Goal: Task Accomplishment & Management: Complete application form

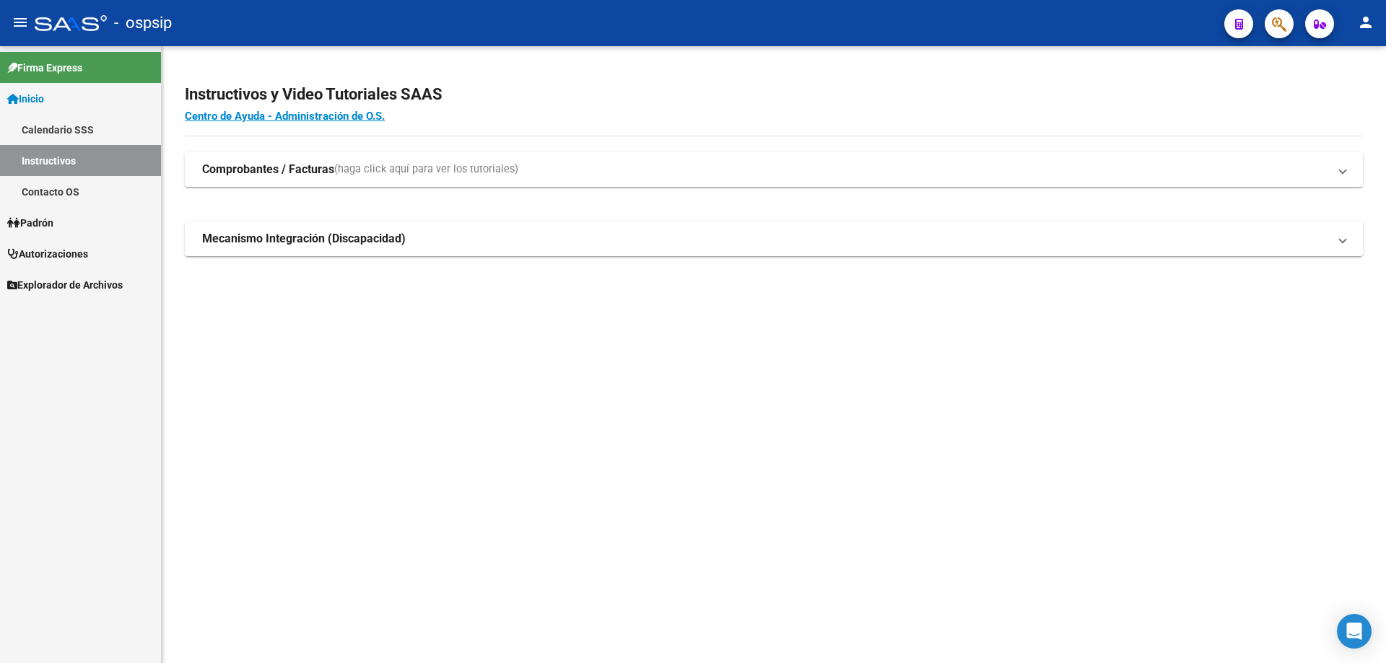
click at [72, 247] on span "Autorizaciones" at bounding box center [47, 254] width 81 height 16
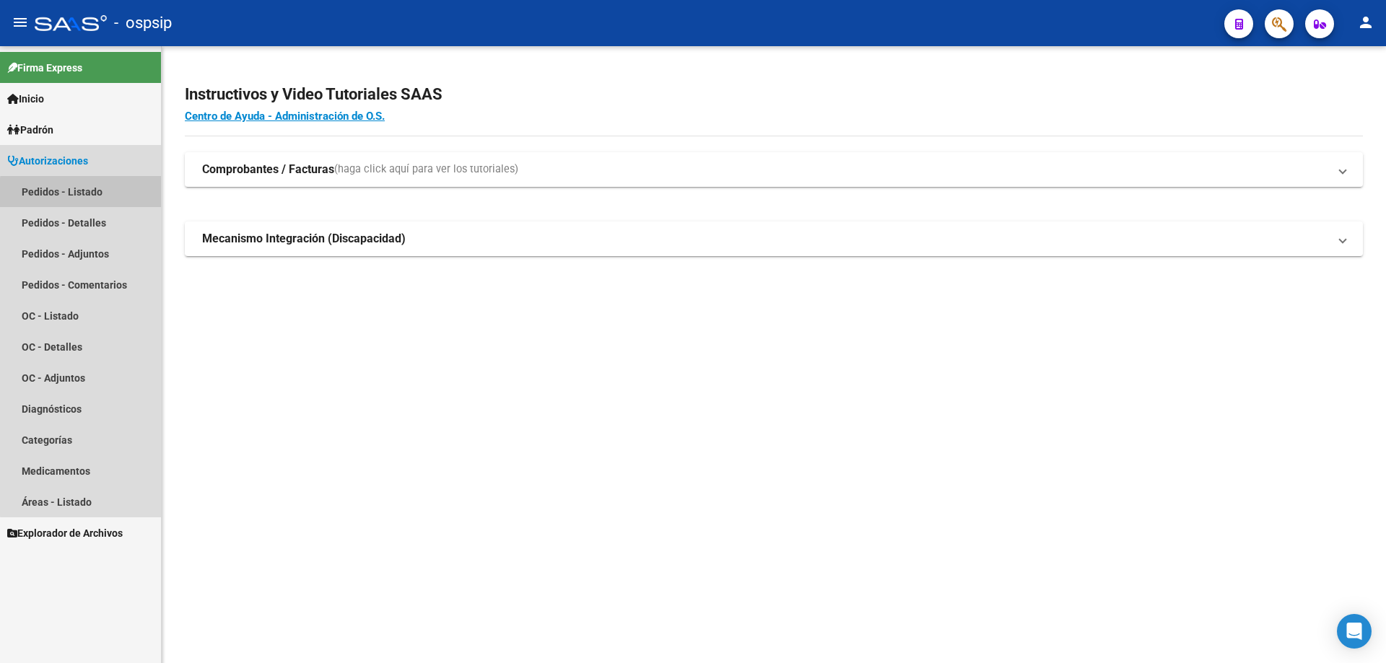
click at [126, 196] on link "Pedidos - Listado" at bounding box center [80, 191] width 161 height 31
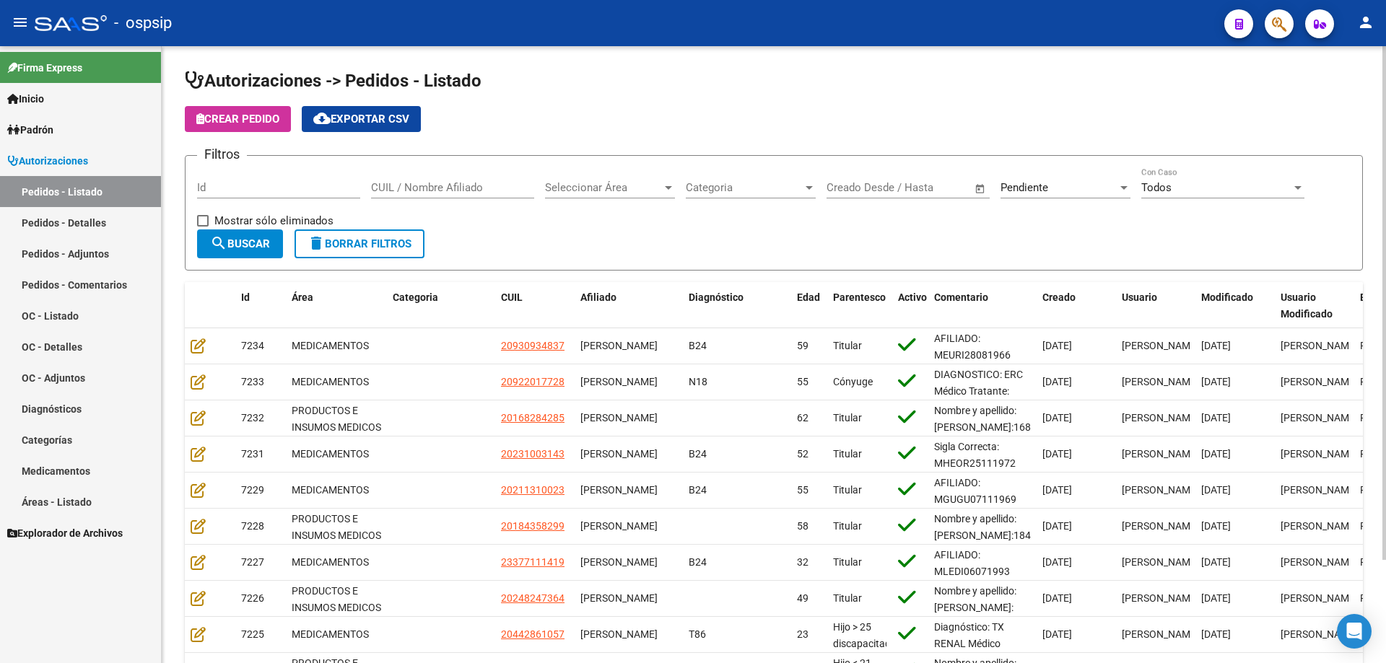
click at [1044, 180] on div "Pendiente Seleccionar Estado" at bounding box center [1065, 182] width 130 height 31
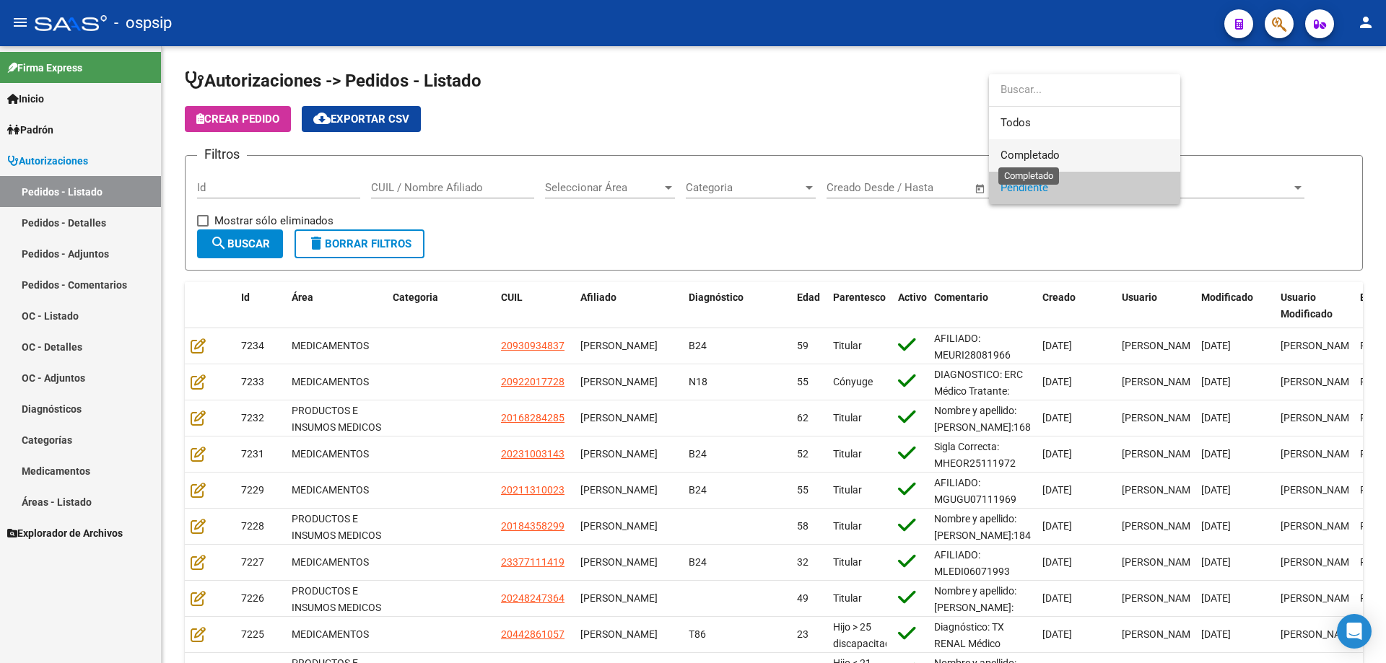
drag, startPoint x: 1028, startPoint y: 151, endPoint x: 733, endPoint y: 150, distance: 295.2
click at [1025, 151] on span "Completado" at bounding box center [1029, 155] width 59 height 13
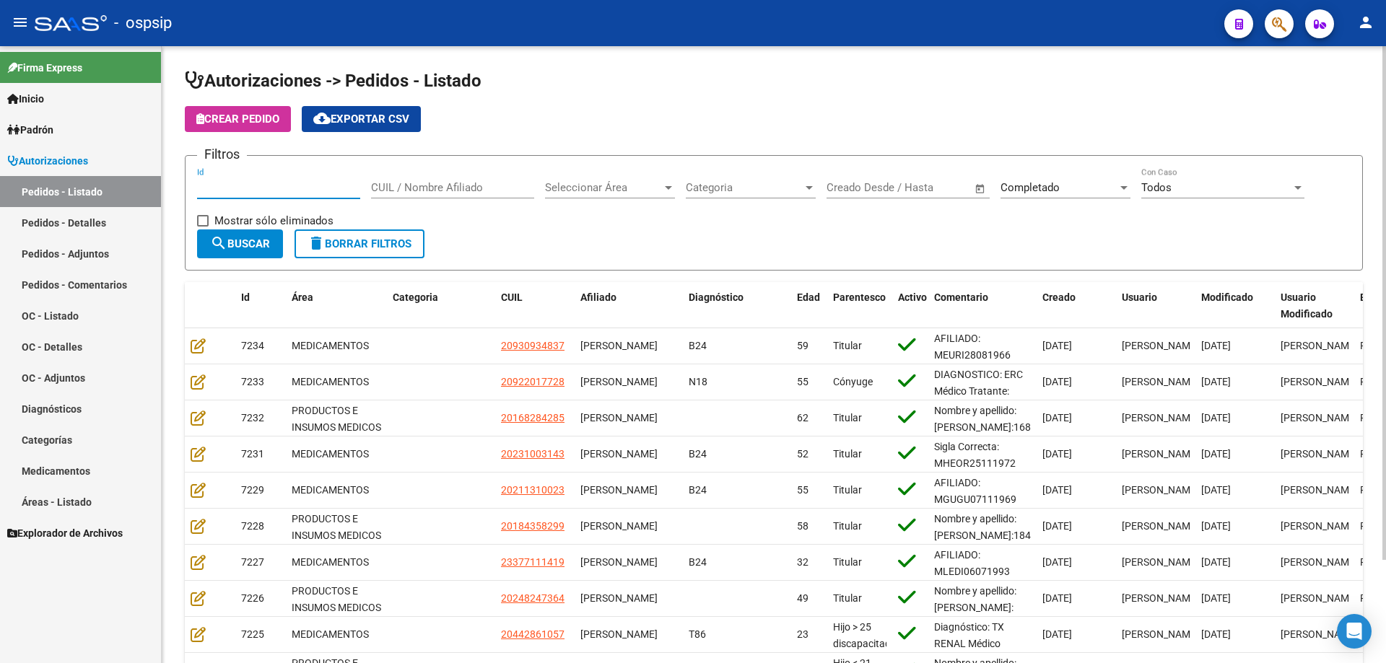
click at [310, 188] on input "Id" at bounding box center [278, 187] width 163 height 13
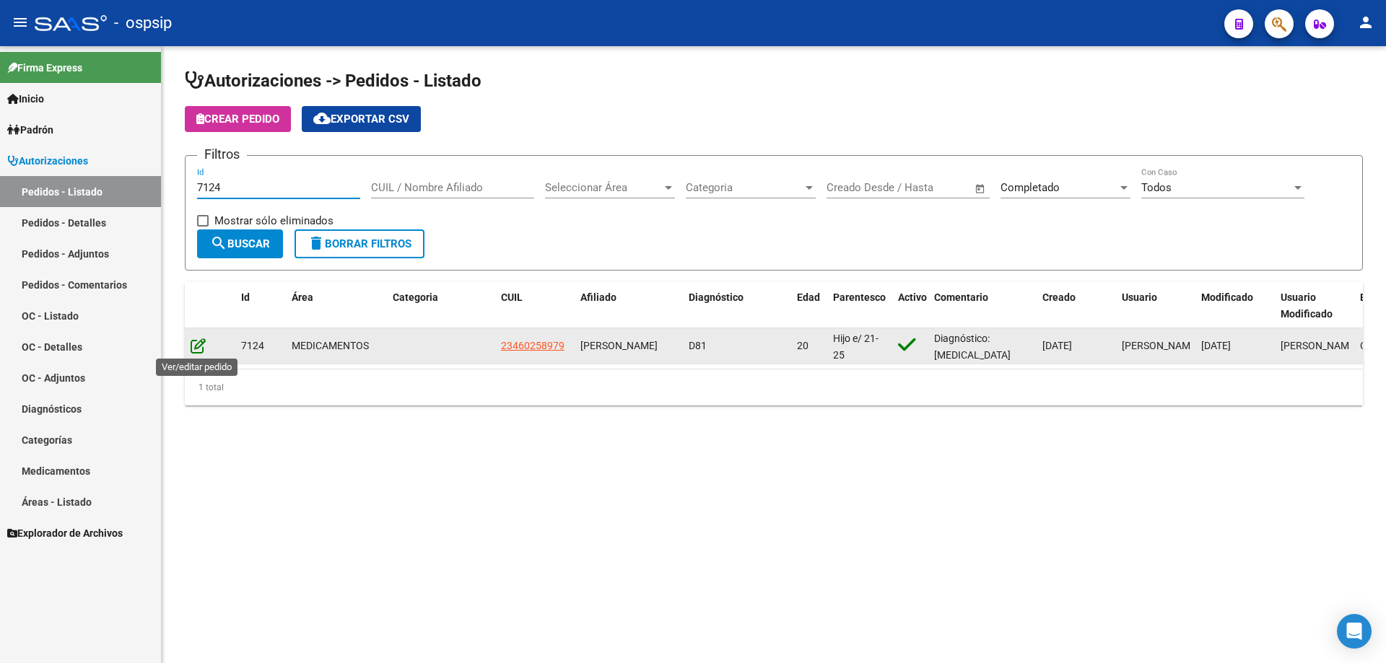
type input "7124"
click at [195, 341] on icon at bounding box center [198, 346] width 15 height 16
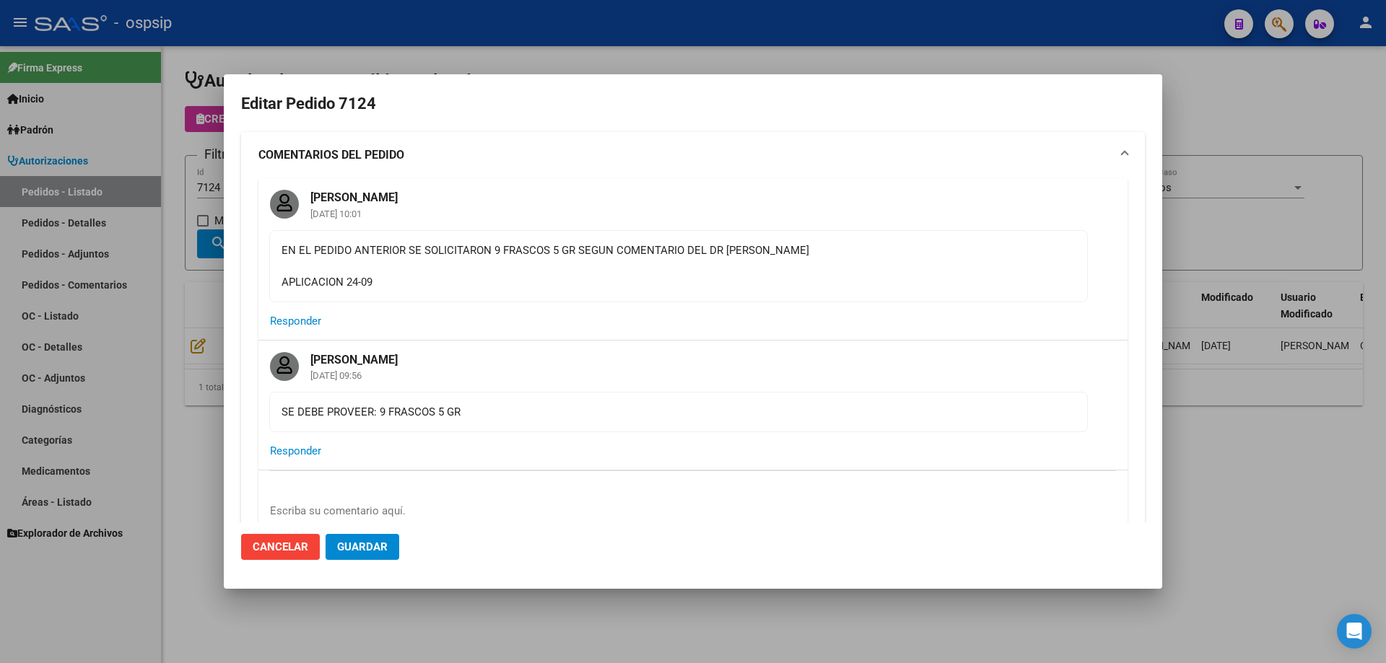
type input "Capital Federal, CABA, CAMACUA 144, Piso: 1, Departamento: B"
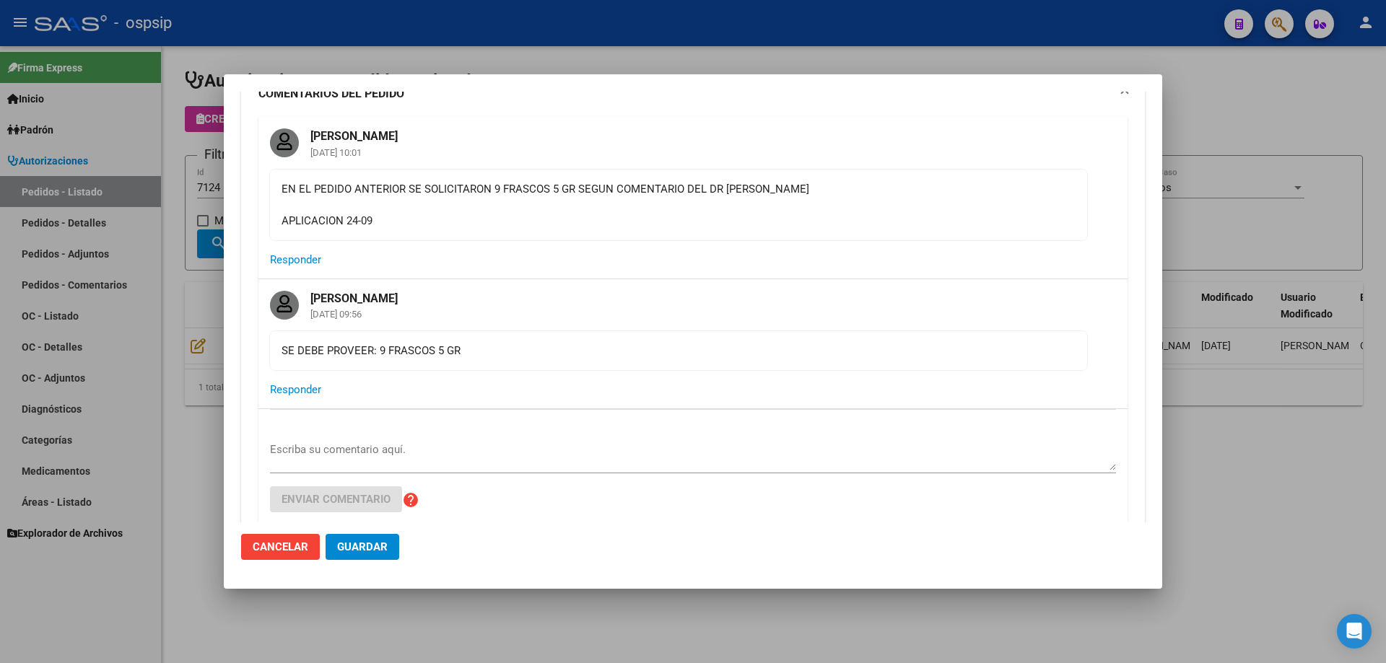
scroll to position [144, 0]
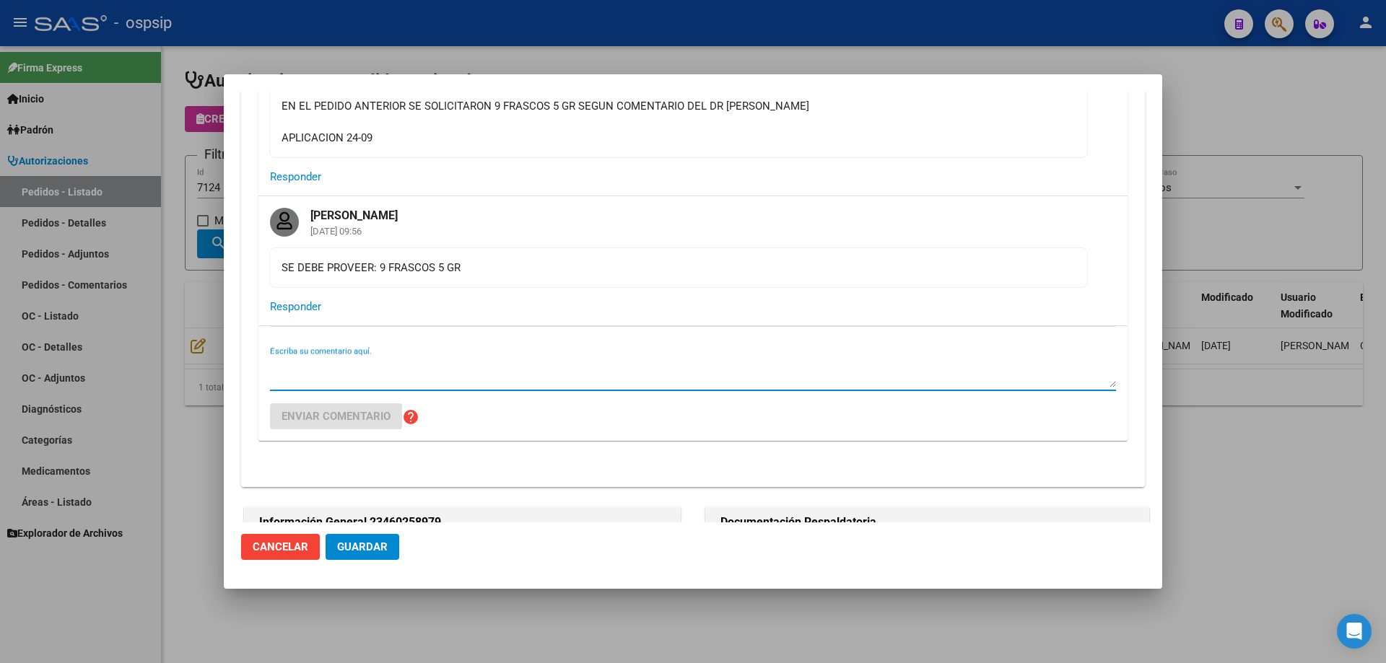
click at [427, 359] on textarea "Escriba su comentario aquí." at bounding box center [693, 373] width 846 height 29
paste textarea "INMUNOGLOBULINA HUMANA NORMAL (5 G /50ML ENV.)"
click at [272, 363] on textarea "INMUNOGLOBULINA HUMANA NORMAL (5 G /50ML ENV.)" at bounding box center [693, 373] width 846 height 29
click at [791, 367] on textarea "PARA PROXIMOS PEDIDOS CARGAR: INMUNOGLOBULINA HUMANA NORMAL (5 G /50ML ENV.)" at bounding box center [693, 373] width 846 height 29
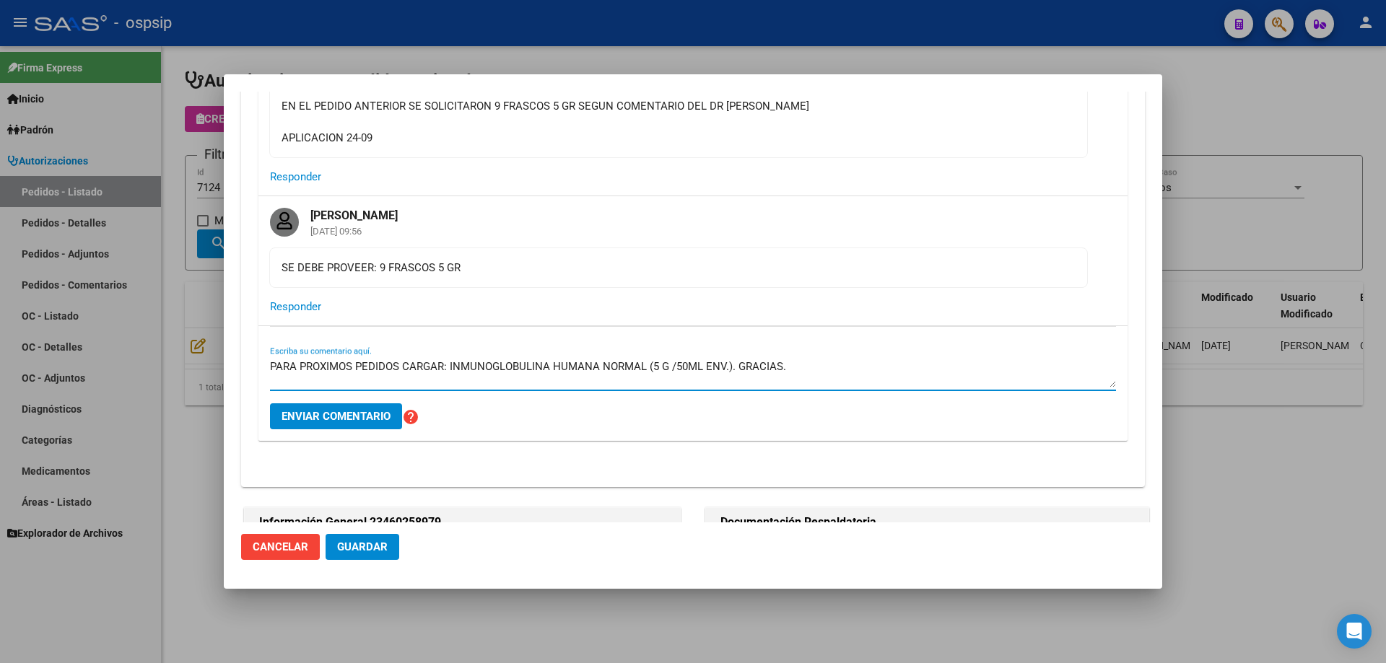
type textarea "PARA PROXIMOS PEDIDOS CARGAR: INMUNOGLOBULINA HUMANA NORMAL (5 G /50ML ENV.). G…"
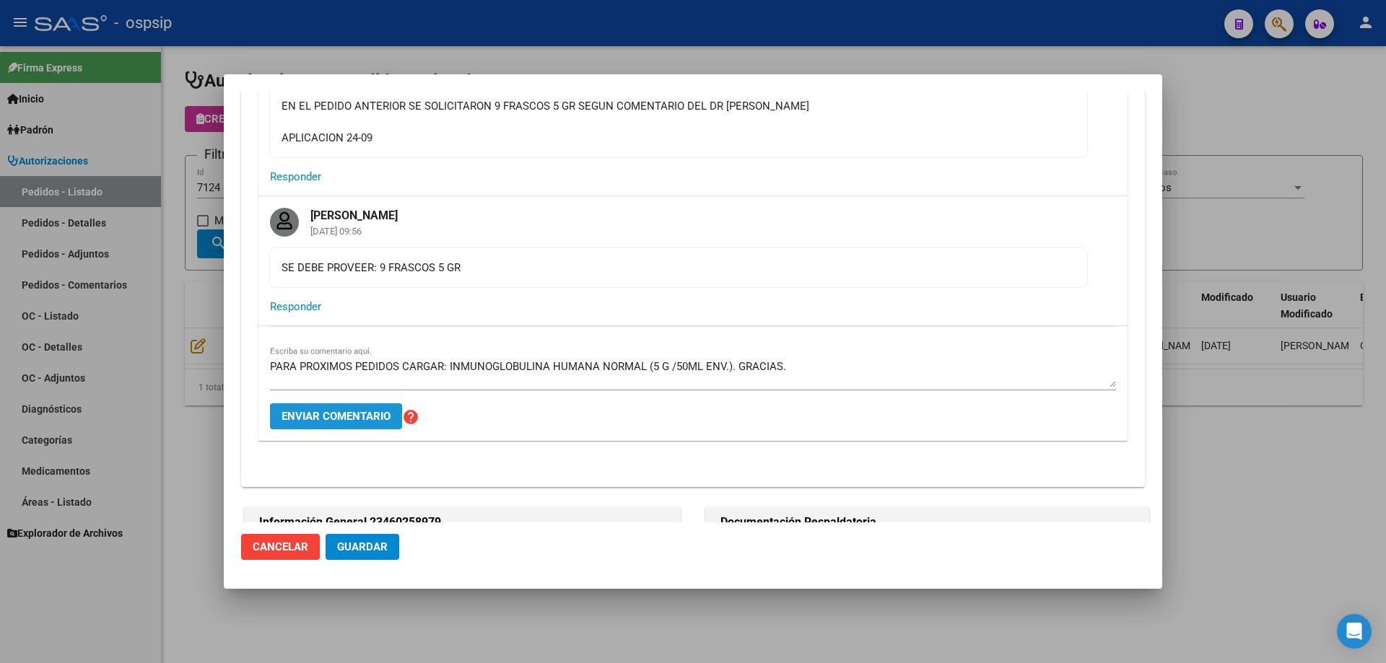
click at [346, 412] on span "Enviar comentario" at bounding box center [335, 416] width 109 height 13
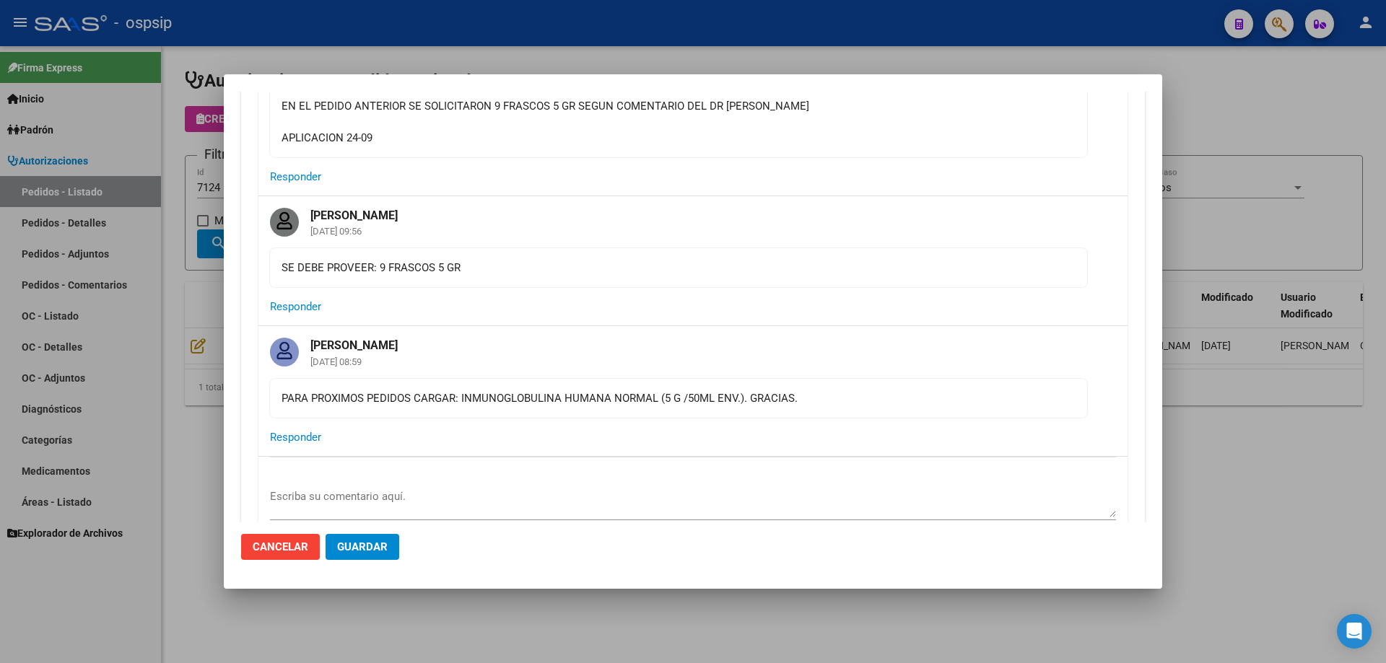
scroll to position [0, 0]
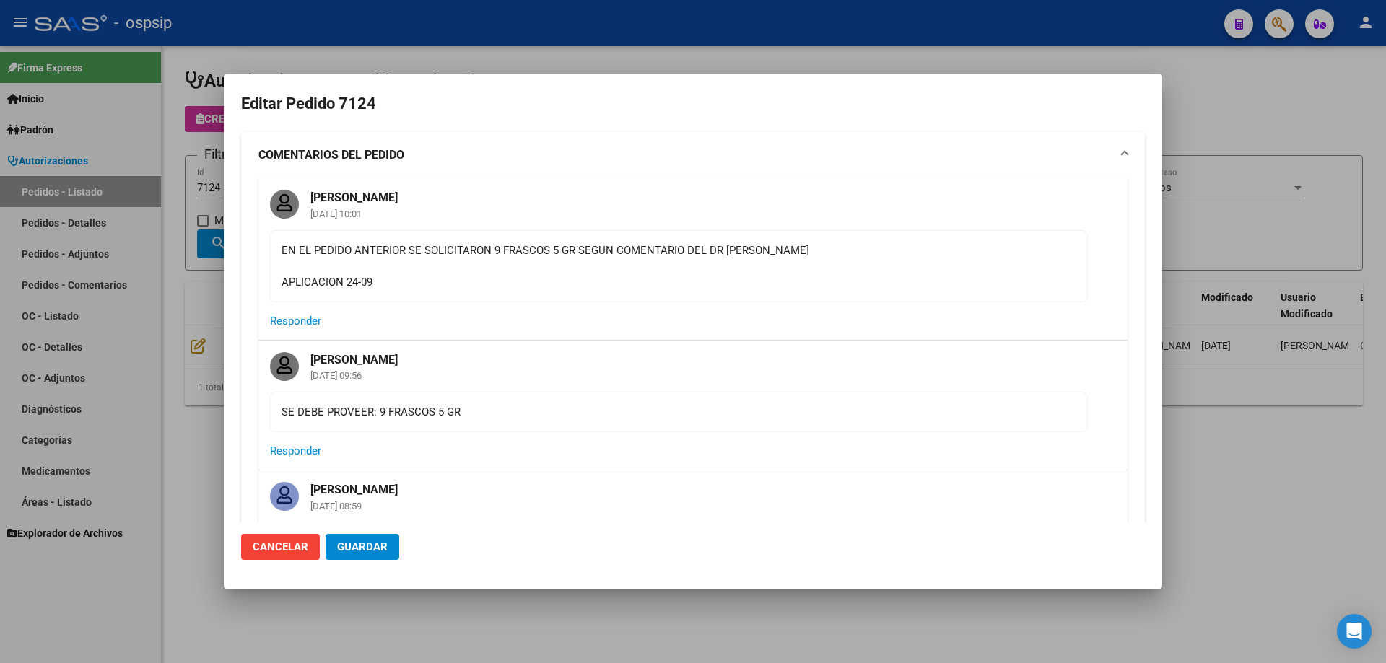
click at [222, 280] on div at bounding box center [693, 331] width 1386 height 663
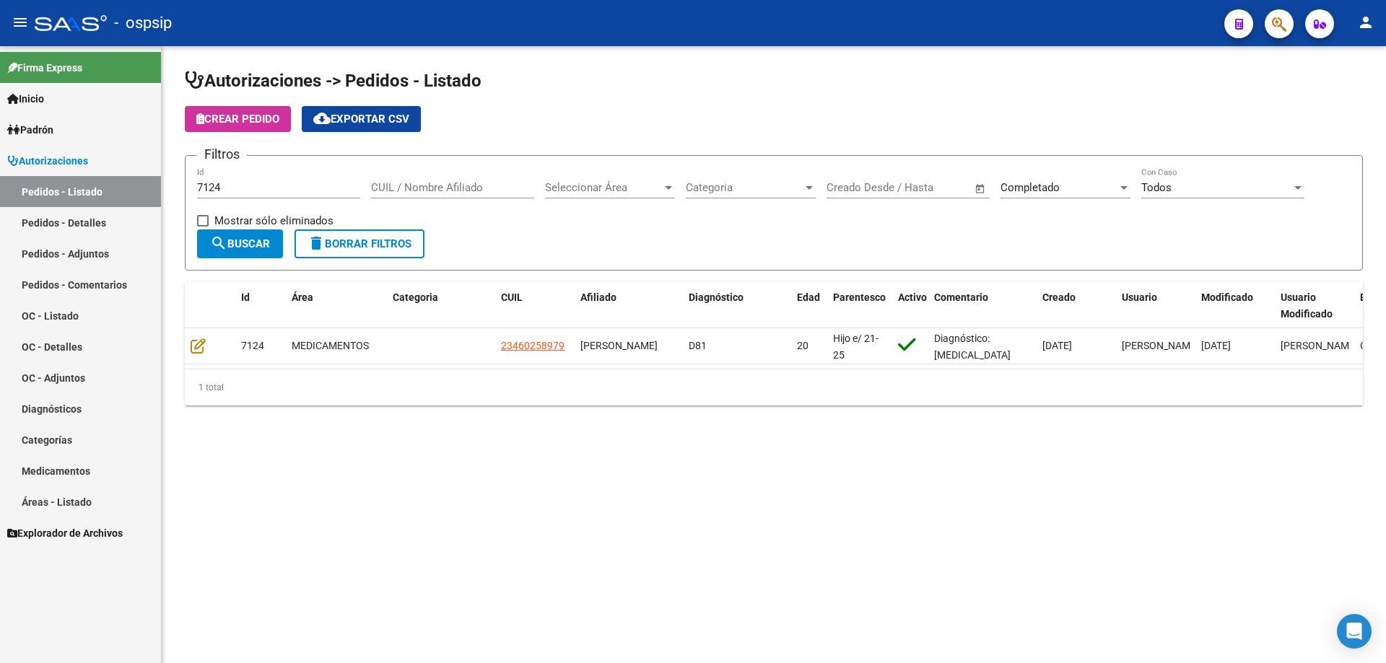
drag, startPoint x: 281, startPoint y: 179, endPoint x: 242, endPoint y: 165, distance: 41.3
click at [101, 179] on mat-sidenav-container "Firma Express Inicio Calendario SSS Instructivos Contacto OS Padrón Afiliados E…" at bounding box center [693, 354] width 1386 height 617
drag, startPoint x: 278, startPoint y: 188, endPoint x: 252, endPoint y: 160, distance: 38.3
click at [135, 193] on mat-sidenav-container "Firma Express Inicio Calendario SSS Instructivos Contacto OS Padrón Afiliados E…" at bounding box center [693, 354] width 1386 height 617
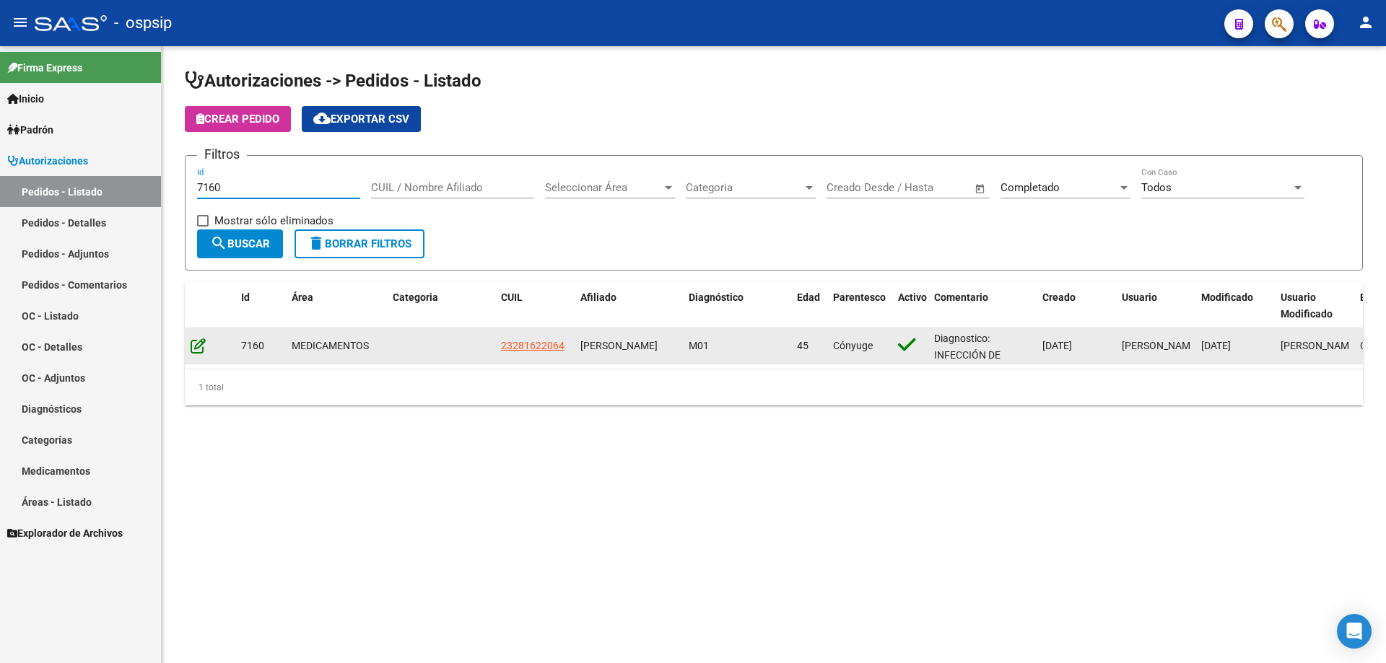
type input "7160"
click at [204, 341] on icon at bounding box center [198, 346] width 15 height 16
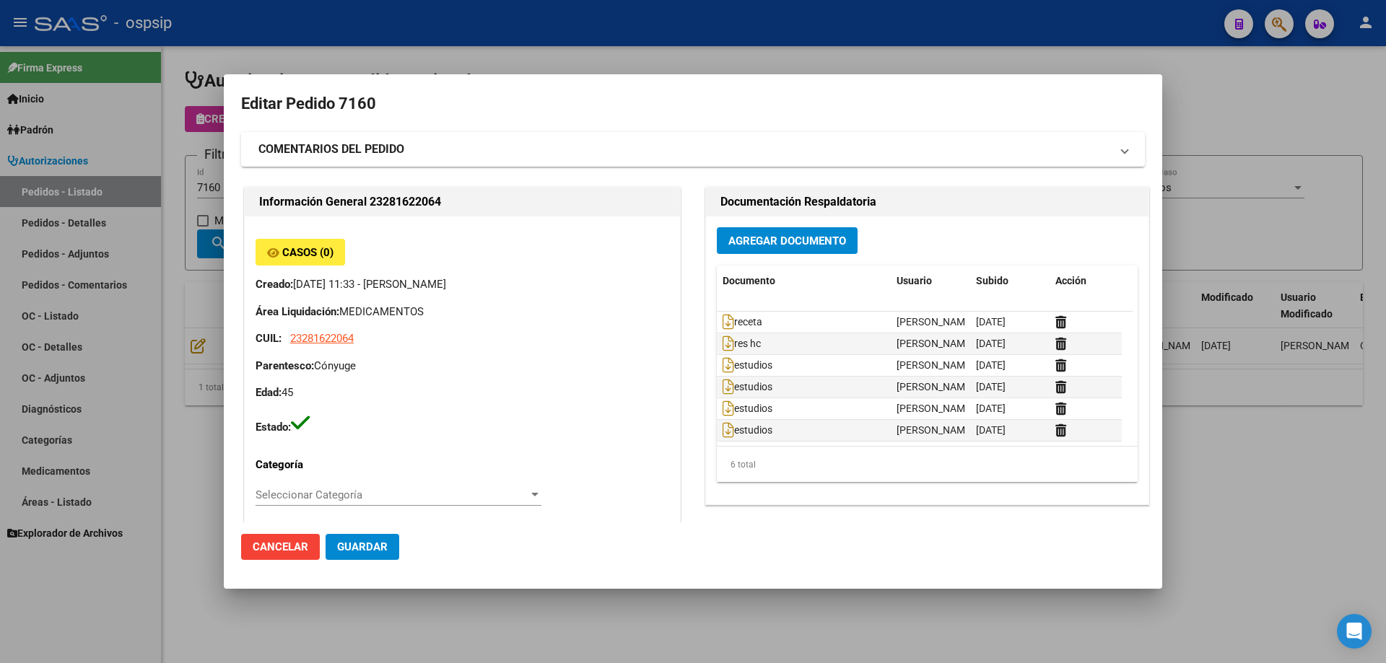
type input "Buenos Aires, LOS POLVORINES, JOSE BENJAMIN GOROSTIAGA 1920"
click at [821, 235] on span "Agregar Documento" at bounding box center [787, 241] width 118 height 13
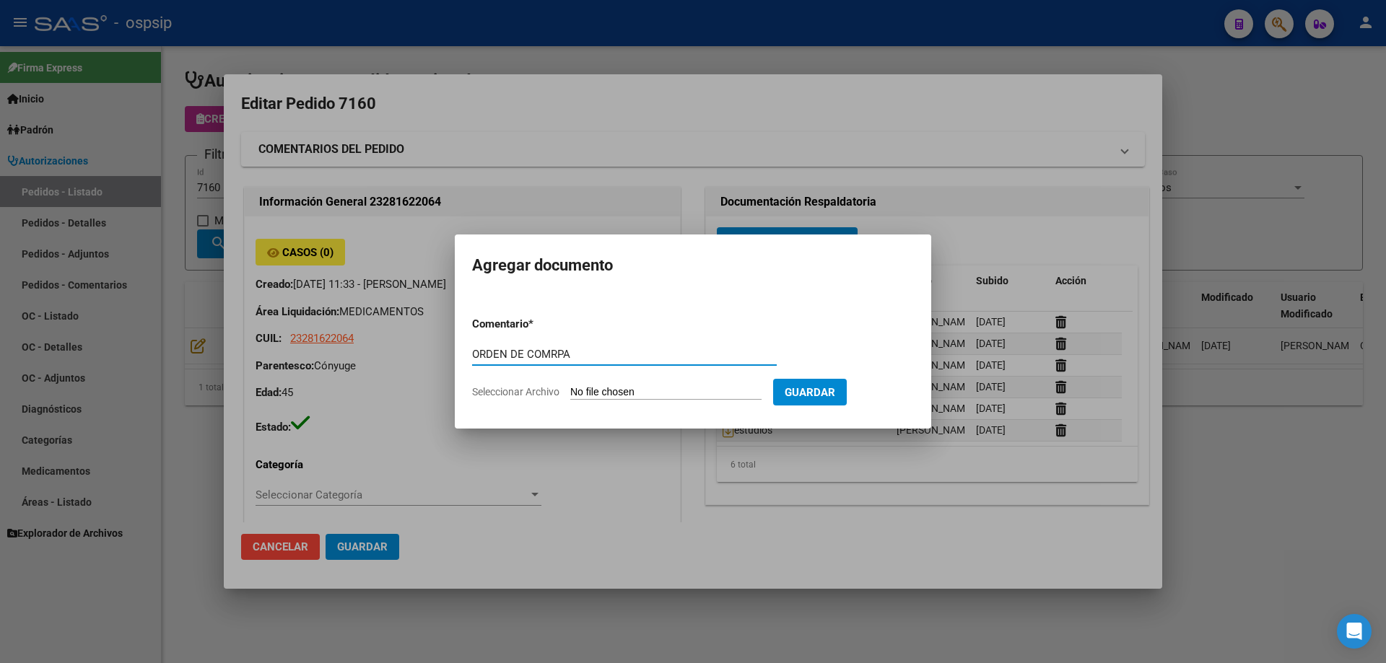
click at [564, 352] on input "ORDEN DE COMRPA" at bounding box center [624, 354] width 305 height 13
drag, startPoint x: 589, startPoint y: 357, endPoint x: 449, endPoint y: 364, distance: 140.2
click at [449, 364] on div "Editar Pedido 7160 COMENTARIOS DEL PEDIDO Escriba su comentario aquí. Enviar co…" at bounding box center [693, 331] width 1386 height 663
type input "ORDEN DE COMPRA"
click at [631, 389] on input "Seleccionar Archivo" at bounding box center [665, 393] width 191 height 14
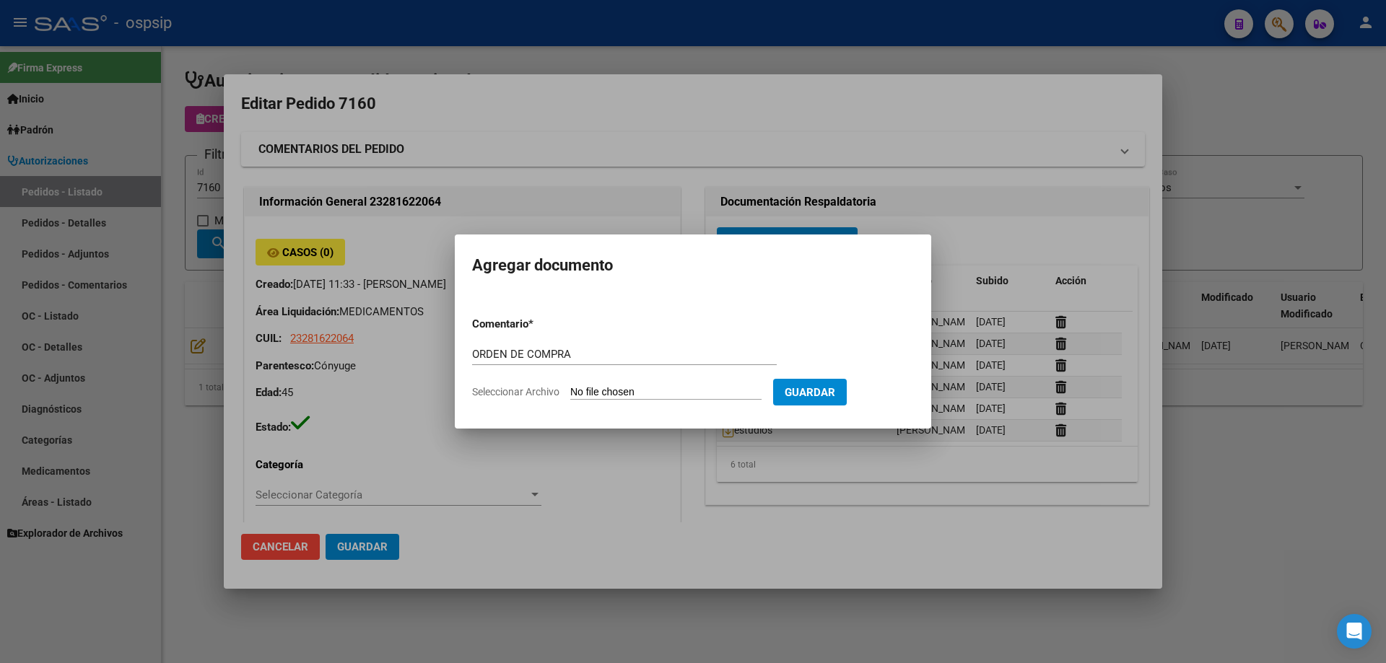
type input "C:\fakepath\OC CAMACHO NADIA_merged (1).pdf"
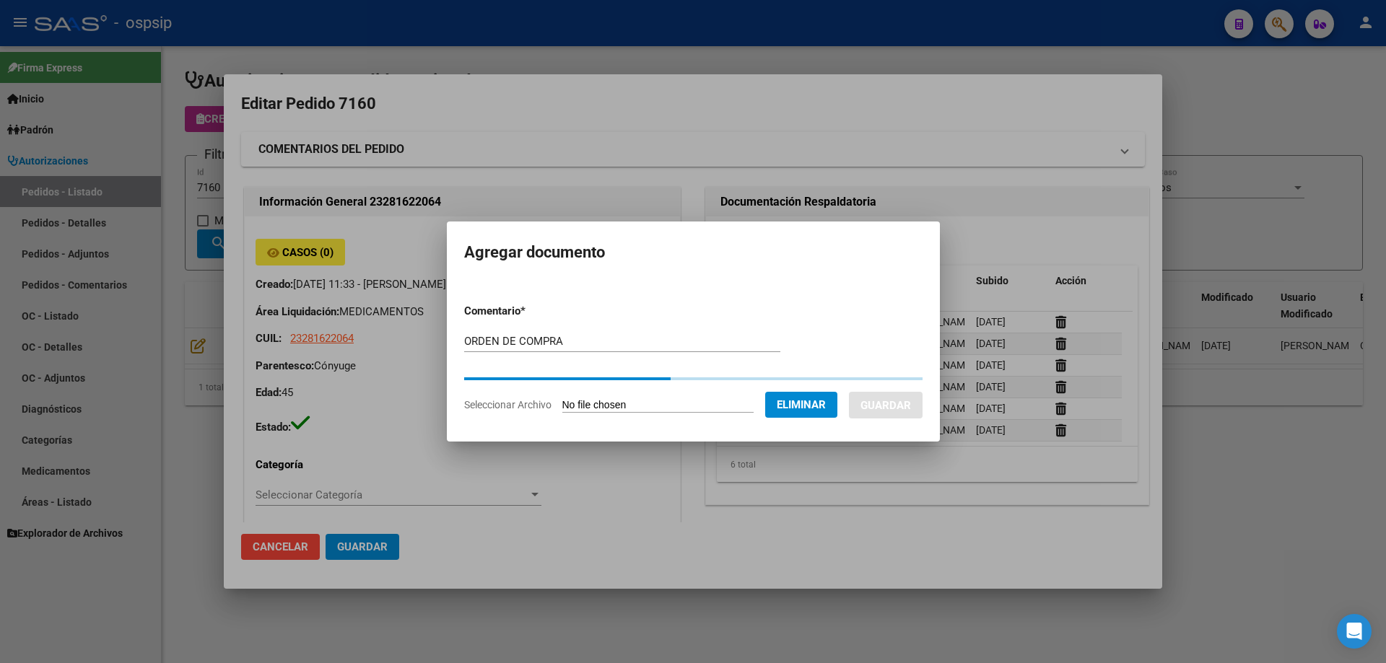
click at [909, 403] on button "Guardar" at bounding box center [886, 405] width 74 height 27
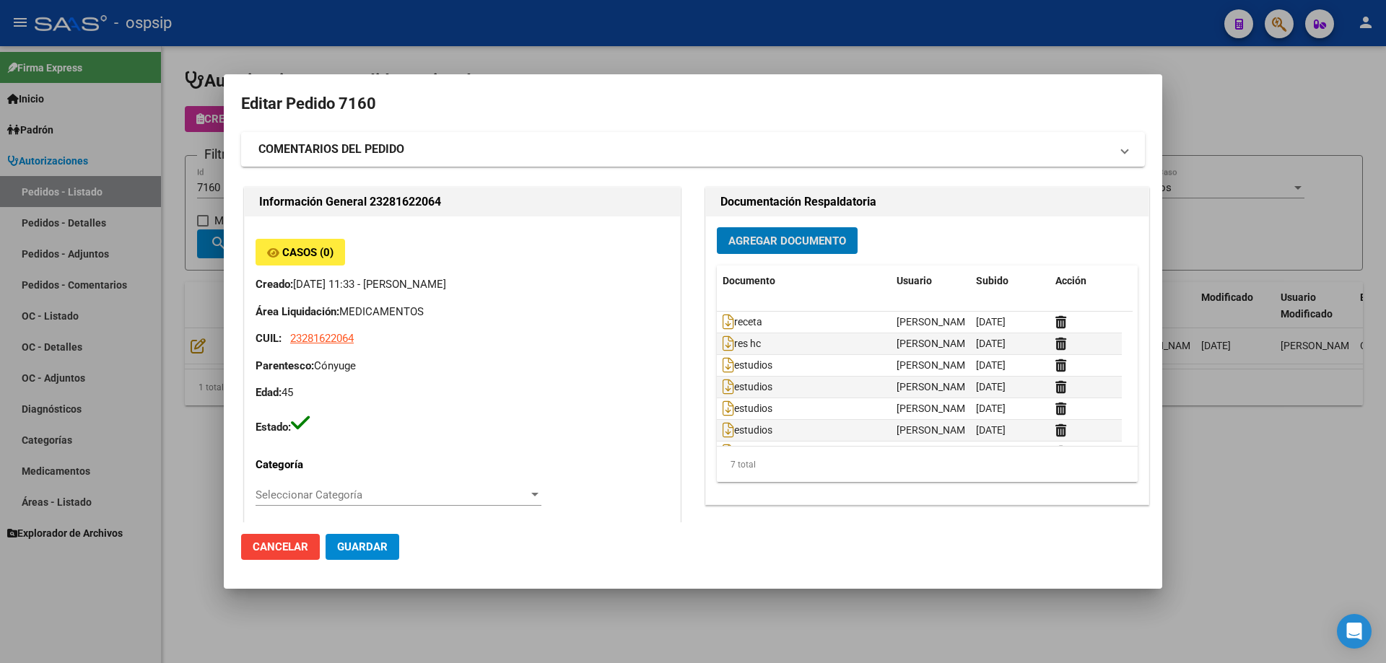
click at [161, 204] on div at bounding box center [693, 331] width 1386 height 663
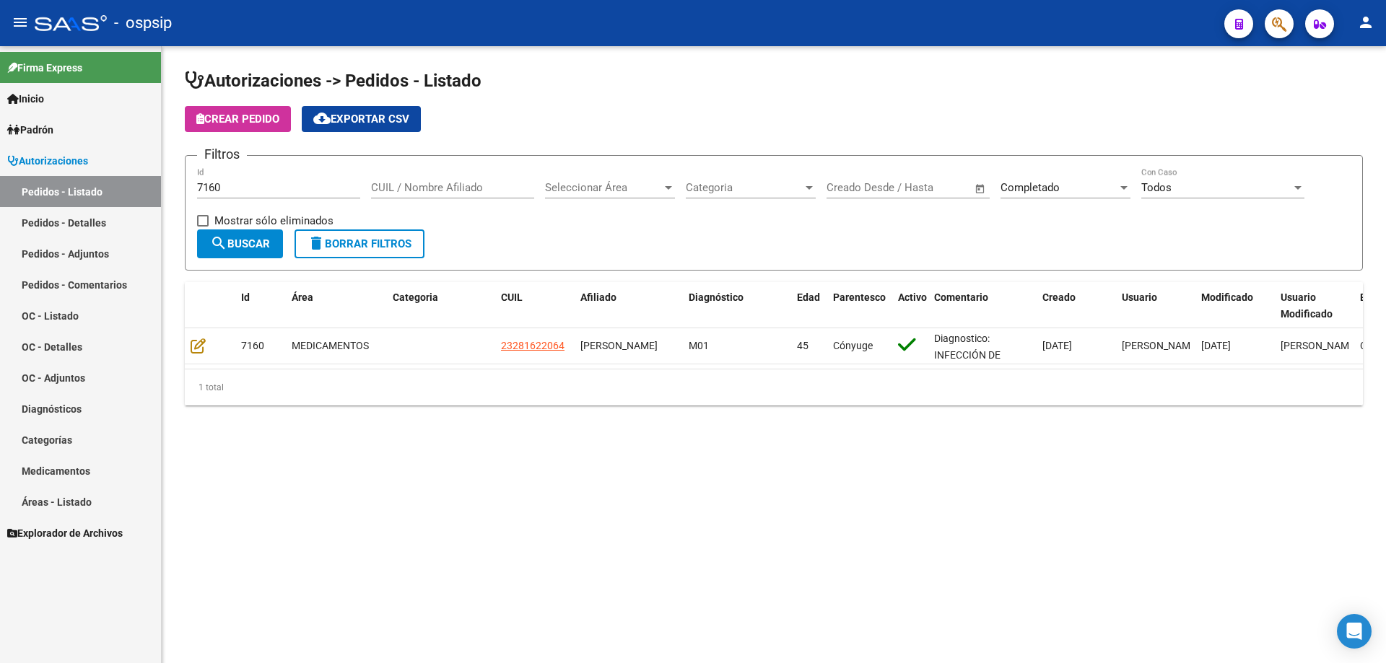
drag, startPoint x: 251, startPoint y: 186, endPoint x: 12, endPoint y: 169, distance: 240.2
click at [0, 180] on mat-sidenav-container "Firma Express Inicio Calendario SSS Instructivos Contacto OS Padrón Afiliados E…" at bounding box center [693, 354] width 1386 height 617
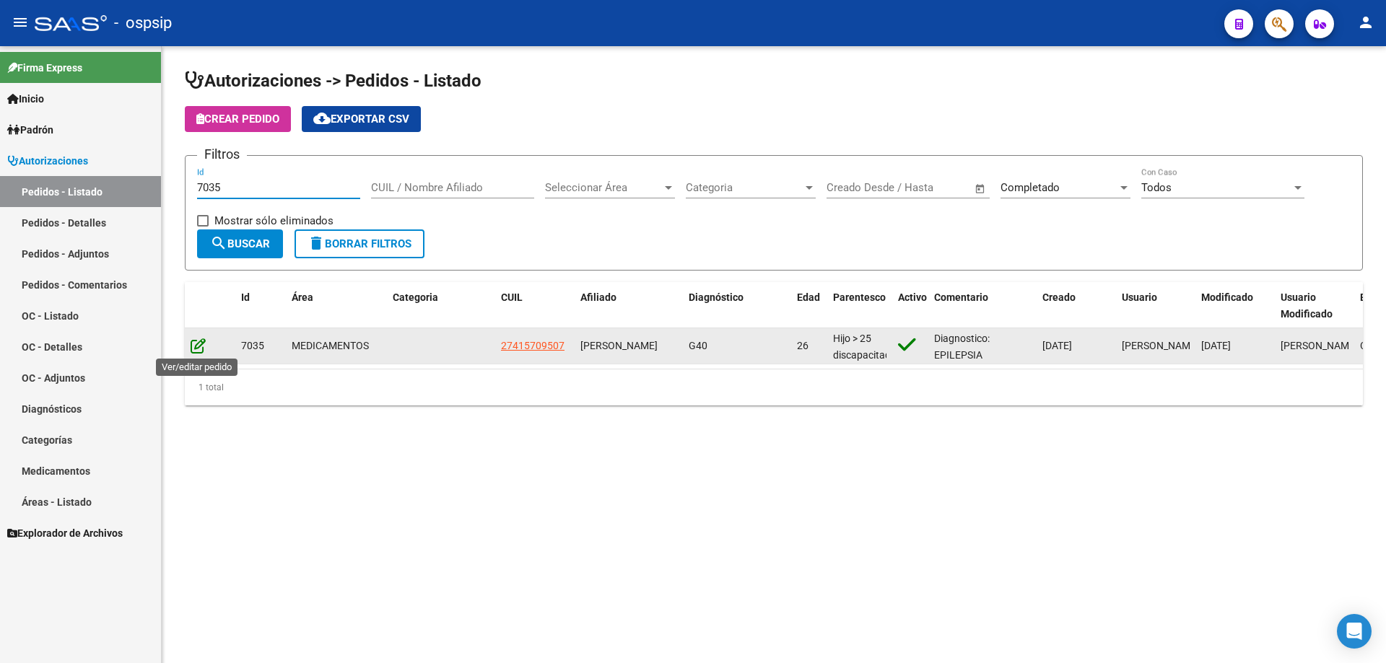
type input "7035"
click at [196, 343] on icon at bounding box center [198, 346] width 15 height 16
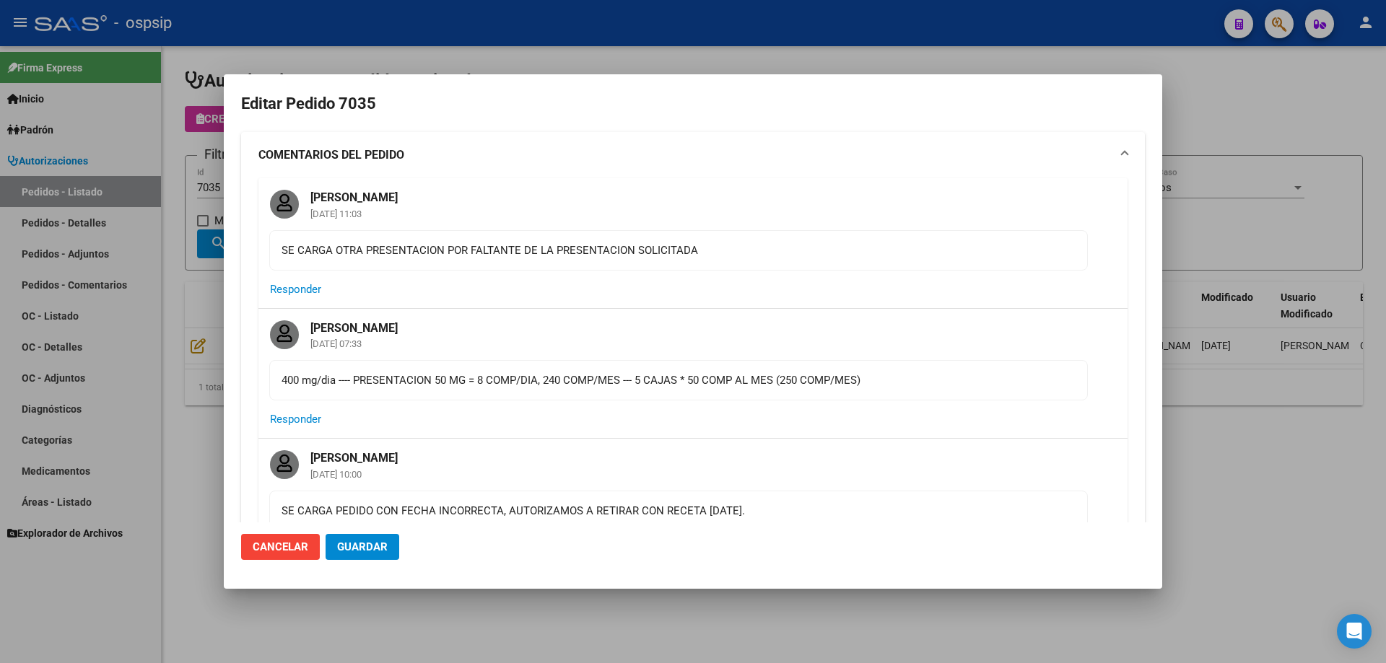
type input "Buenos Aires, CARLOS SPEGAZZI, 5 DE DICIEMBRE 1236"
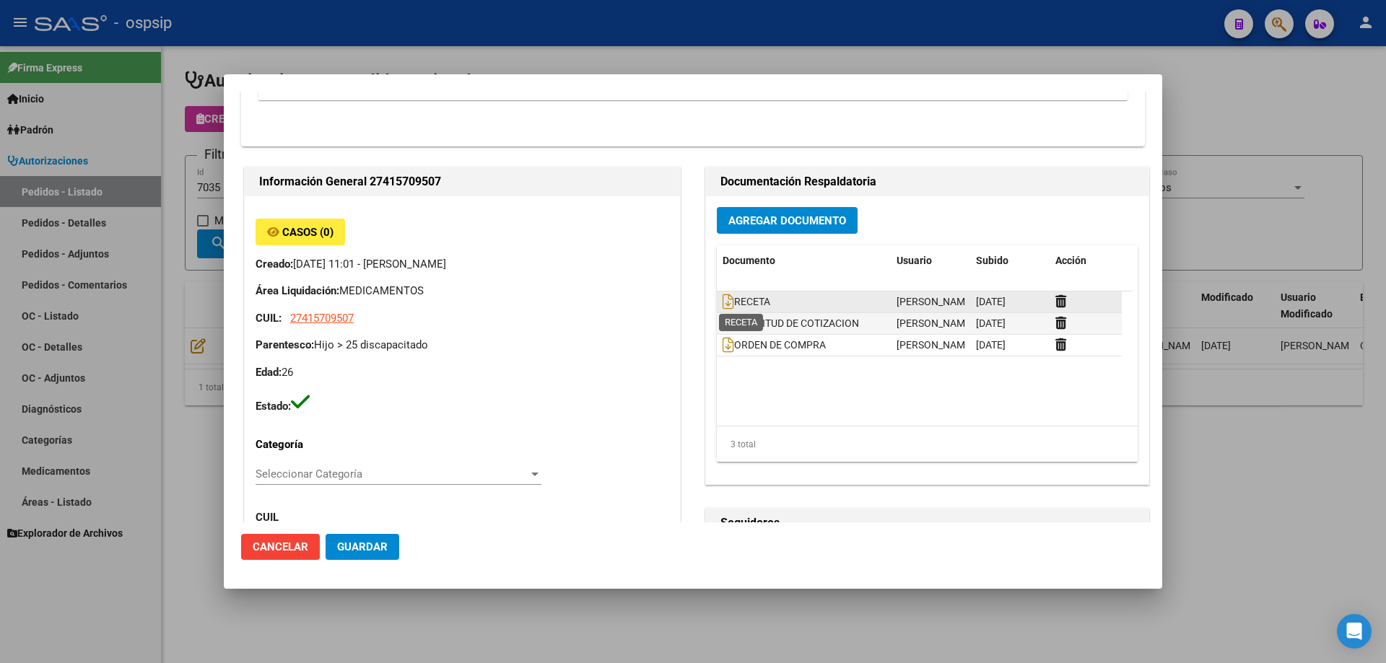
scroll to position [577, 0]
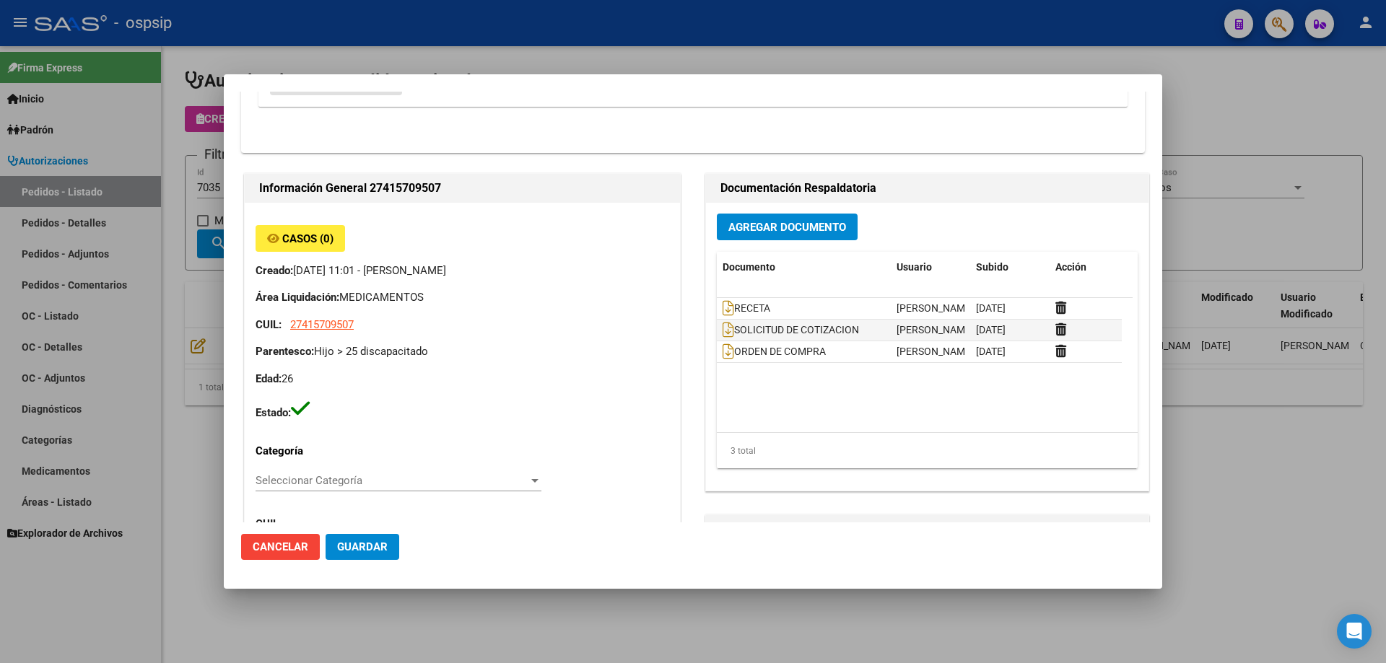
click at [770, 227] on span "Agregar Documento" at bounding box center [787, 227] width 118 height 13
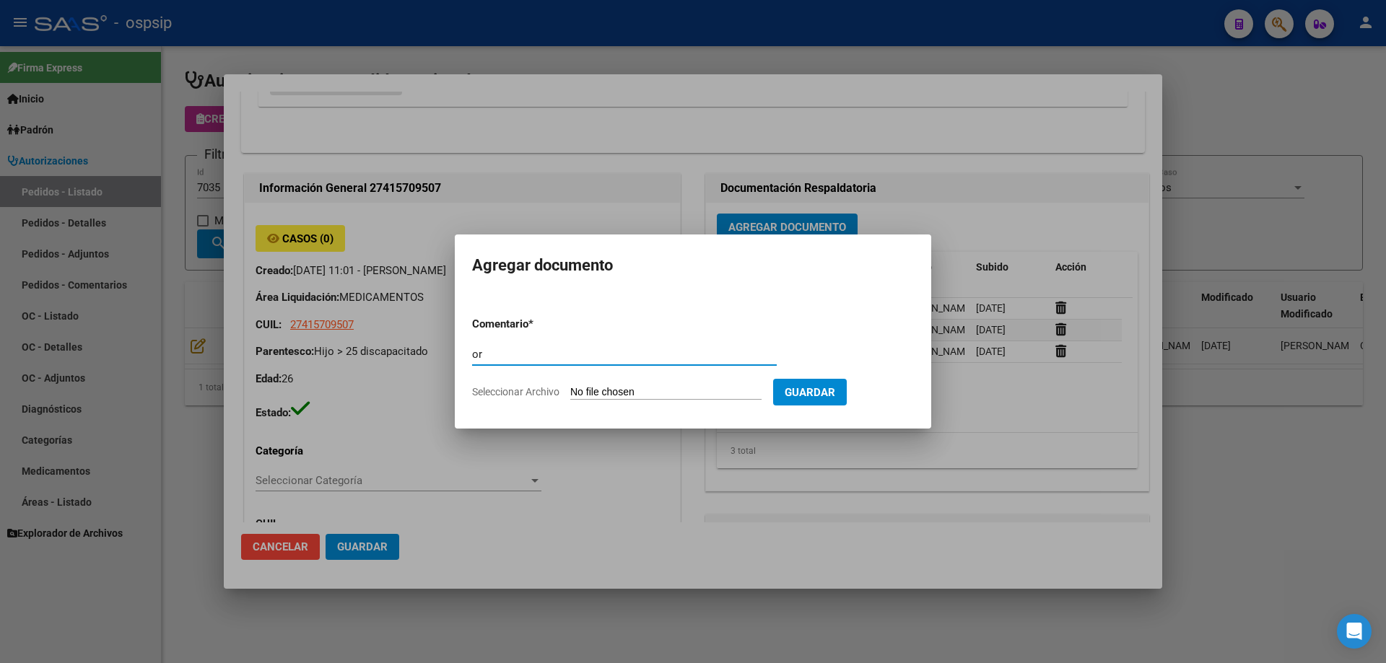
type input "o"
type input "ORDEN DE COMPRA 13/08"
click at [814, 391] on button "Guardar" at bounding box center [810, 392] width 74 height 27
click at [835, 395] on span "Guardar" at bounding box center [809, 392] width 51 height 13
click at [835, 390] on span "Guardar" at bounding box center [809, 392] width 51 height 13
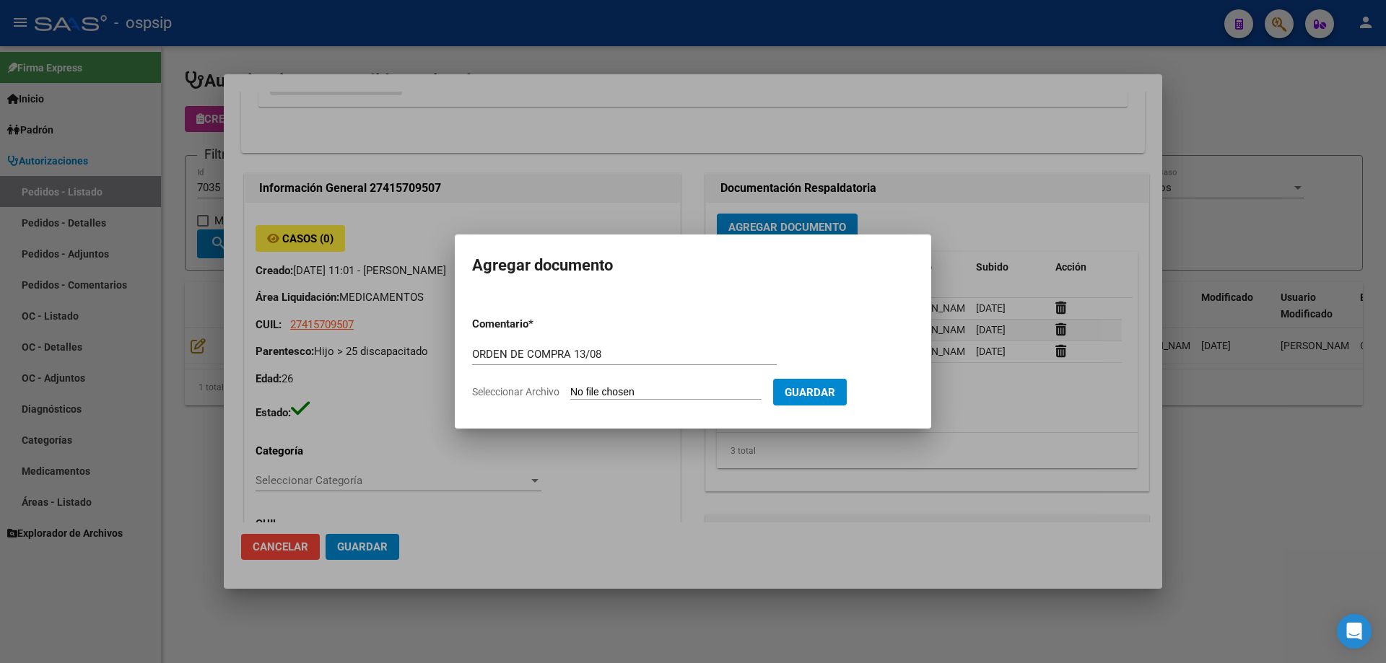
type input "C:\fakepath\OC 7035 SCIENZA 13-08 (1).pdf"
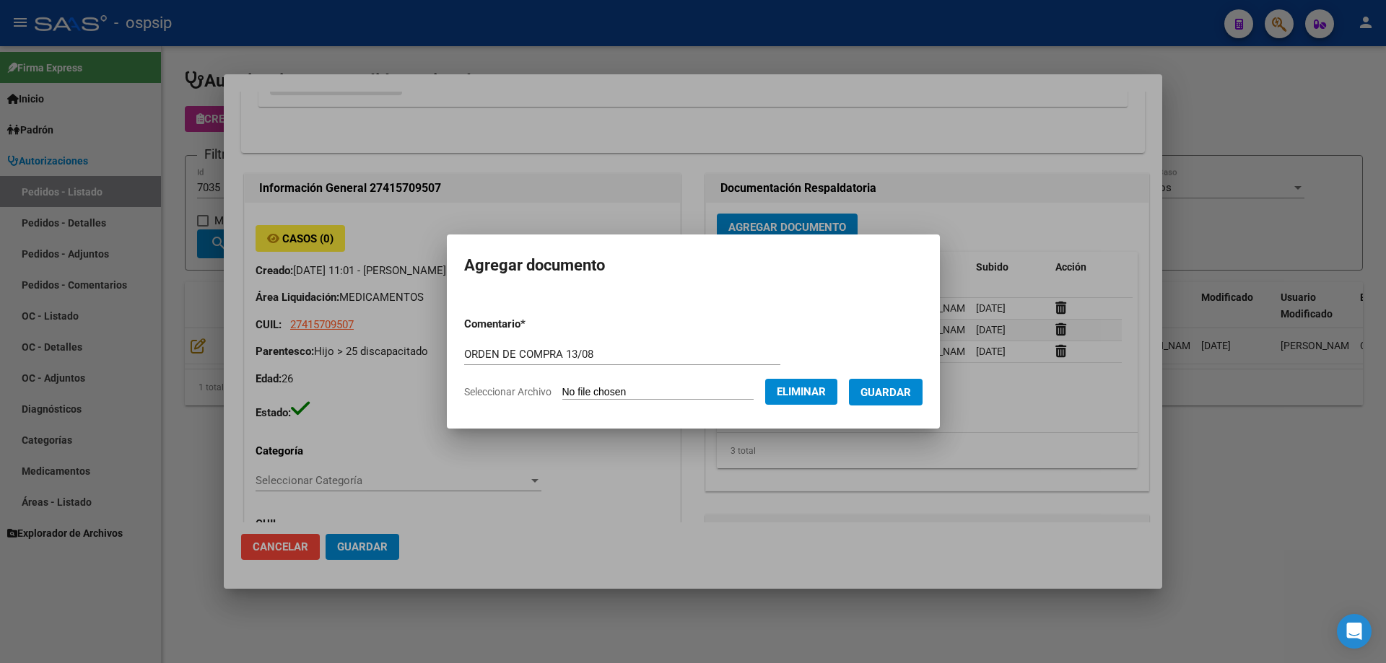
click at [908, 405] on button "Guardar" at bounding box center [886, 392] width 74 height 27
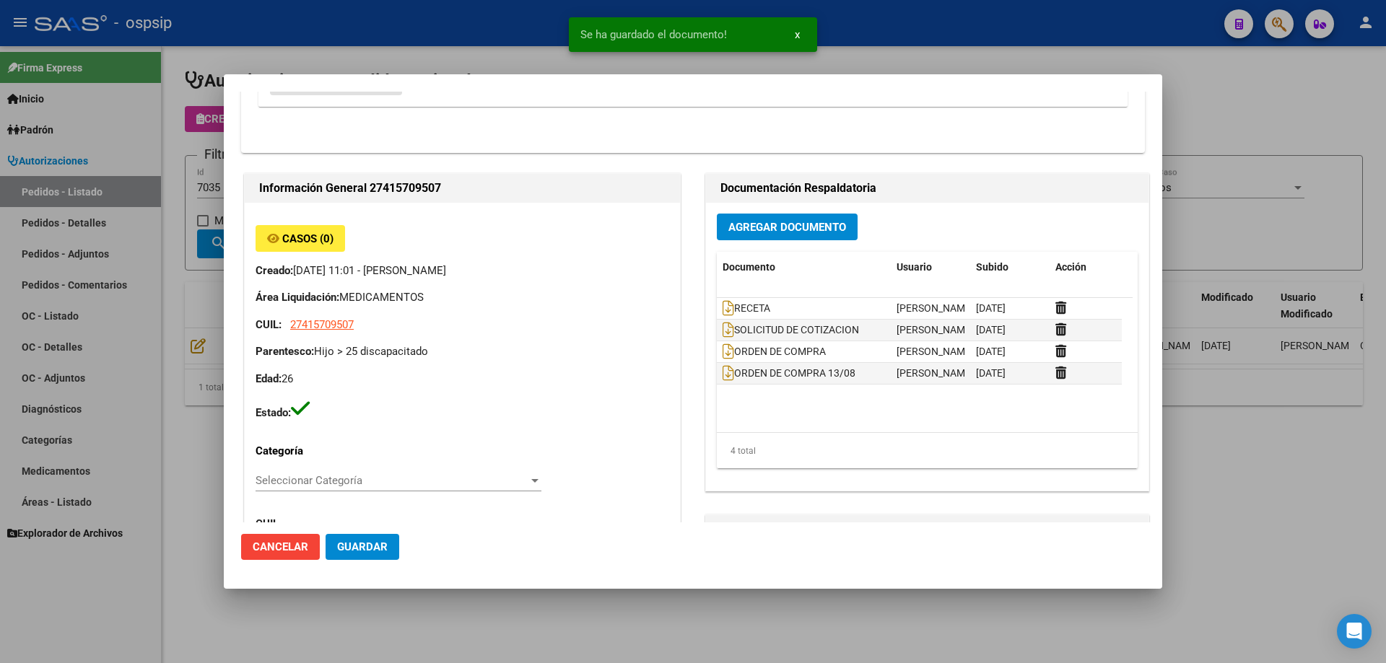
click at [157, 247] on div at bounding box center [693, 331] width 1386 height 663
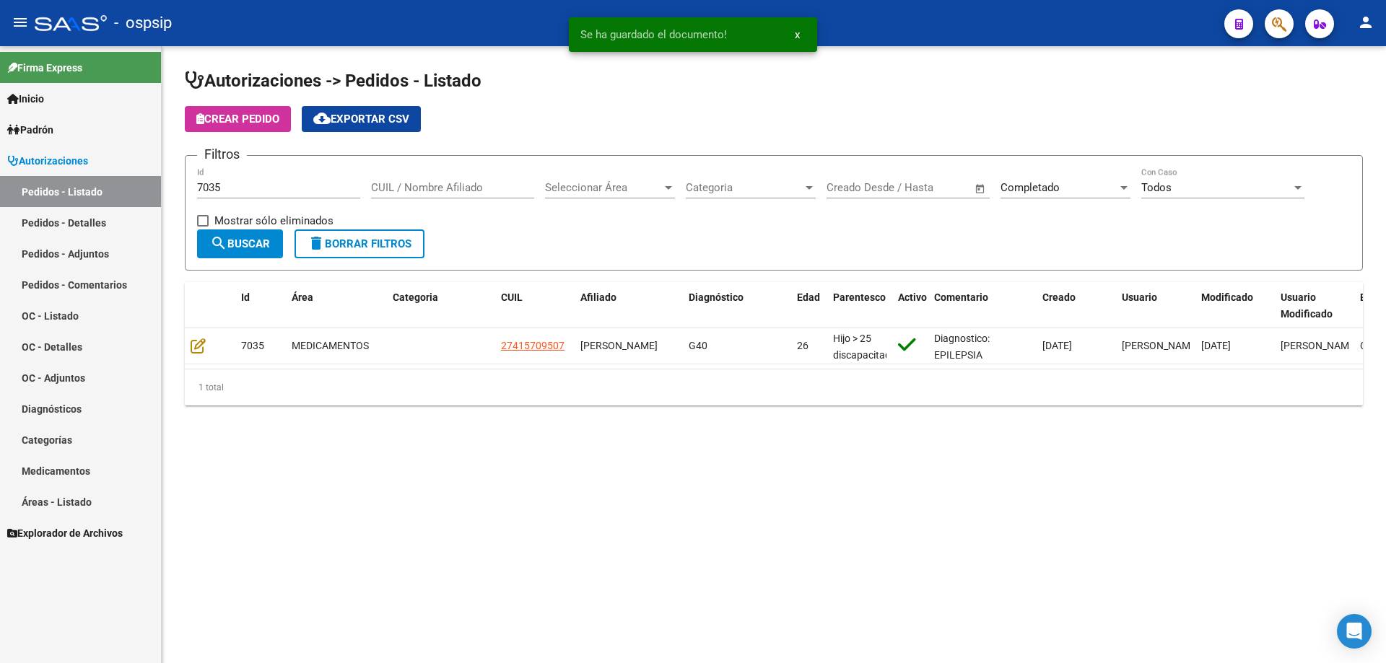
click at [229, 186] on input "7035" at bounding box center [278, 187] width 163 height 13
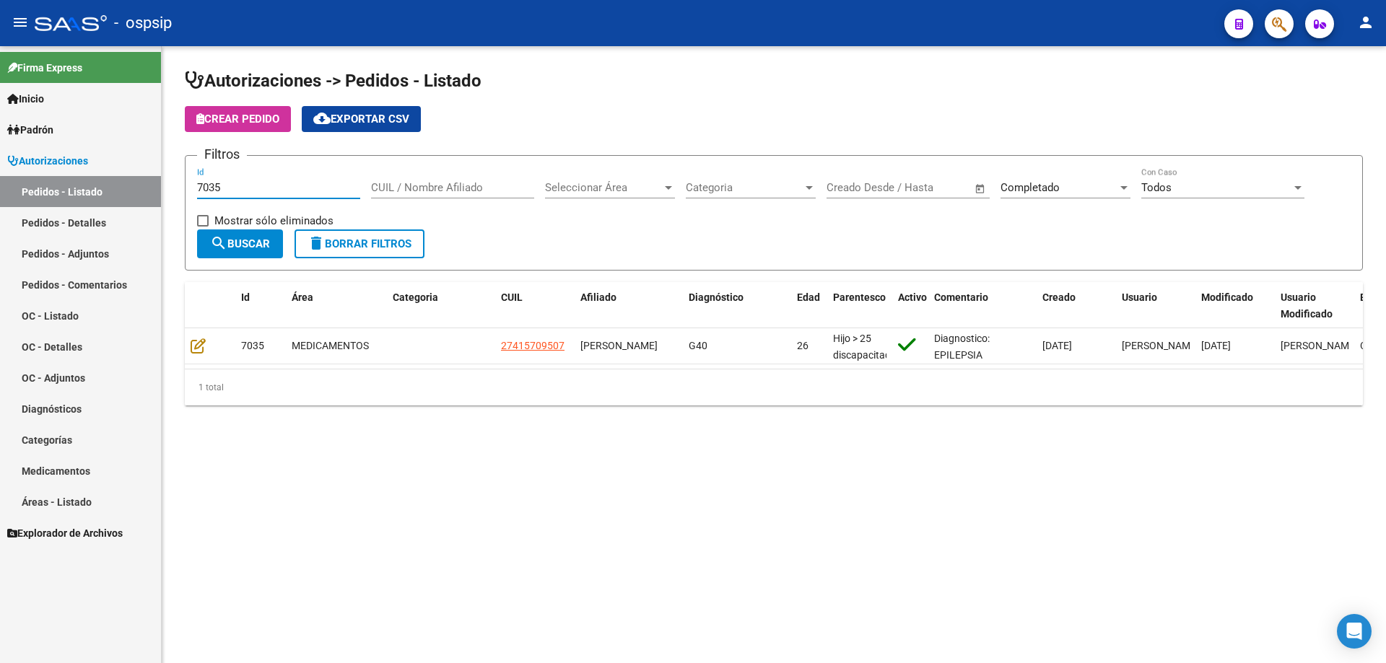
drag, startPoint x: 255, startPoint y: 186, endPoint x: 34, endPoint y: 186, distance: 220.8
click at [34, 186] on mat-sidenav-container "Firma Express Inicio Calendario SSS Instructivos Contacto OS Padrón Afiliados E…" at bounding box center [693, 354] width 1386 height 617
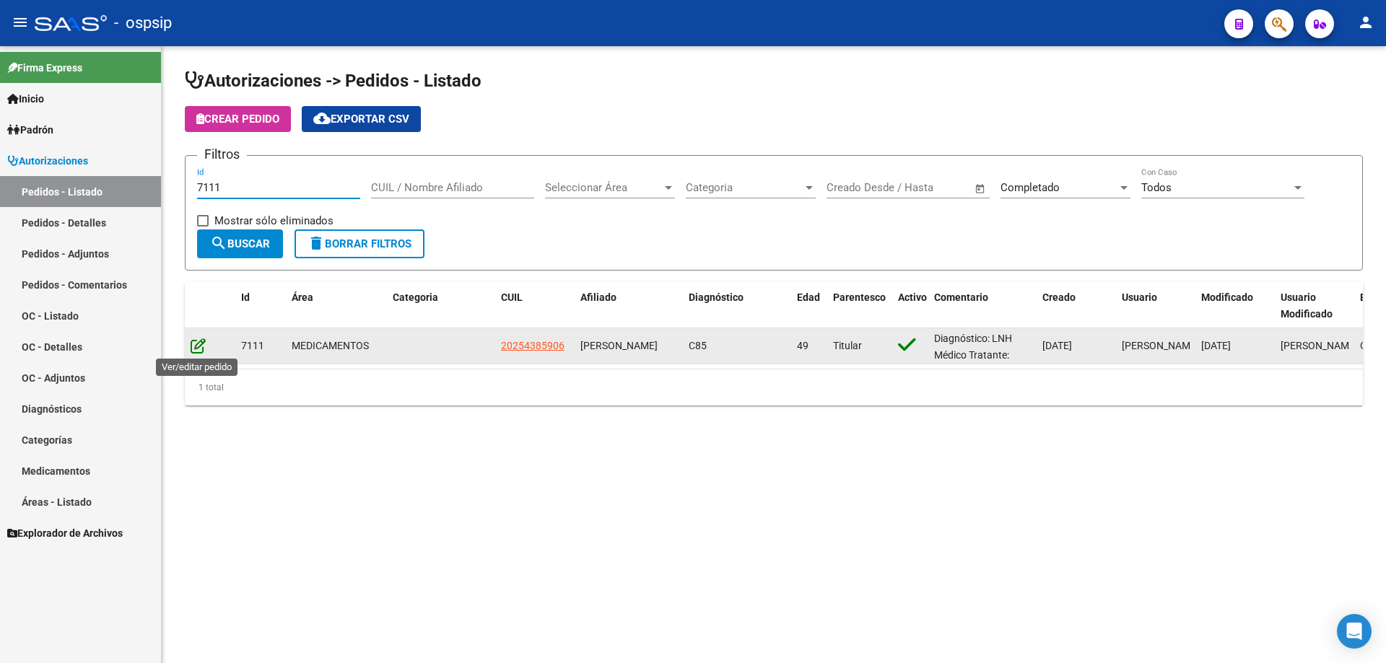
type input "7111"
click at [198, 349] on icon at bounding box center [198, 346] width 15 height 16
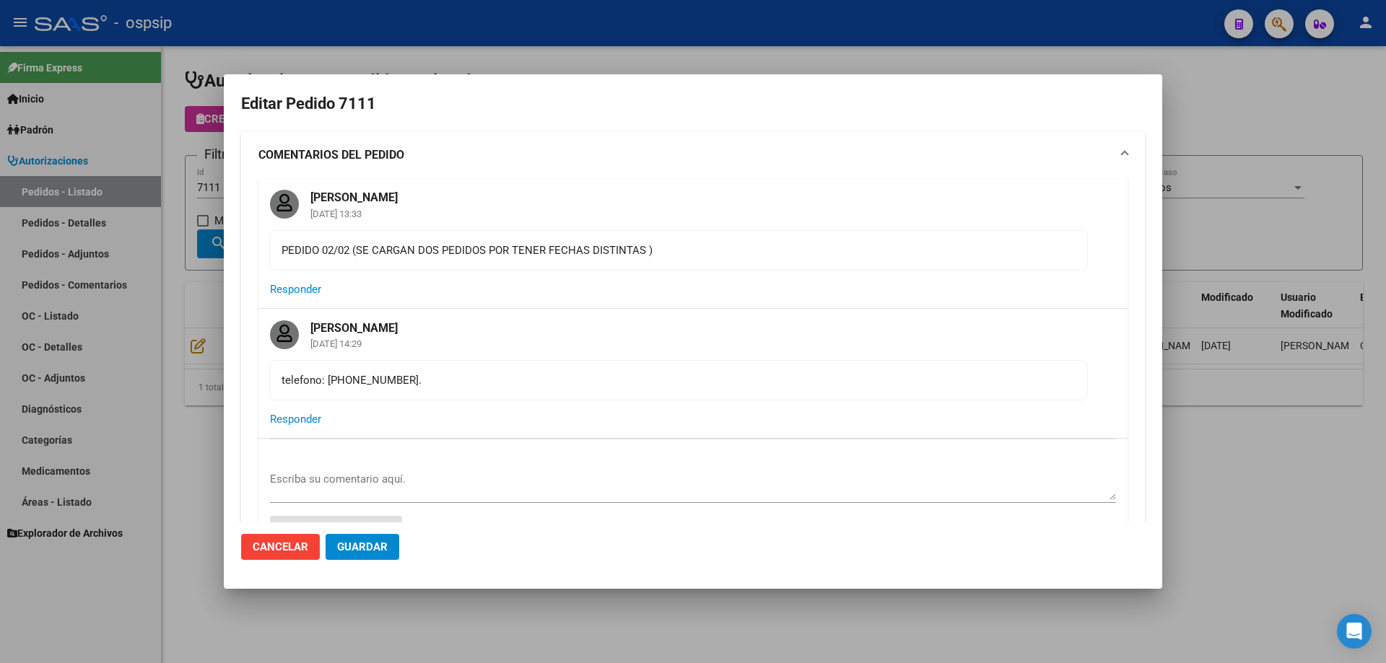
type input "Santa Fe, ROSARIO SUD, OV.LAGOS 2963, Piso: 1"
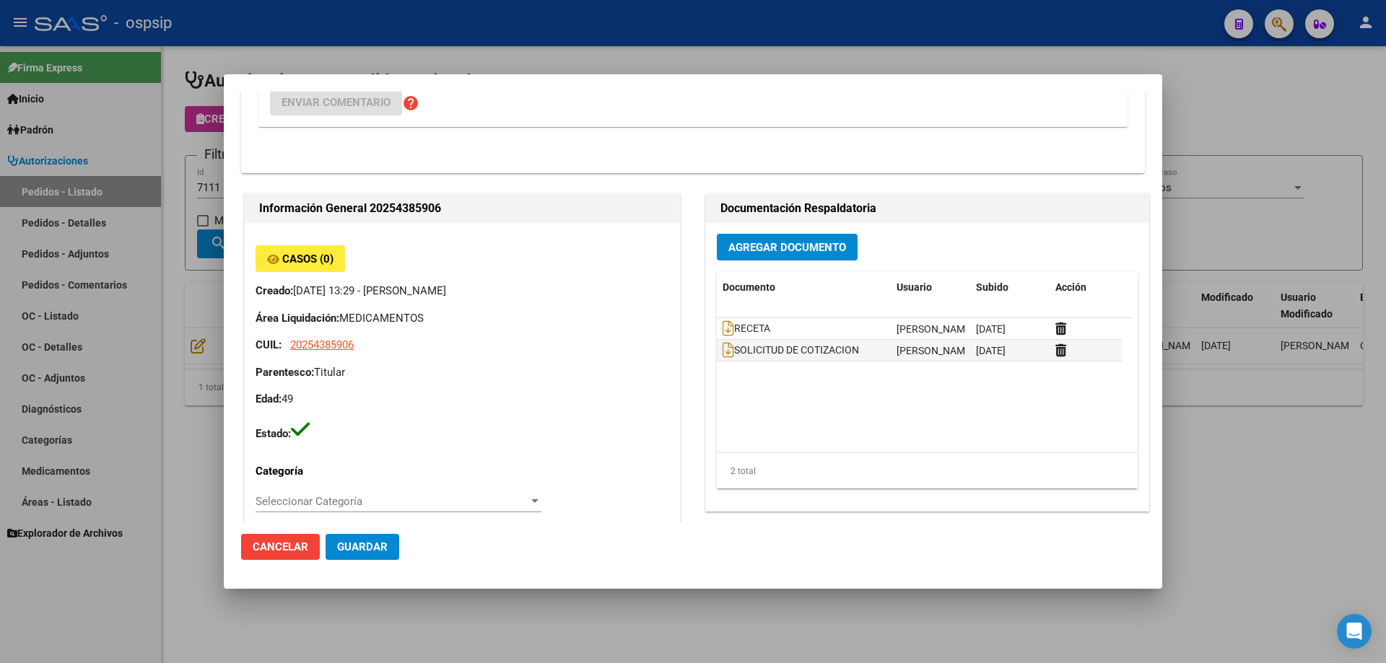
scroll to position [433, 0]
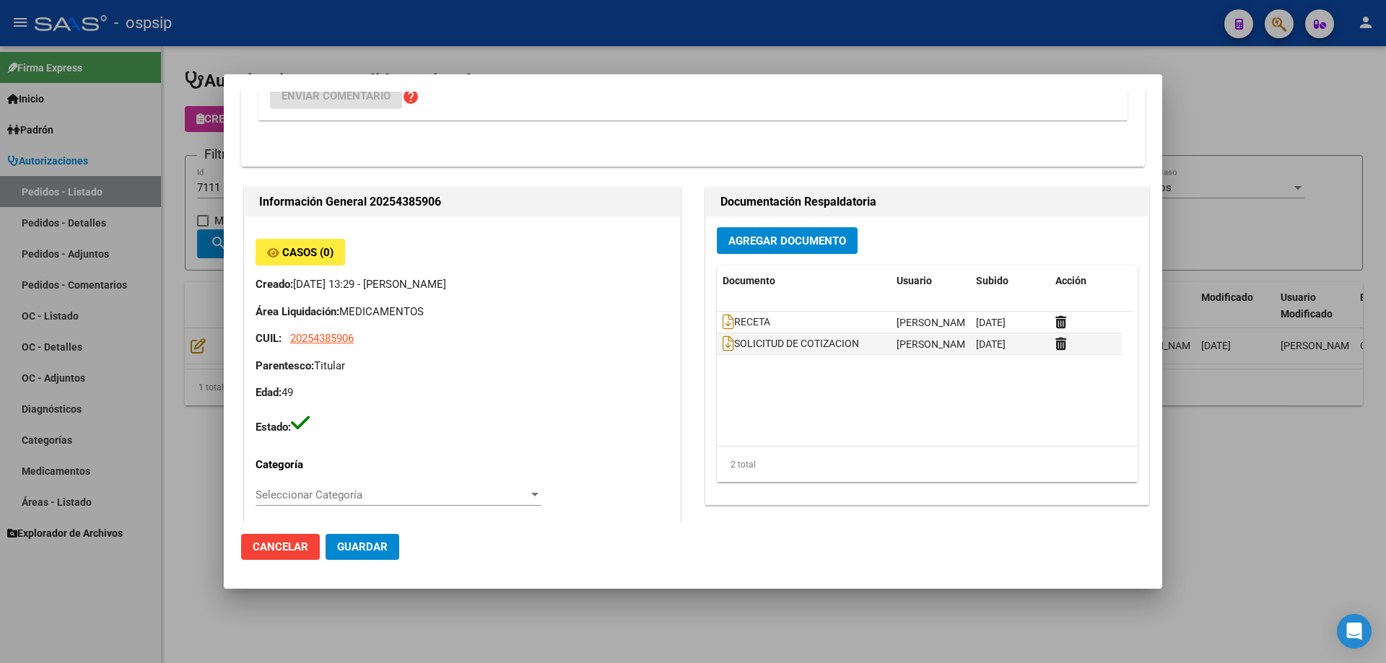
click at [789, 240] on span "Agregar Documento" at bounding box center [787, 241] width 118 height 13
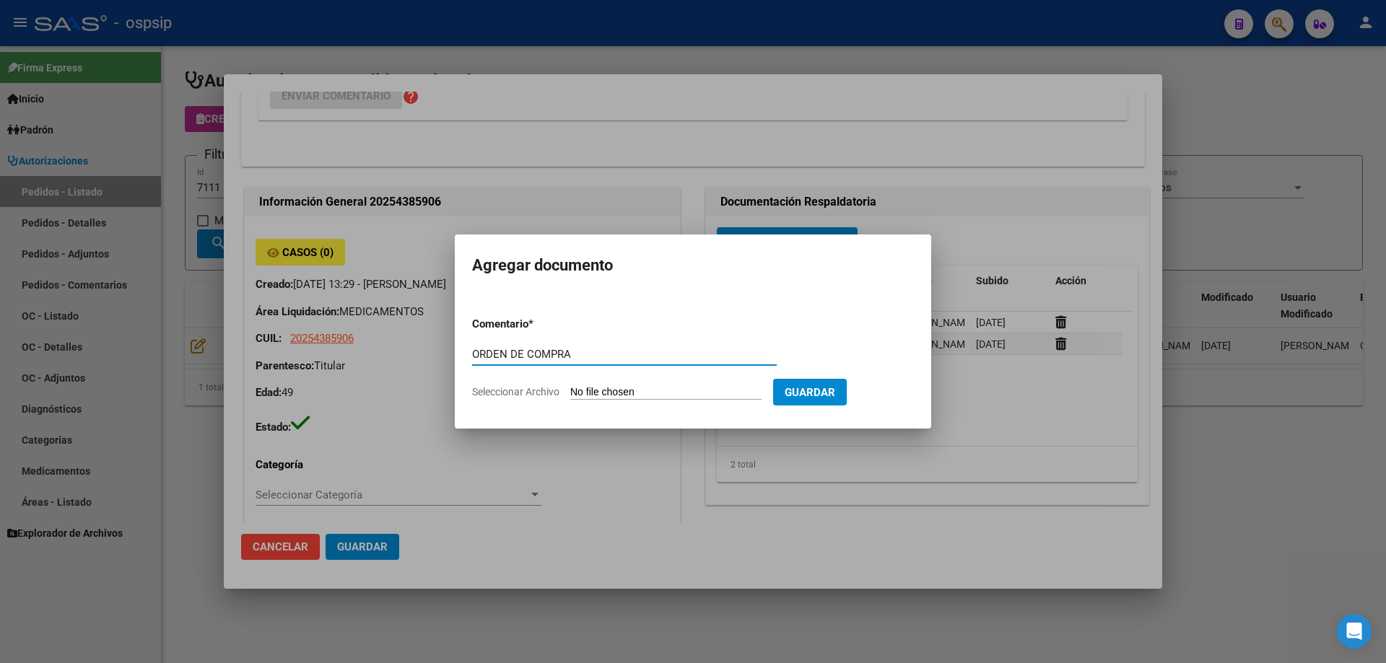
drag, startPoint x: 612, startPoint y: 358, endPoint x: 468, endPoint y: 355, distance: 144.4
click at [468, 355] on mat-dialog-content "Comentario * ORDEN DE COMPRA Comentario Seleccionar Archivo Guardar" at bounding box center [693, 352] width 476 height 117
type input "ORDEN DE COMPRA"
type input "C:\fakepath\oc 7111 - SOSA scienza (1).pdf"
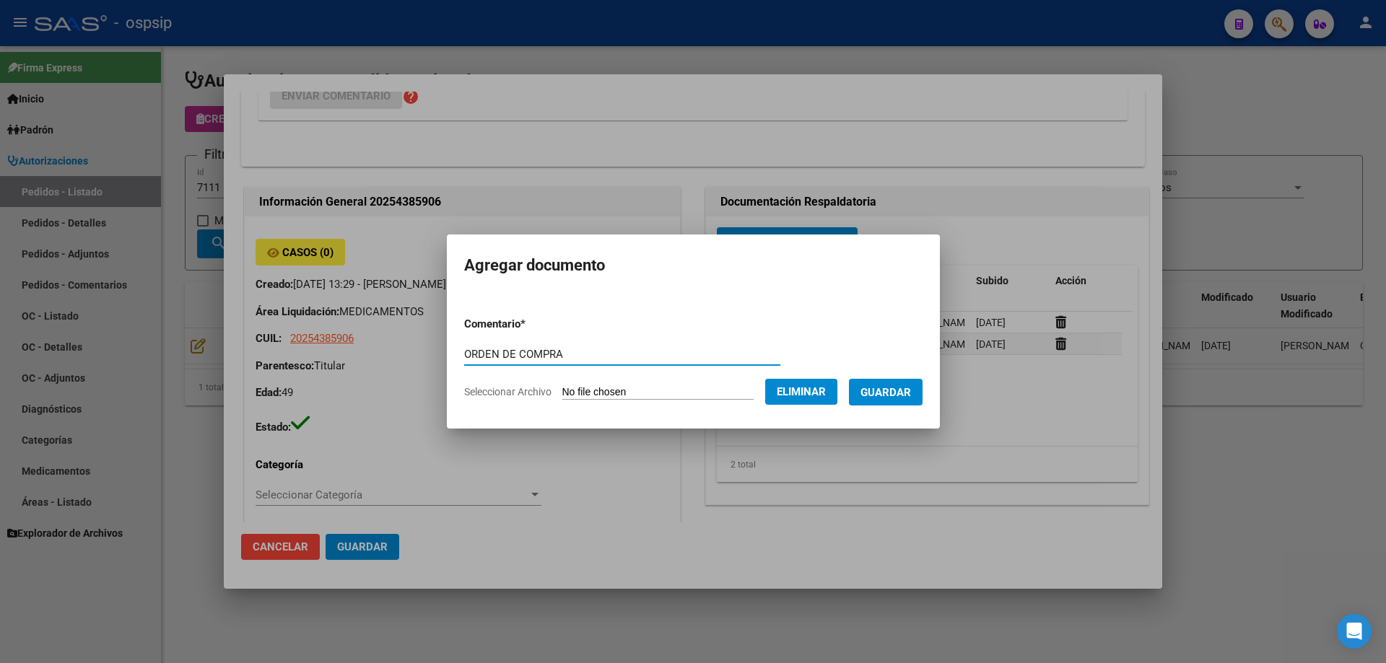
click at [911, 397] on span "Guardar" at bounding box center [885, 392] width 51 height 13
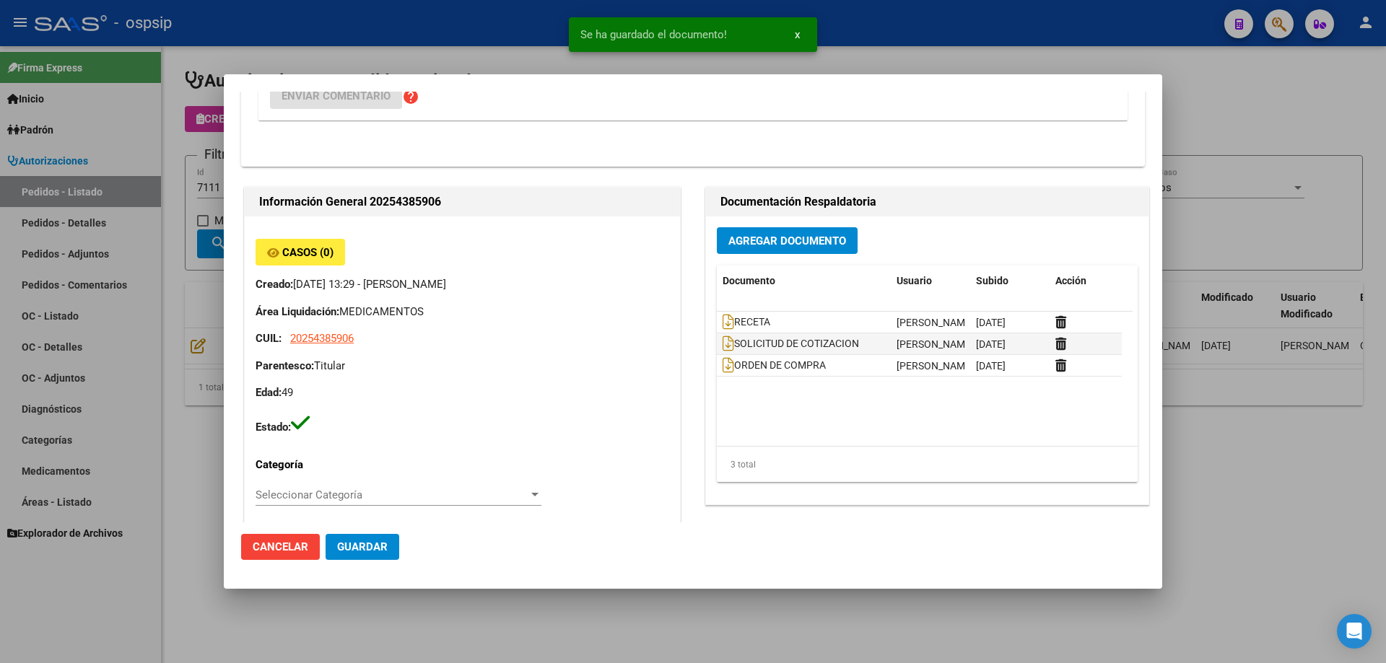
click at [167, 147] on div at bounding box center [693, 331] width 1386 height 663
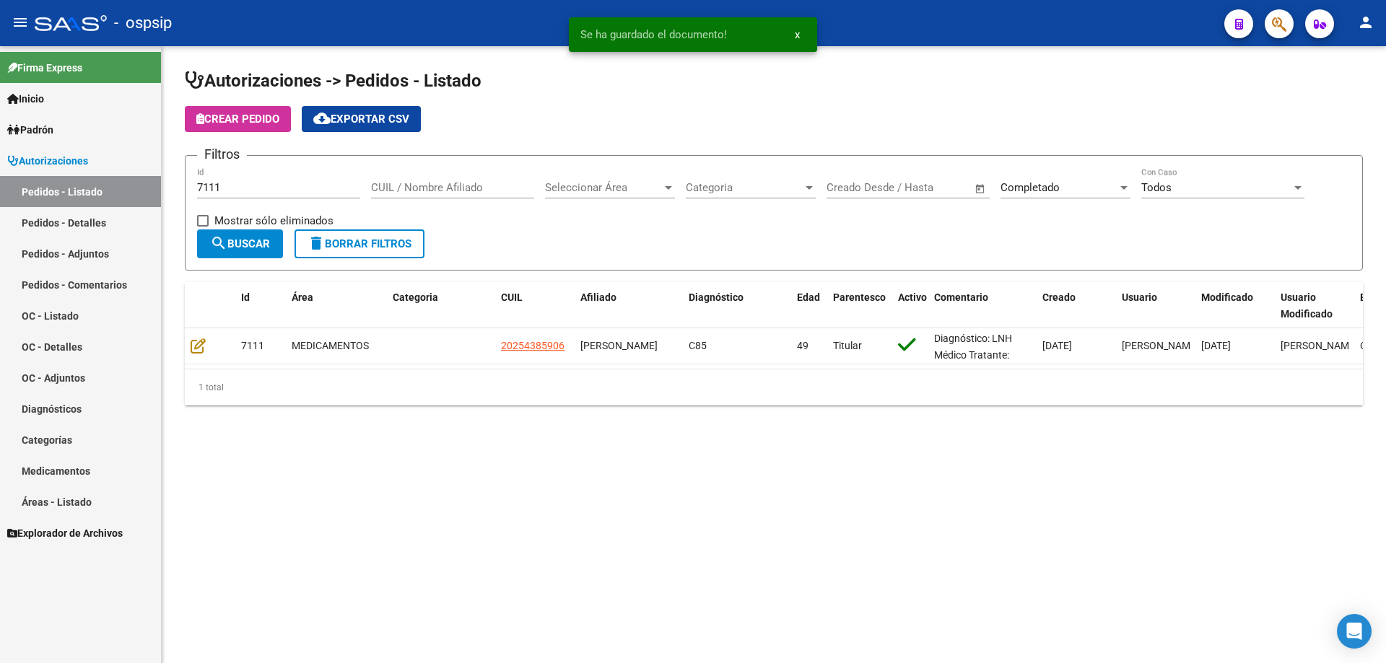
click at [262, 196] on div "7111 Id" at bounding box center [278, 182] width 163 height 31
type input "7110"
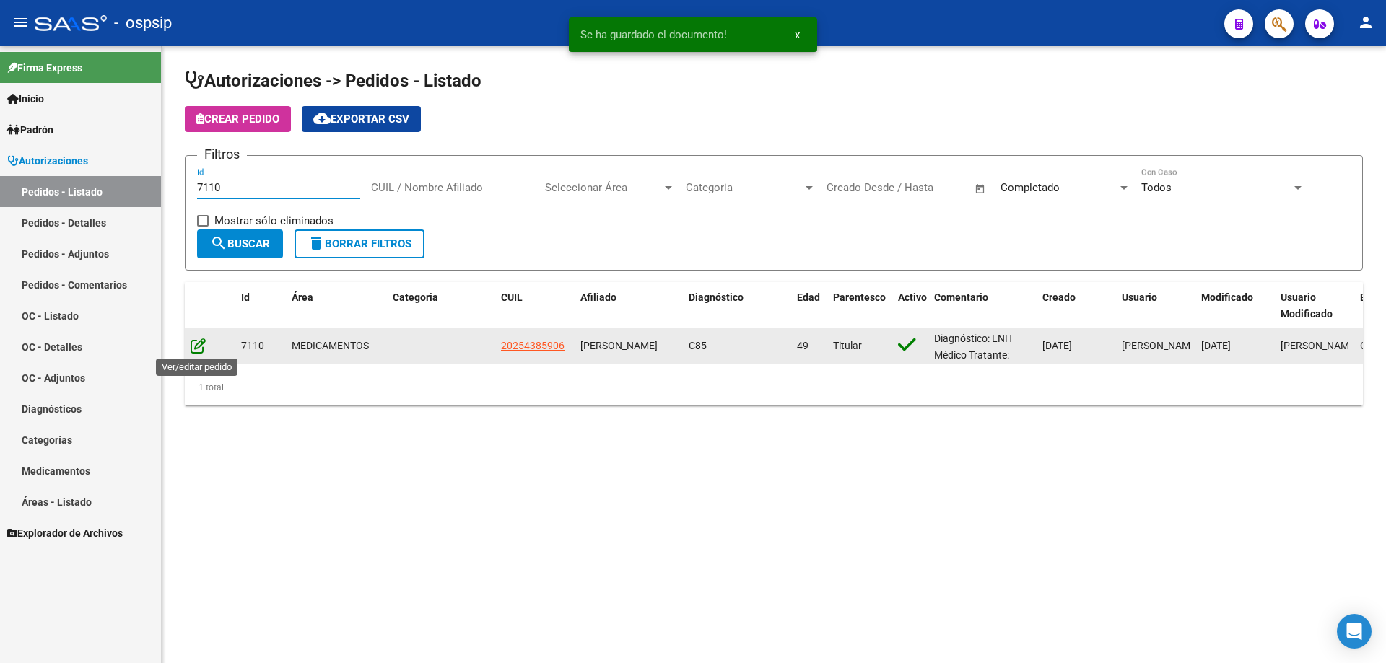
click at [193, 344] on icon at bounding box center [198, 346] width 15 height 16
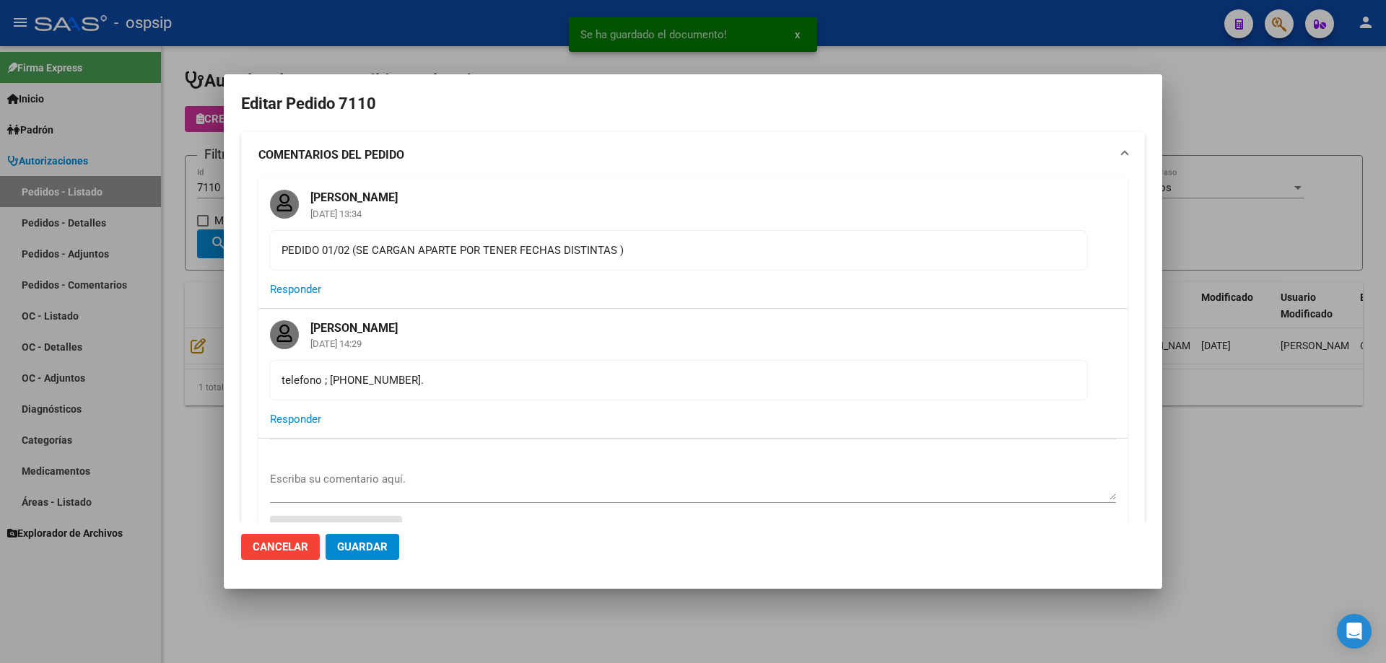
type input "Santa Fe, ROSARIO SUD, OV.LAGOS 2963, Piso: 1"
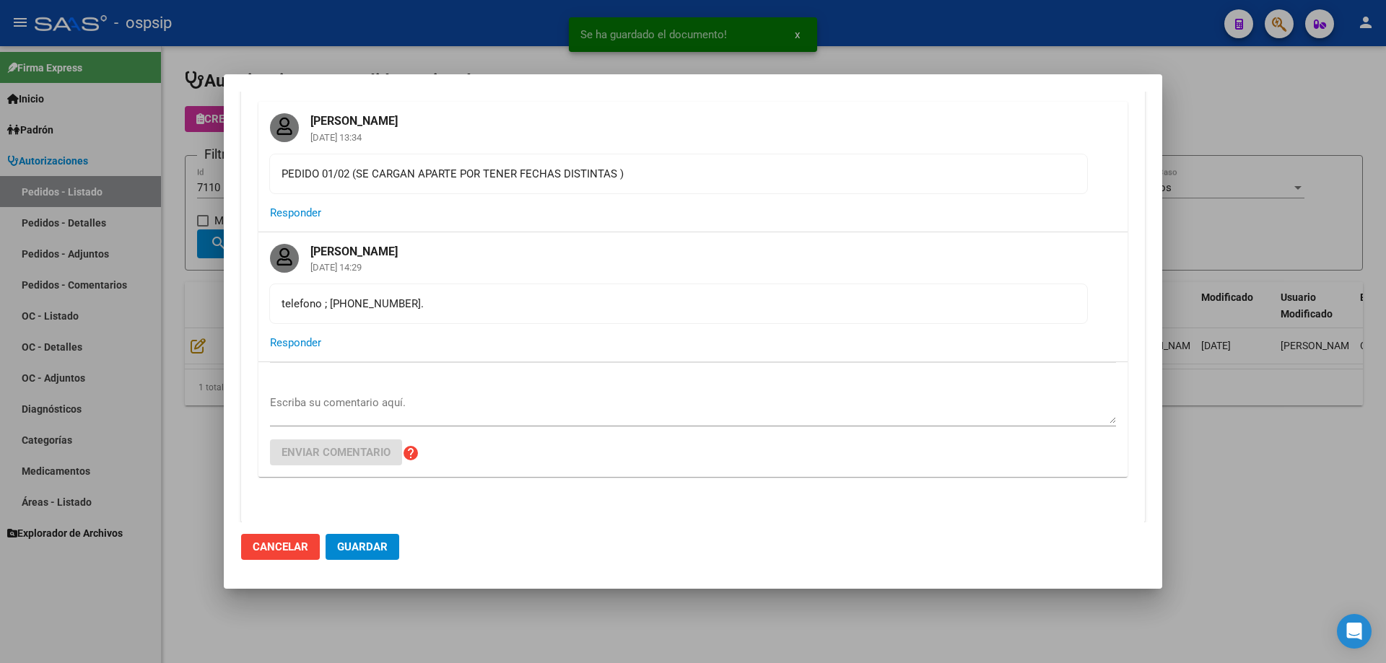
scroll to position [289, 0]
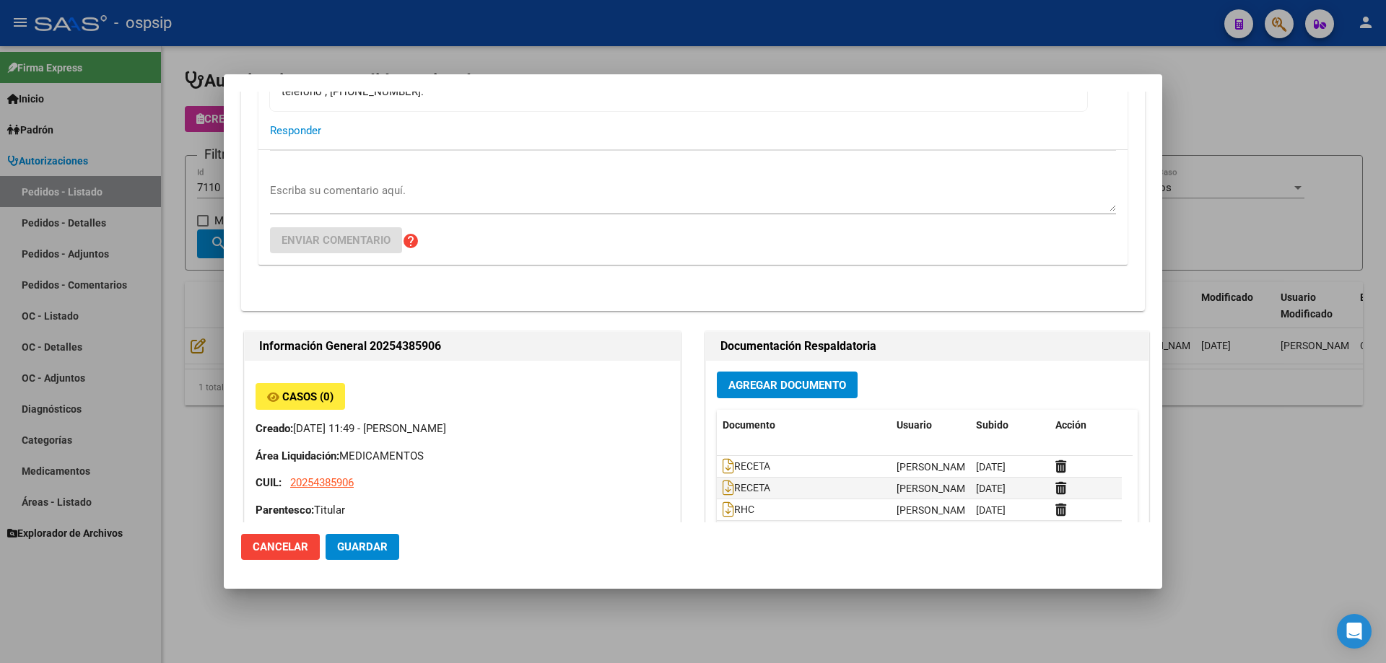
click at [802, 382] on span "Agregar Documento" at bounding box center [787, 385] width 118 height 13
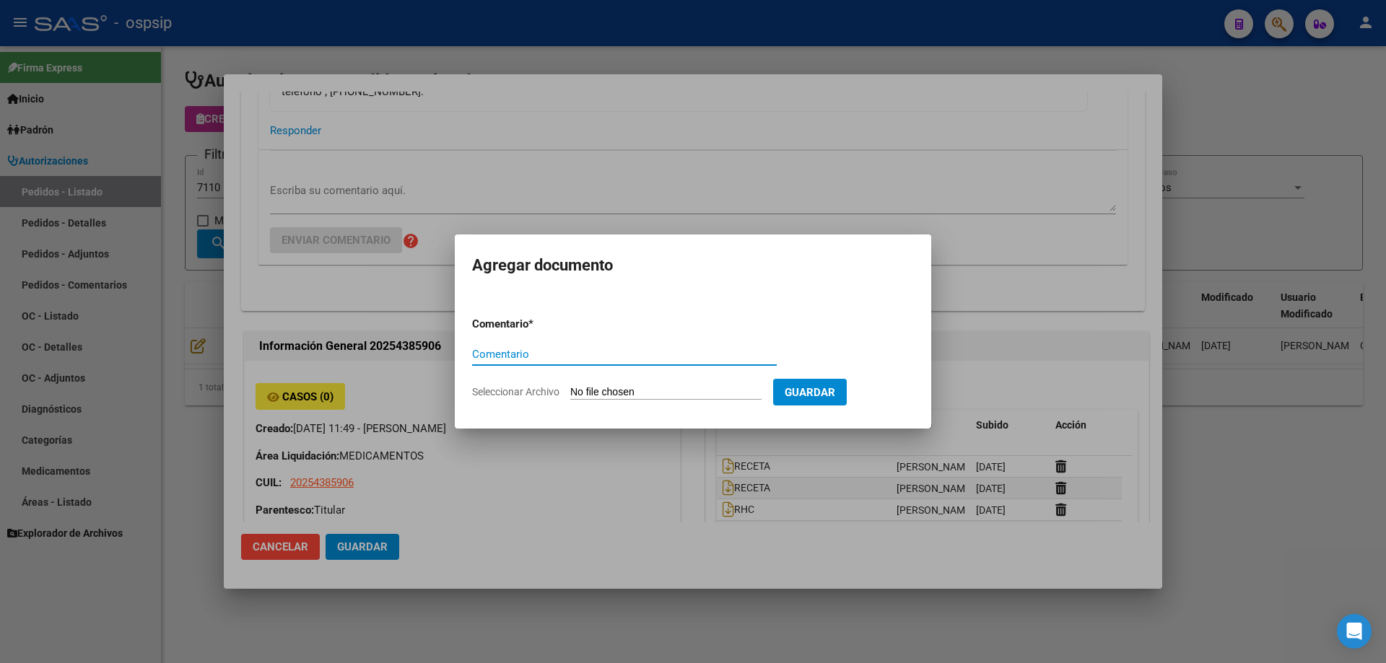
paste input "ORDEN DE COMPRA"
type input "ORDEN DE COMPRA"
type input "C:\fakepath\oc 7110 femani (1).pdf"
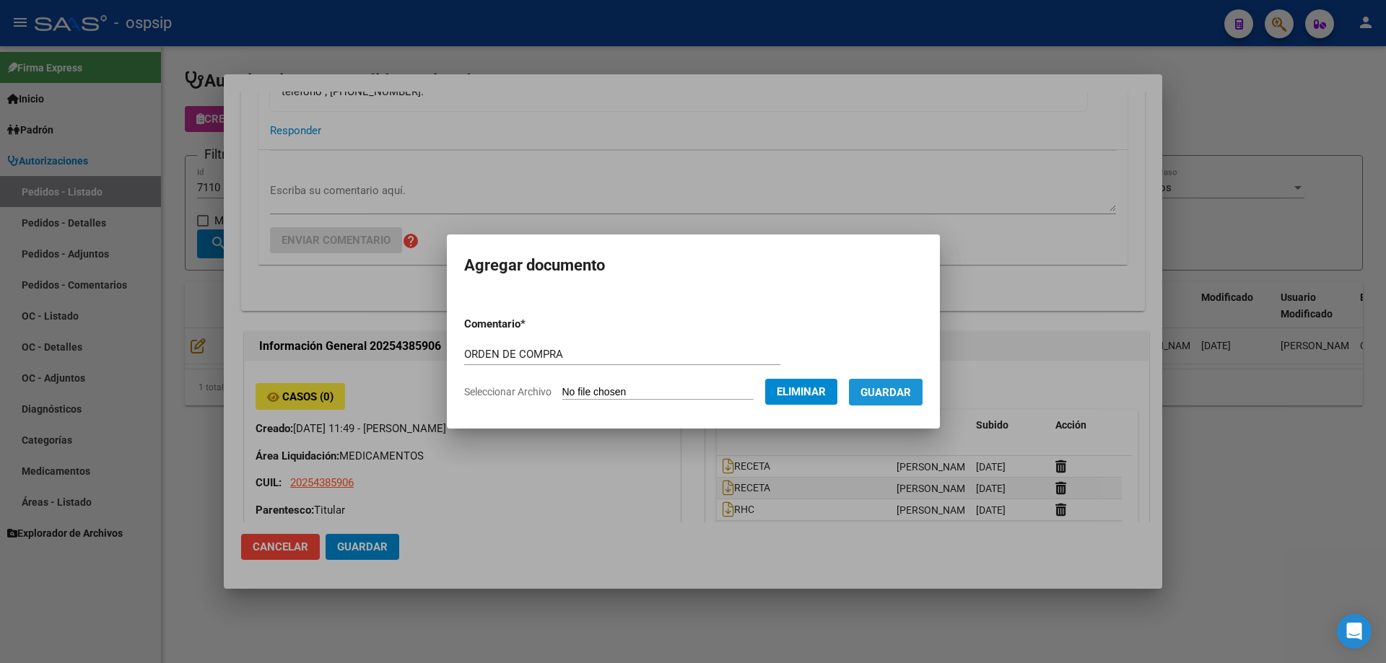
click at [877, 397] on span "Guardar" at bounding box center [885, 392] width 51 height 13
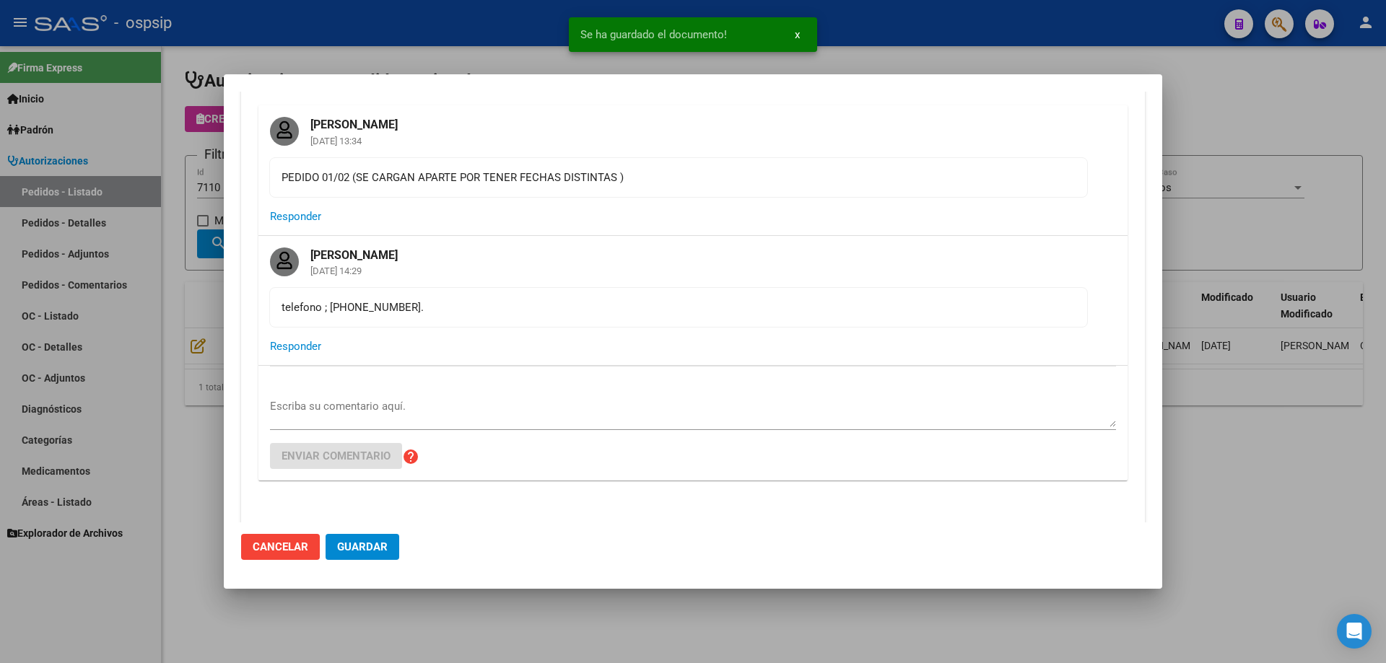
scroll to position [72, 0]
click at [178, 284] on div at bounding box center [693, 331] width 1386 height 663
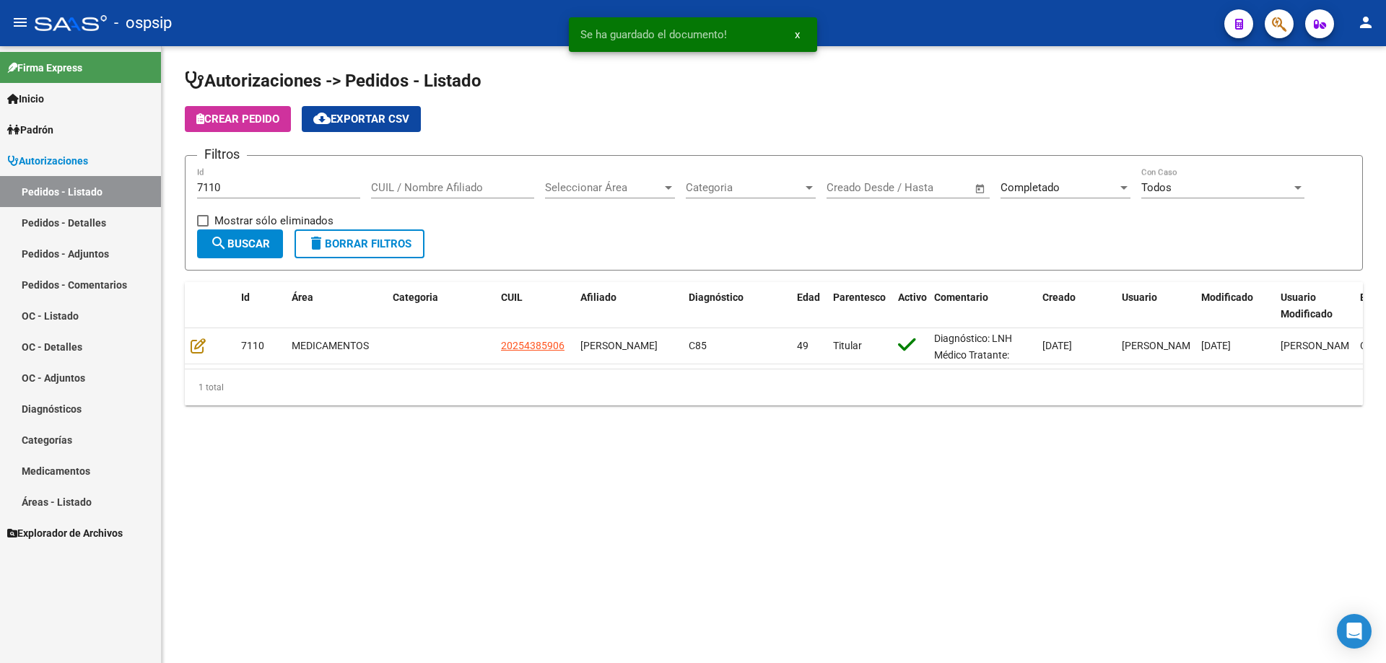
click at [227, 190] on input "7110" at bounding box center [278, 187] width 163 height 13
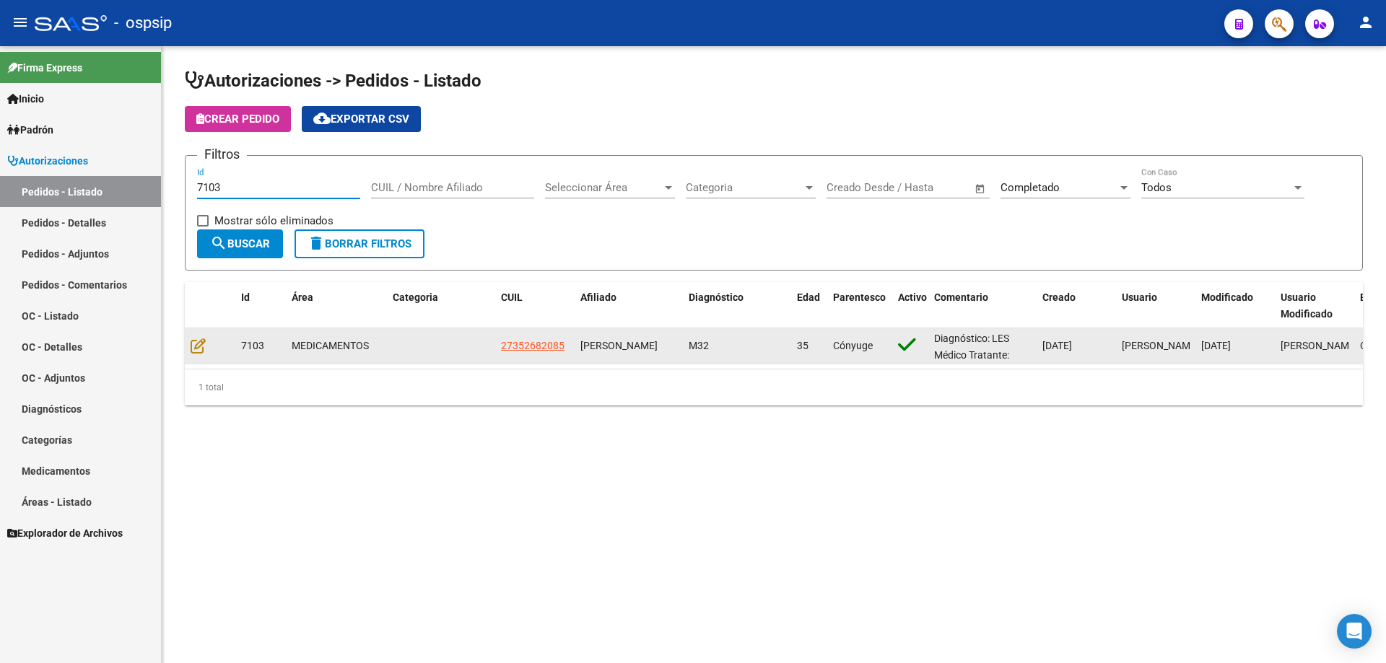
type input "7103"
click at [198, 336] on datatable-body-cell at bounding box center [210, 345] width 51 height 35
click at [200, 342] on icon at bounding box center [198, 346] width 15 height 16
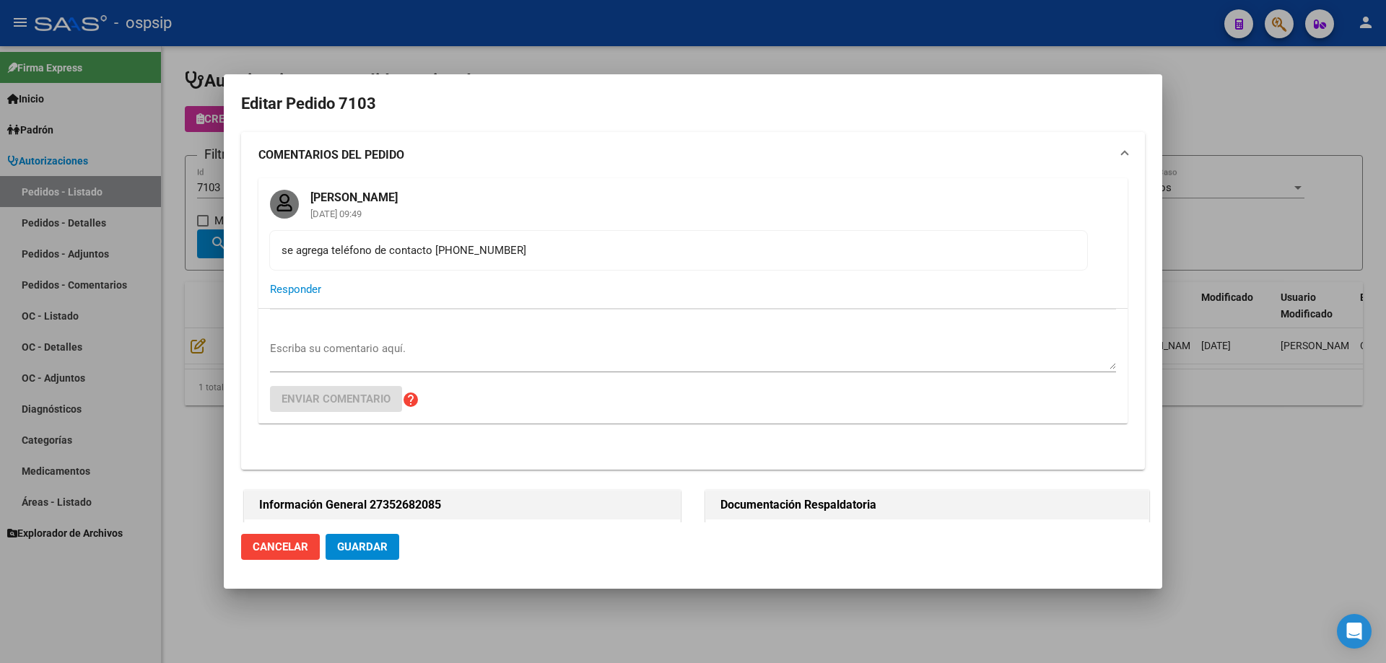
type input "Buenos Aires, GREGORIO DE LAFERRERE, RICARDO GUTIERREZ 7307"
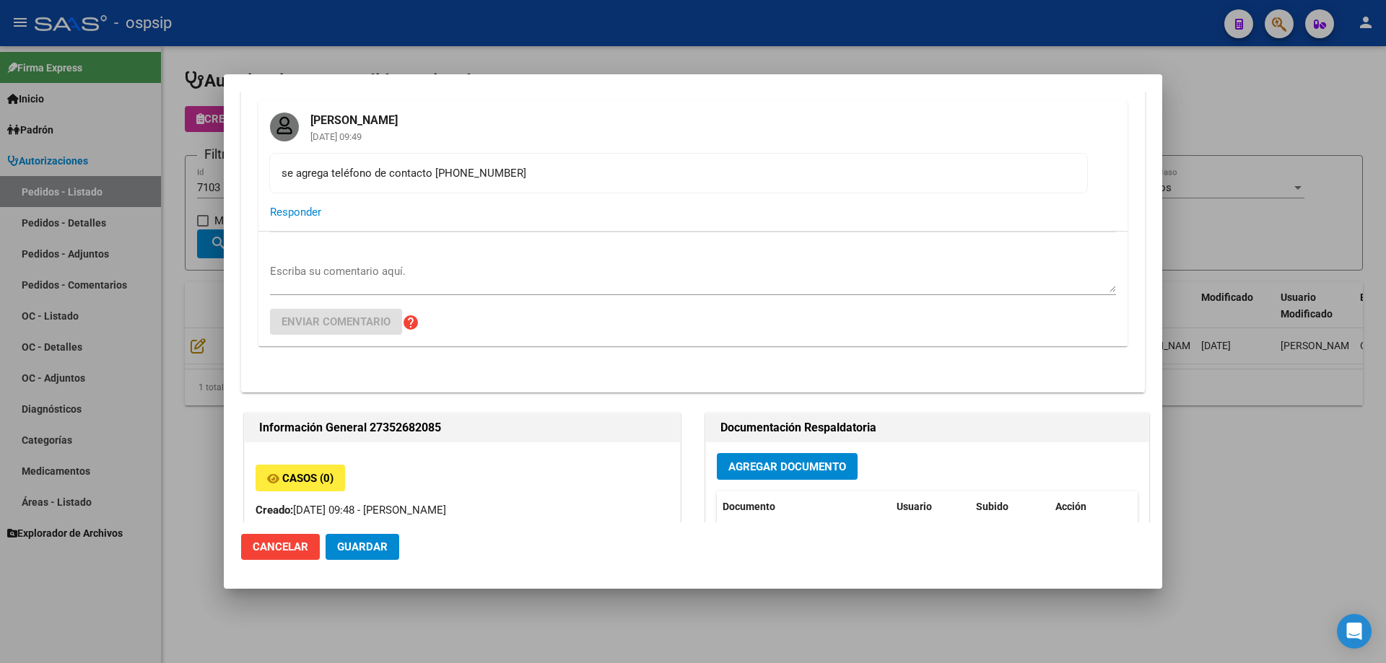
scroll to position [289, 0]
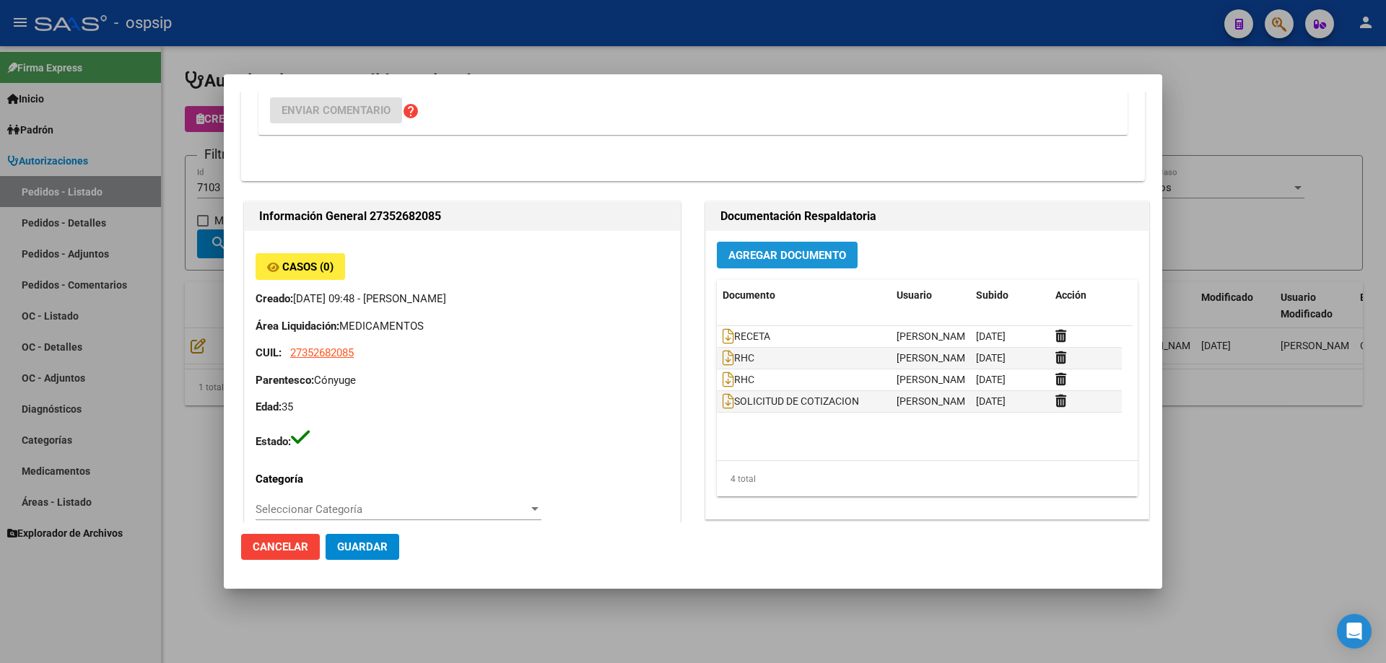
click at [788, 253] on span "Agregar Documento" at bounding box center [787, 255] width 118 height 13
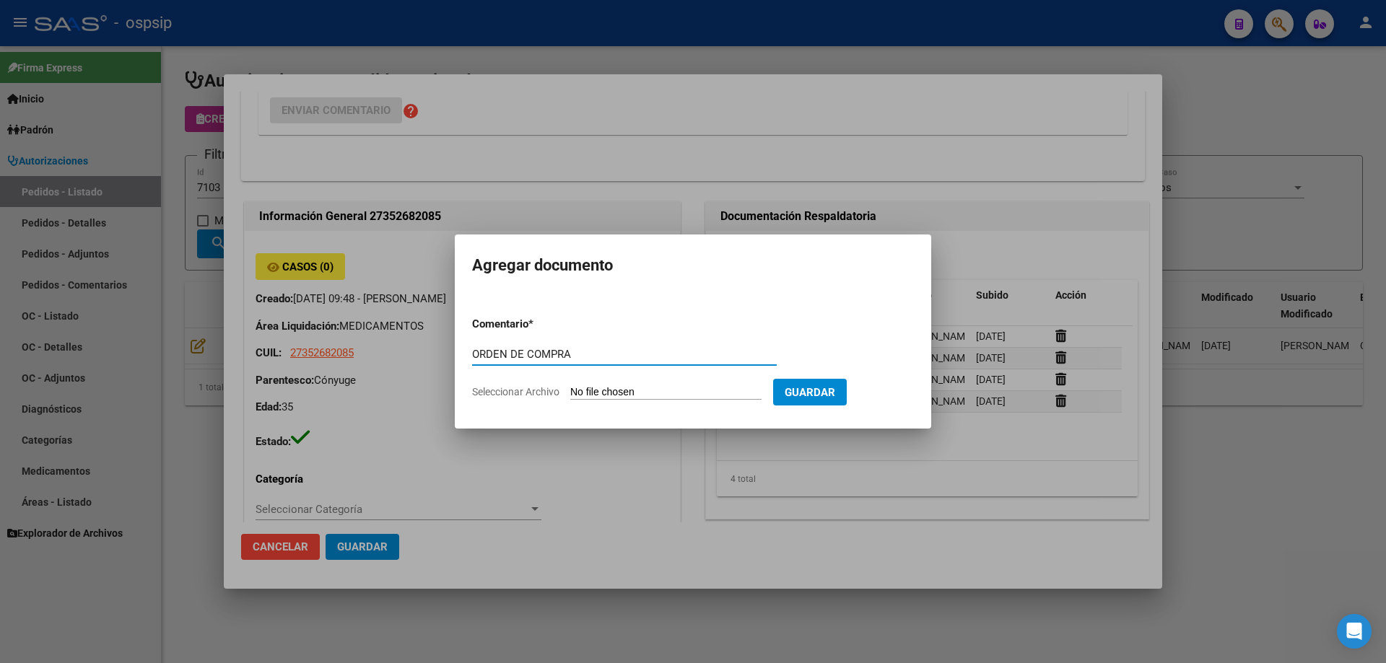
type input "ORDEN DE COMPRA"
type input "C:\fakepath\OC 7103 AUDIFARM (1).pdf"
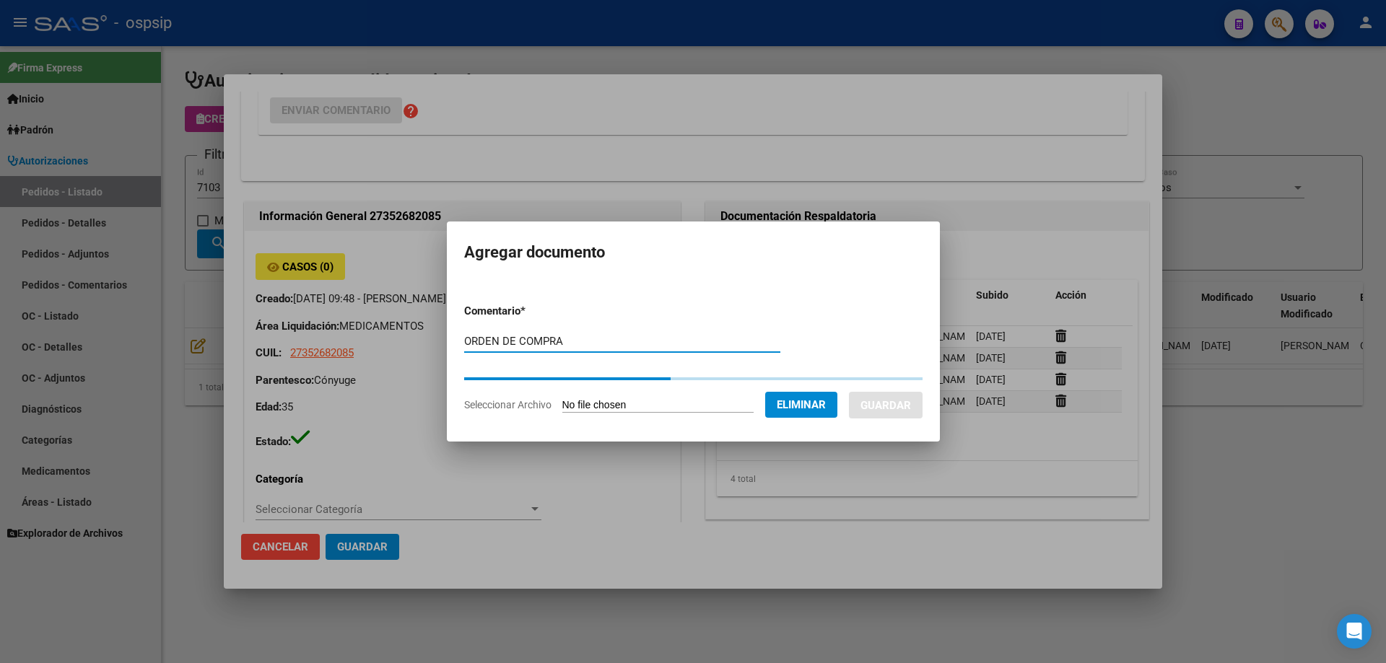
click at [911, 399] on span "Guardar" at bounding box center [885, 405] width 51 height 13
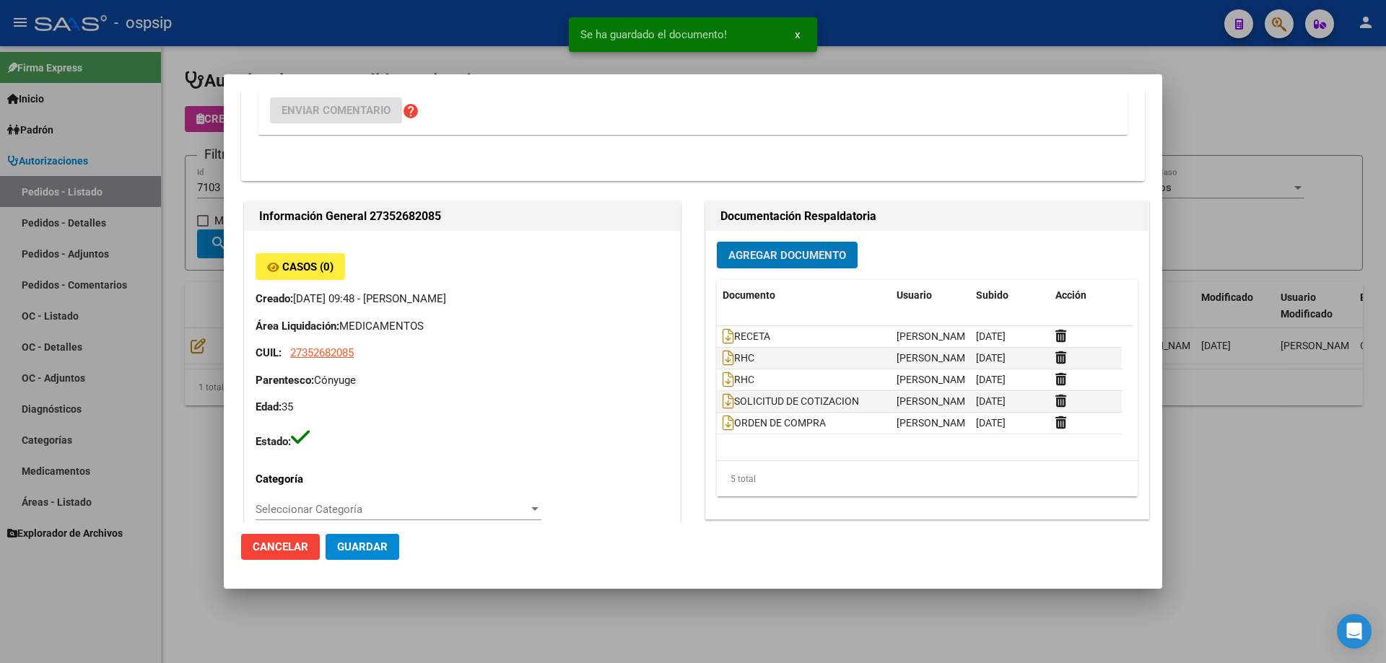
click at [131, 130] on div at bounding box center [693, 331] width 1386 height 663
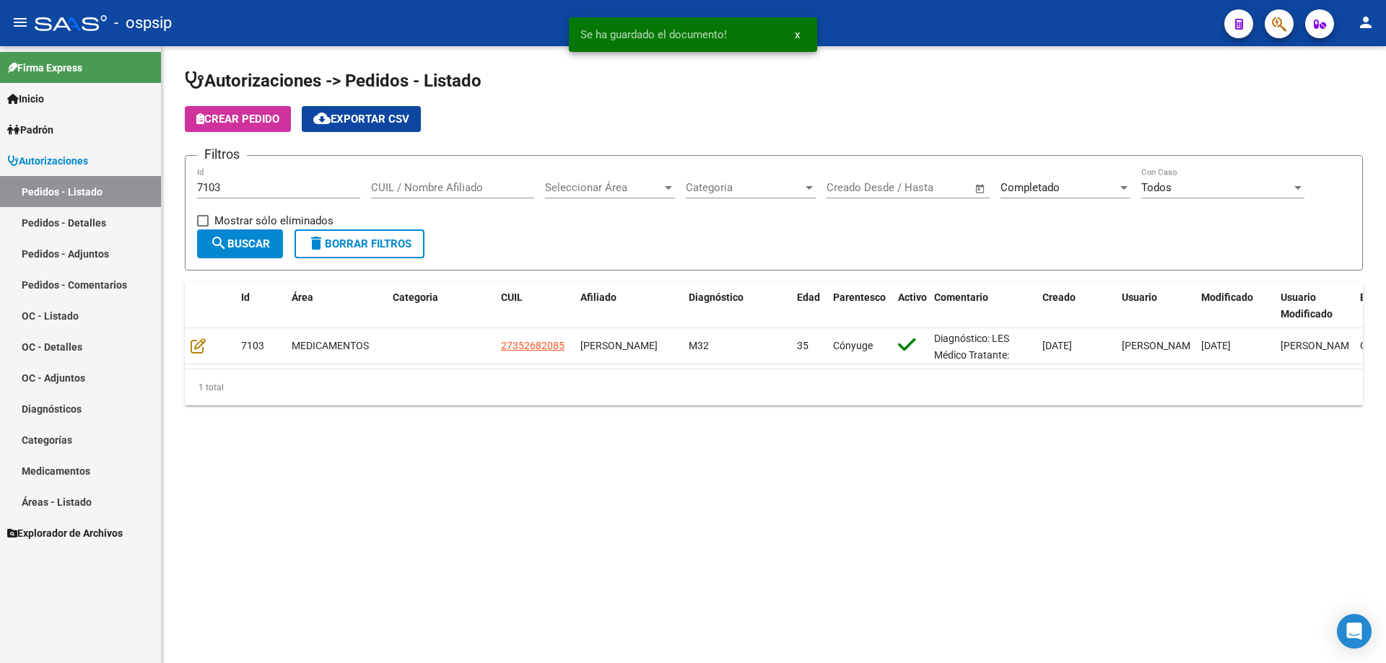
click at [234, 189] on input "7103" at bounding box center [278, 187] width 163 height 13
type input "7101"
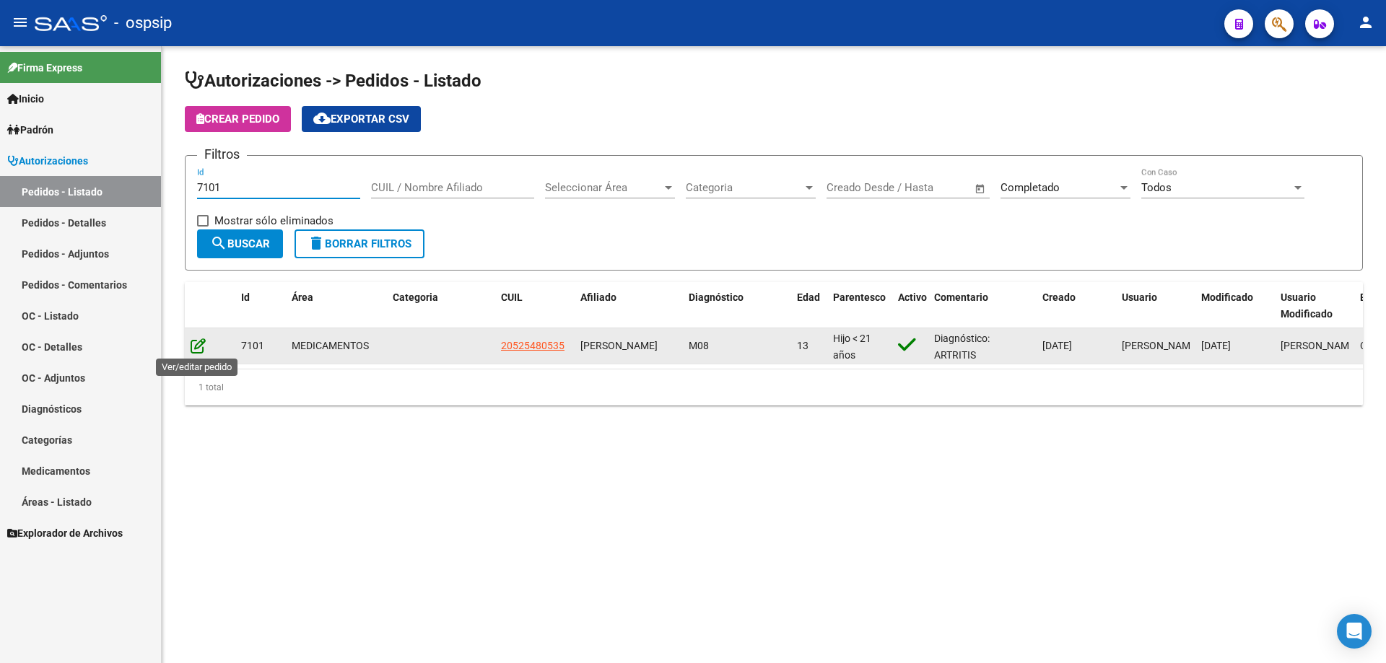
click at [197, 342] on icon at bounding box center [198, 346] width 15 height 16
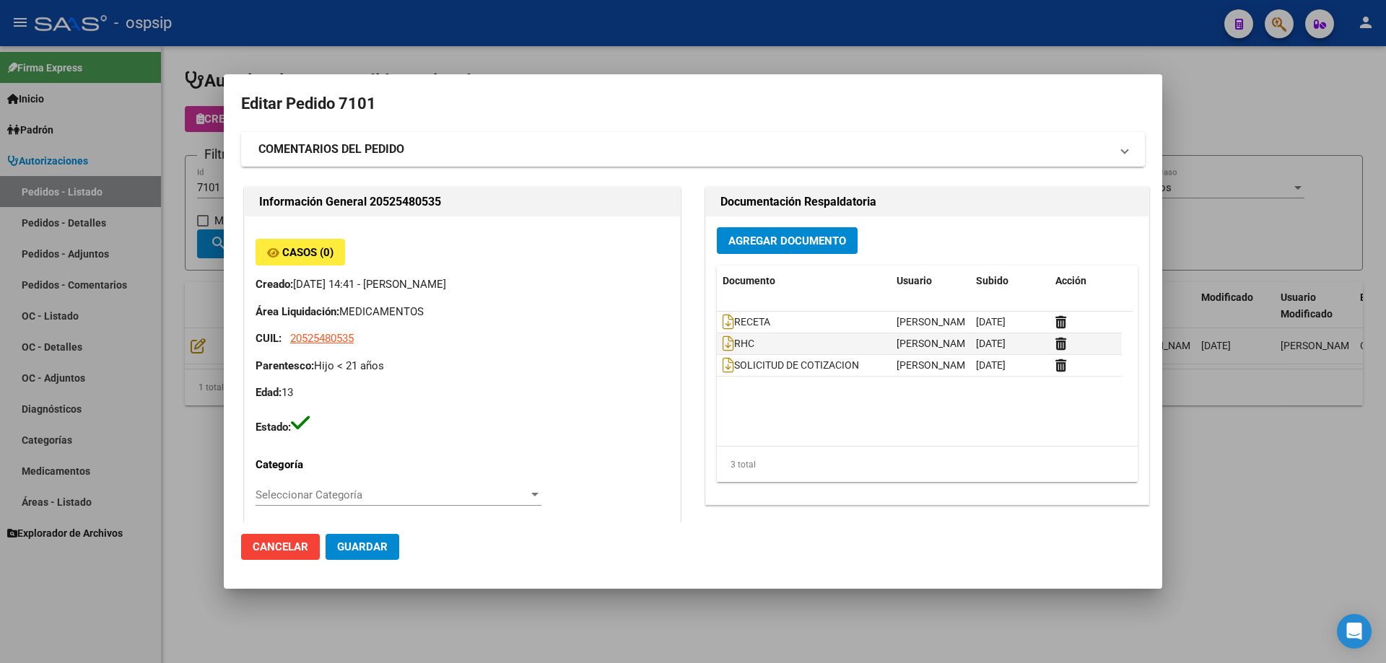
type input "San Juan, SAN JUAN, MORALES ESTE 832"
click at [800, 248] on span "Agregar Documento" at bounding box center [787, 241] width 118 height 13
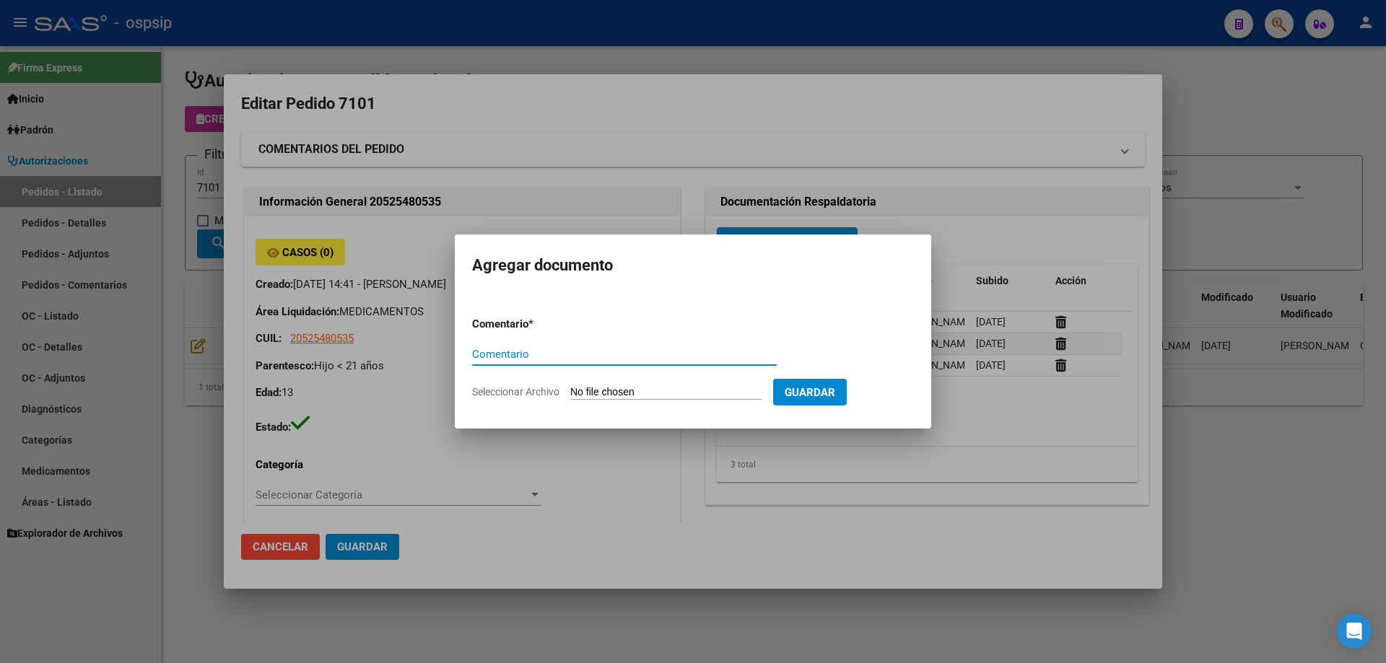
paste input "ORDEN DE COMPRA"
type input "ORDEN DE COMPRA"
click at [643, 388] on input "Seleccionar Archivo" at bounding box center [665, 393] width 191 height 14
type input "C:\fakepath\OC 7101 NEOSALUD (1).pdf"
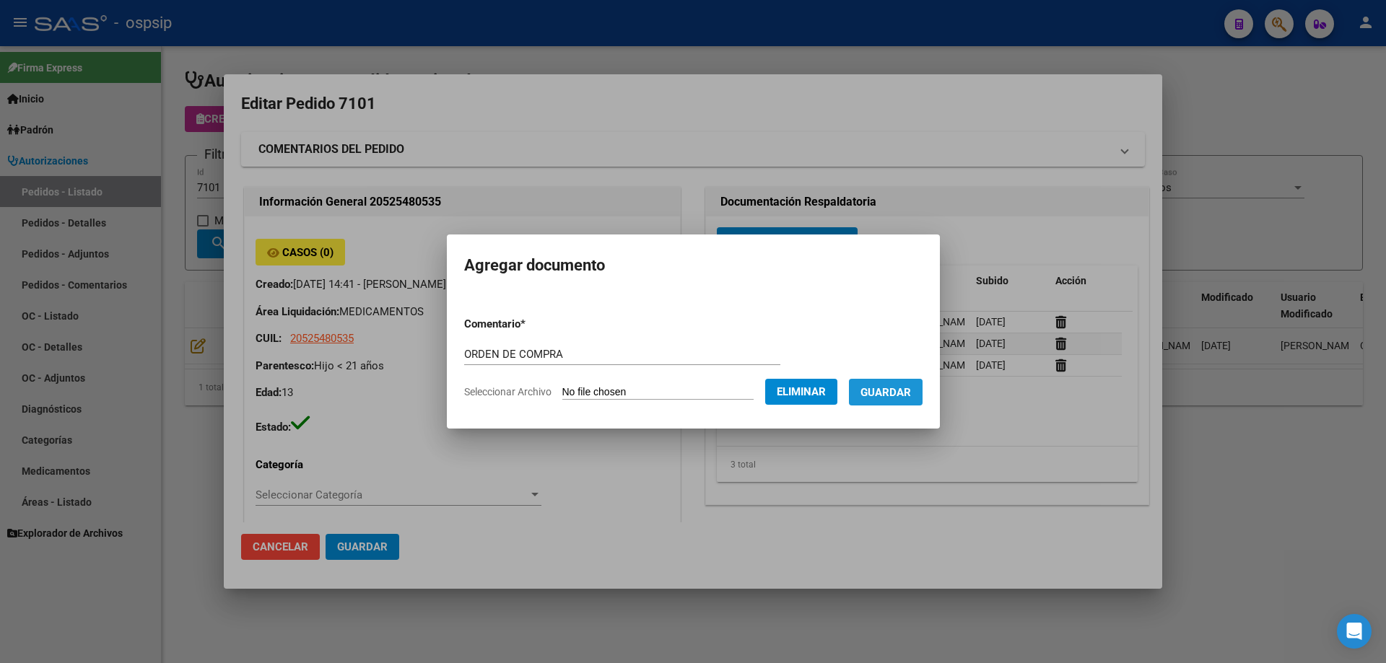
click at [892, 402] on button "Guardar" at bounding box center [886, 392] width 74 height 27
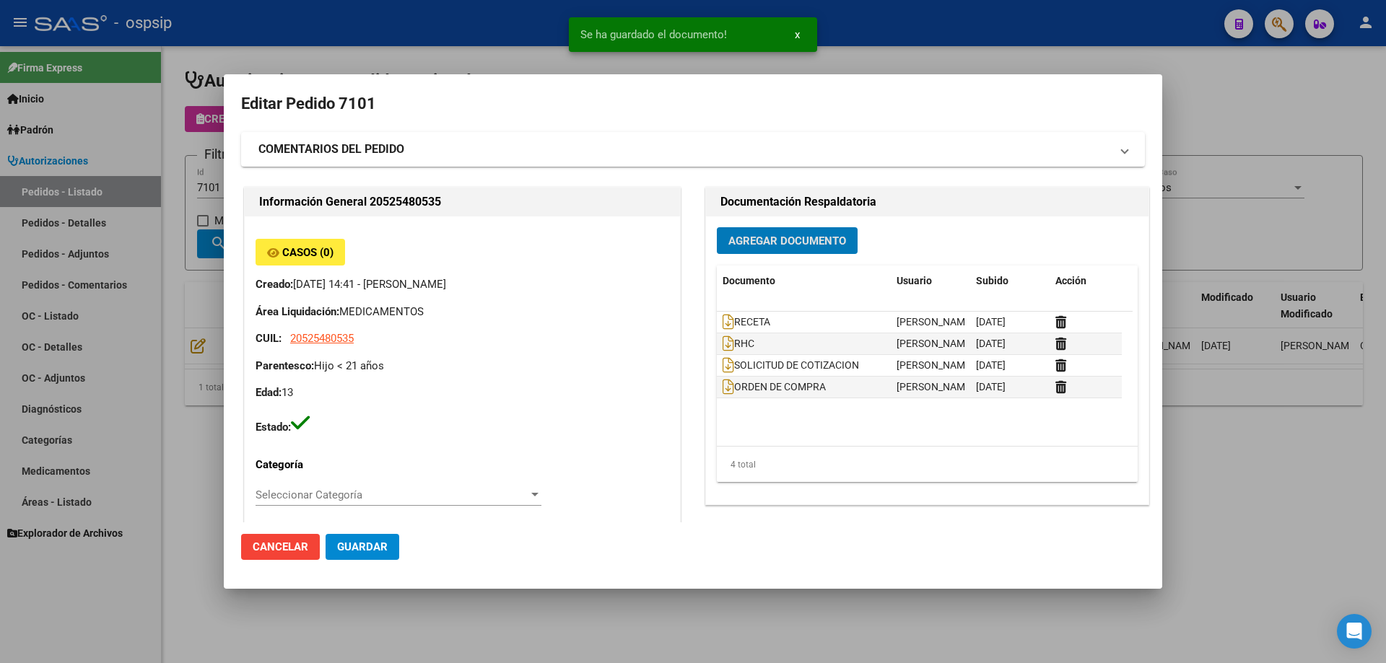
drag, startPoint x: 0, startPoint y: 219, endPoint x: 127, endPoint y: 210, distance: 127.3
click at [9, 216] on div at bounding box center [693, 331] width 1386 height 663
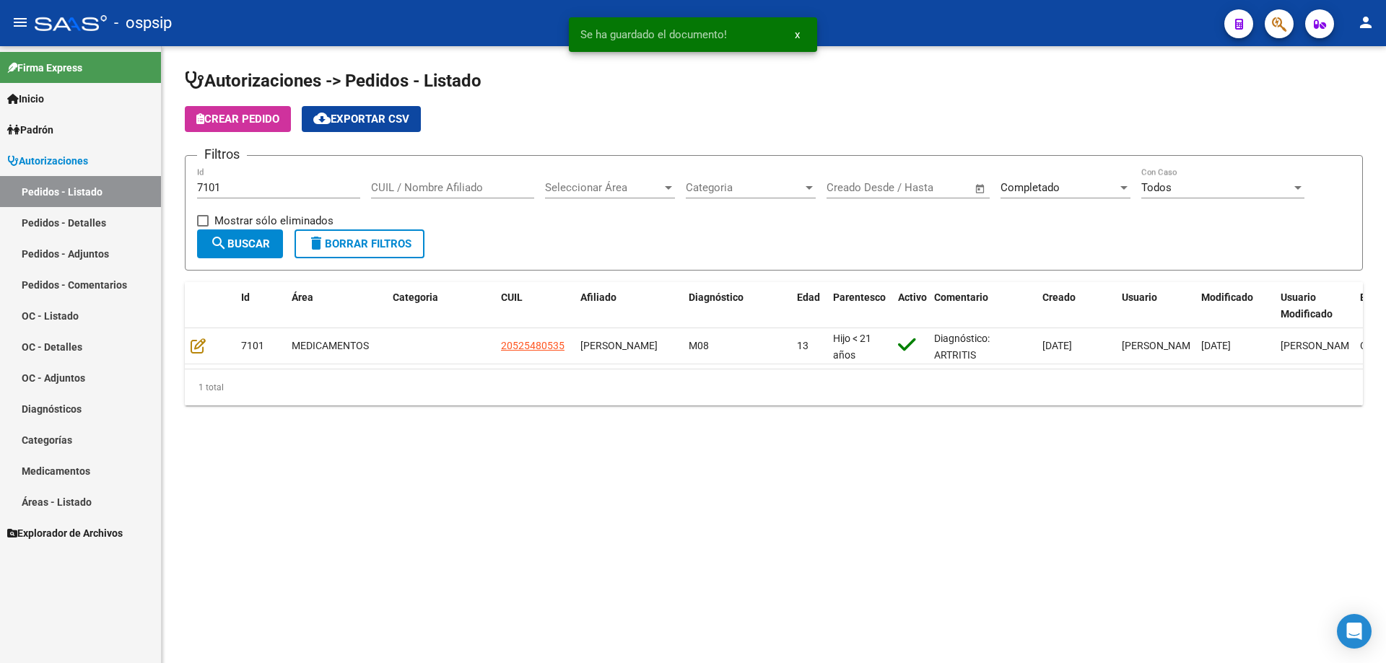
click at [227, 188] on input "7101" at bounding box center [278, 187] width 163 height 13
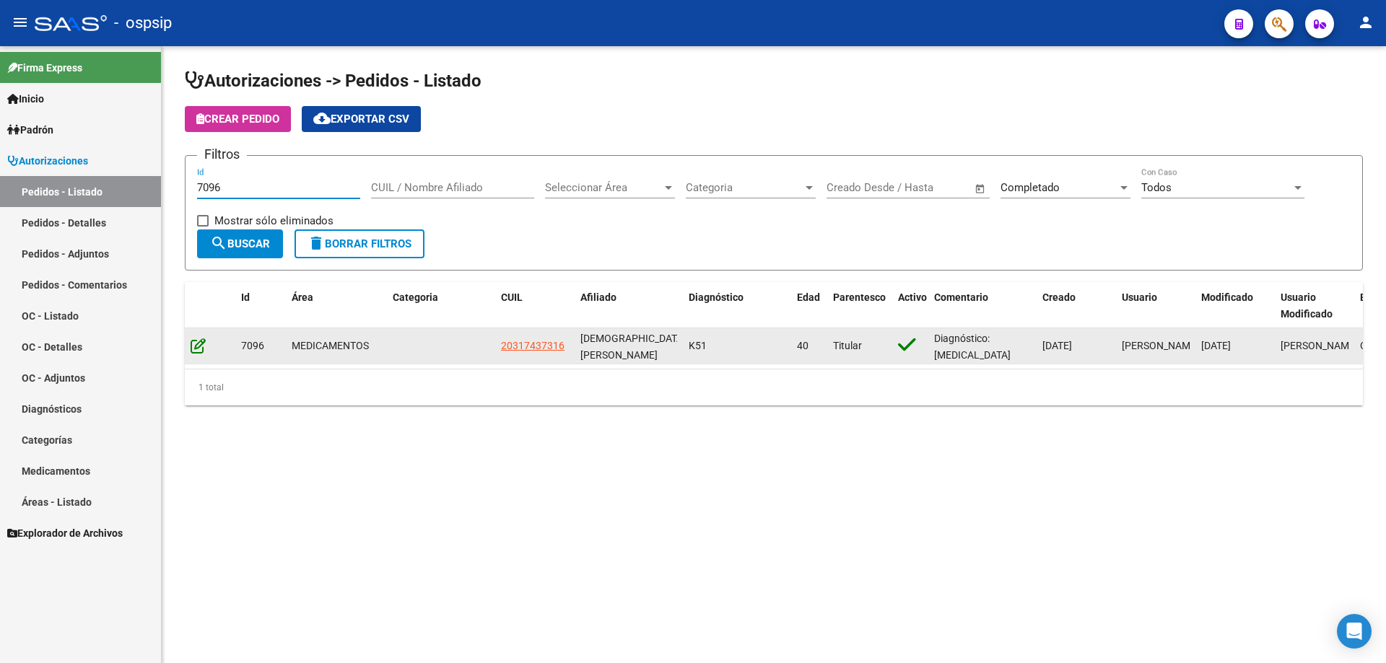
type input "7096"
click at [196, 343] on icon at bounding box center [198, 346] width 15 height 16
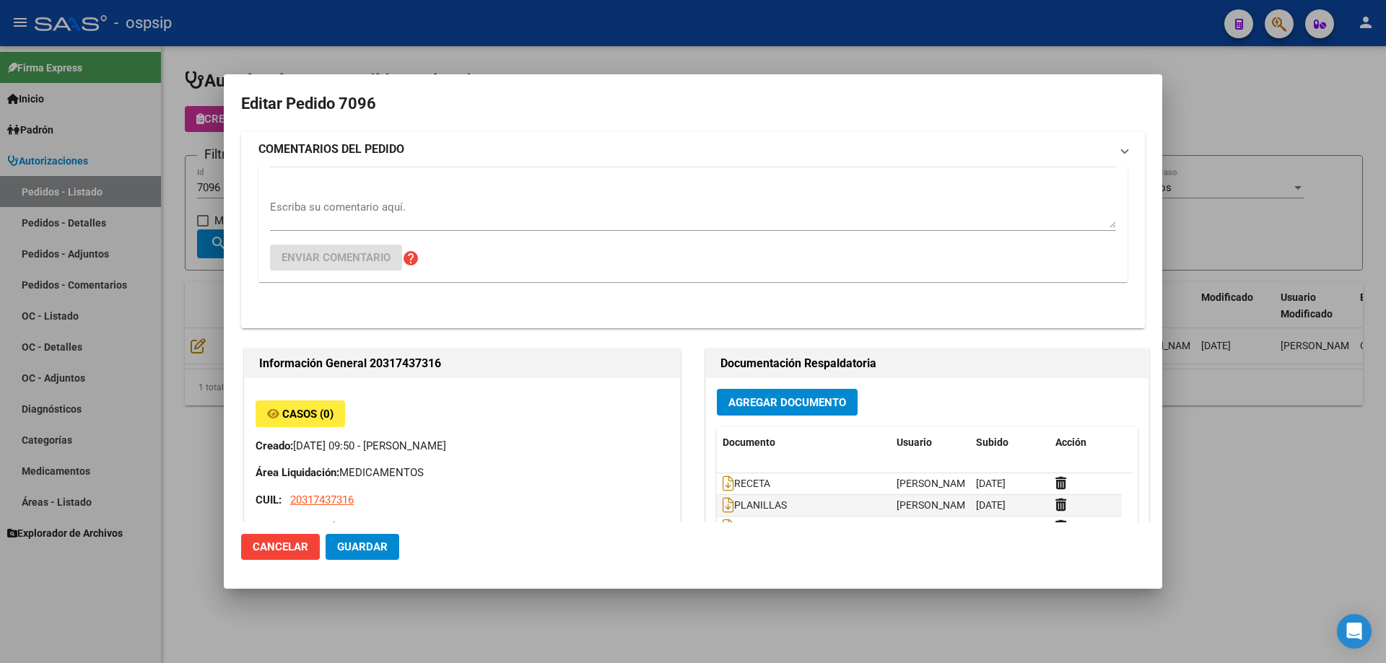
type input "DIEGO ENRIQUE NAPOLITANO"
type input "Buenos Aires, LA PLATA, DIAG 79 Y 56 957, Piso: 06, Departamento: F"
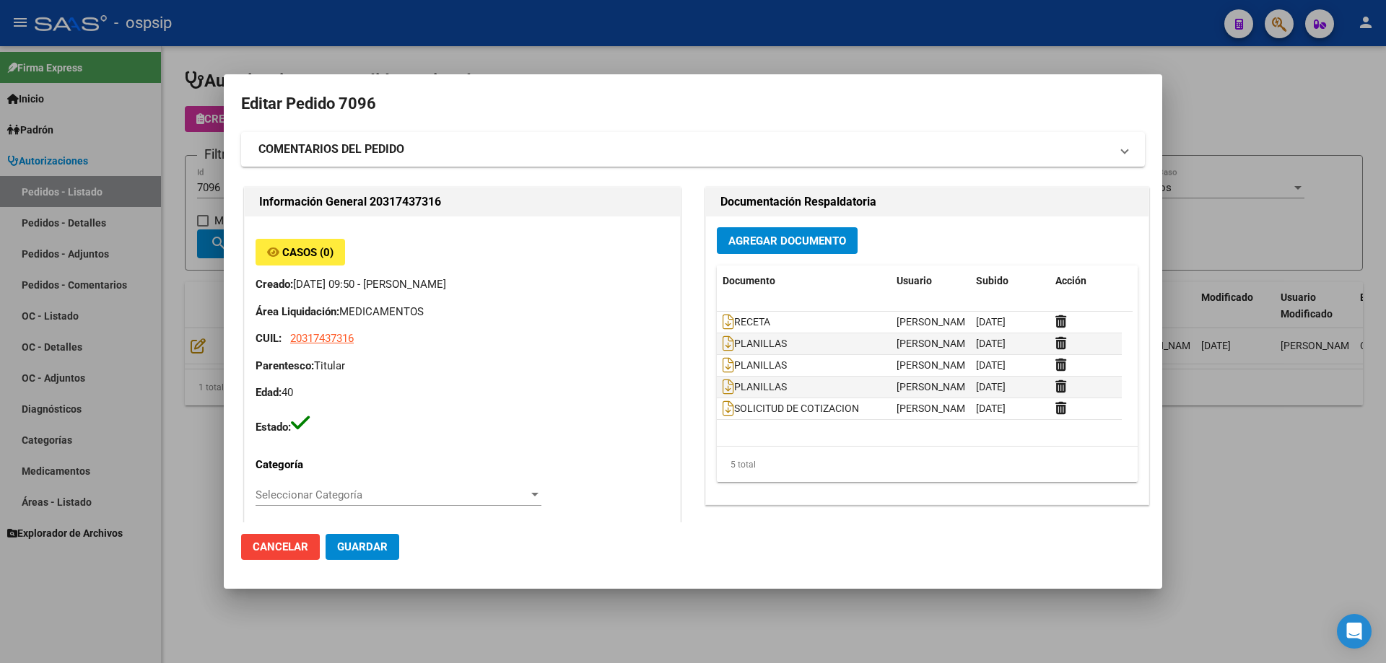
click at [812, 242] on span "Agregar Documento" at bounding box center [787, 241] width 118 height 13
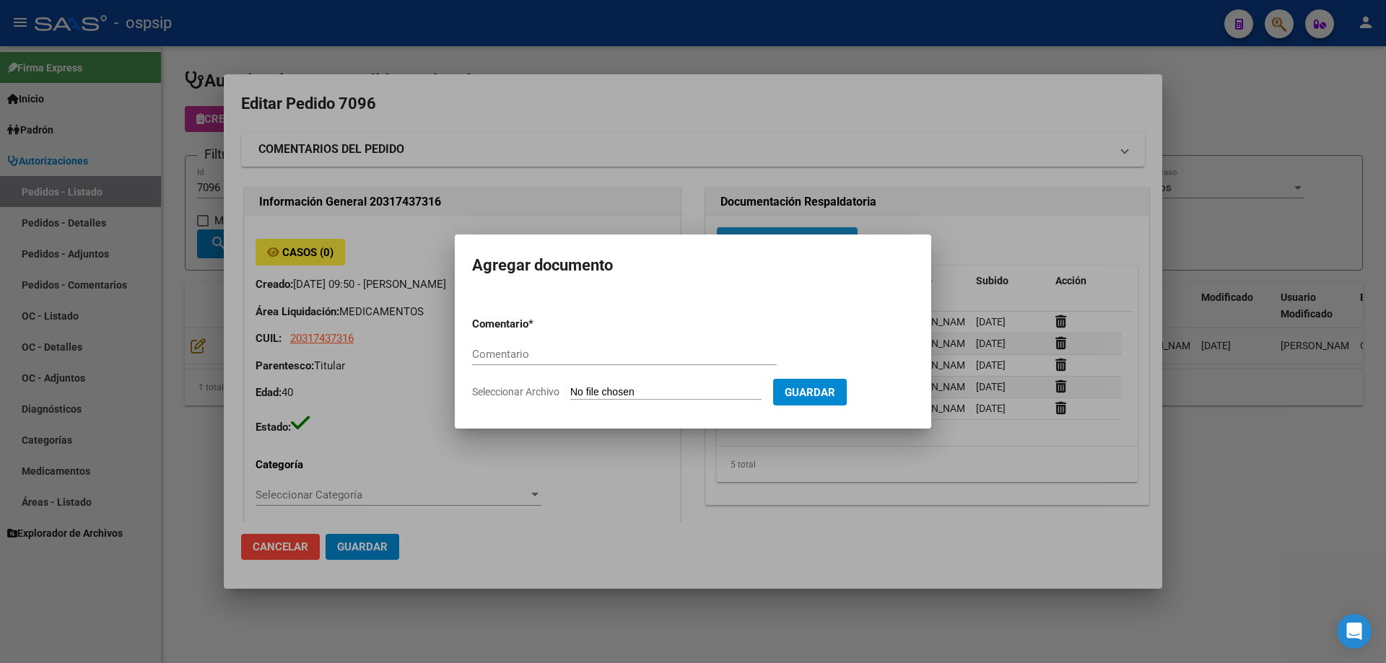
paste input "ORDEN DE COMPRA"
type input "ORDEN DE COMPRA"
click at [635, 395] on input "Seleccionar Archivo" at bounding box center [665, 393] width 191 height 14
type input "C:\fakepath\OC 7096 NEOSALUD (1).pdf"
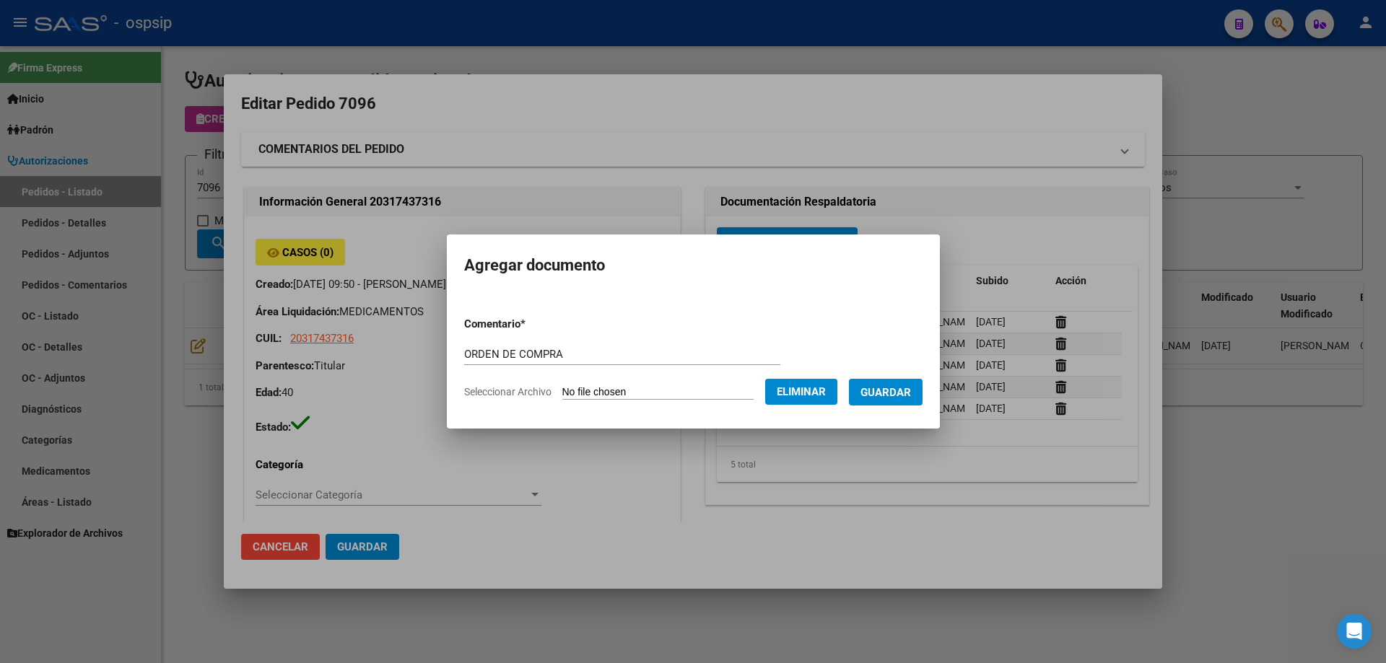
click at [898, 408] on form "Comentario * ORDEN DE COMPRA Comentario Seleccionar Archivo Eliminar Guardar" at bounding box center [693, 357] width 458 height 105
click at [892, 401] on button "Guardar" at bounding box center [886, 392] width 74 height 27
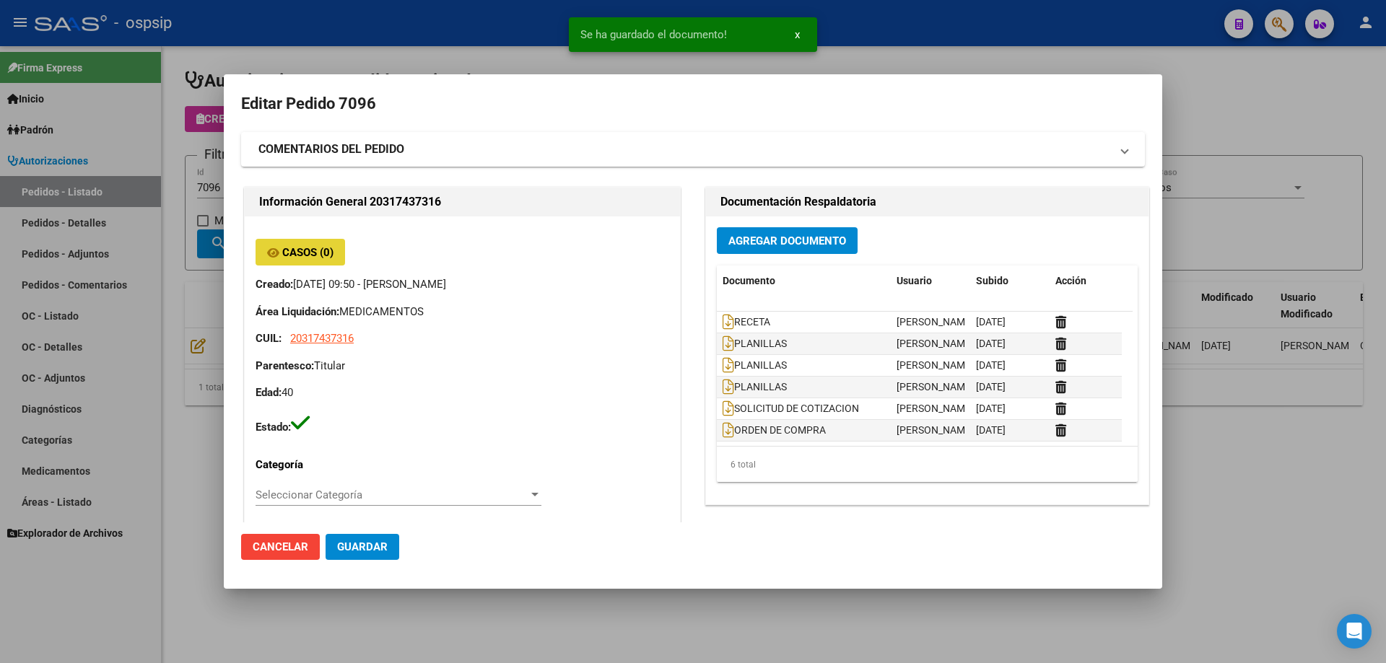
drag, startPoint x: 282, startPoint y: 244, endPoint x: 262, endPoint y: 245, distance: 20.2
click at [262, 245] on button "Casos (0)" at bounding box center [299, 252] width 89 height 27
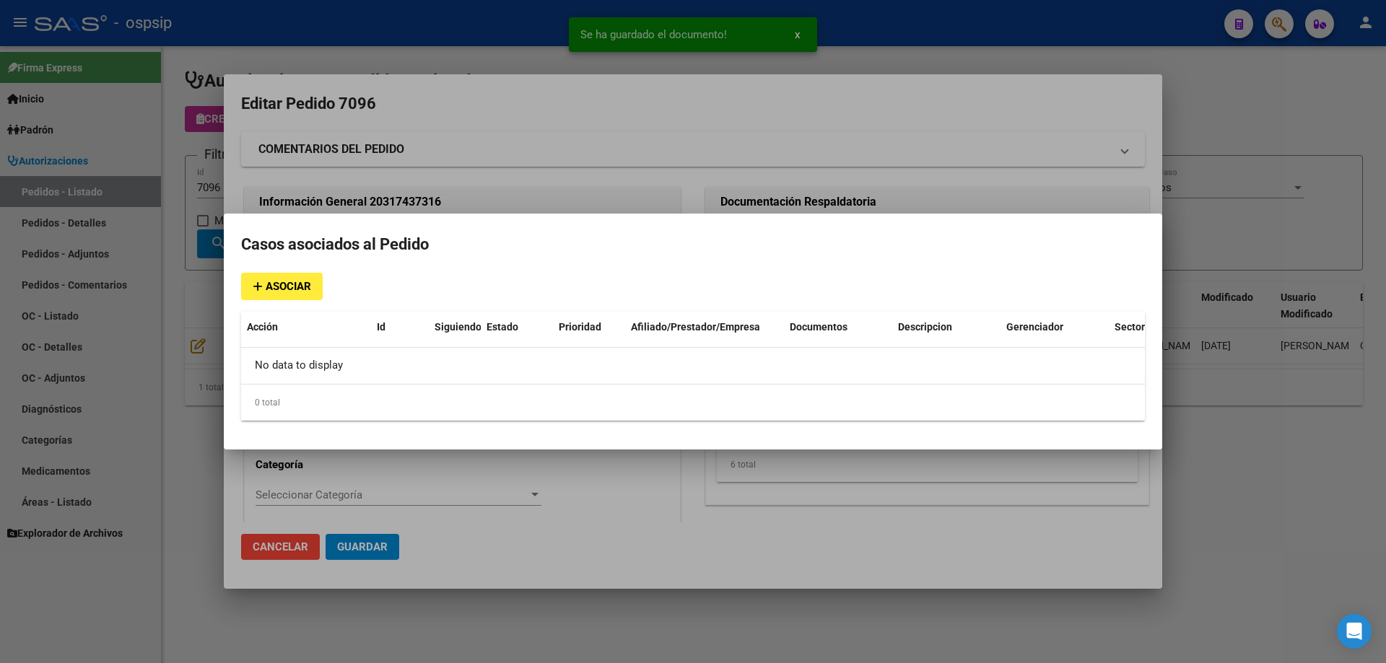
click at [217, 198] on div at bounding box center [693, 331] width 1386 height 663
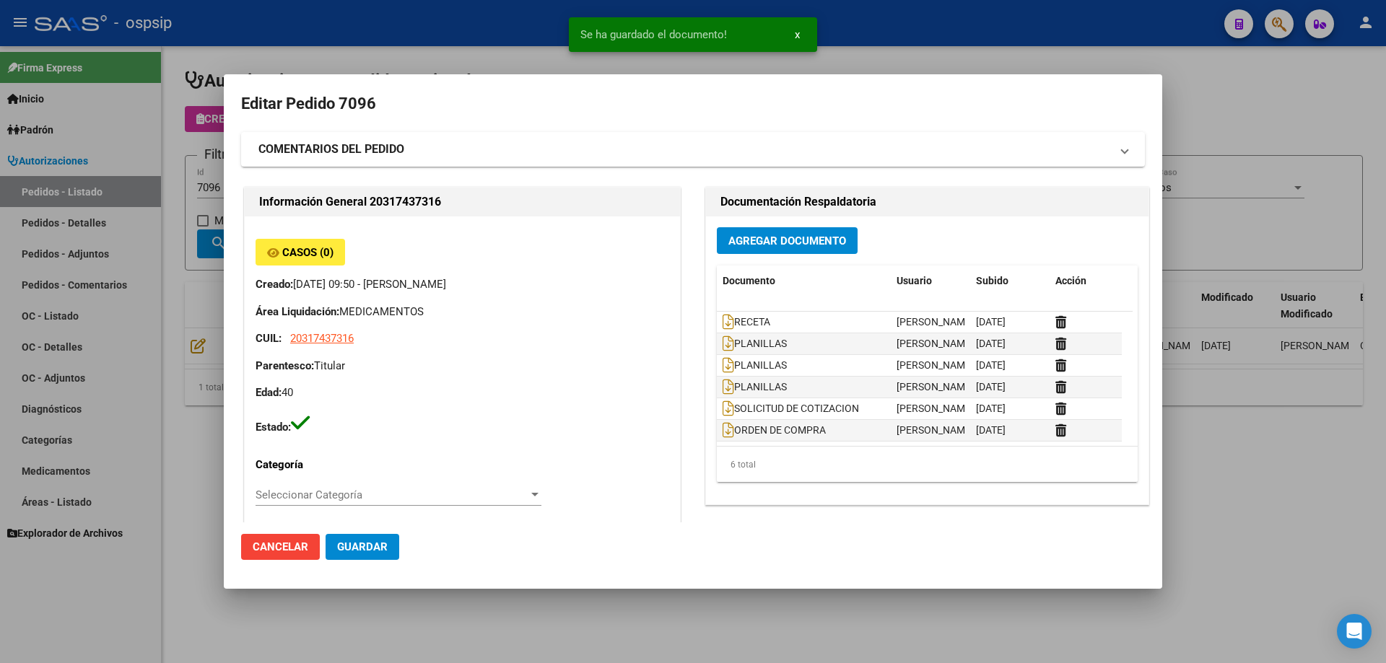
click at [170, 206] on div at bounding box center [693, 331] width 1386 height 663
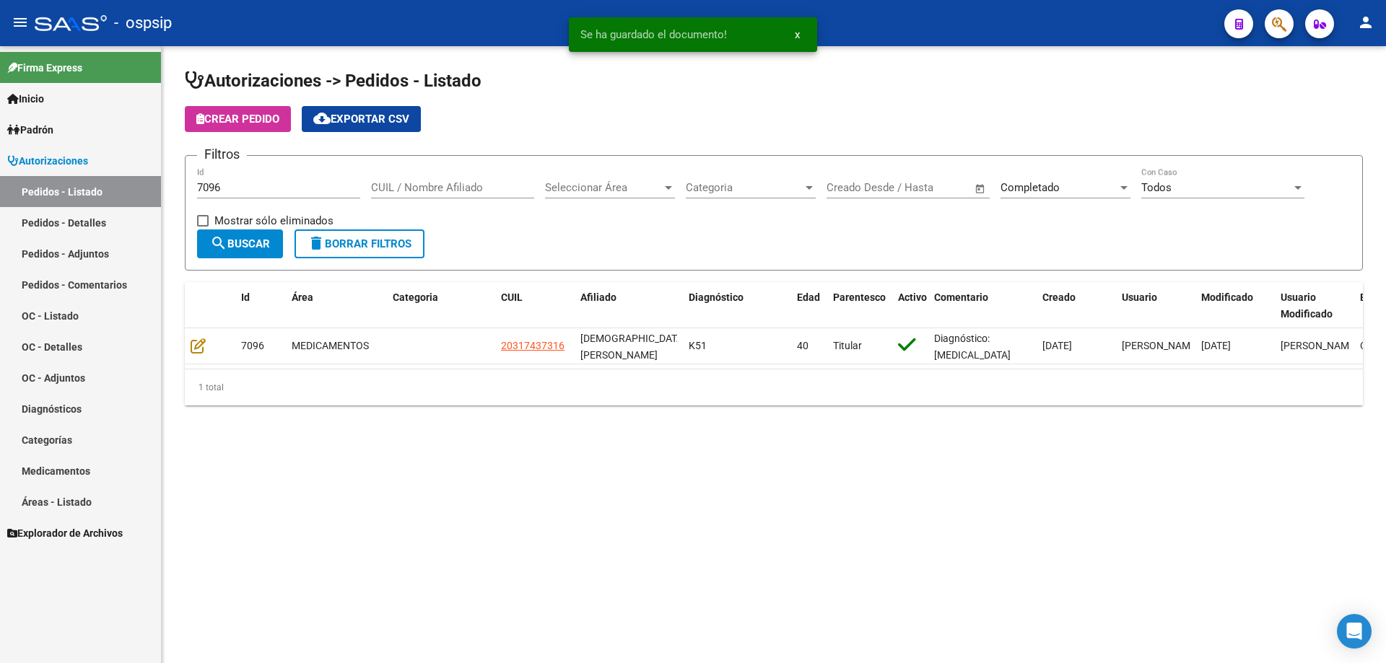
click at [235, 179] on div "7096 Id" at bounding box center [278, 182] width 163 height 31
type input "7095"
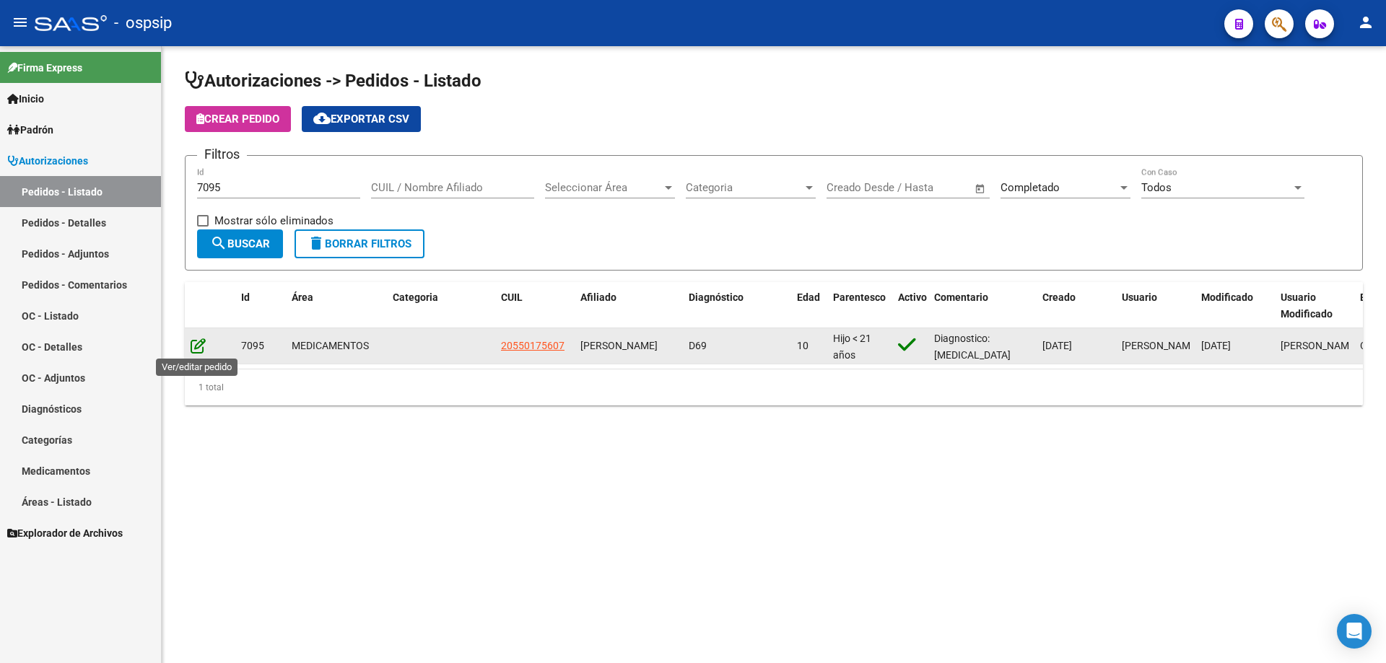
click at [196, 342] on icon at bounding box center [198, 346] width 15 height 16
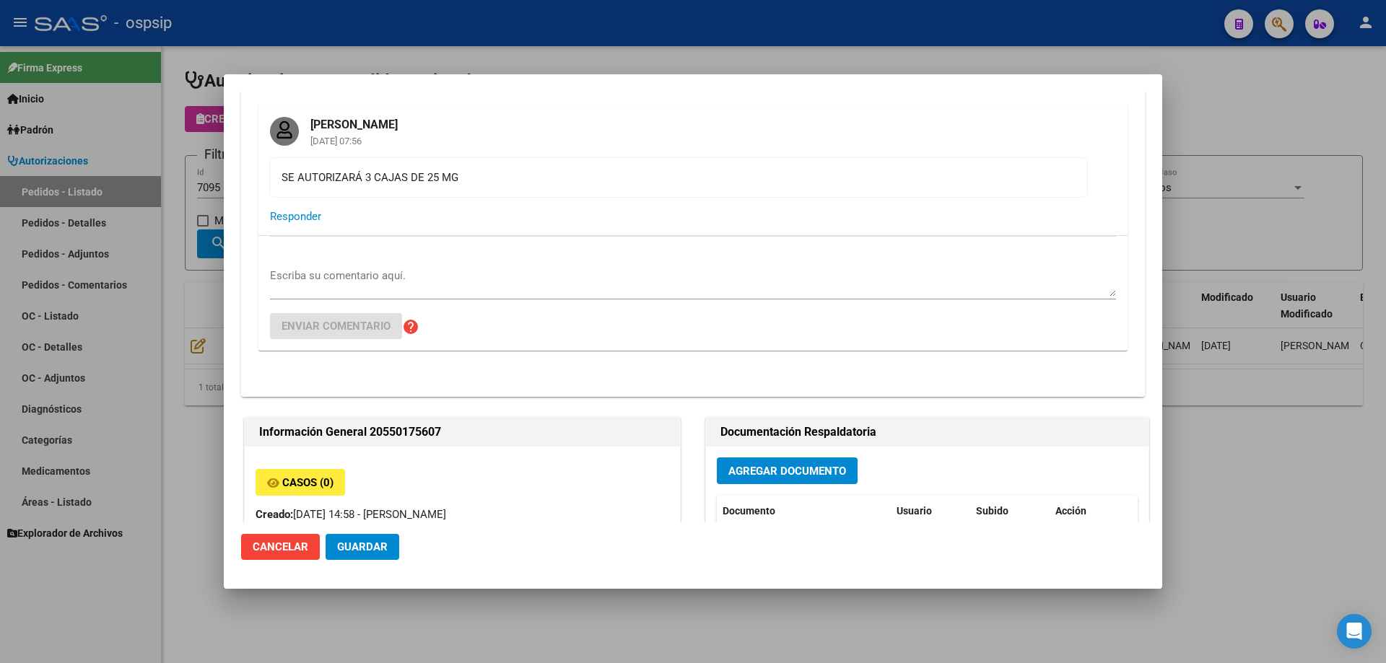
scroll to position [72, 0]
click at [766, 476] on span "Agregar Documento" at bounding box center [787, 471] width 118 height 13
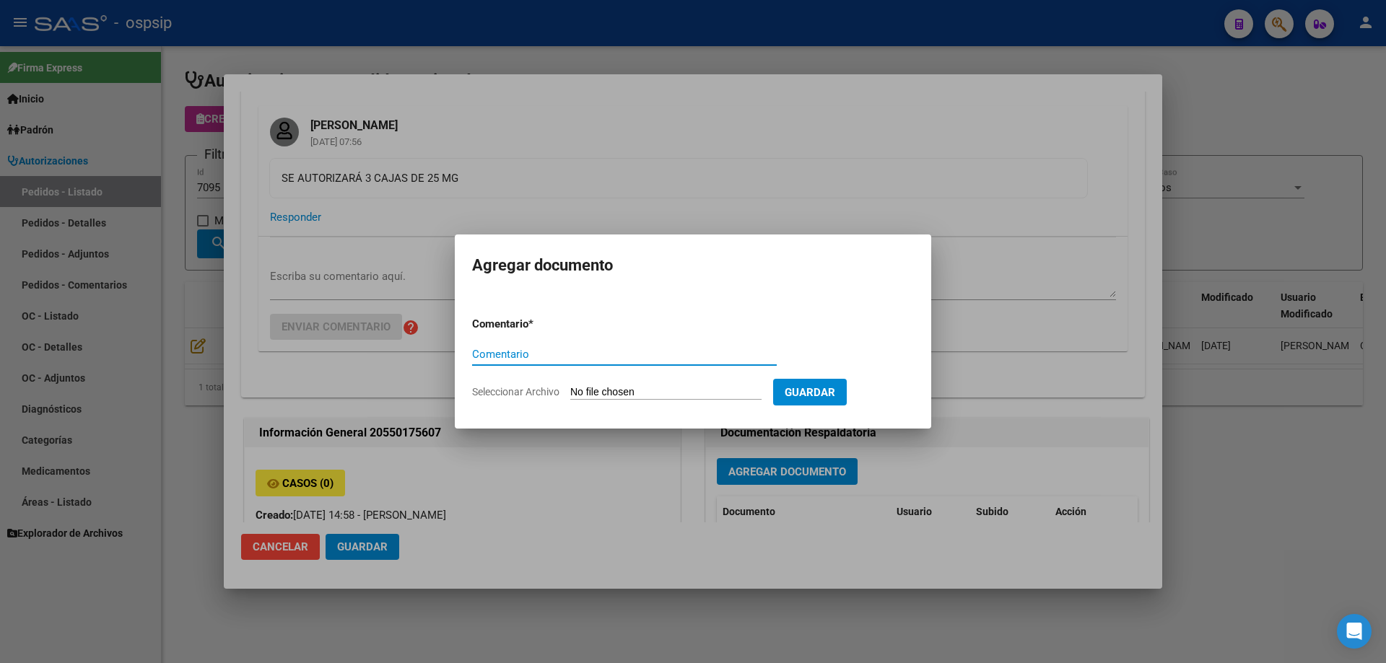
paste input "ORDEN DE COMPRA"
type input "ORDEN DE COMPRA"
click at [654, 391] on input "Seleccionar Archivo" at bounding box center [665, 393] width 191 height 14
type input "C:\fakepath\OC 7095 FEMANI (1).pdf"
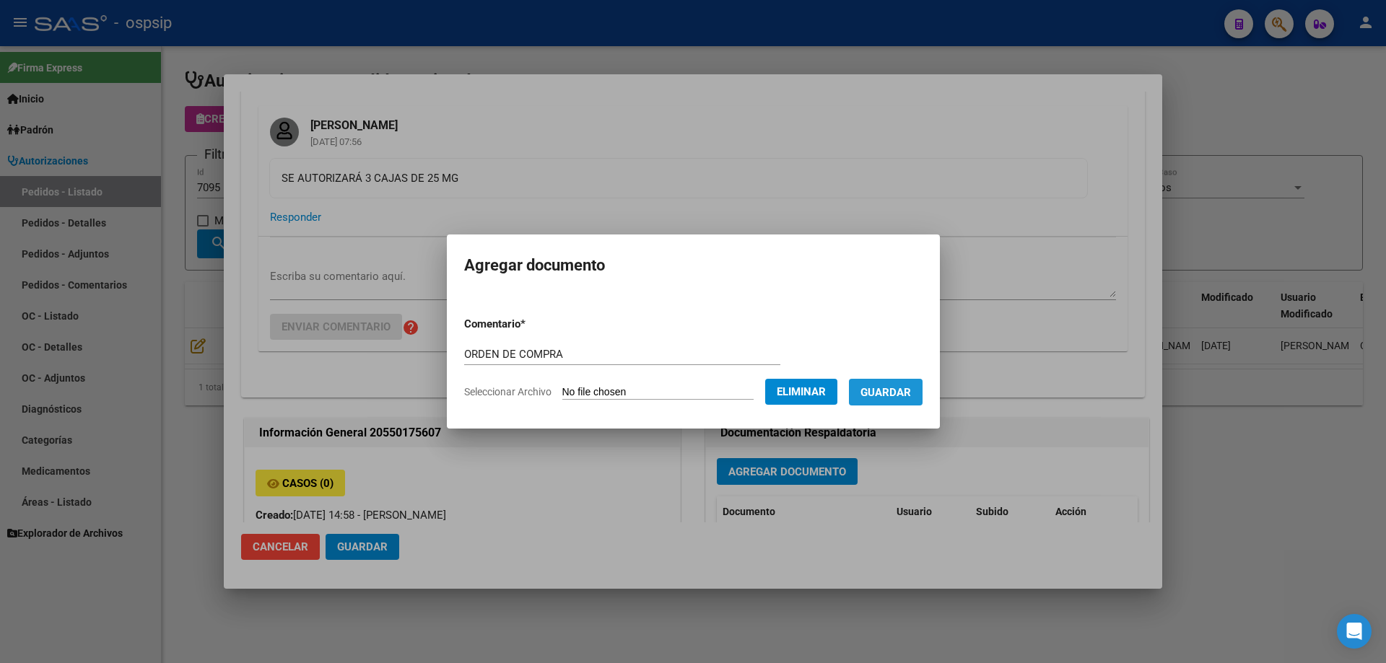
click at [898, 382] on button "Guardar" at bounding box center [886, 392] width 74 height 27
click at [898, 386] on span "Guardar" at bounding box center [885, 392] width 51 height 13
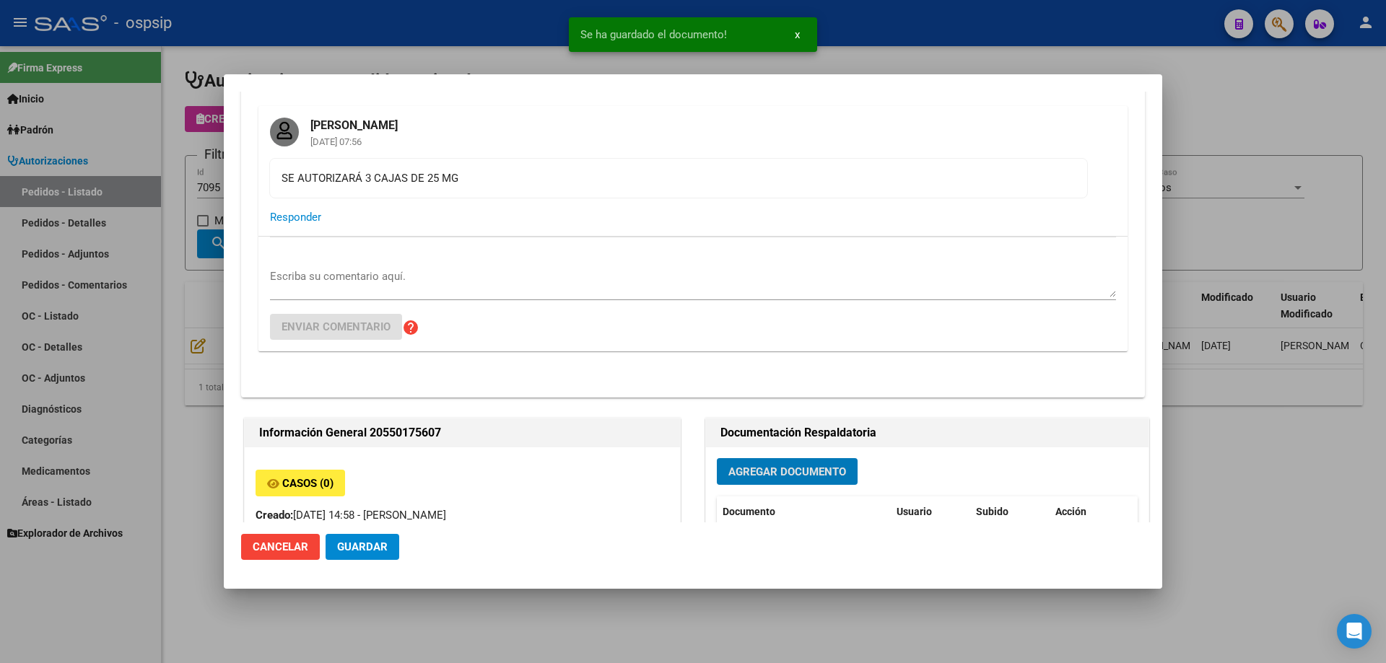
click at [186, 198] on div at bounding box center [693, 331] width 1386 height 663
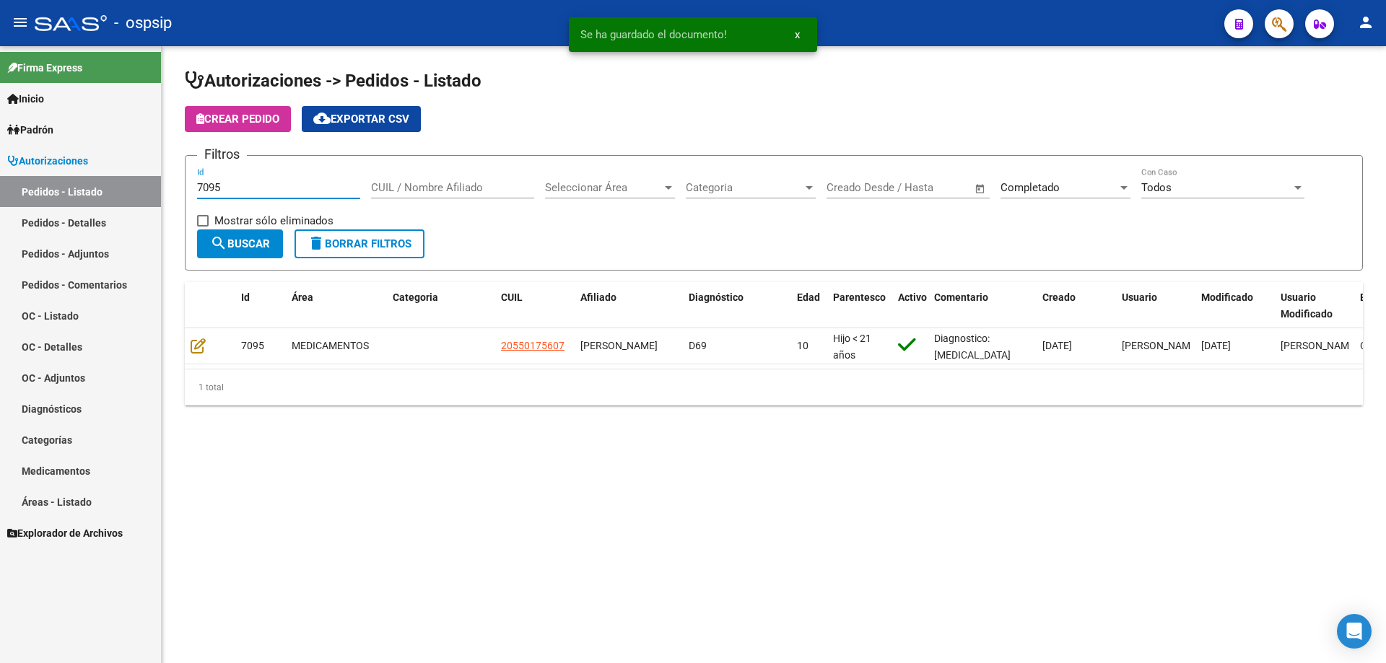
click at [226, 183] on input "7095" at bounding box center [278, 187] width 163 height 13
type input "7094"
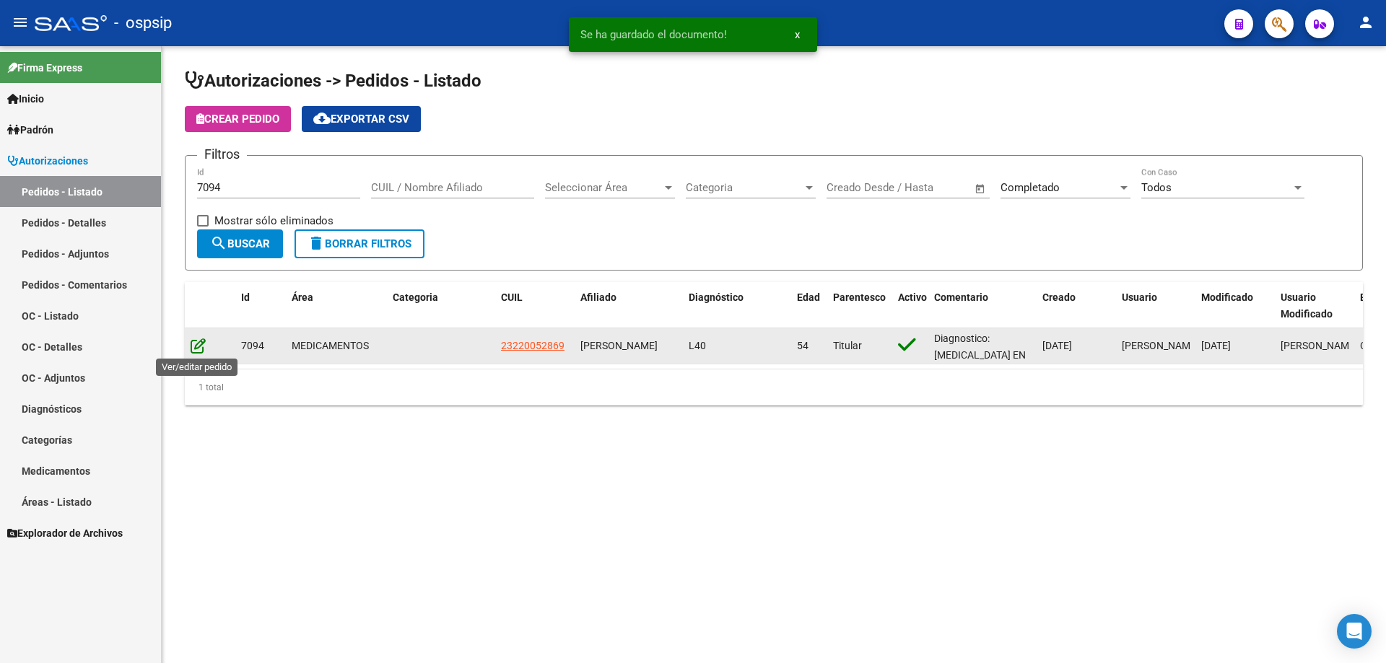
click at [202, 345] on icon at bounding box center [198, 346] width 15 height 16
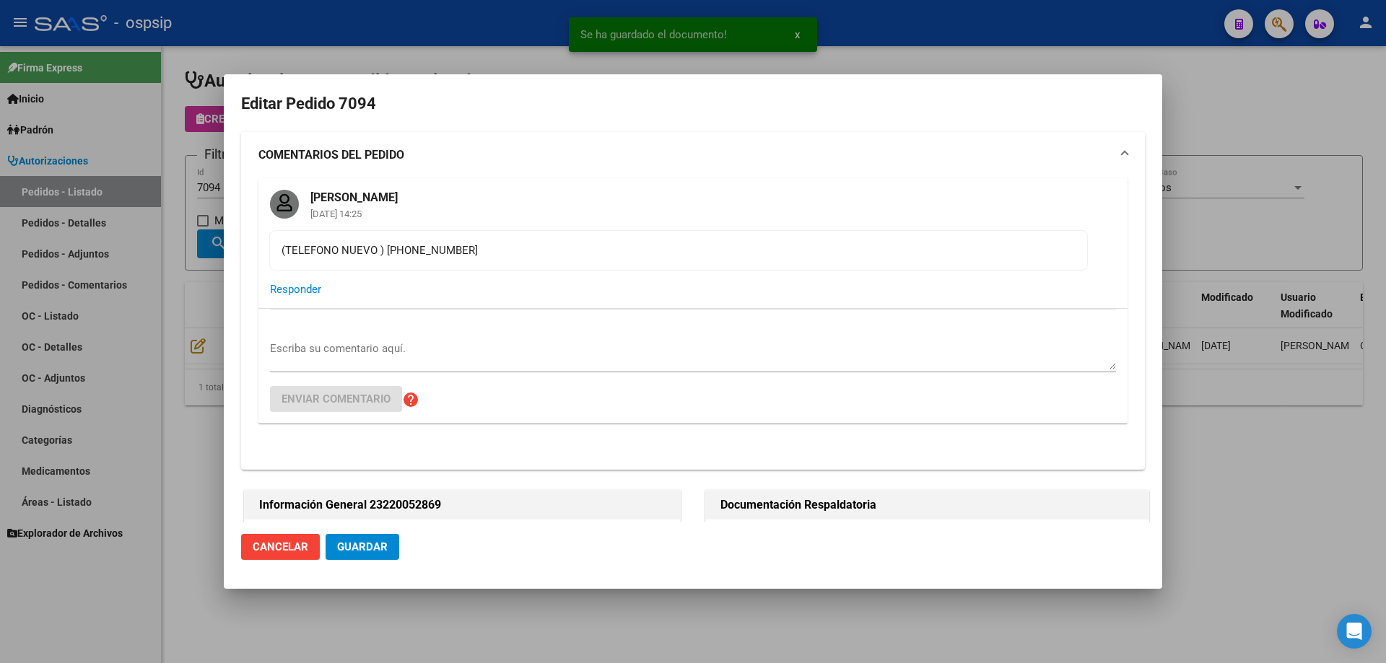
type input "Buenos Aires, RAFAEL CASTILLO, beethoven 1691"
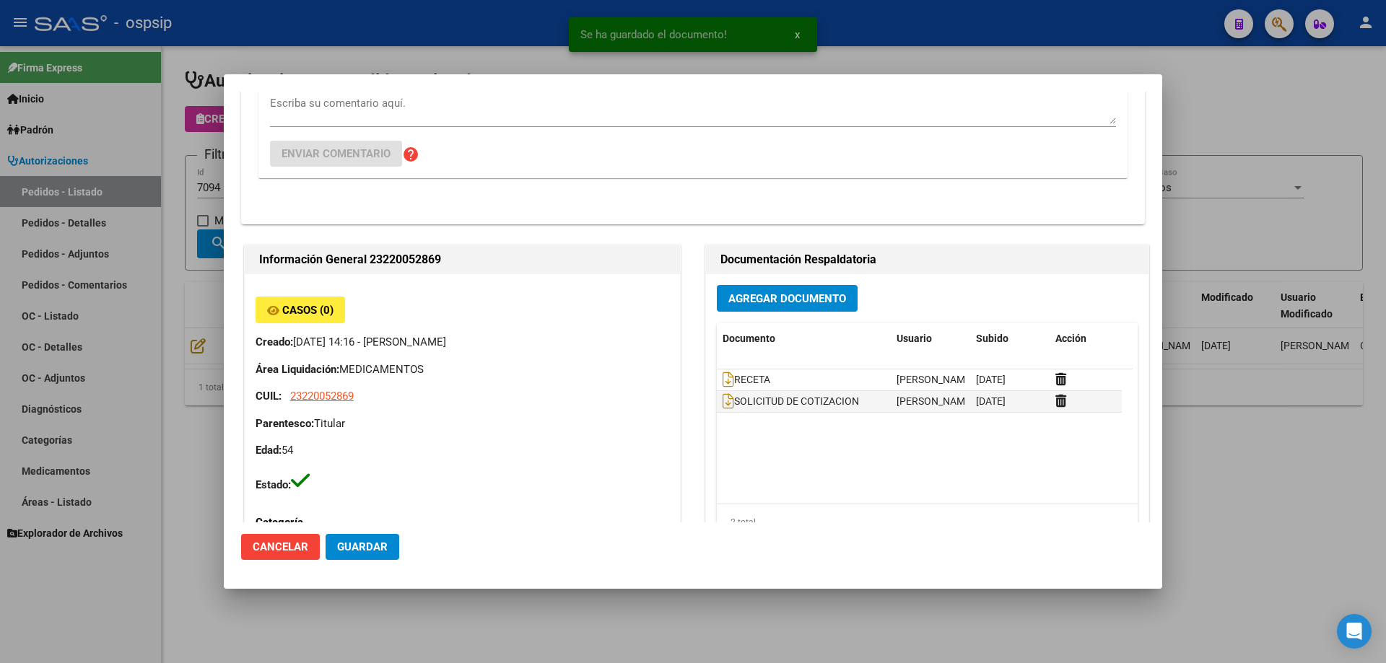
scroll to position [361, 0]
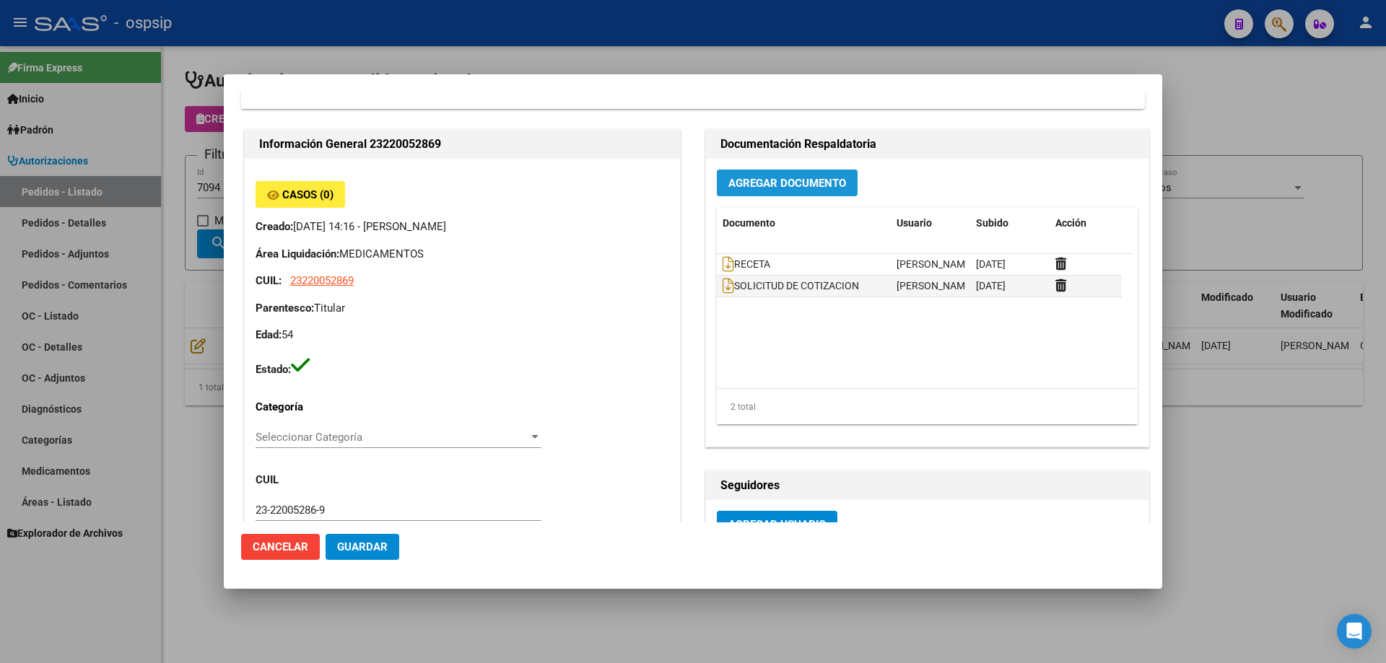
click at [790, 182] on span "Agregar Documento" at bounding box center [787, 183] width 118 height 13
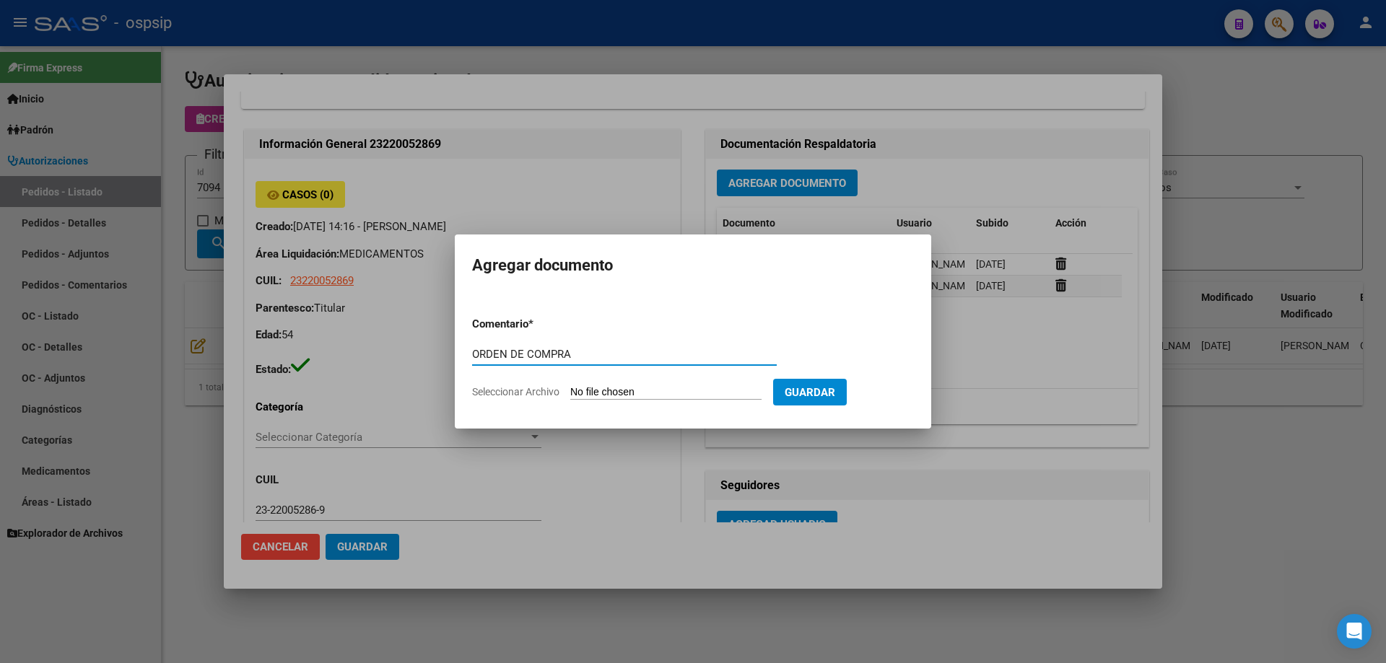
type input "ORDEN DE COMPRA"
click at [605, 397] on input "Seleccionar Archivo" at bounding box center [665, 393] width 191 height 14
type input "C:\fakepath\oc 7094 neo (1).pdf"
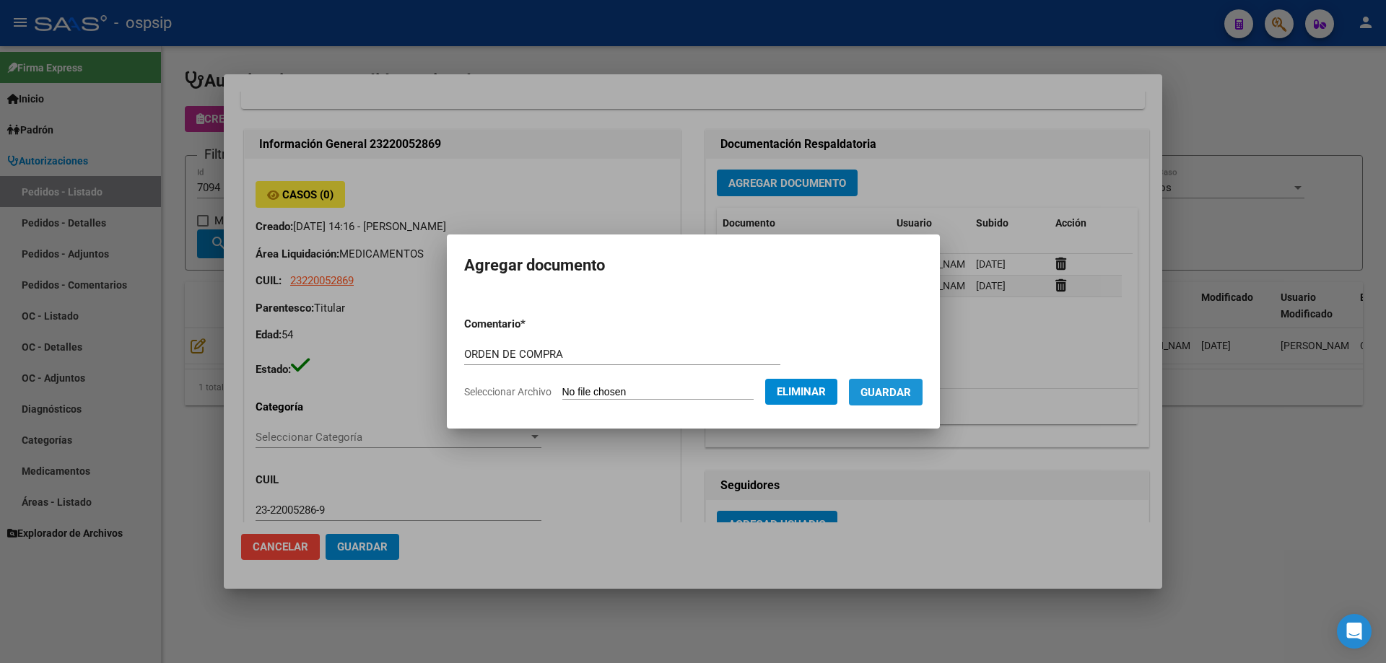
click at [890, 403] on button "Guardar" at bounding box center [886, 392] width 74 height 27
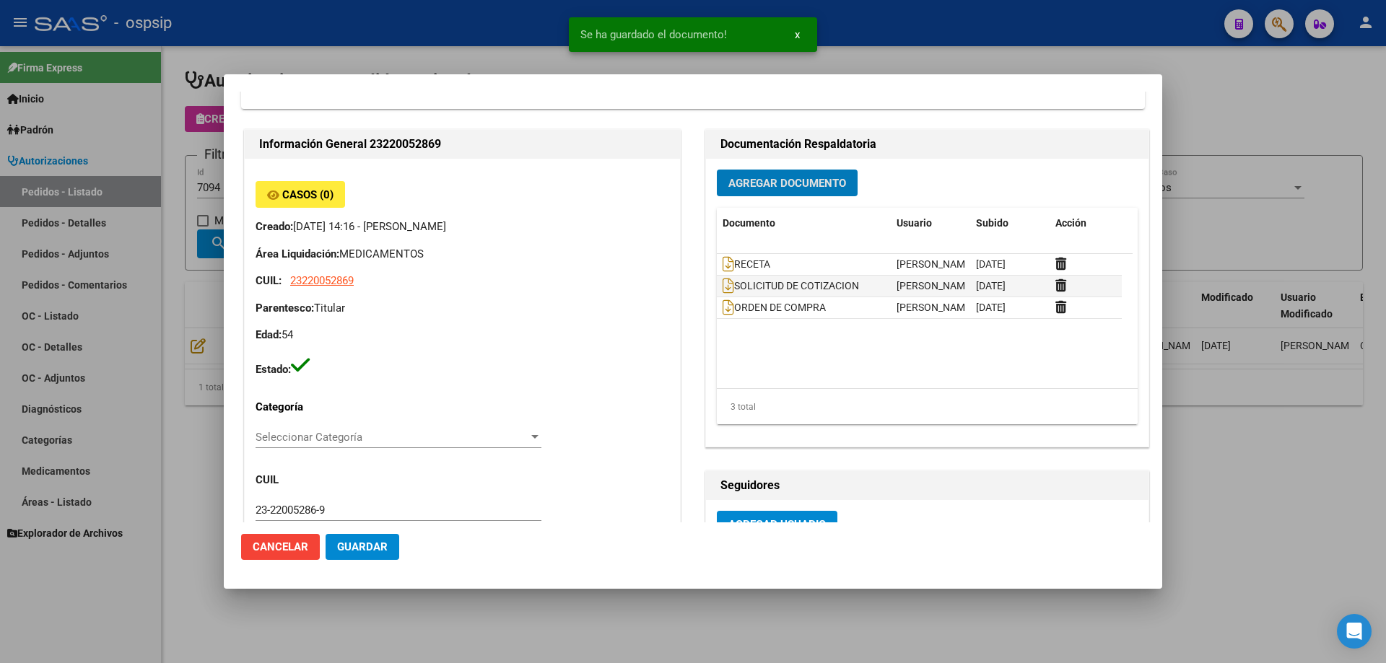
click at [179, 198] on div at bounding box center [693, 331] width 1386 height 663
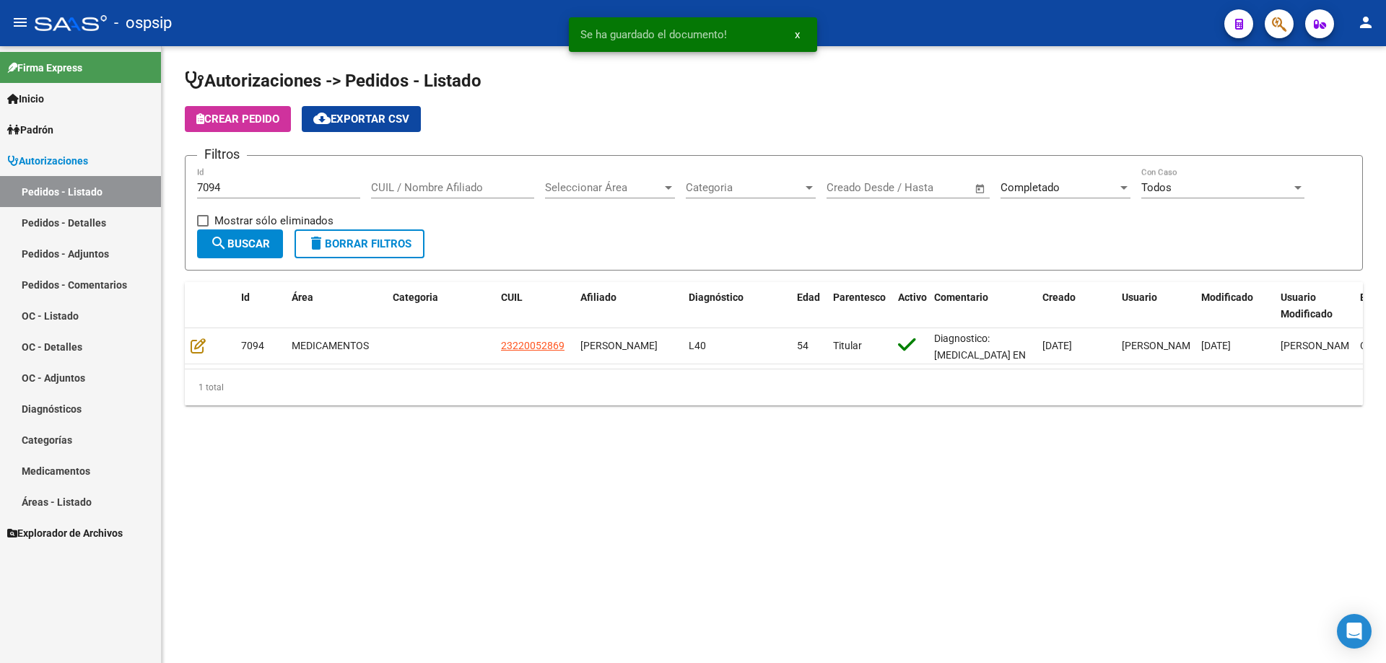
click at [243, 191] on input "7094" at bounding box center [278, 187] width 163 height 13
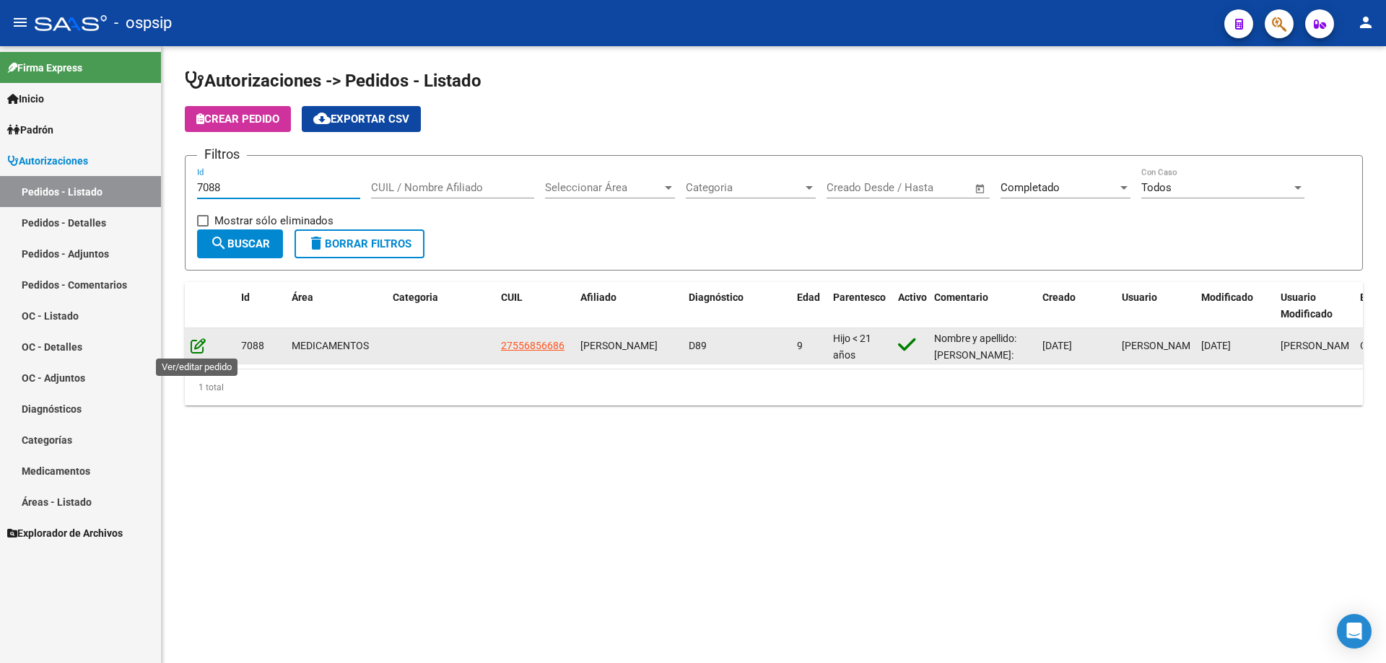
type input "7088"
click at [197, 338] on icon at bounding box center [198, 346] width 15 height 16
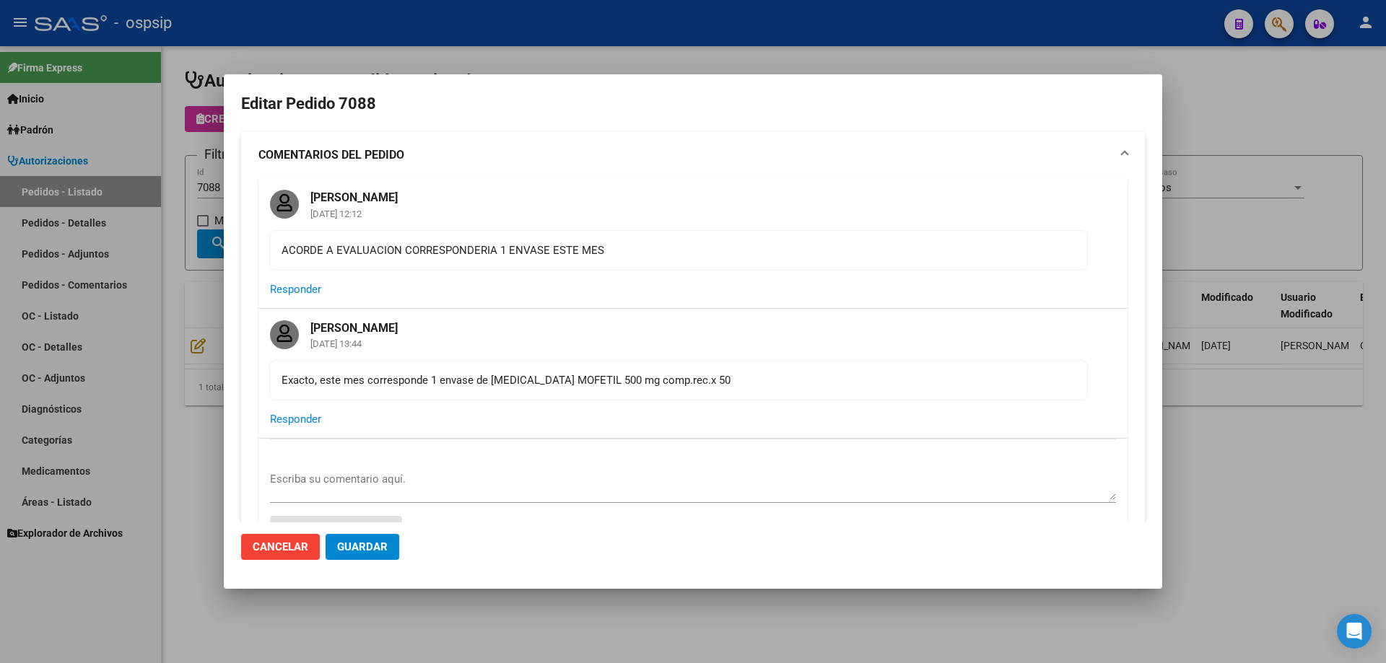
type input "Capital Federal, CABA, BLANES 60"
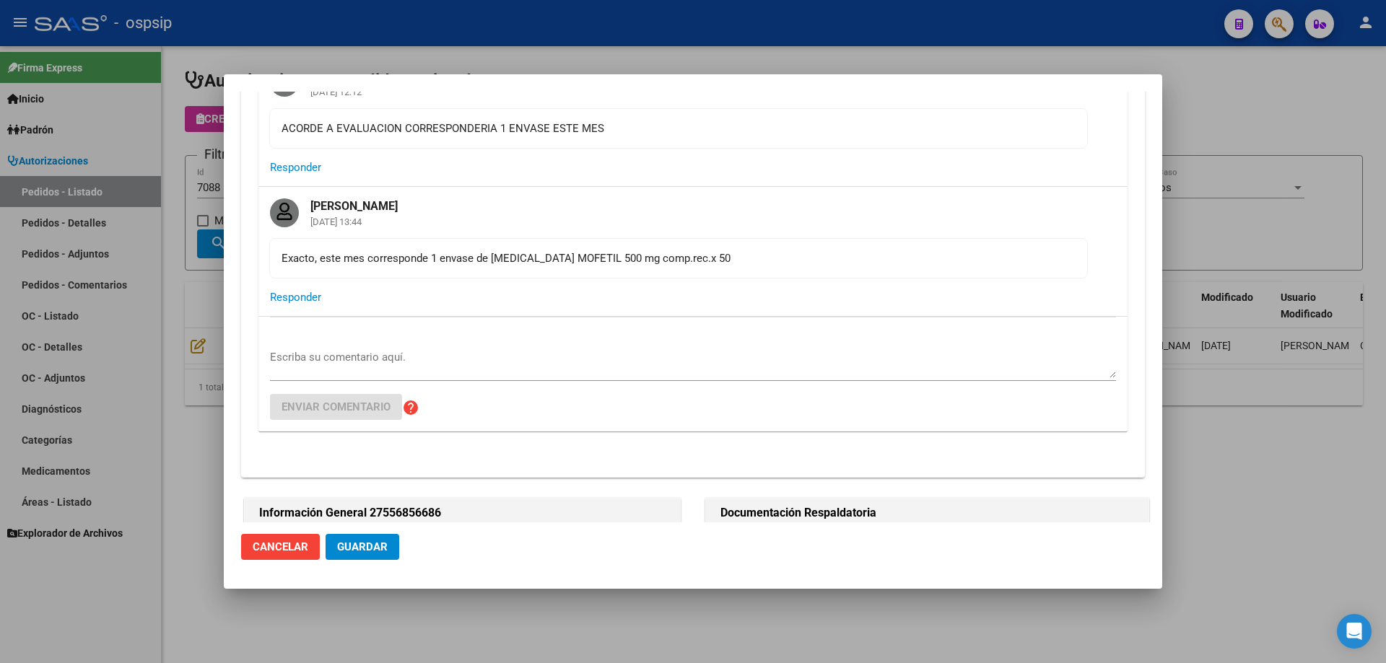
scroll to position [217, 0]
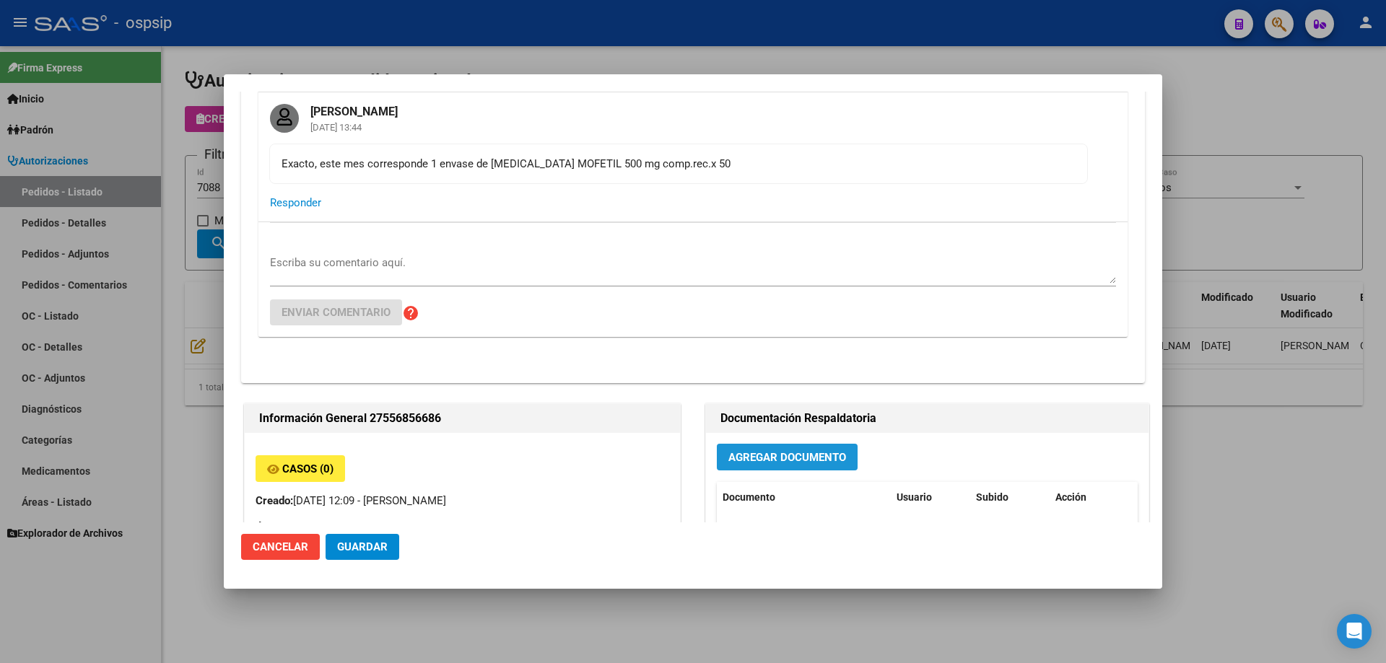
click at [801, 450] on button "Agregar Documento" at bounding box center [787, 457] width 141 height 27
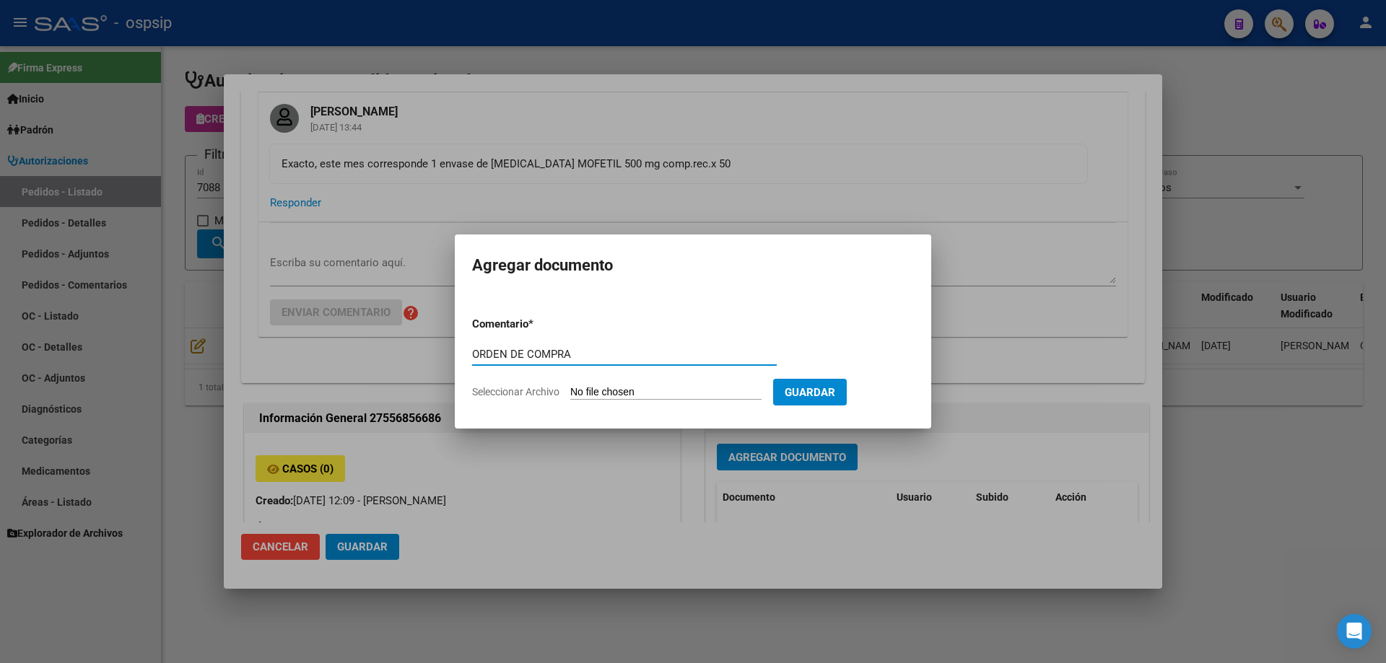
type input "ORDEN DE COMPRA"
click at [647, 383] on form "Comentario * ORDEN DE COMPRA Comentario Seleccionar Archivo Guardar" at bounding box center [693, 357] width 442 height 105
click at [643, 389] on input "Seleccionar Archivo" at bounding box center [665, 393] width 191 height 14
type input "C:\fakepath\oc 7088 master far (1).pdf"
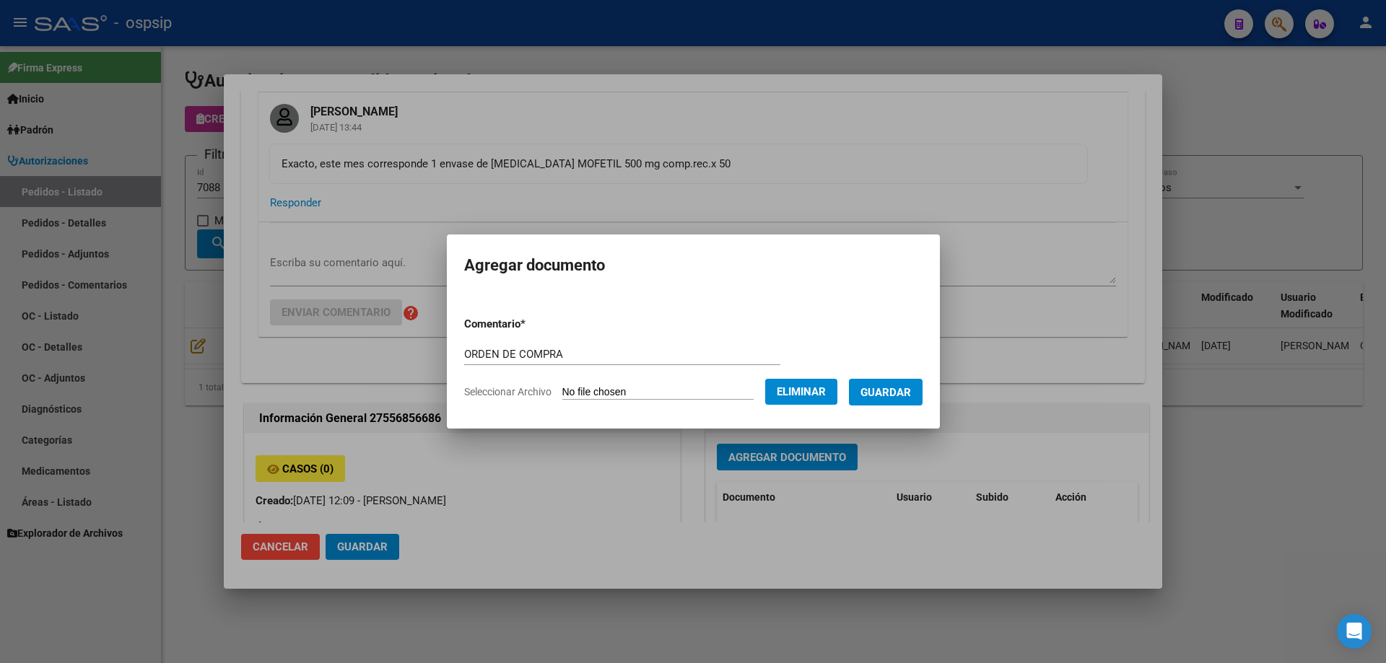
click at [899, 390] on span "Guardar" at bounding box center [885, 392] width 51 height 13
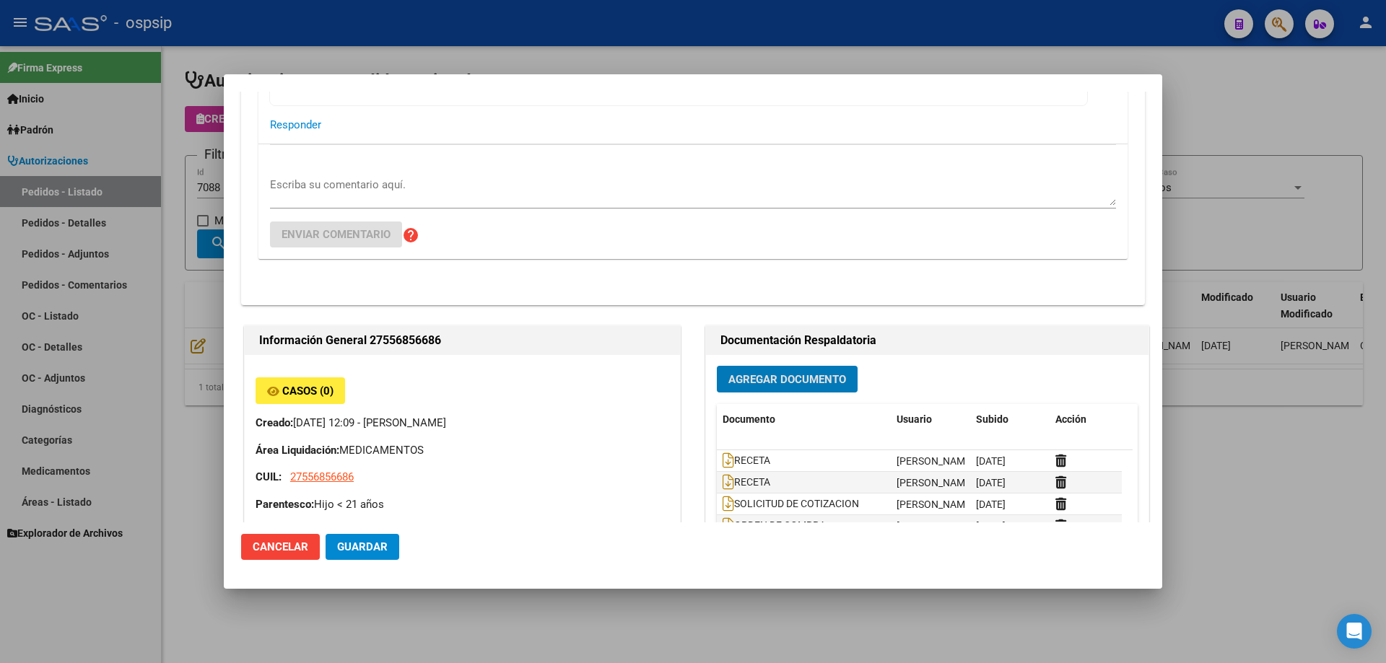
scroll to position [433, 0]
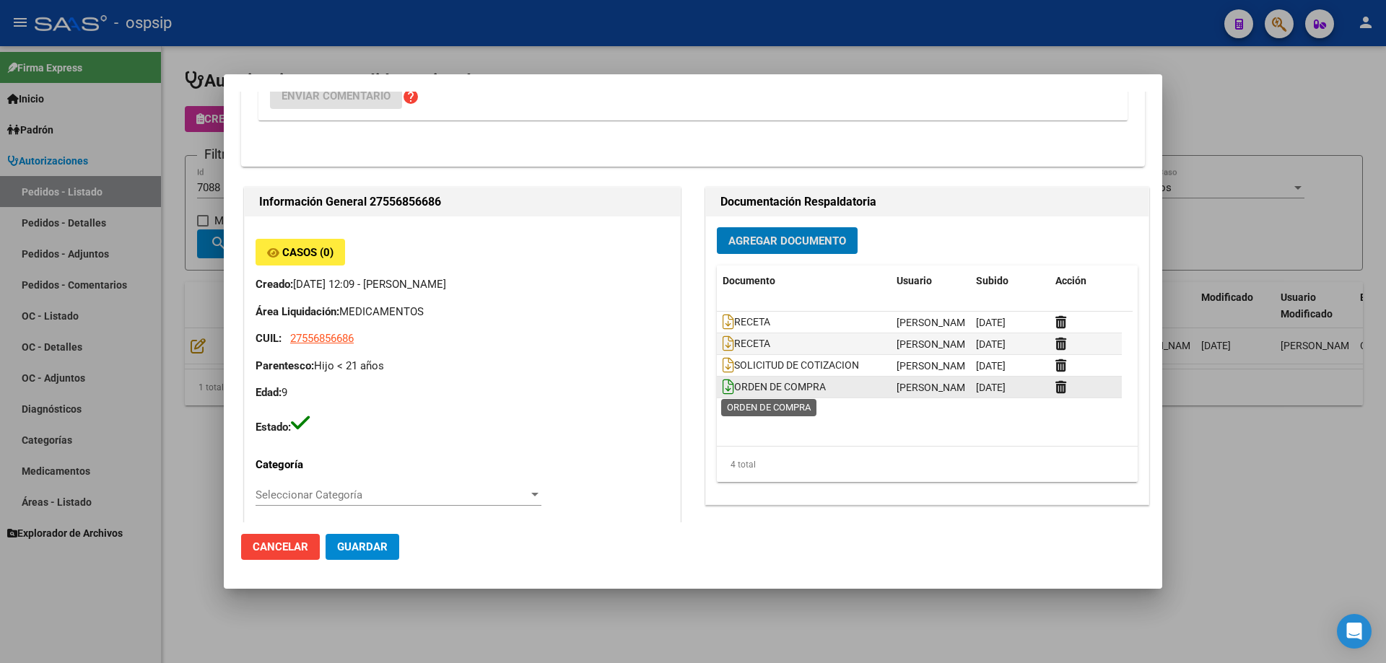
click at [722, 390] on icon at bounding box center [728, 387] width 12 height 16
drag, startPoint x: 152, startPoint y: 206, endPoint x: 210, endPoint y: 185, distance: 62.3
click at [152, 206] on div at bounding box center [693, 331] width 1386 height 663
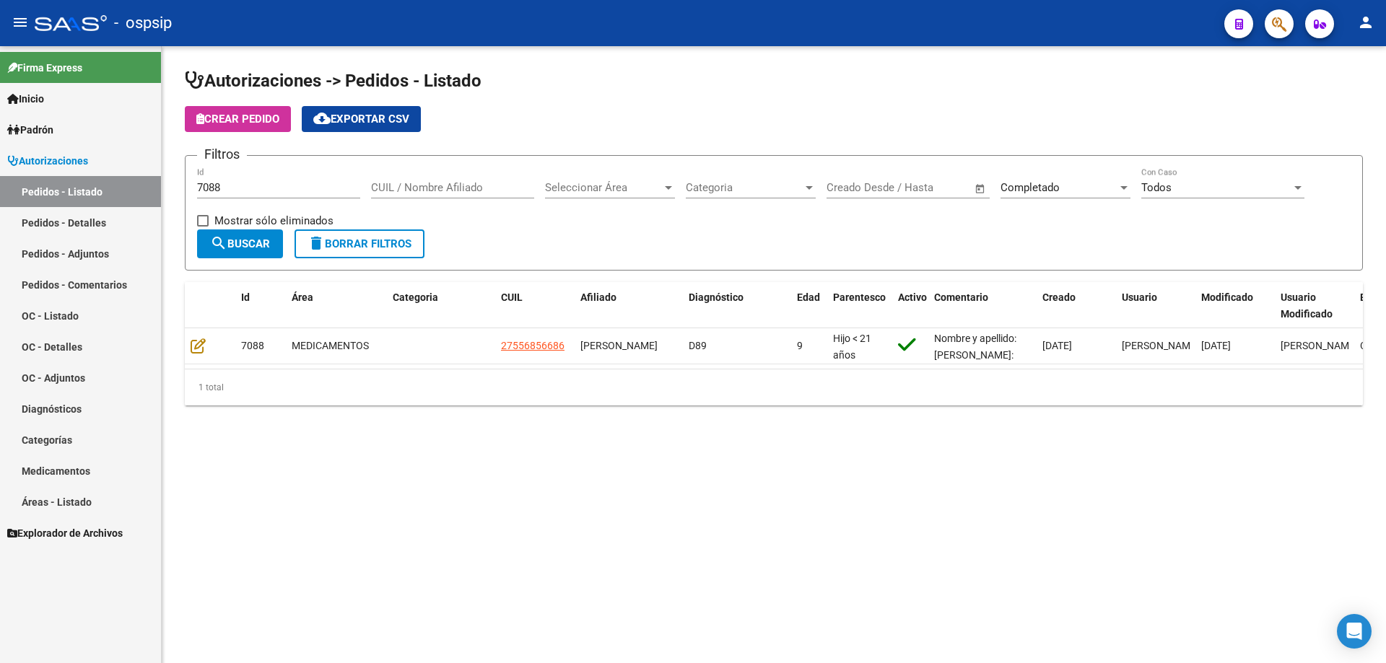
click at [229, 187] on input "7088" at bounding box center [278, 187] width 163 height 13
type input "7087"
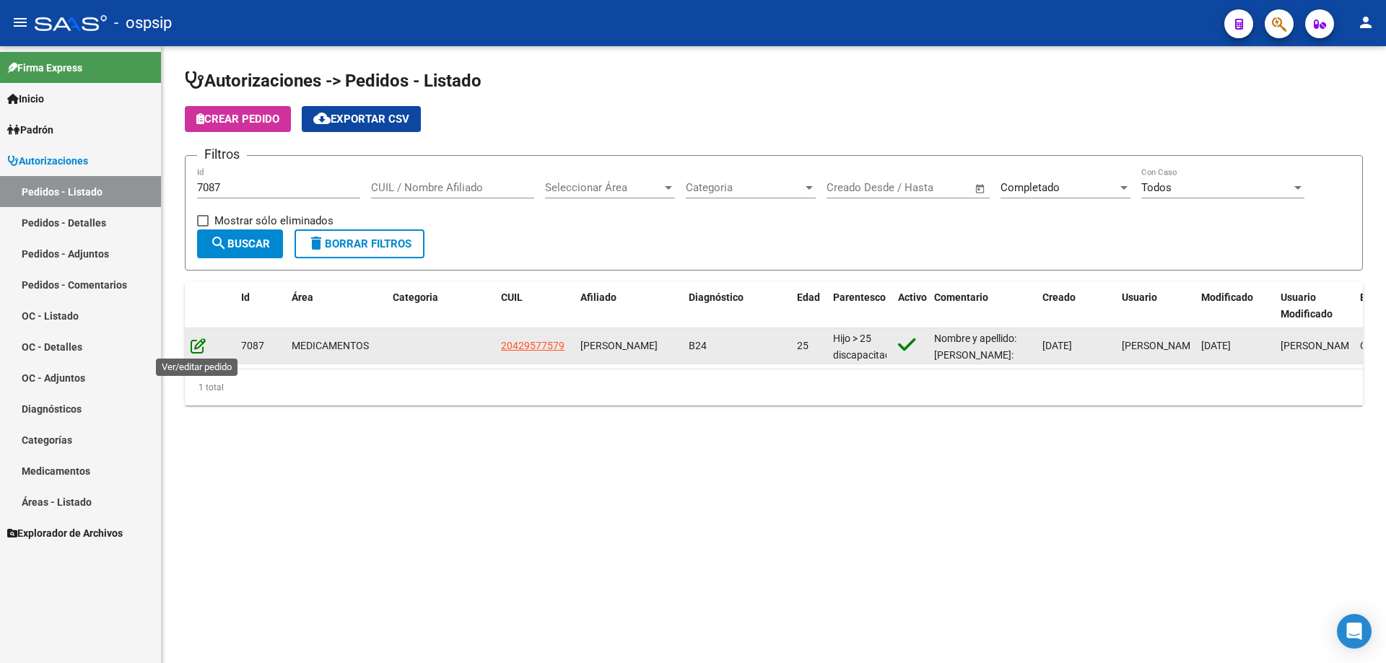
click at [198, 349] on icon at bounding box center [198, 346] width 15 height 16
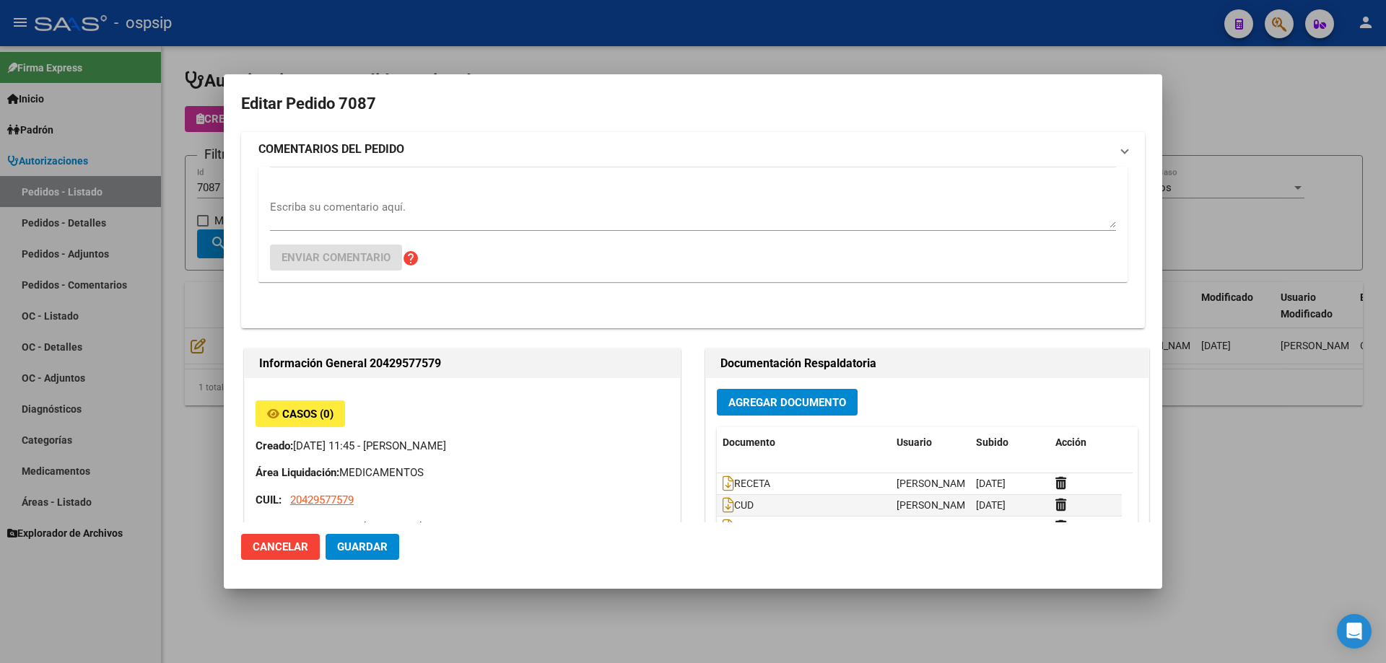
type input "Buenos Aires, VILLA BALLESTER, SARANDI 4733"
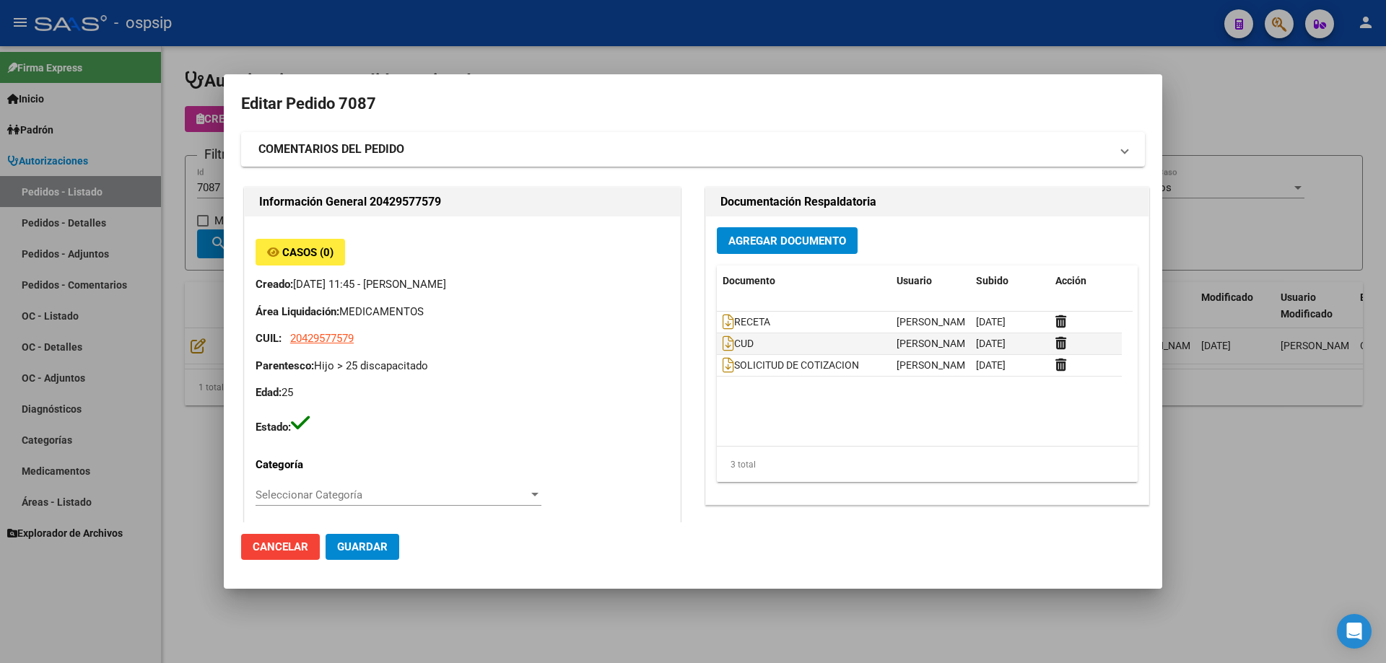
click at [803, 242] on span "Agregar Documento" at bounding box center [787, 241] width 118 height 13
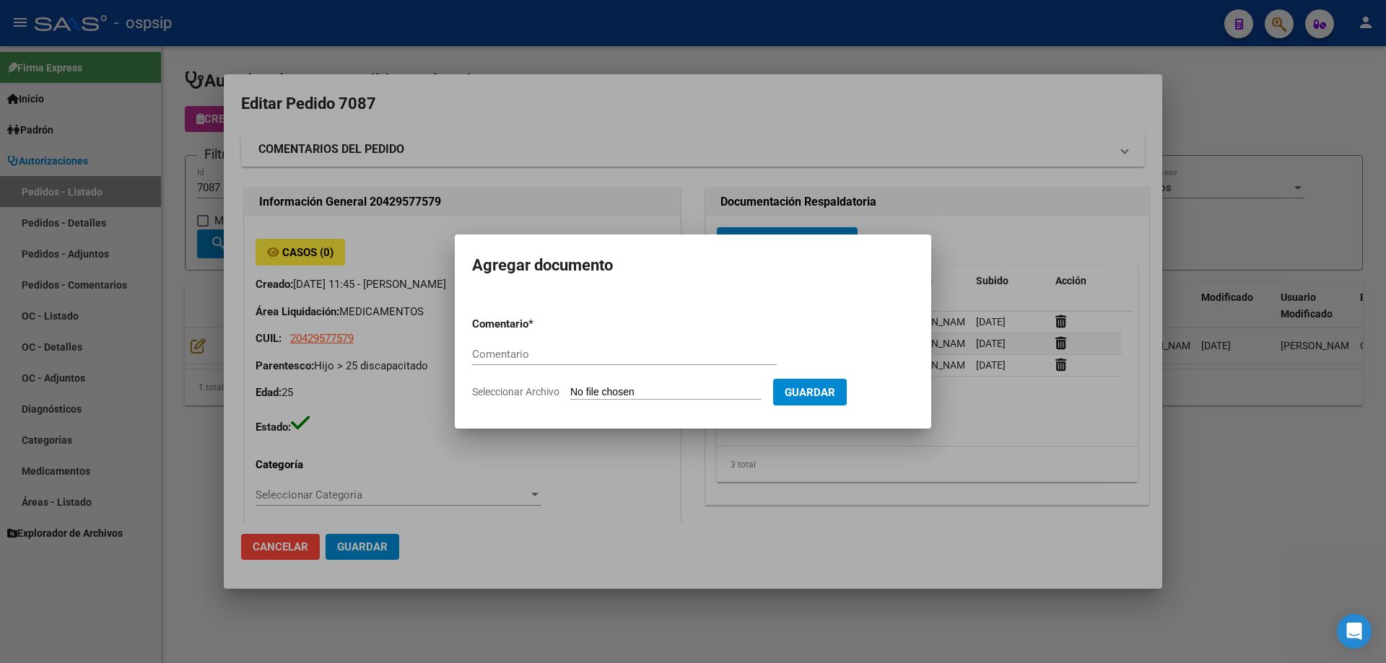
paste input "ORDEN DE COMPRA"
type input "ORDEN DE COMPRA"
click at [646, 393] on input "Seleccionar Archivo" at bounding box center [665, 393] width 191 height 14
type input "C:\fakepath\oc 7087 audifarm (1).pdf"
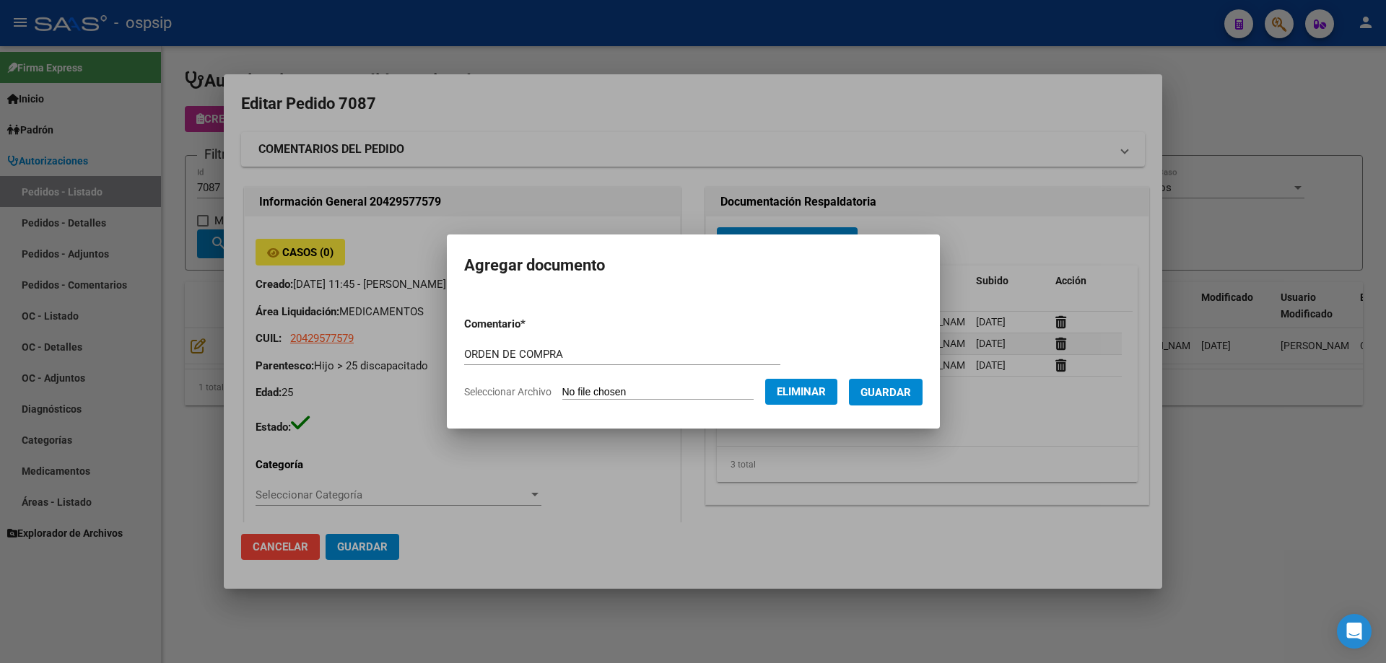
click at [893, 383] on button "Guardar" at bounding box center [886, 392] width 74 height 27
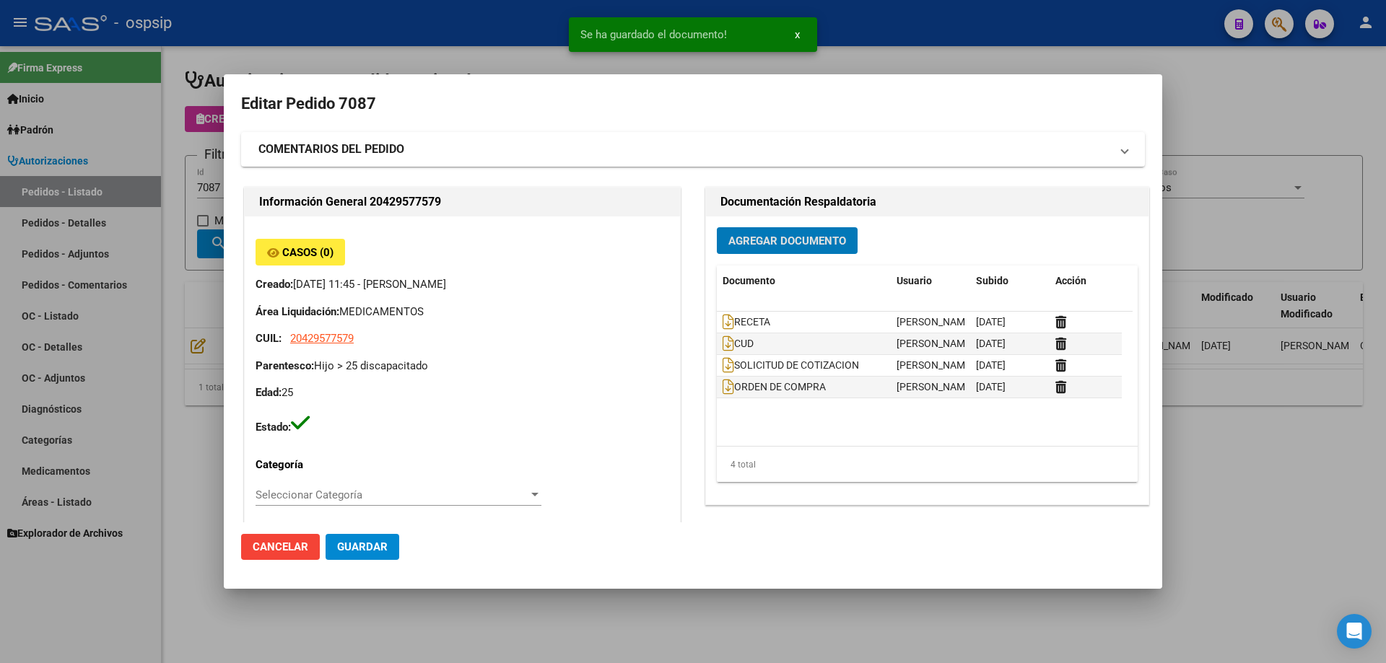
click at [134, 125] on div at bounding box center [693, 331] width 1386 height 663
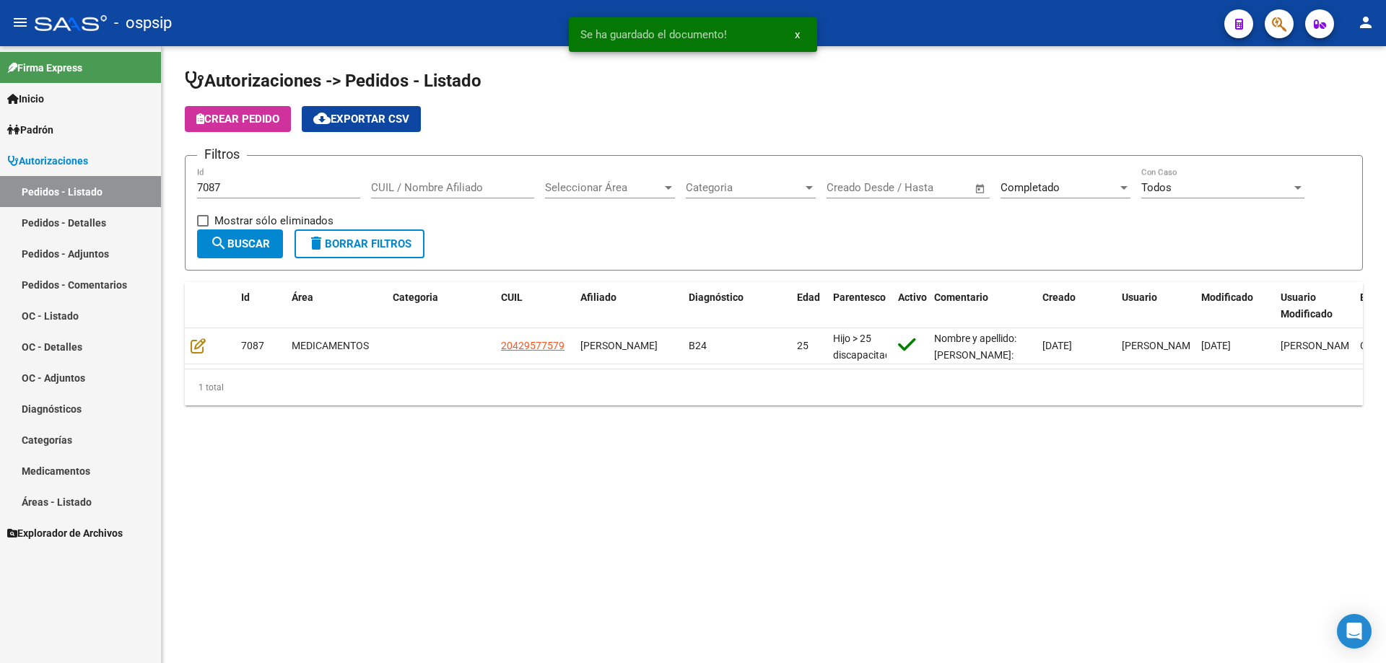
drag, startPoint x: 230, startPoint y: 198, endPoint x: 235, endPoint y: 189, distance: 9.7
click at [231, 197] on div "7087 Id" at bounding box center [278, 182] width 163 height 31
click at [235, 189] on input "7087" at bounding box center [278, 187] width 163 height 13
type input "7082"
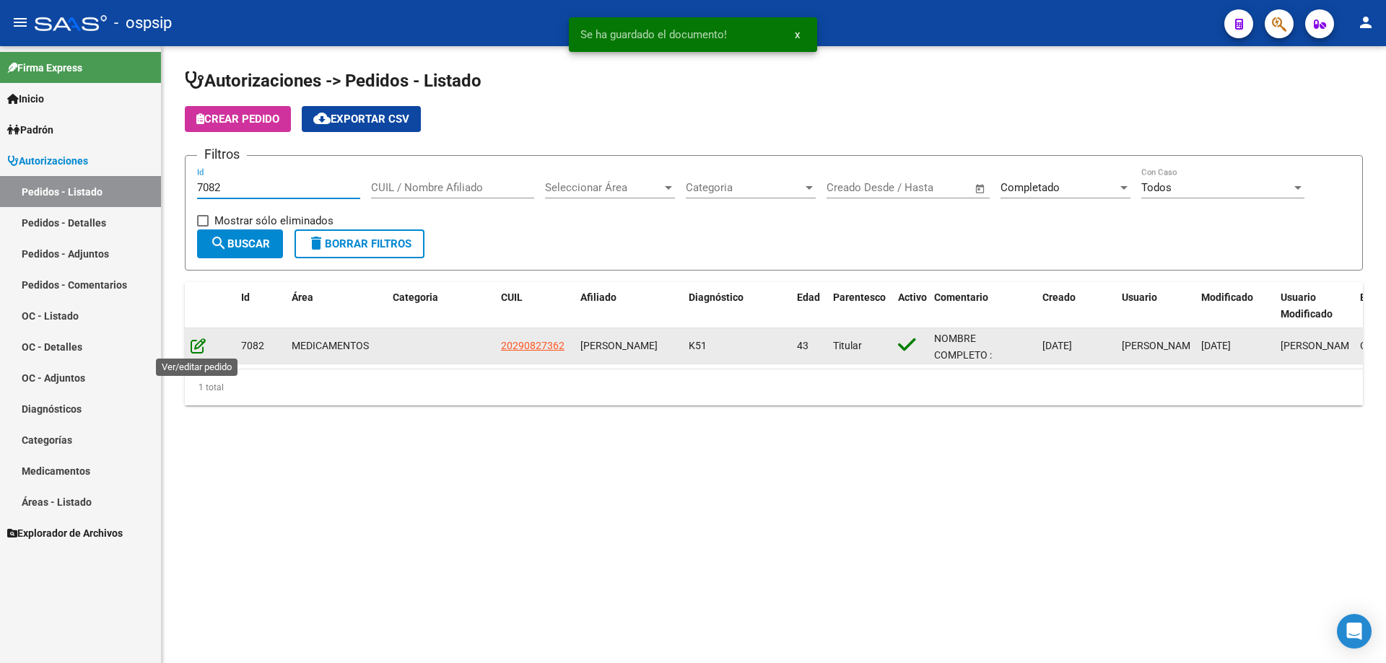
click at [201, 346] on icon at bounding box center [198, 346] width 15 height 16
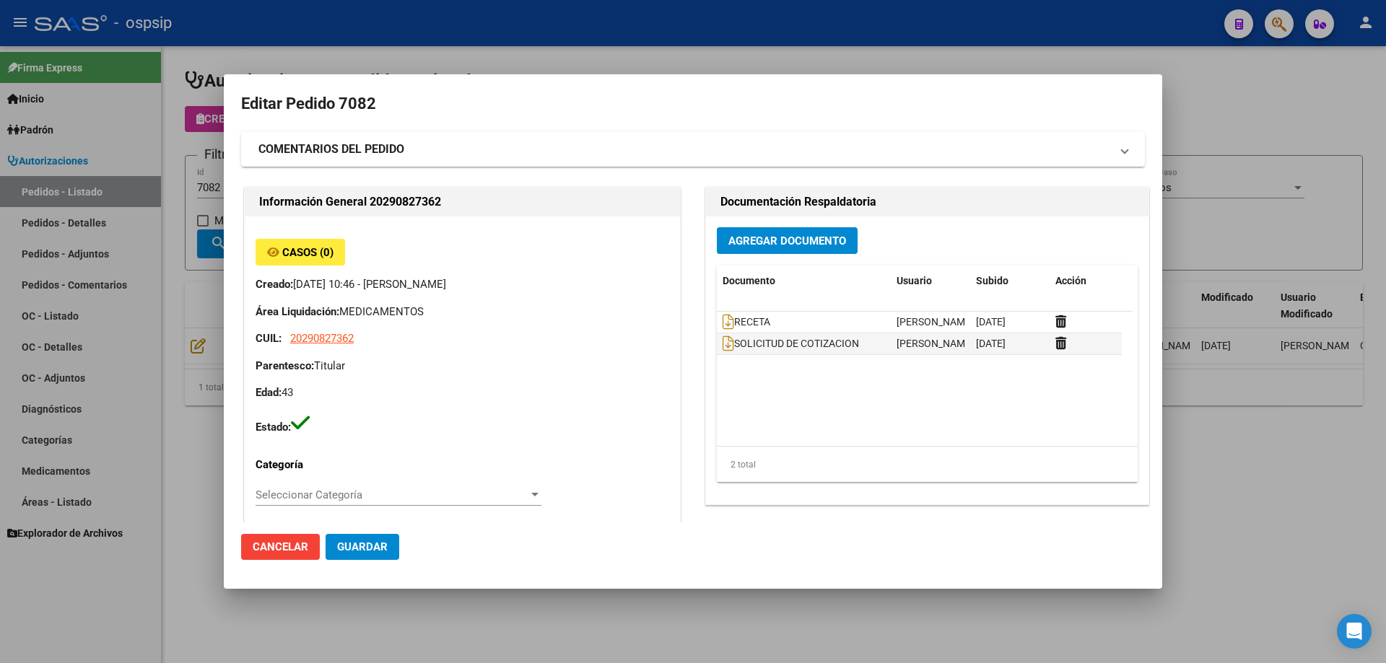
click at [829, 235] on span "Agregar Documento" at bounding box center [787, 241] width 118 height 13
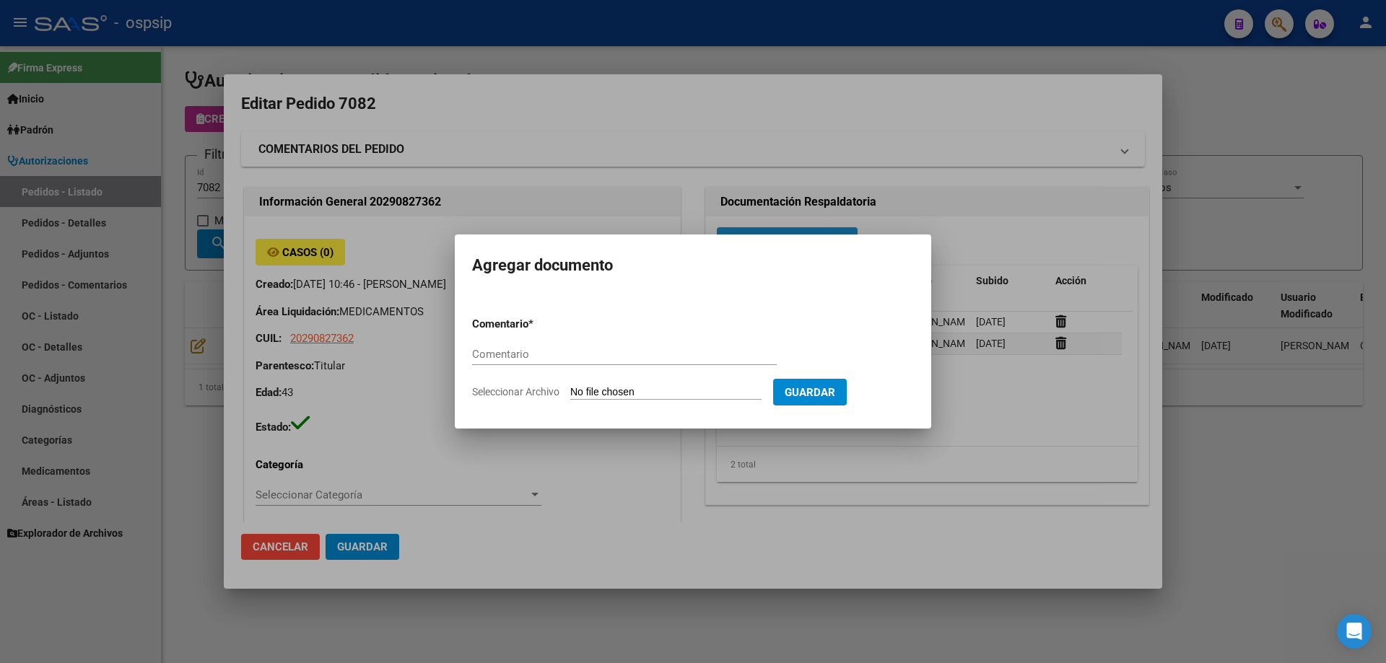
paste input "ORDEN DE COMPRA"
type input "ORDEN DE COMPRA"
click at [674, 388] on input "Seleccionar Archivo" at bounding box center [665, 393] width 191 height 14
type input "C:\fakepath\oc 7082 neosalud (1).pdf"
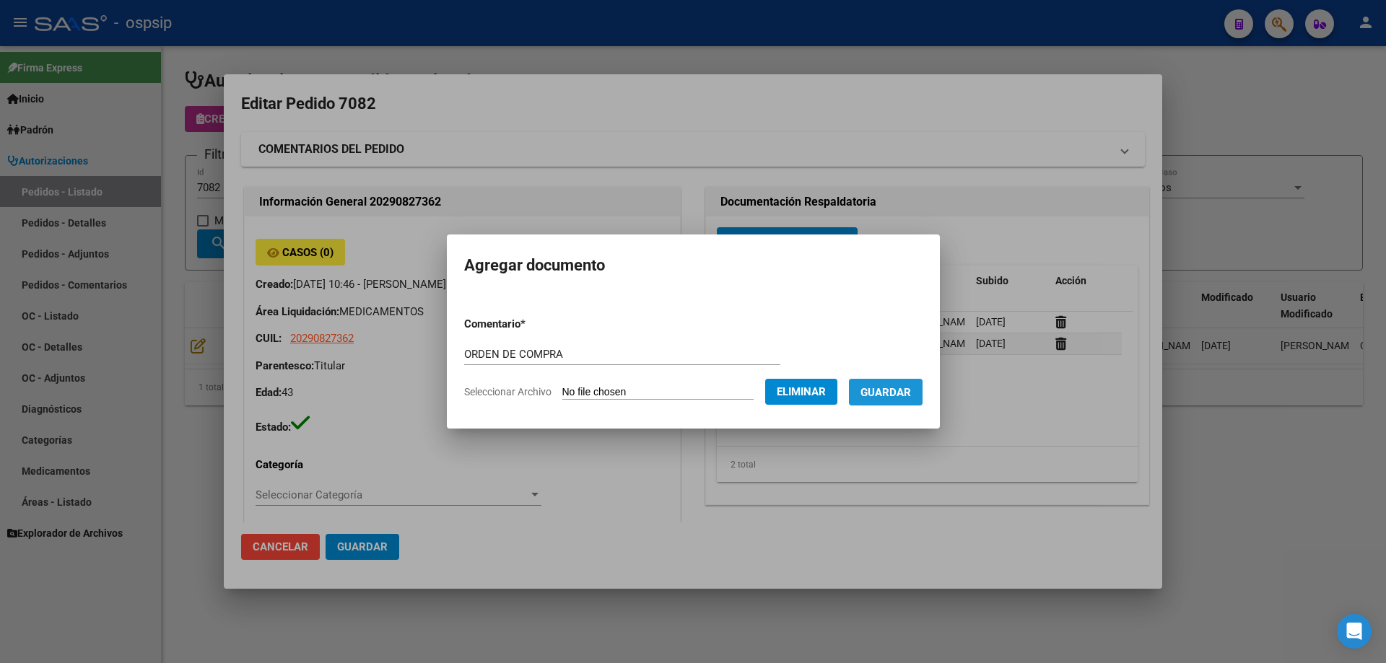
click at [900, 382] on button "Guardar" at bounding box center [886, 392] width 74 height 27
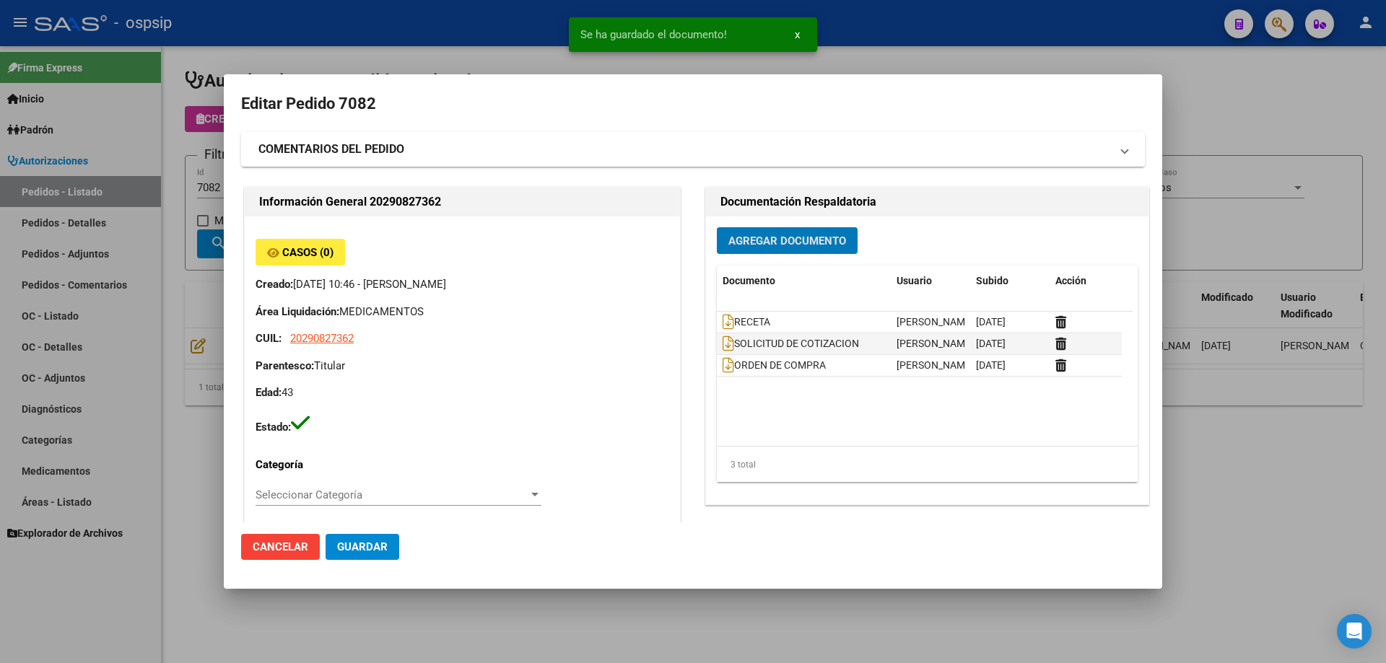
click at [178, 227] on div at bounding box center [693, 331] width 1386 height 663
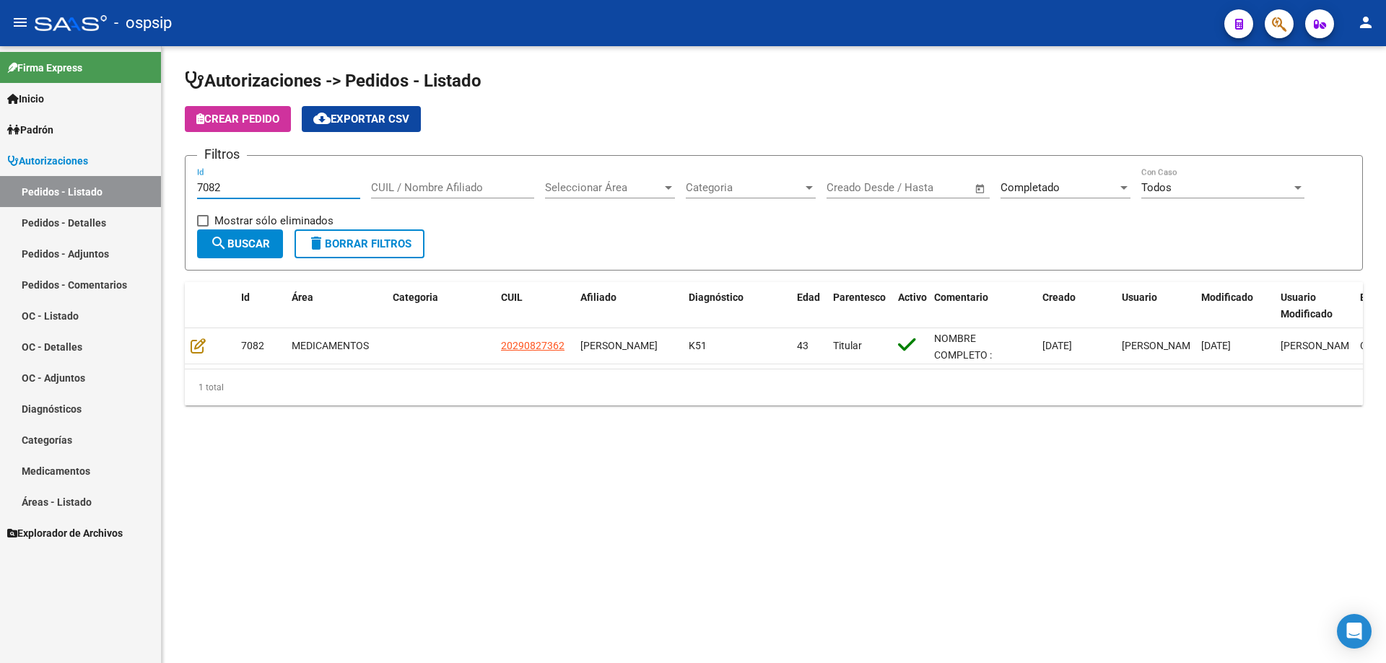
drag, startPoint x: 233, startPoint y: 184, endPoint x: 55, endPoint y: 188, distance: 178.3
click at [55, 188] on mat-sidenav-container "Firma Express Inicio Calendario SSS Instructivos Contacto OS Padrón Afiliados E…" at bounding box center [693, 354] width 1386 height 617
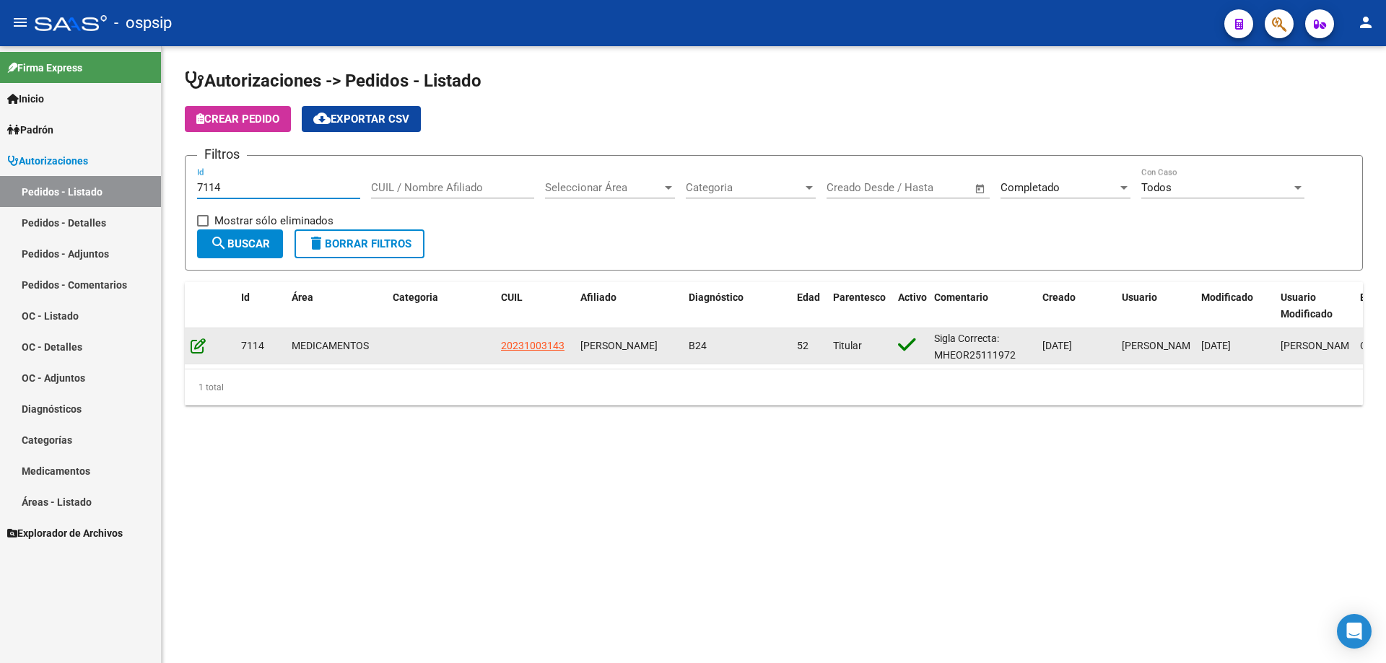
type input "7114"
click at [193, 342] on icon at bounding box center [198, 346] width 15 height 16
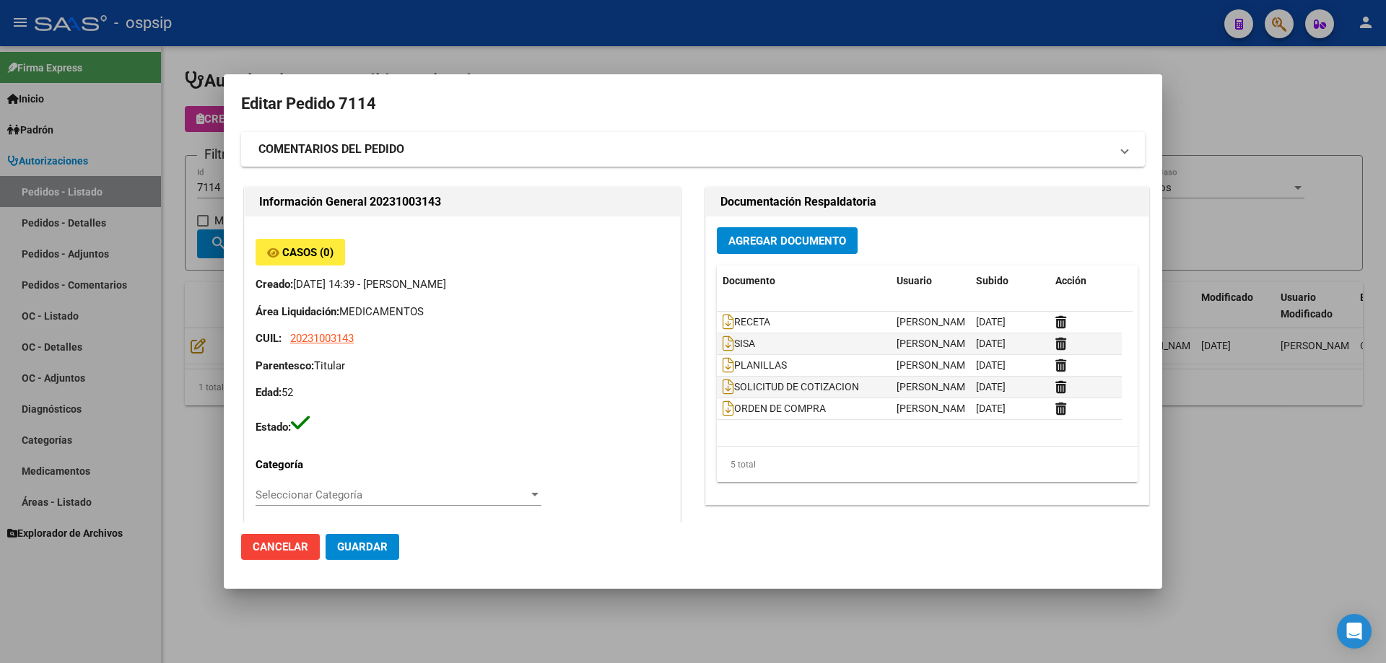
type input "Buenos Aires, GUERNICA, CANADA 2103"
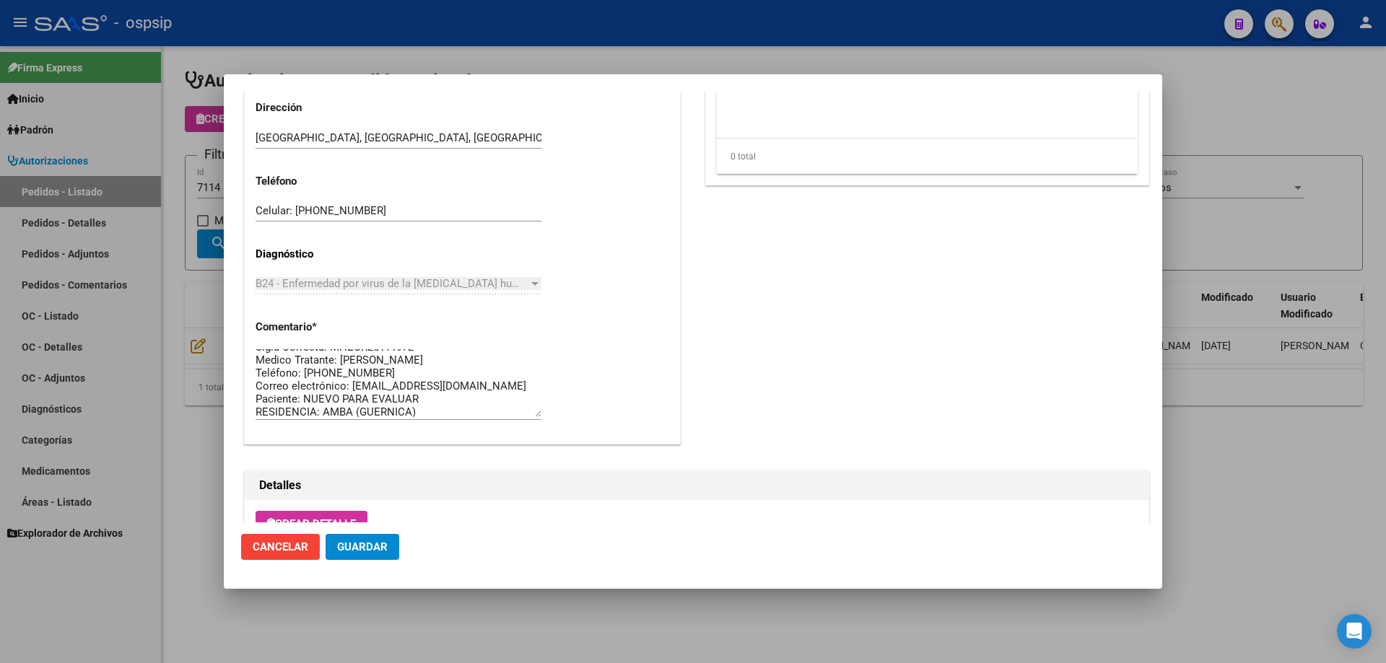
scroll to position [13, 0]
drag, startPoint x: 499, startPoint y: 383, endPoint x: 349, endPoint y: 383, distance: 150.1
click at [349, 383] on textarea "Sigla Correcta: MHEOR25111972 Medico Tratante: RICCO Teléfono: 1157456921 Corre…" at bounding box center [398, 383] width 286 height 68
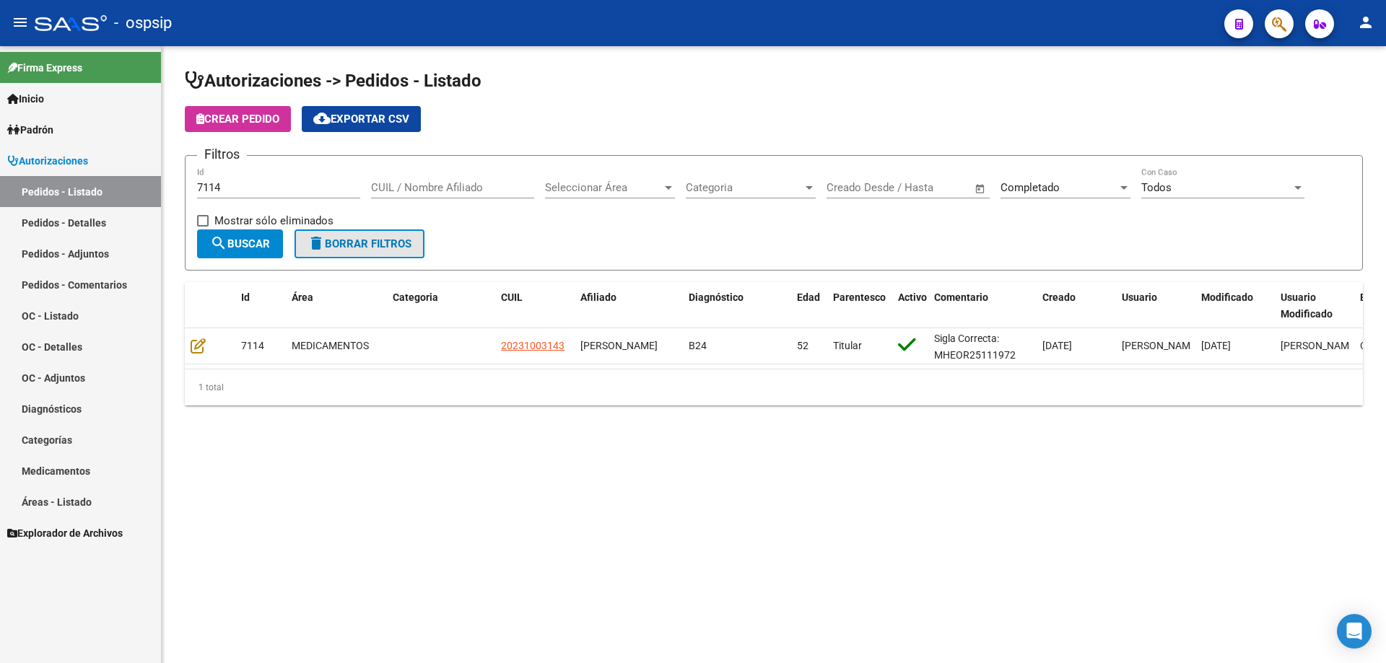
click at [328, 242] on span "delete Borrar Filtros" at bounding box center [359, 243] width 104 height 13
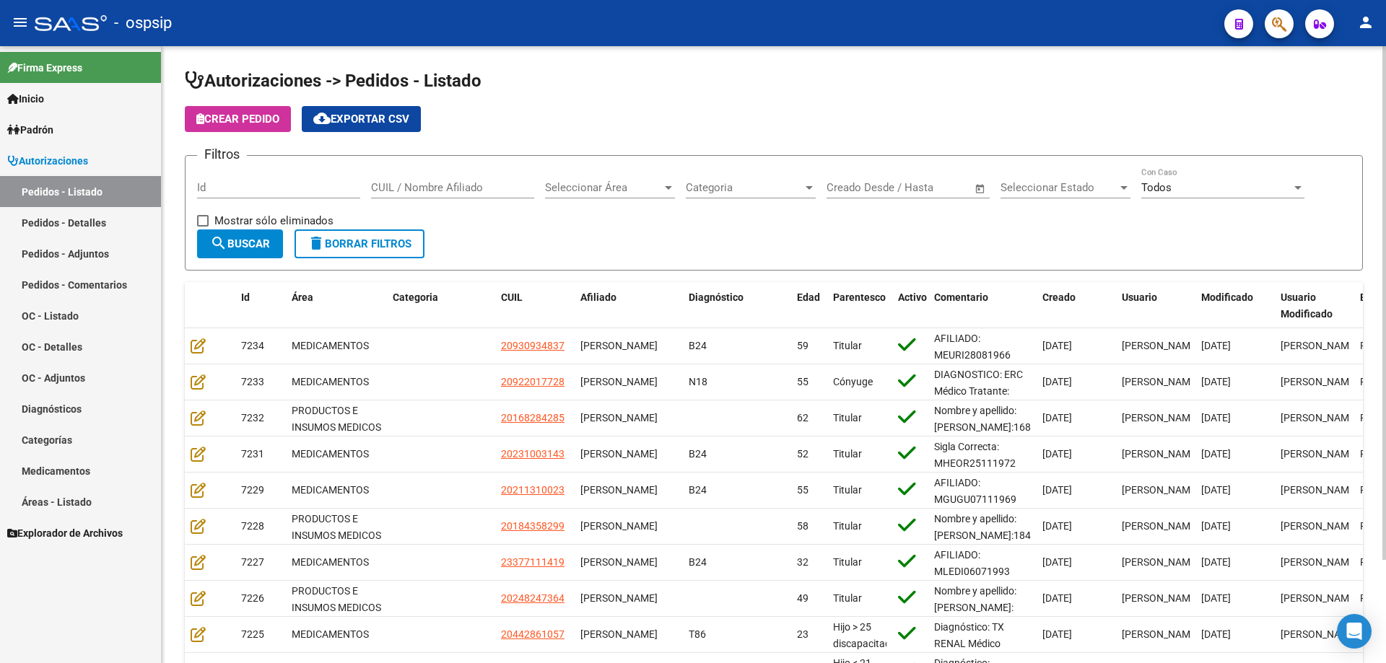
click at [1075, 185] on span "Seleccionar Estado" at bounding box center [1058, 187] width 117 height 13
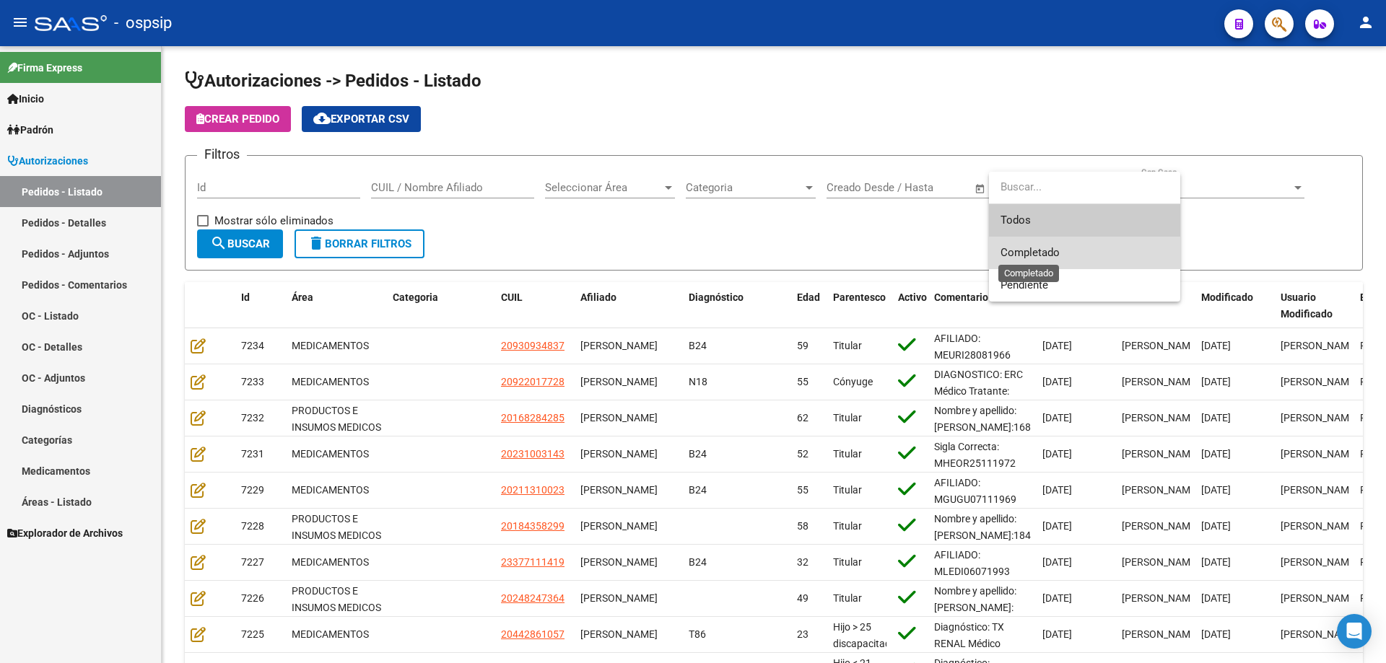
click at [1049, 255] on span "Completado" at bounding box center [1029, 252] width 59 height 13
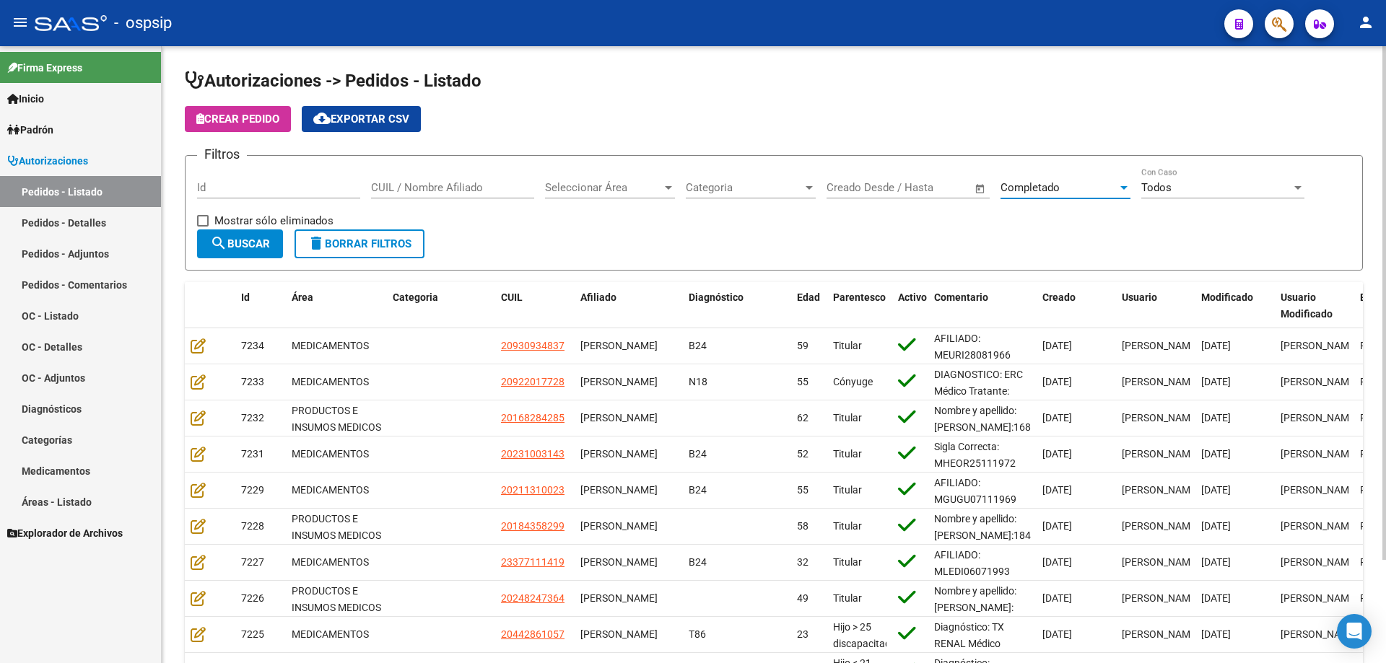
click at [257, 241] on span "search Buscar" at bounding box center [240, 243] width 60 height 13
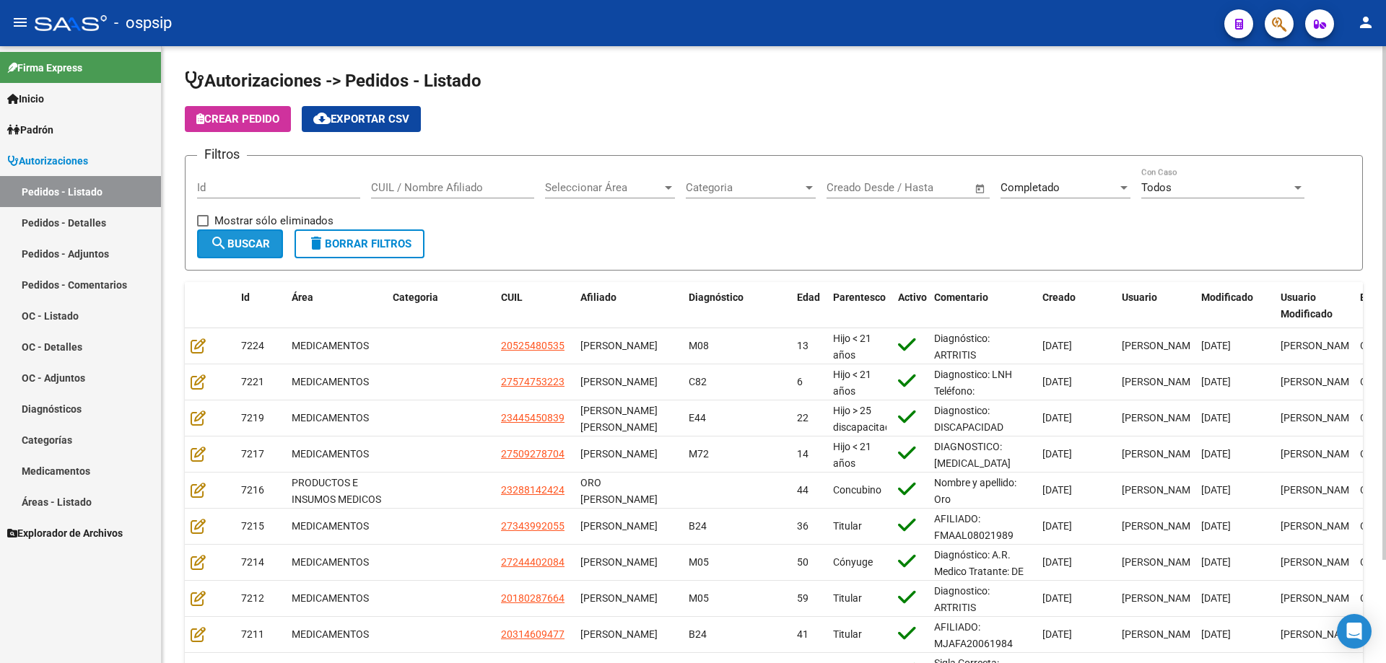
click at [280, 243] on button "search Buscar" at bounding box center [240, 243] width 86 height 29
click at [338, 110] on button "cloud_download Exportar CSV" at bounding box center [361, 119] width 119 height 26
click at [87, 219] on link "Pedidos - Detalles" at bounding box center [80, 222] width 161 height 31
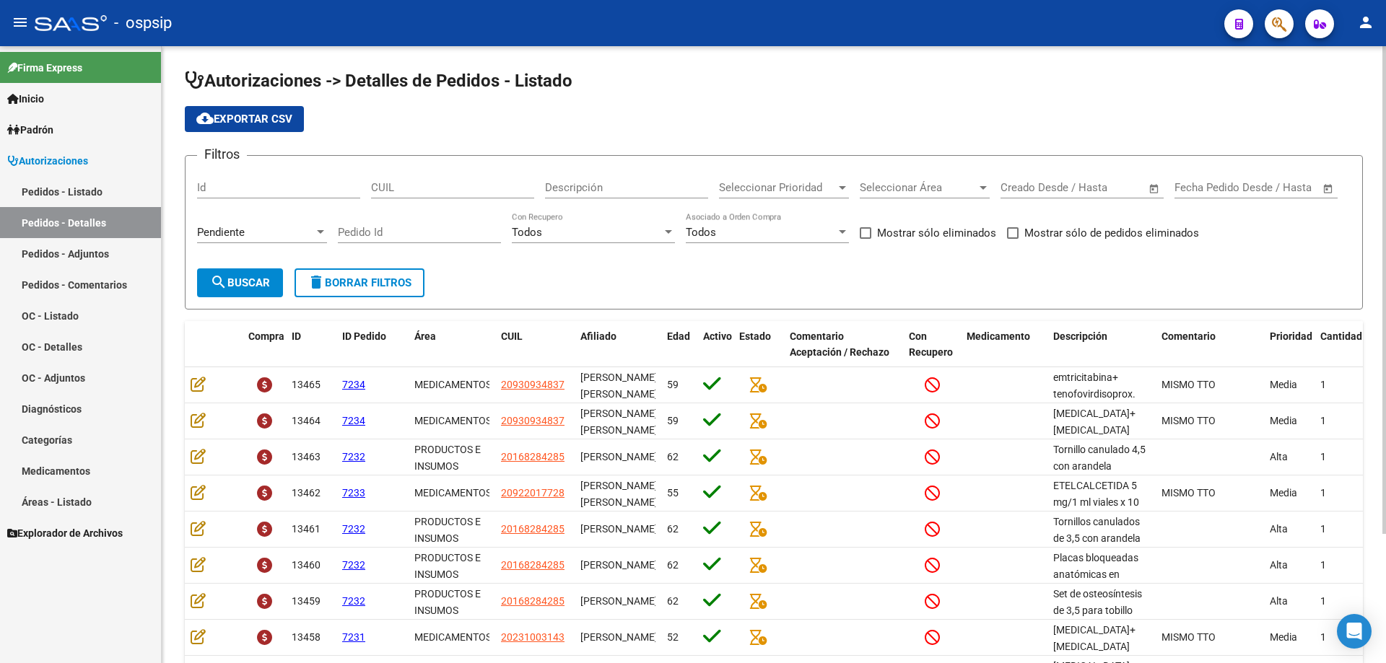
click at [271, 240] on div "Pendiente Seleccionar Estado" at bounding box center [262, 227] width 130 height 31
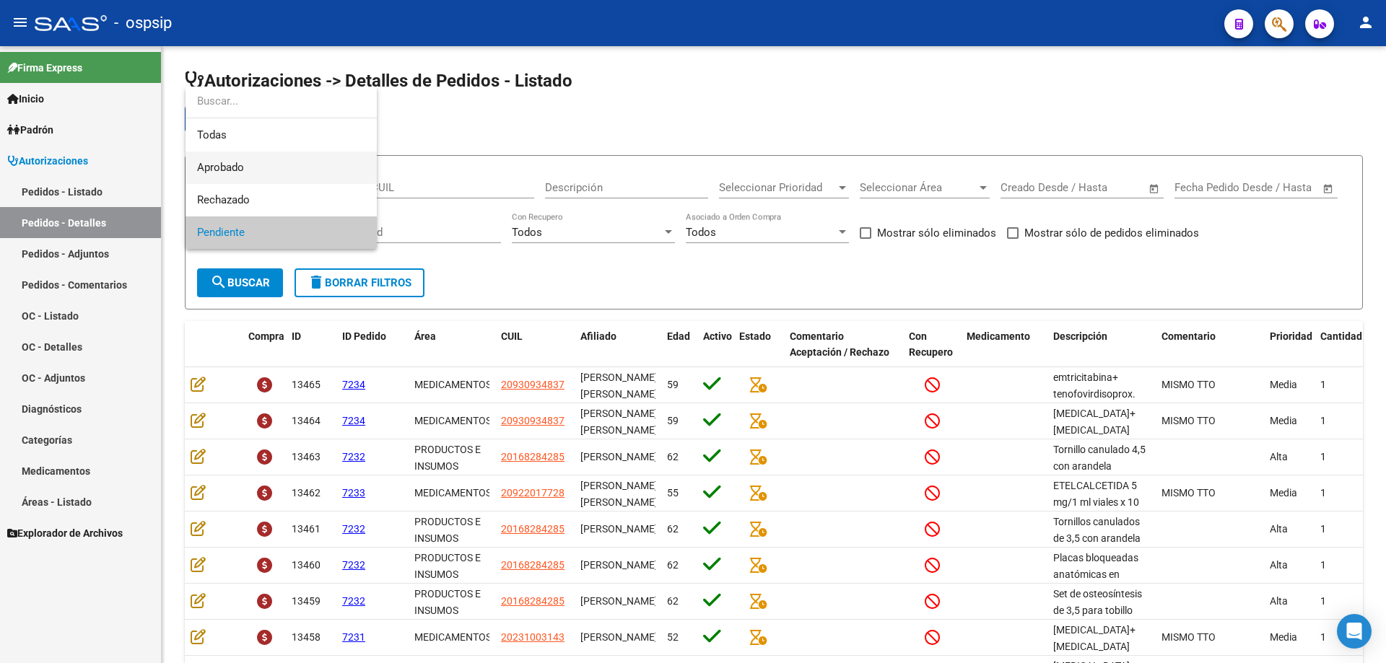
click at [261, 172] on span "Aprobado" at bounding box center [281, 168] width 168 height 32
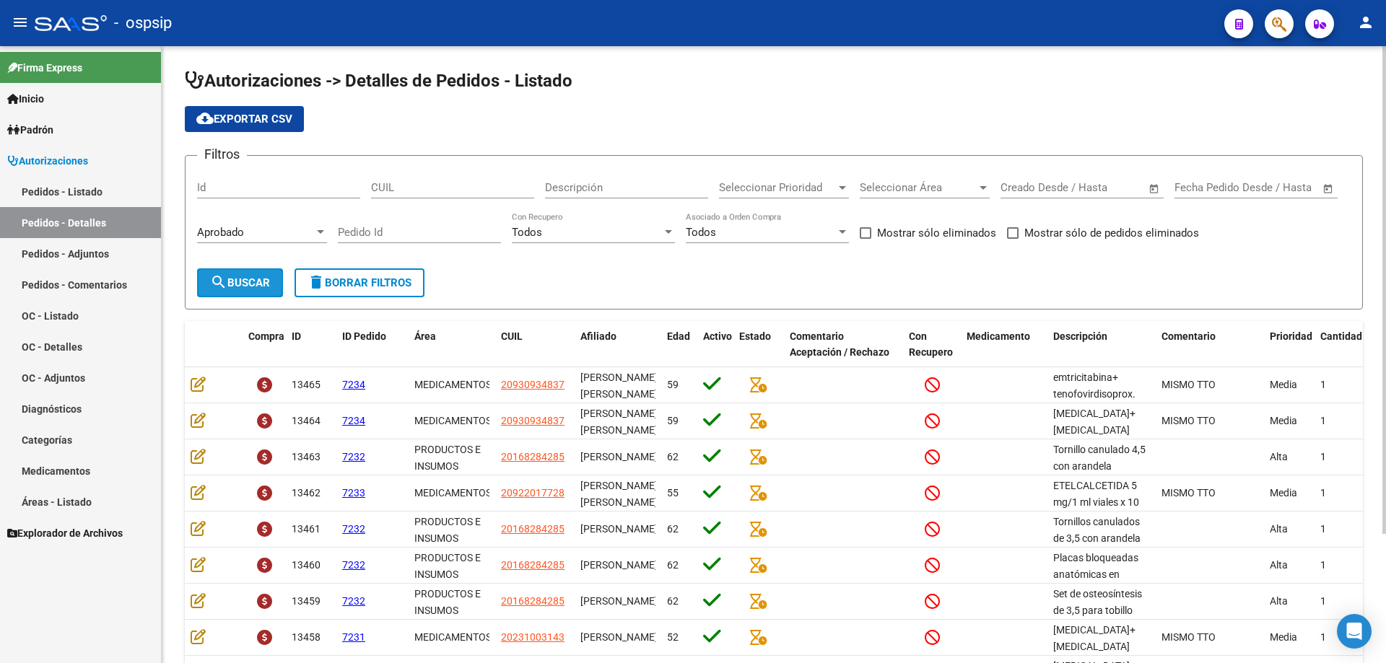
click at [235, 285] on span "search Buscar" at bounding box center [240, 282] width 60 height 13
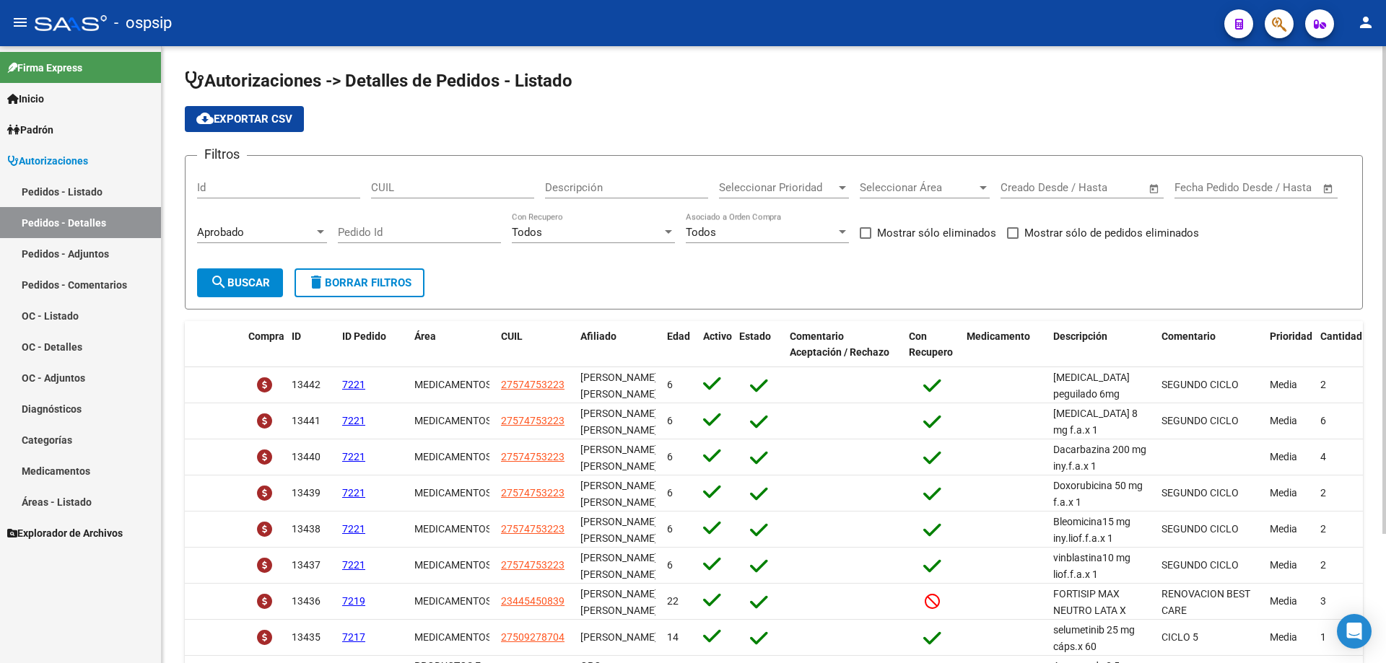
click at [226, 122] on span "cloud_download Exportar CSV" at bounding box center [244, 119] width 96 height 13
click at [102, 200] on link "Pedidos - Listado" at bounding box center [80, 191] width 161 height 31
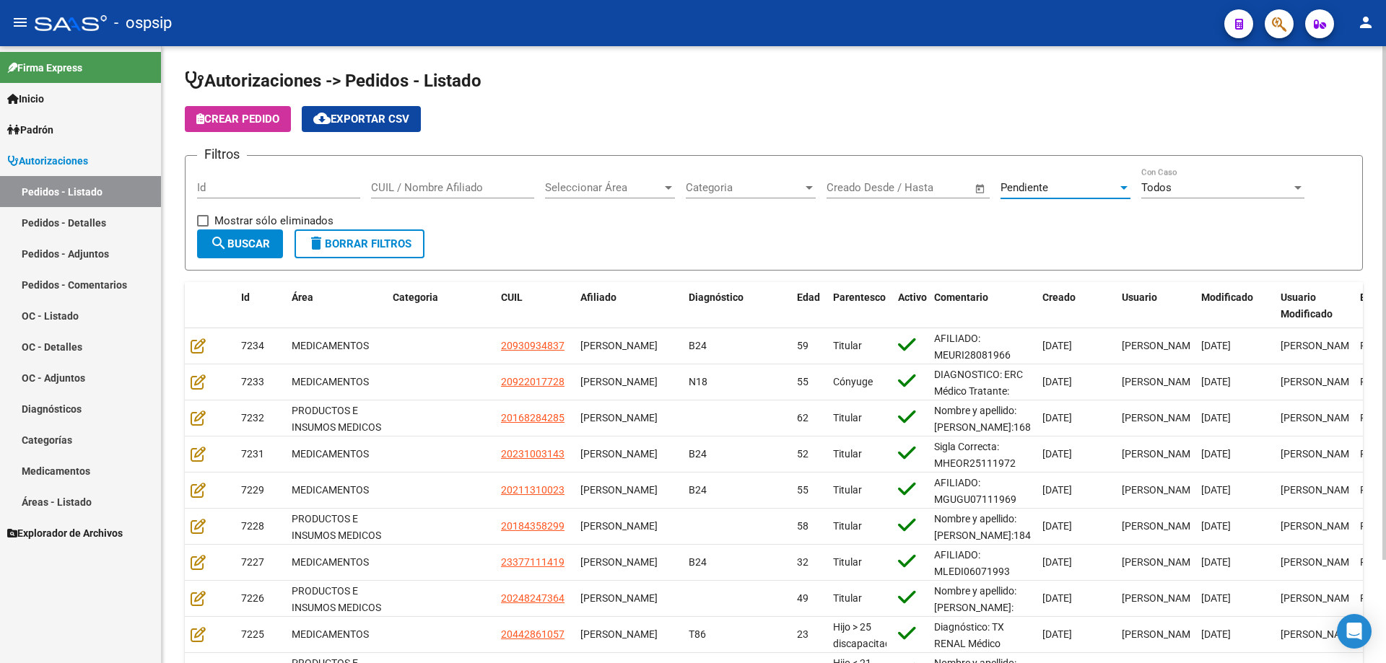
click at [1072, 186] on div "Pendiente" at bounding box center [1058, 187] width 117 height 13
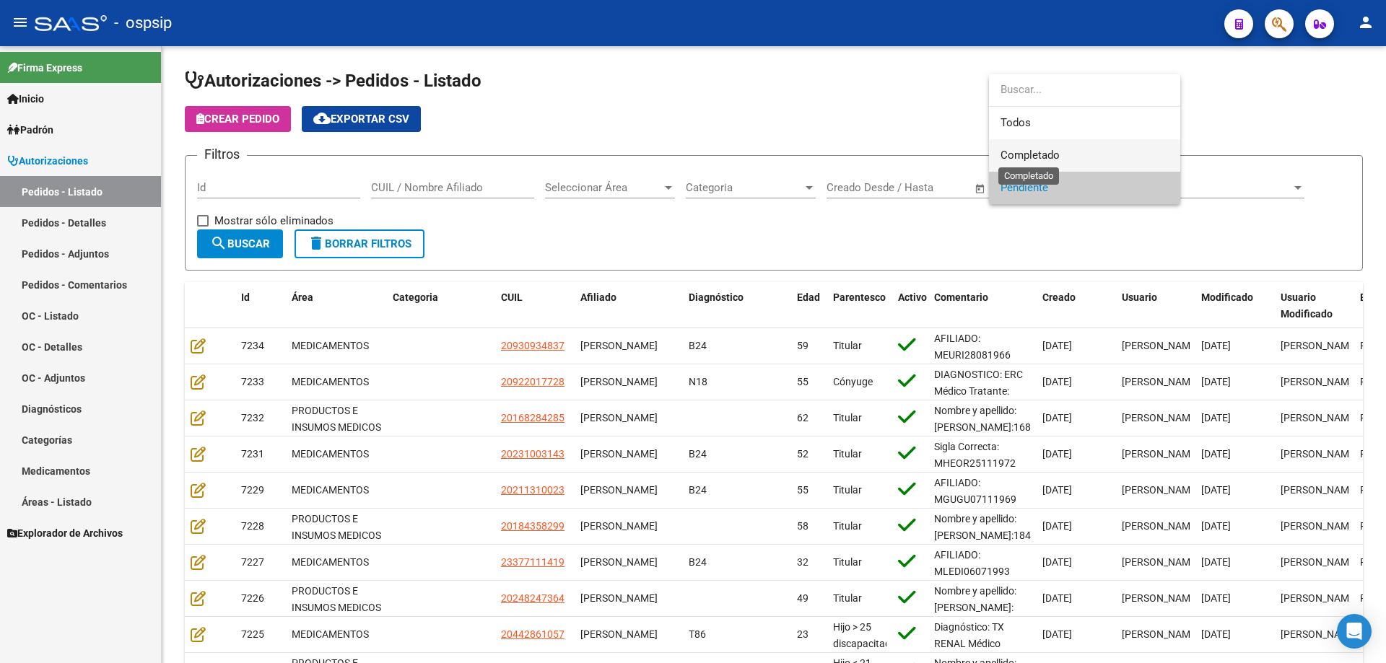
click at [1035, 159] on span "Completado" at bounding box center [1029, 155] width 59 height 13
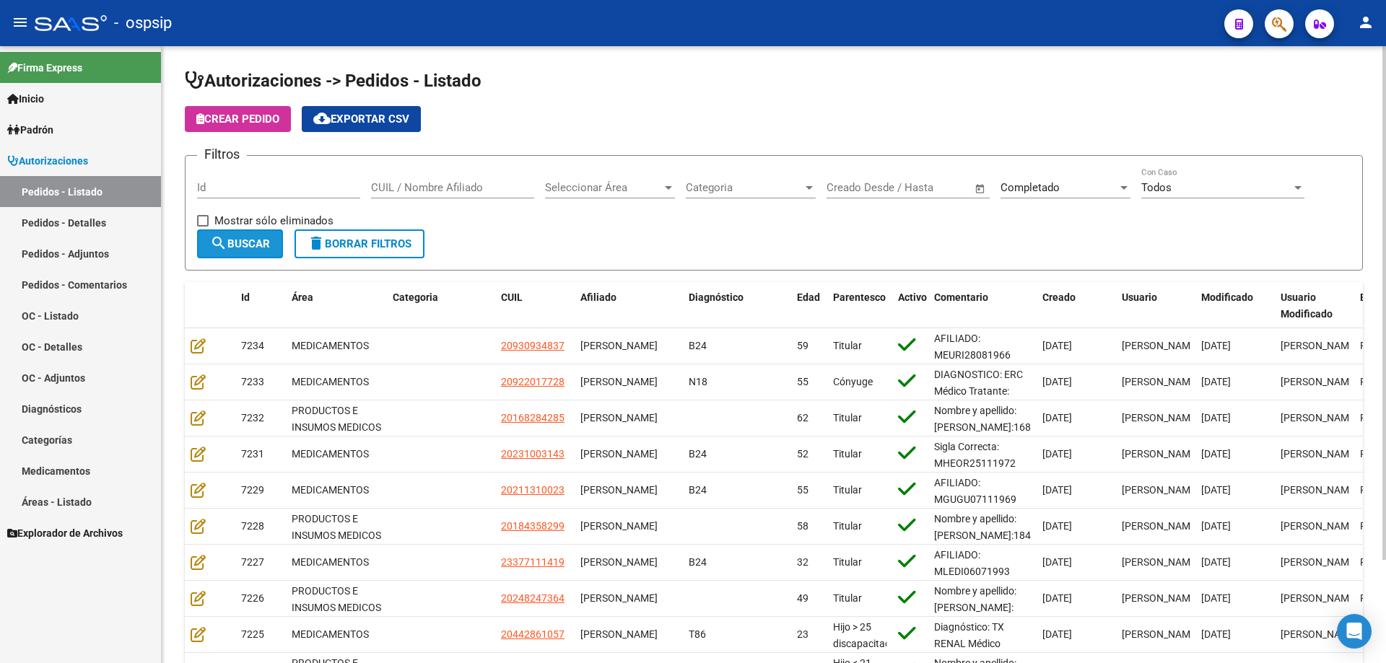
click at [262, 237] on span "search Buscar" at bounding box center [240, 243] width 60 height 13
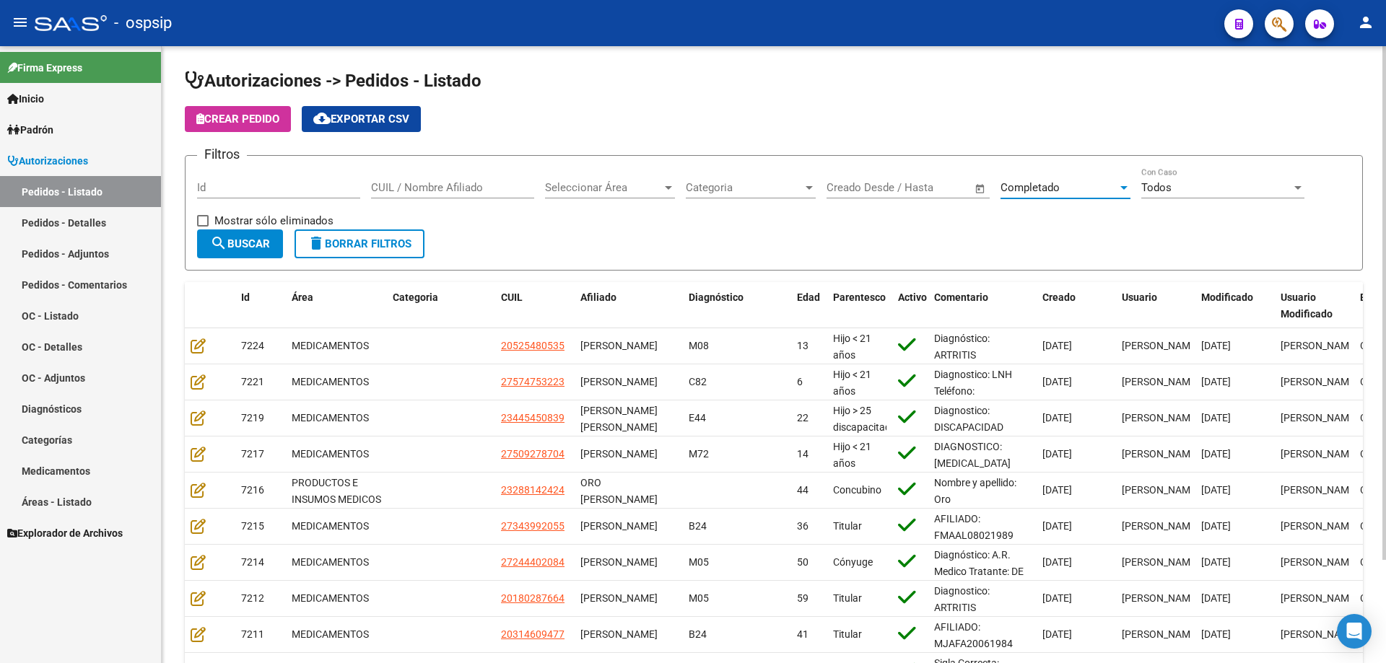
click at [1062, 189] on div "Completado" at bounding box center [1058, 187] width 117 height 13
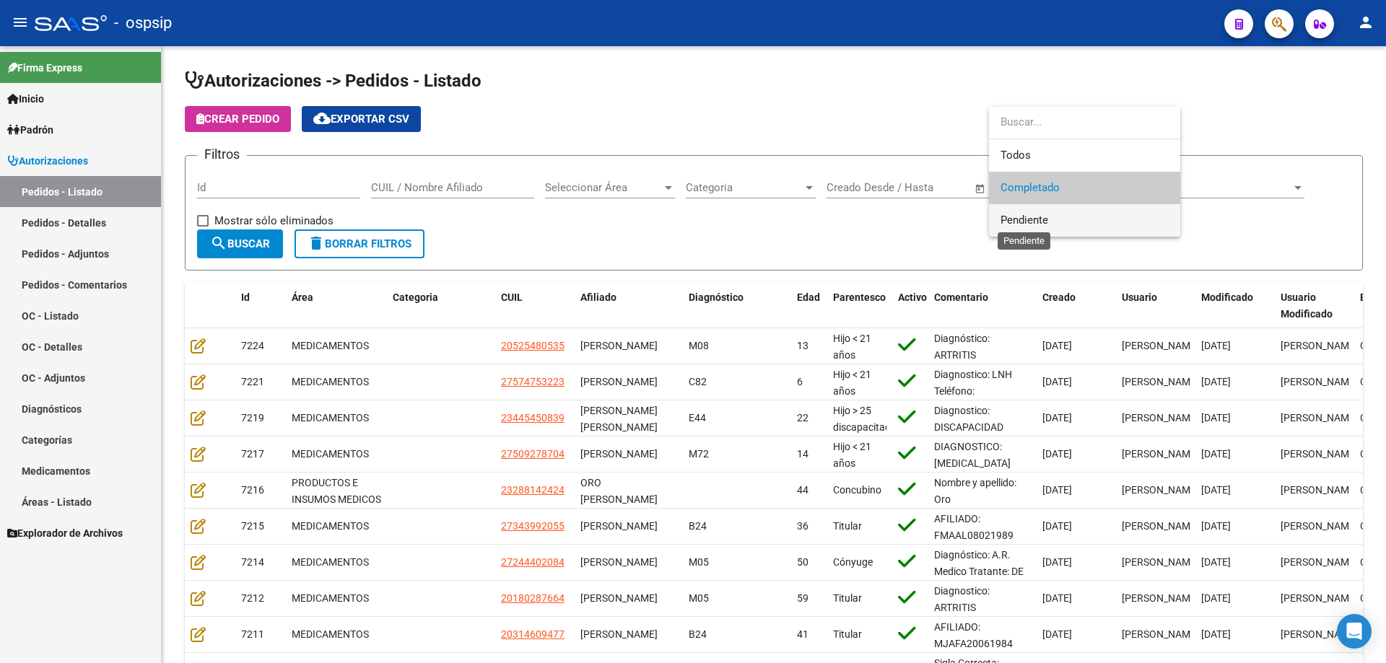
click at [1027, 231] on span "Pendiente" at bounding box center [1084, 220] width 168 height 32
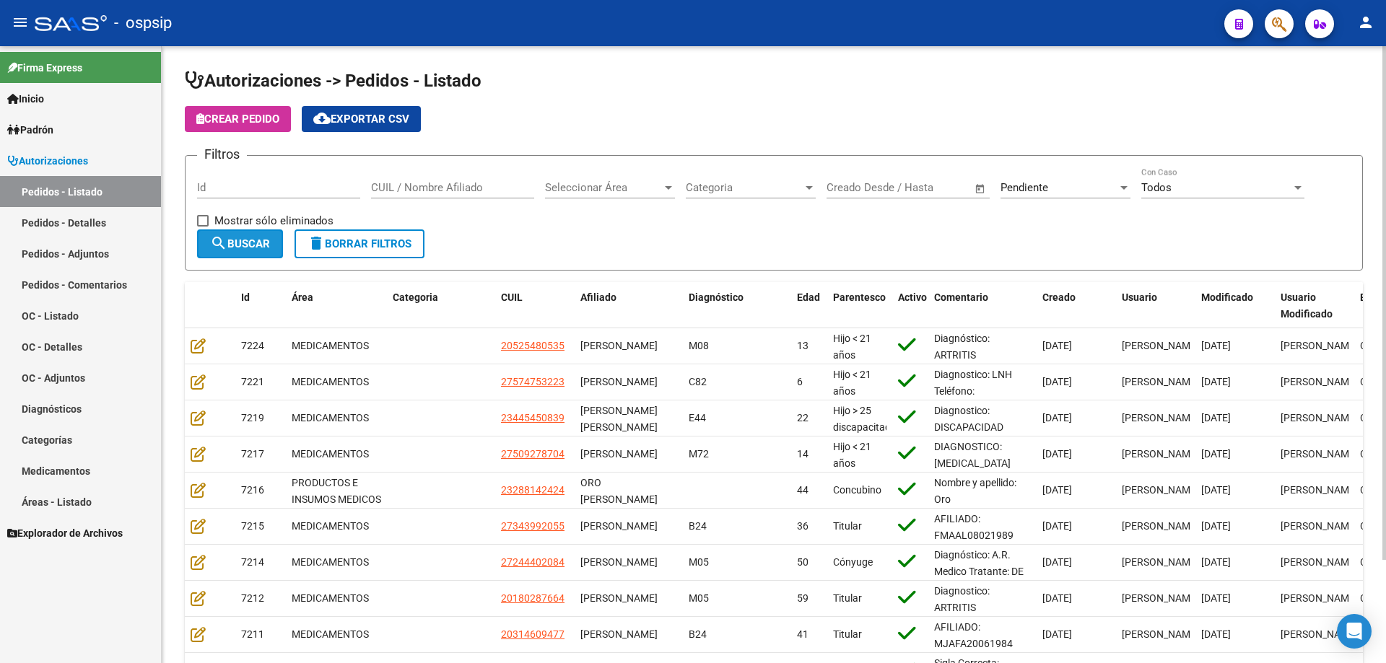
click at [248, 232] on button "search Buscar" at bounding box center [240, 243] width 86 height 29
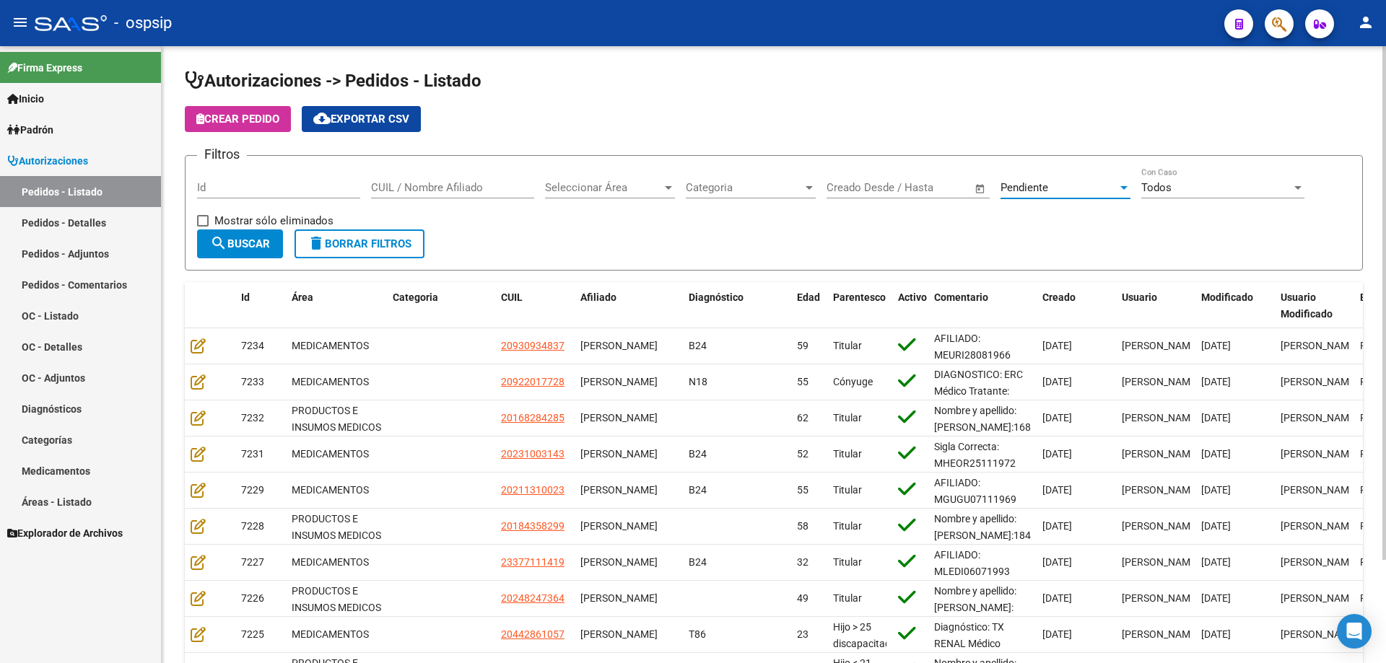
click at [1055, 192] on div "Pendiente" at bounding box center [1058, 187] width 117 height 13
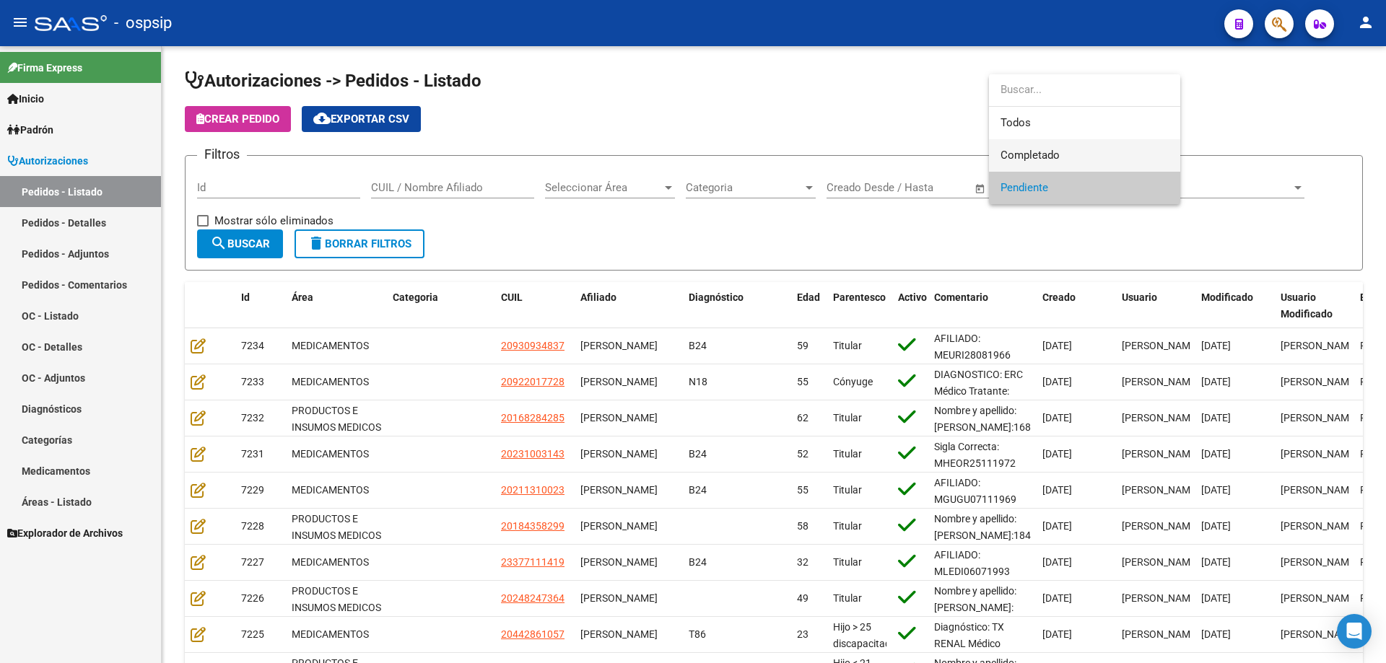
click at [1068, 152] on span "Completado" at bounding box center [1084, 155] width 168 height 32
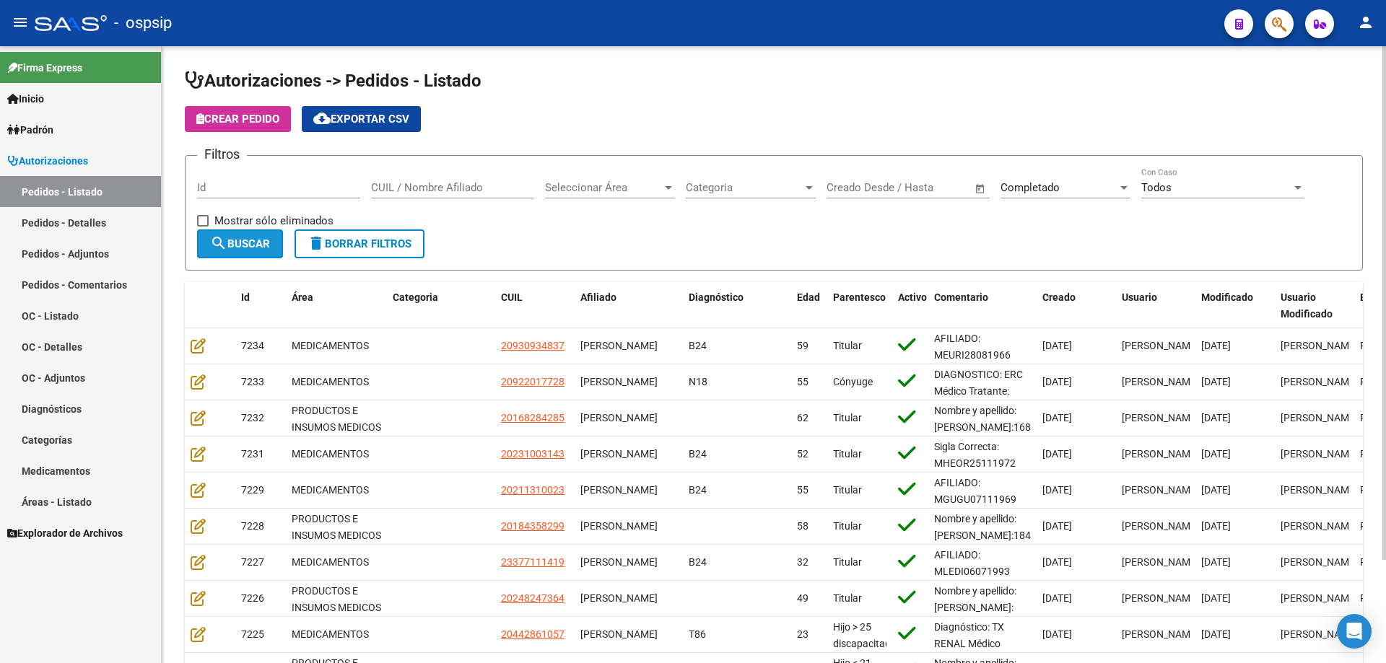
click at [276, 240] on button "search Buscar" at bounding box center [240, 243] width 86 height 29
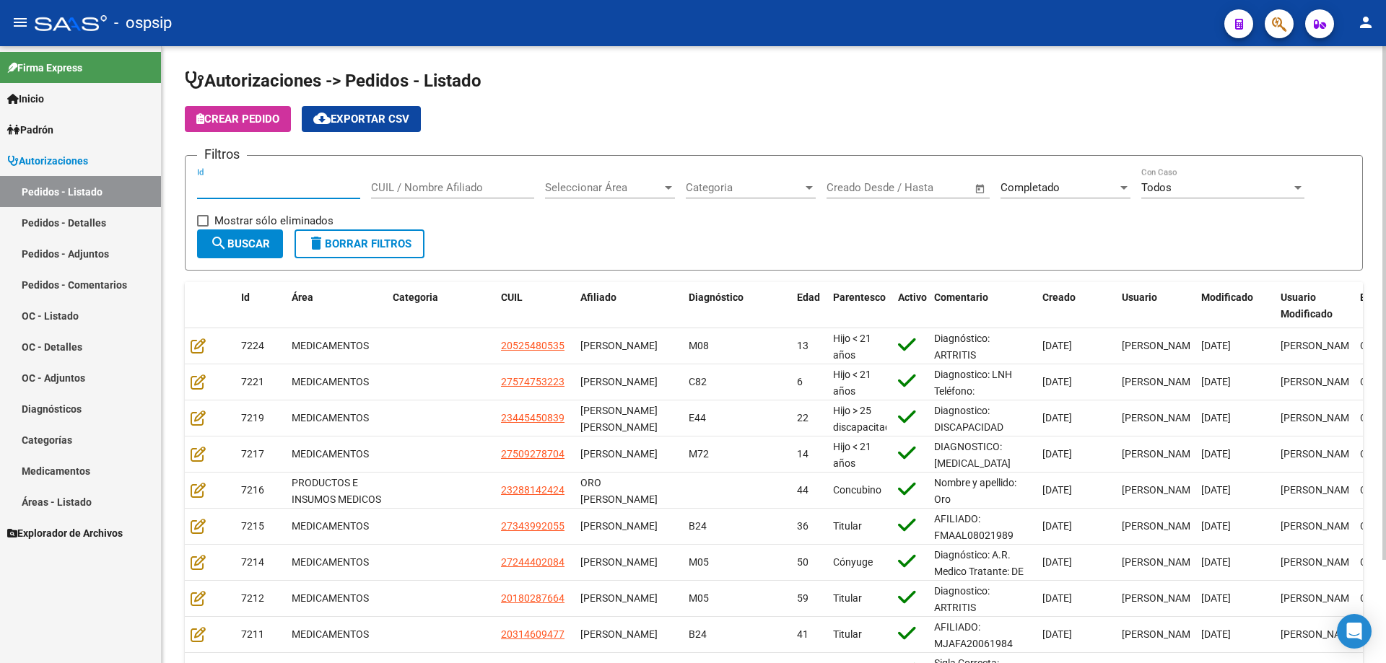
click at [245, 185] on input "Id" at bounding box center [278, 187] width 163 height 13
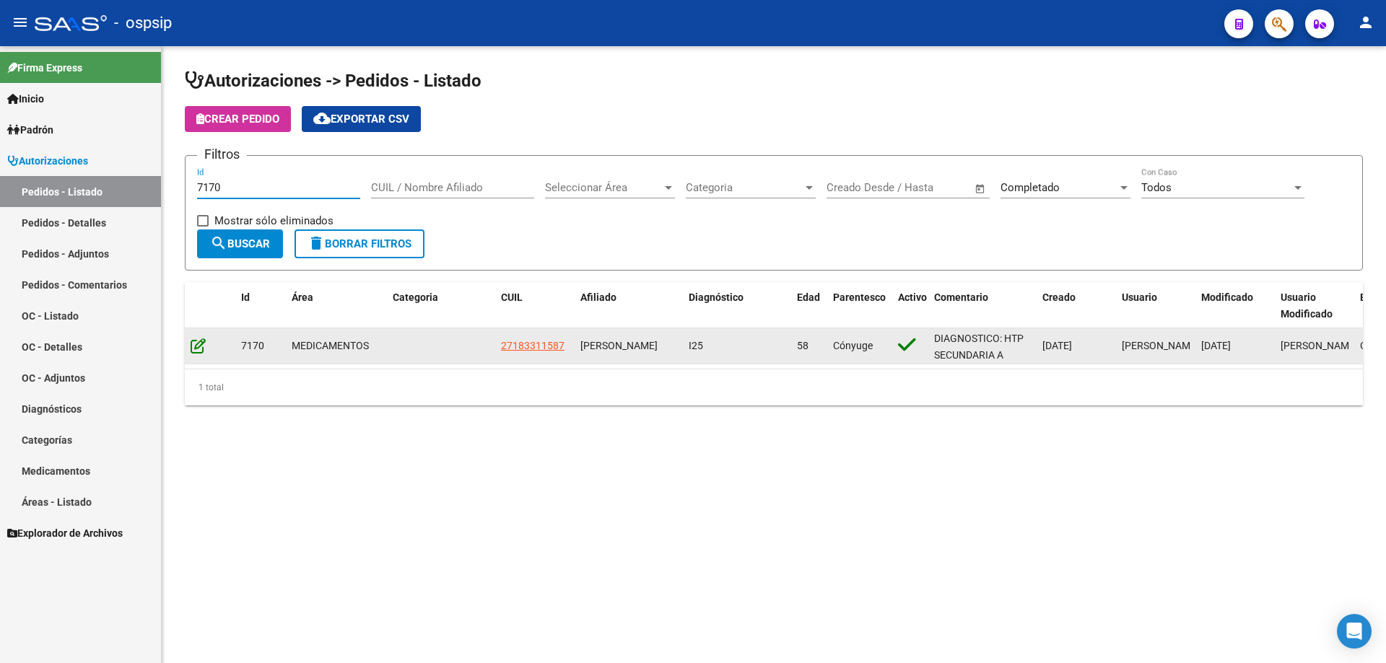
type input "7170"
click at [196, 341] on icon at bounding box center [198, 346] width 15 height 16
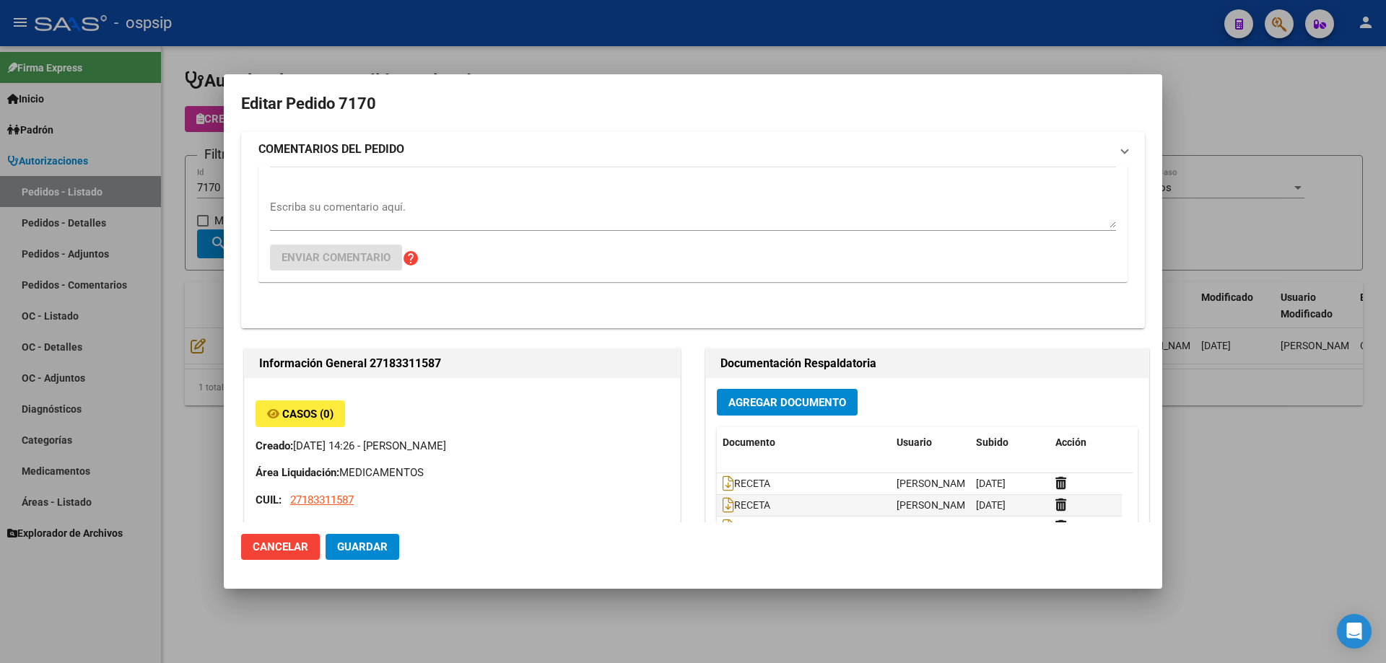
type input "Buenos Aires, JOSE LEON SUAREZ, 1Ê DE MAYO 125"
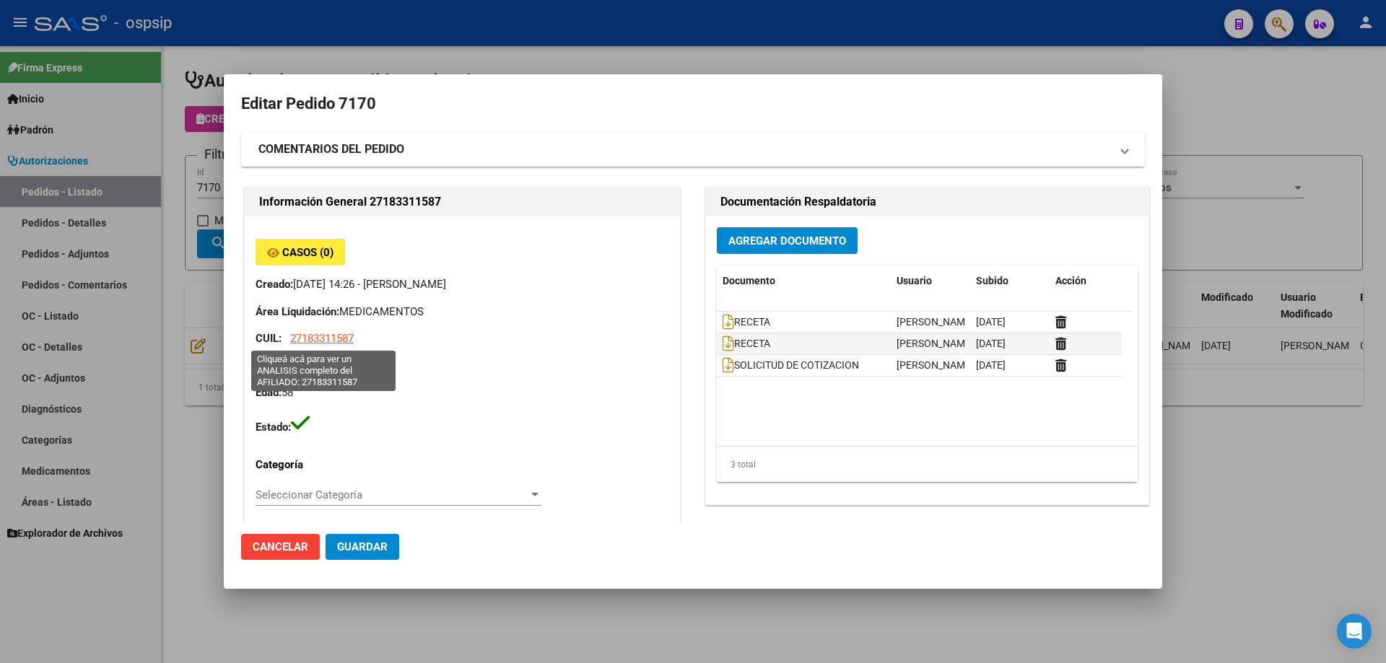
click at [325, 342] on span "27183311587" at bounding box center [322, 338] width 64 height 13
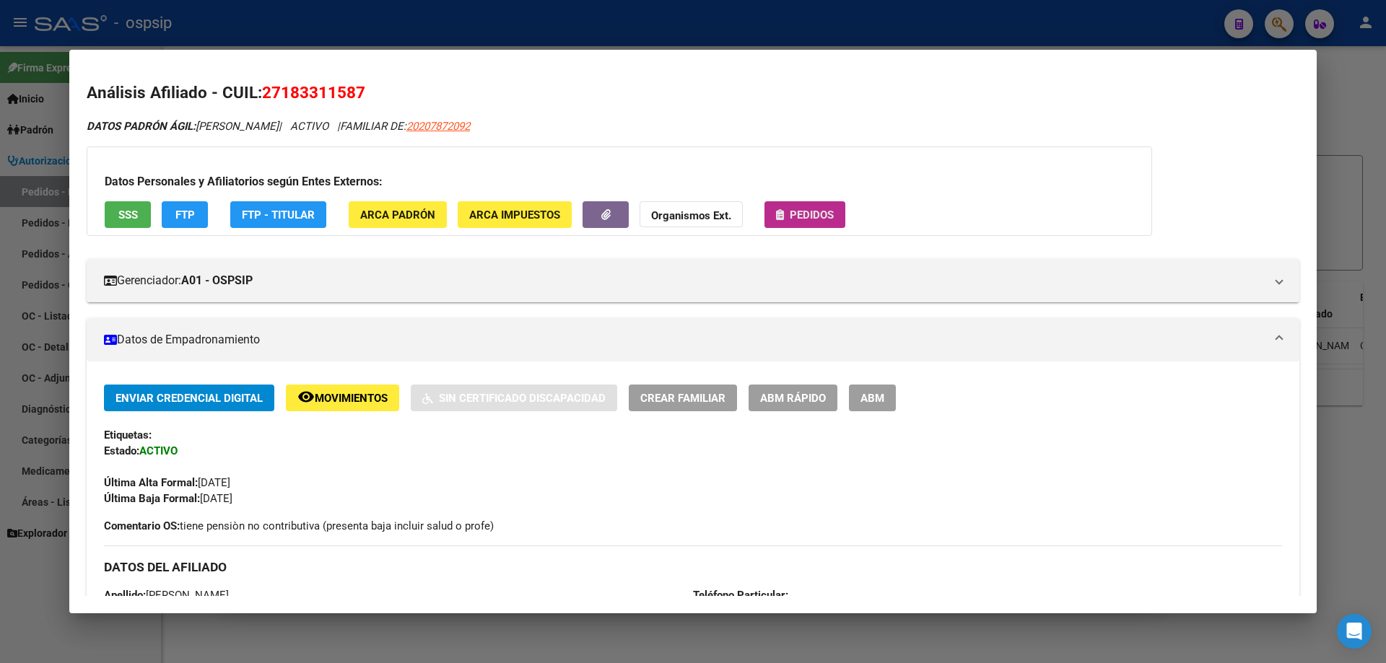
click at [797, 218] on span "Pedidos" at bounding box center [812, 215] width 44 height 13
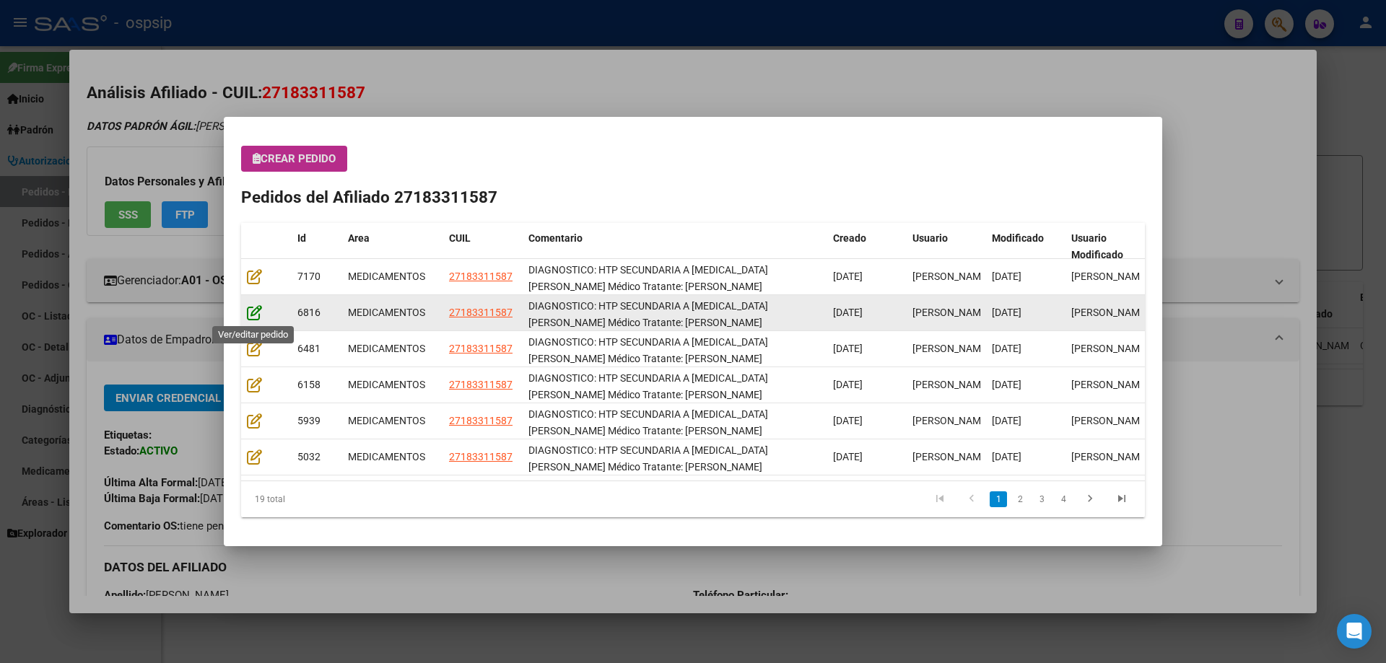
click at [251, 315] on icon at bounding box center [254, 313] width 15 height 16
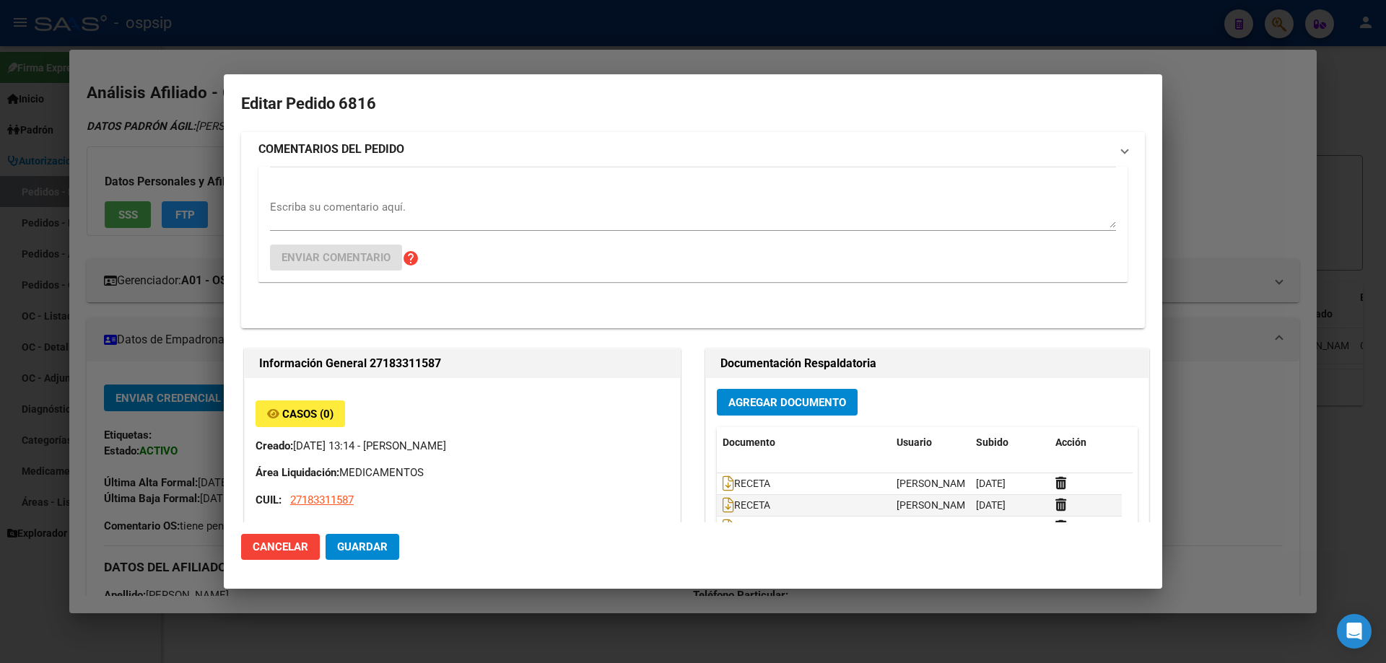
type input "Buenos Aires, JOSE LEON SUAREZ, 1Ê DE MAYO 125"
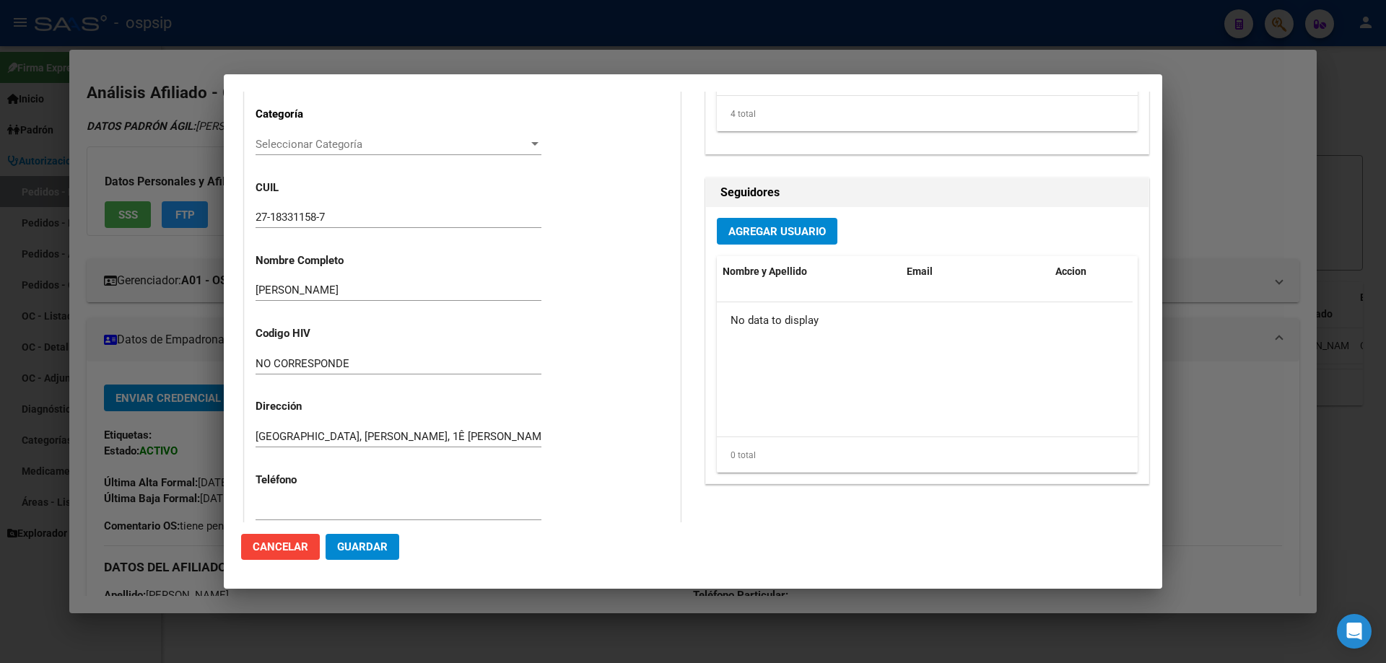
scroll to position [144, 0]
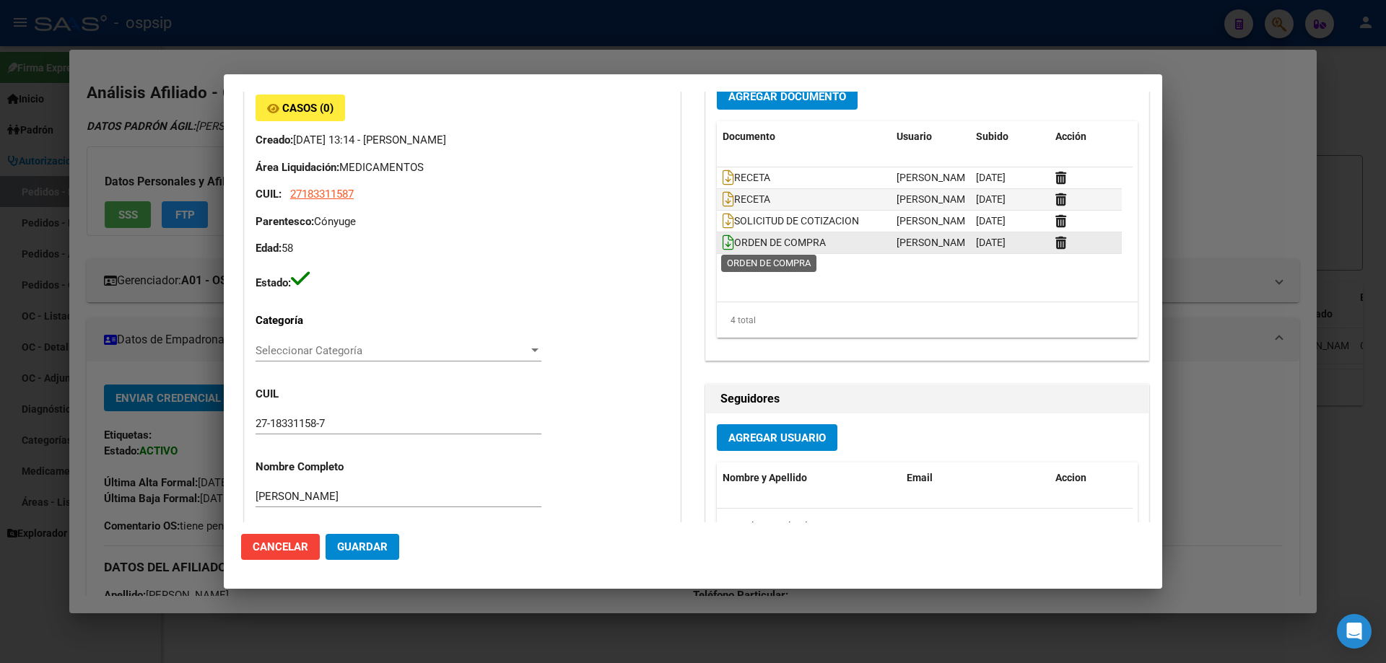
click at [723, 240] on icon at bounding box center [728, 243] width 12 height 16
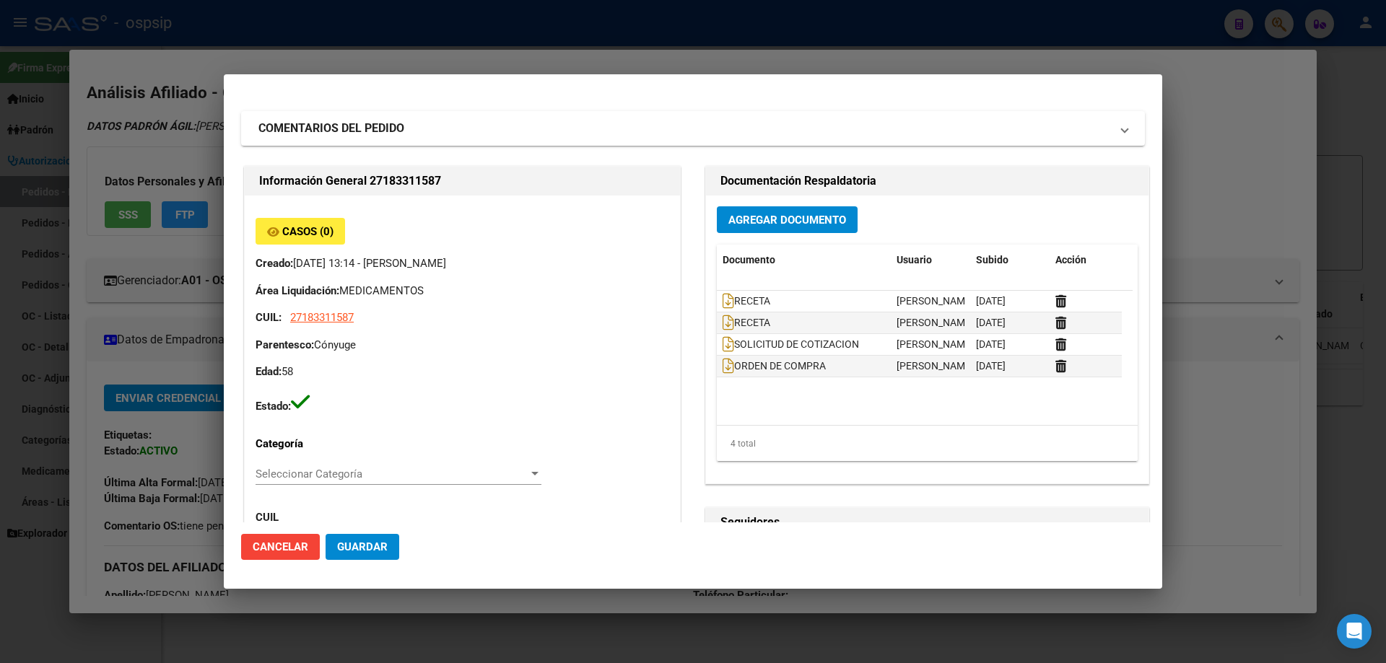
scroll to position [0, 0]
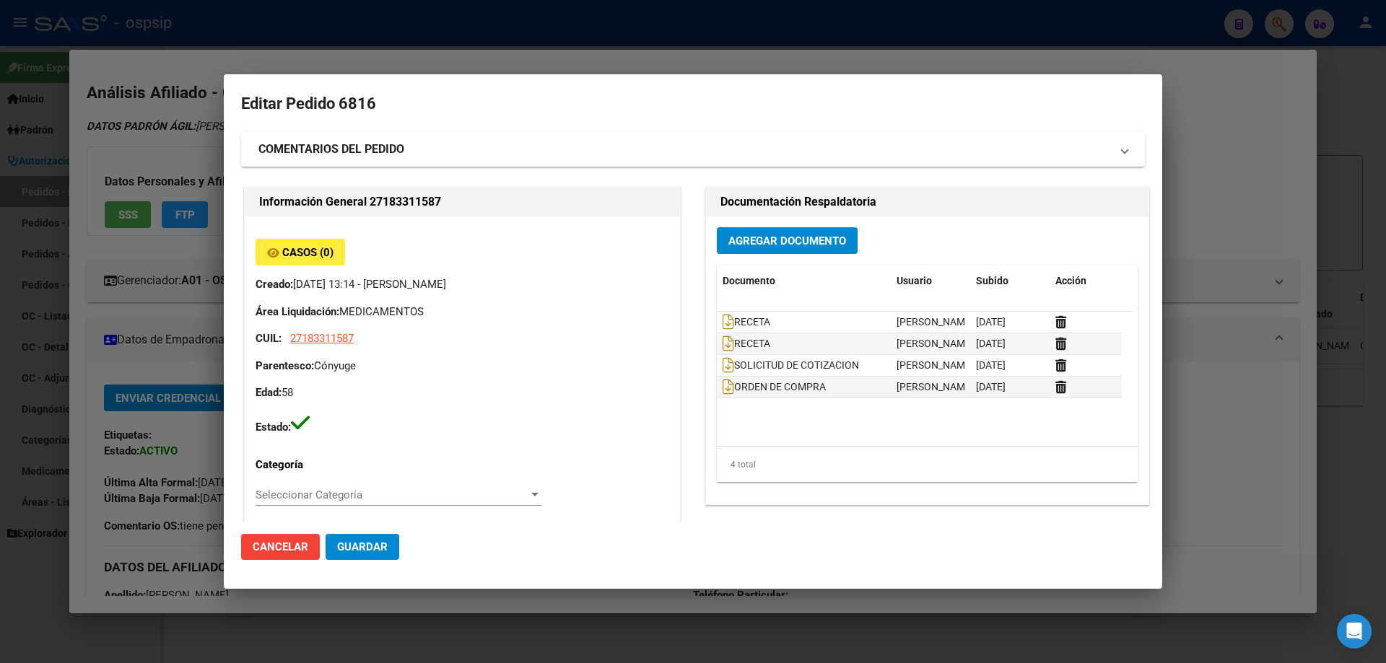
click at [186, 310] on div at bounding box center [693, 331] width 1386 height 663
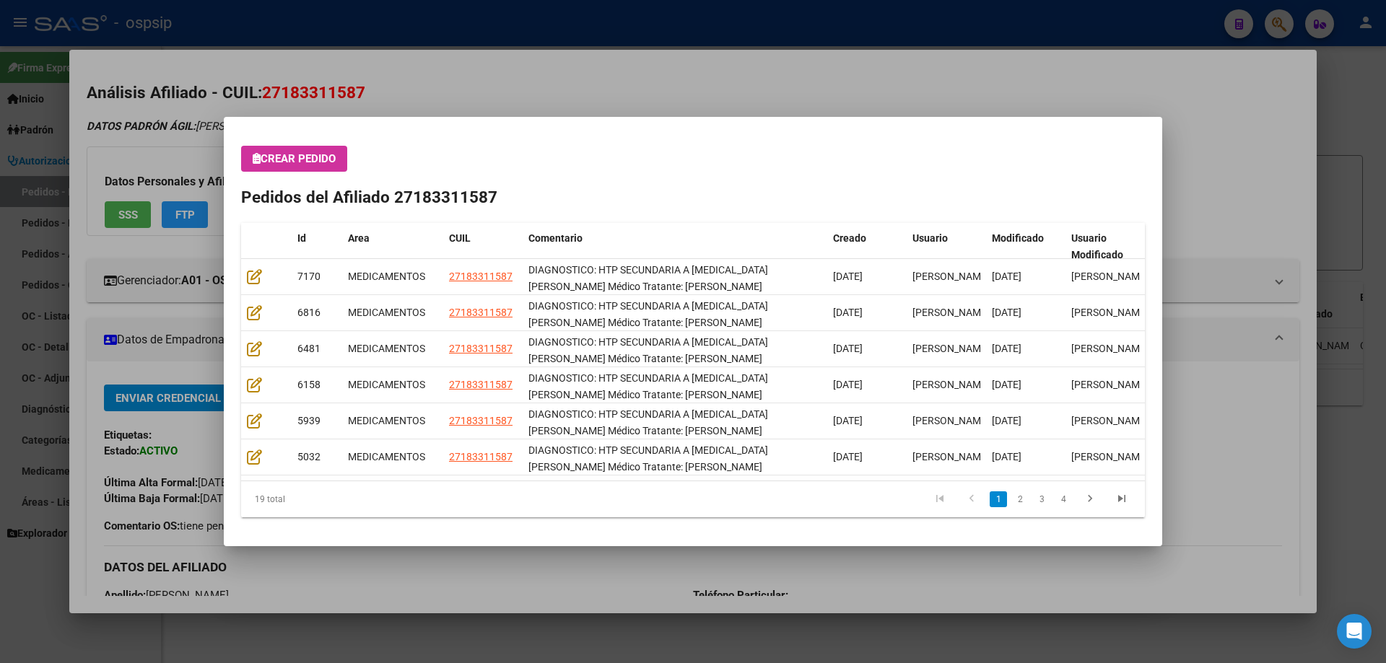
click at [0, 146] on div at bounding box center [693, 331] width 1386 height 663
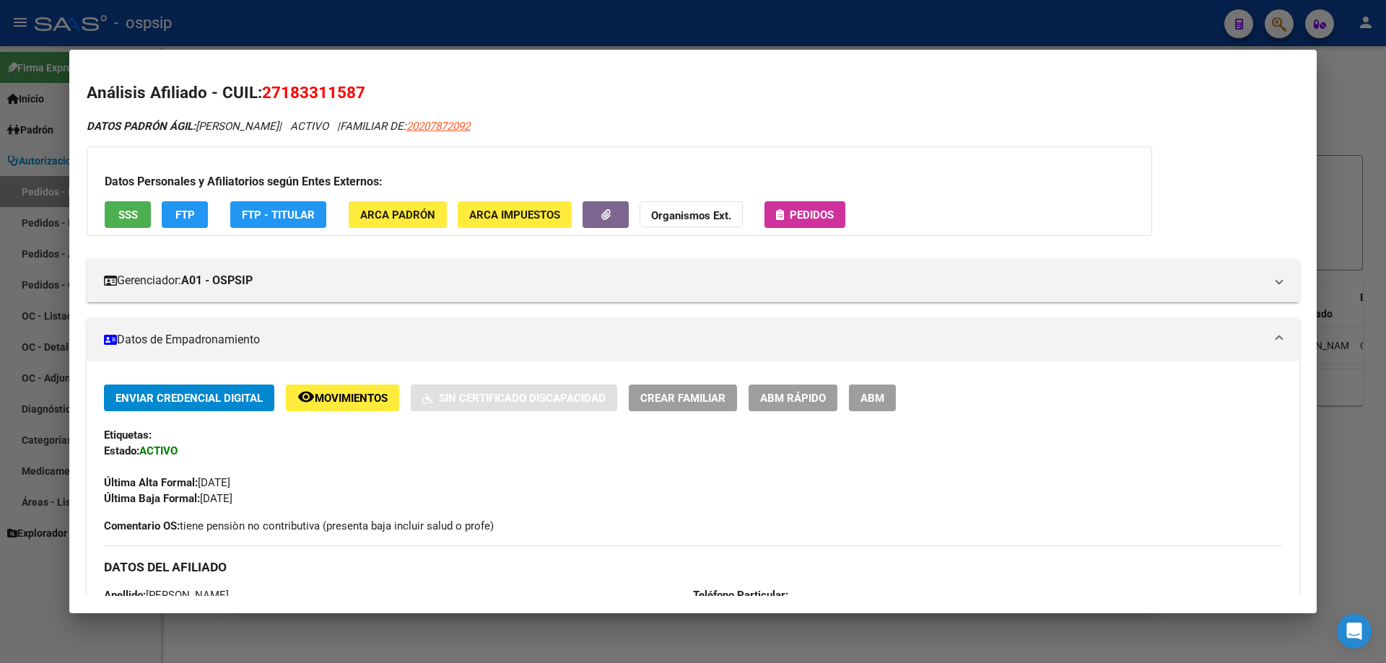
click at [0, 146] on div at bounding box center [693, 331] width 1386 height 663
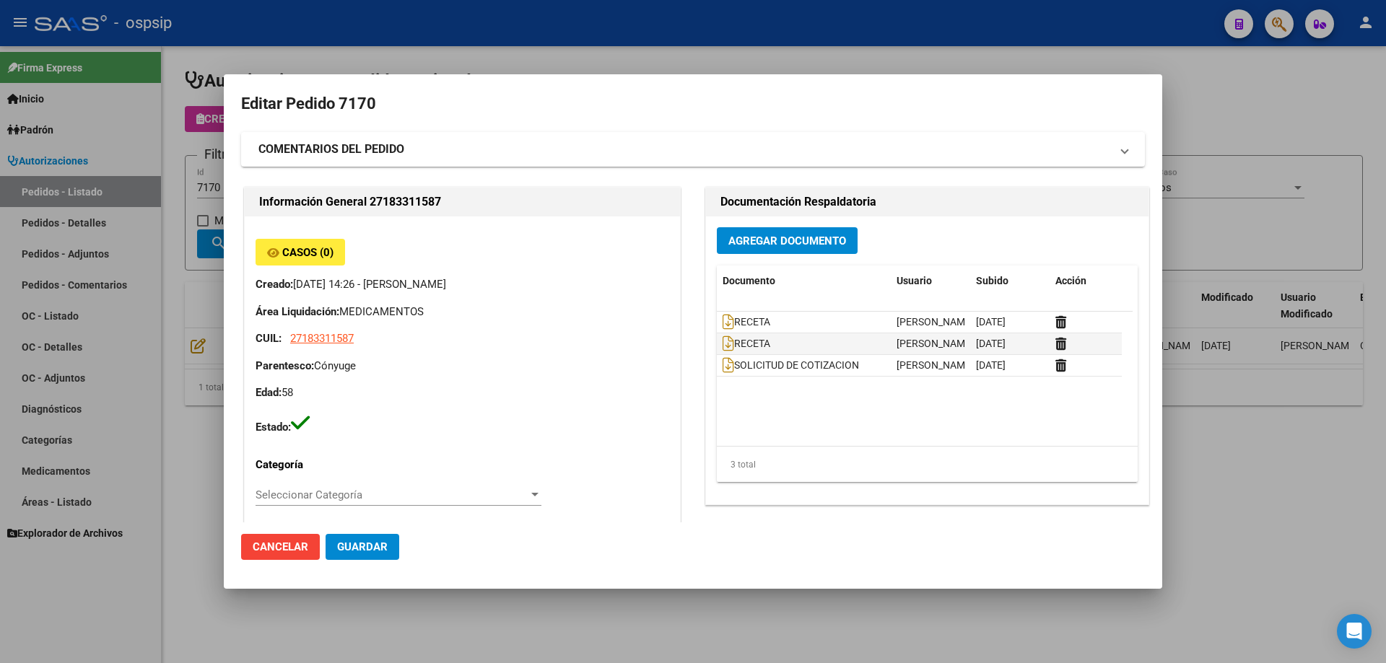
drag, startPoint x: 104, startPoint y: 155, endPoint x: 113, endPoint y: 153, distance: 8.9
click at [110, 153] on div at bounding box center [693, 331] width 1386 height 663
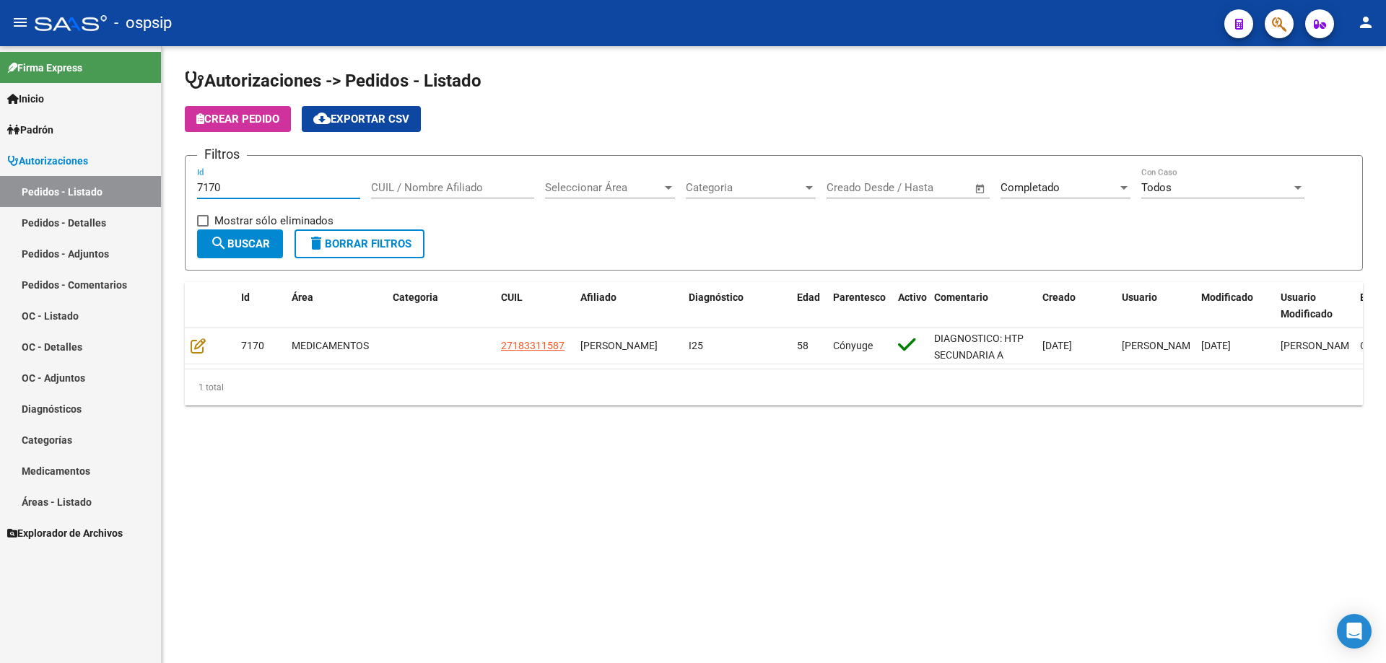
drag, startPoint x: 232, startPoint y: 182, endPoint x: 144, endPoint y: 182, distance: 88.8
click at [144, 182] on mat-sidenav-container "Firma Express Inicio Calendario SSS Instructivos Contacto OS Padrón Afiliados E…" at bounding box center [693, 354] width 1386 height 617
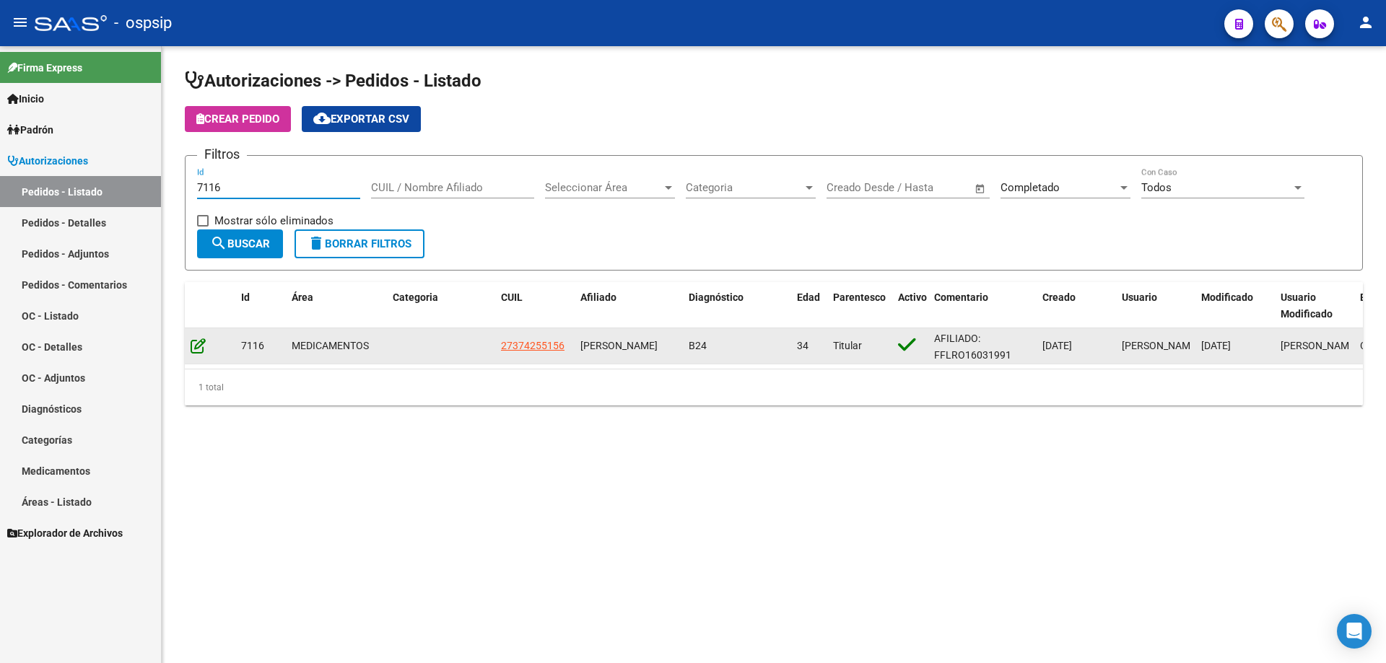
type input "7116"
click at [195, 339] on icon at bounding box center [198, 346] width 15 height 16
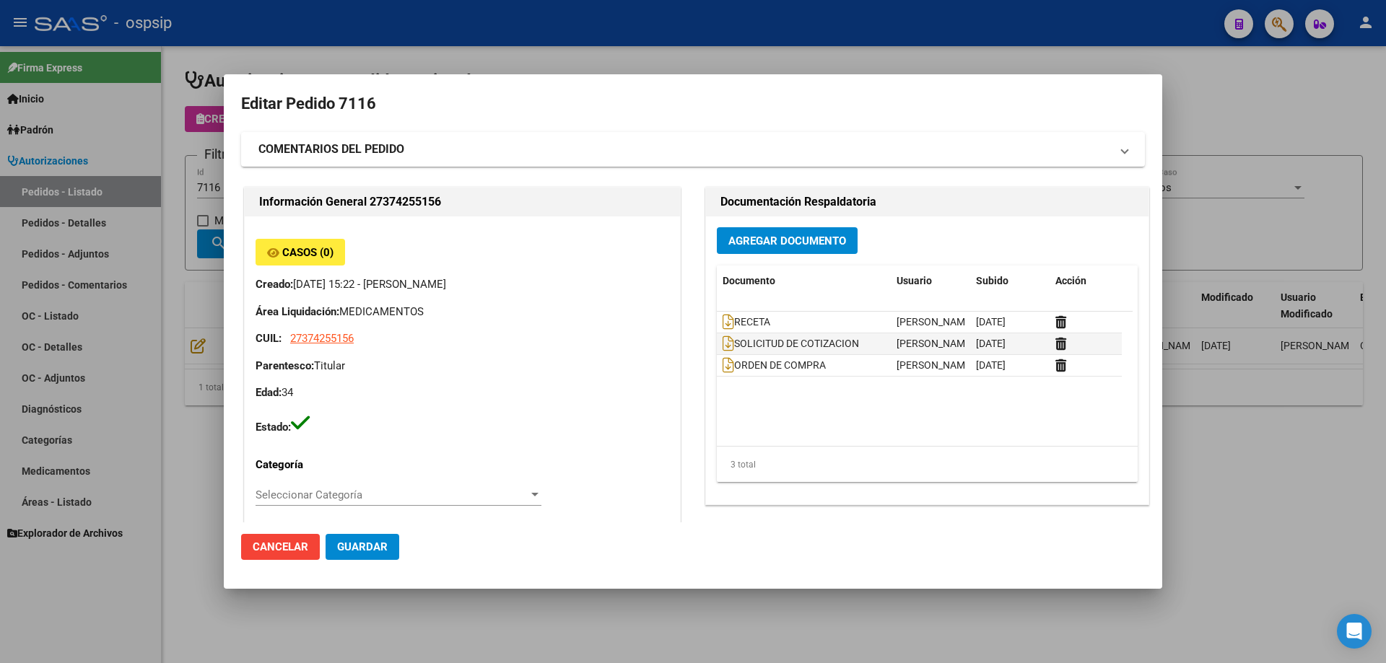
type input "Buenos Aires, SAN MIGUEL, LAS MALVINAS 5043"
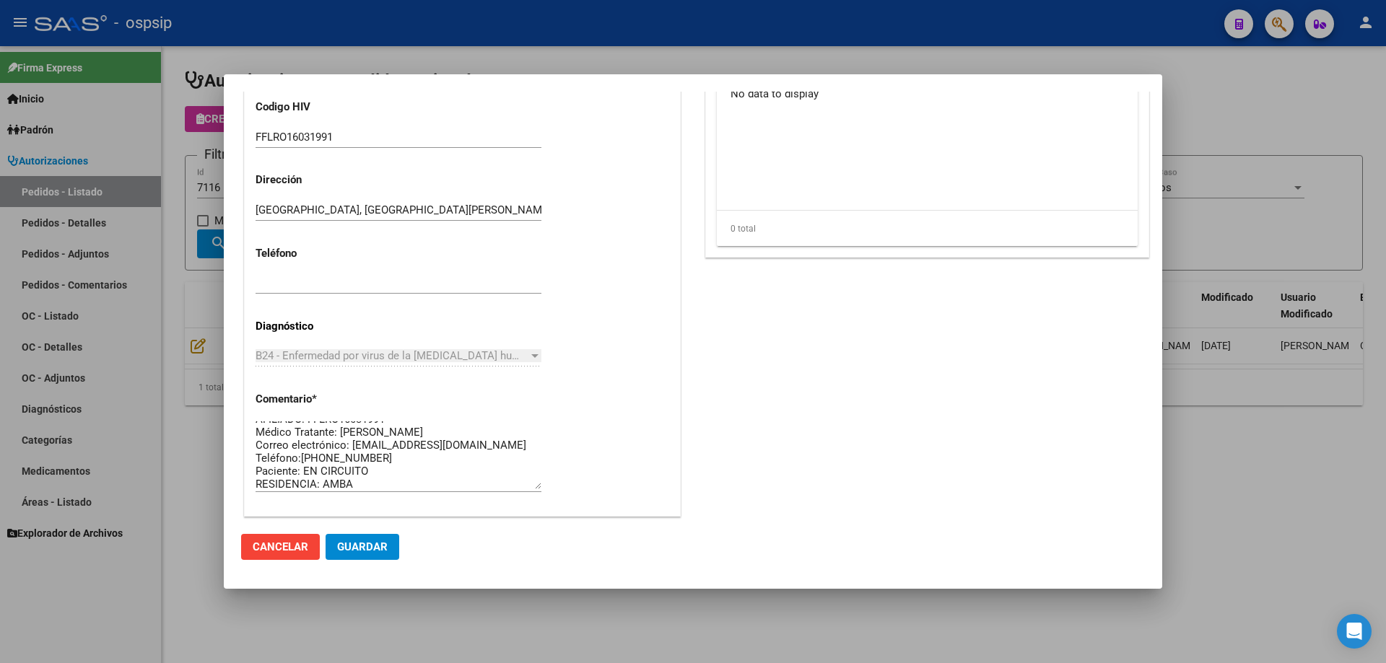
scroll to position [13, 0]
drag, startPoint x: 374, startPoint y: 454, endPoint x: 302, endPoint y: 453, distance: 71.4
click at [302, 453] on textarea "AFILIADO: FFLRO16031991 Médico Tratante: RICCO Correo electrónico: moremendez20…" at bounding box center [398, 455] width 286 height 68
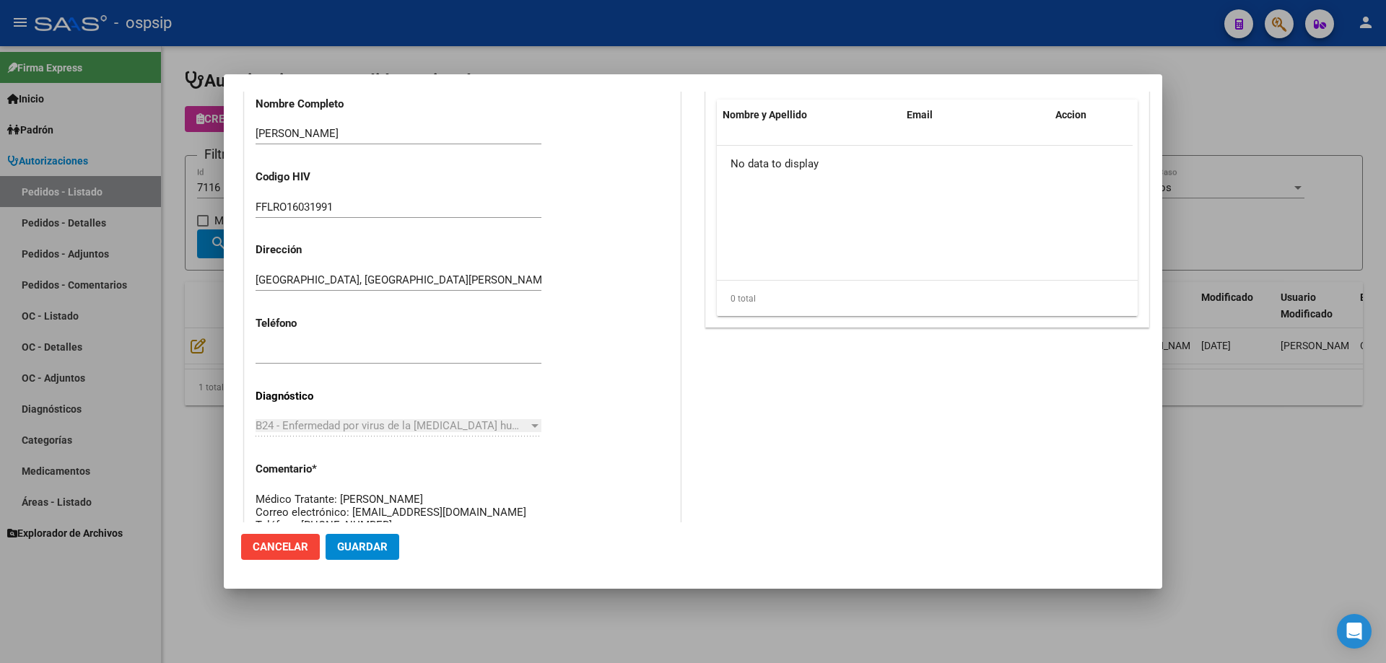
scroll to position [217, 0]
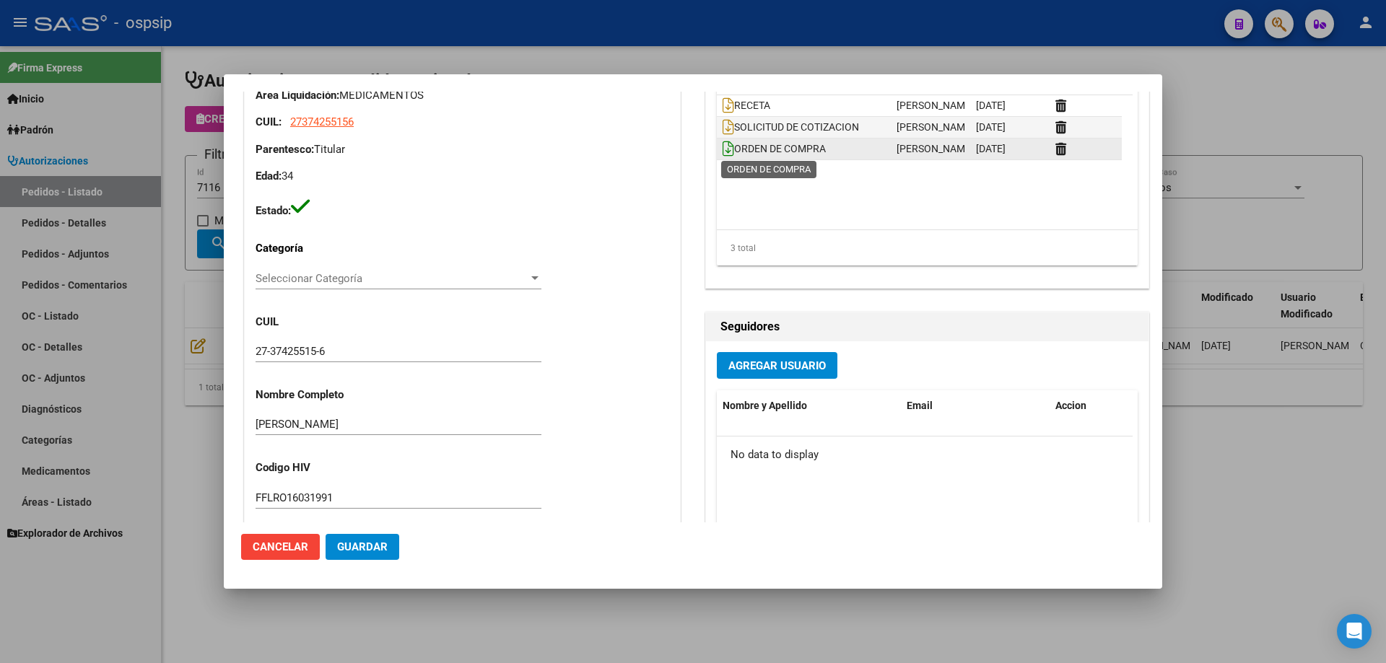
click at [722, 151] on icon at bounding box center [728, 149] width 12 height 16
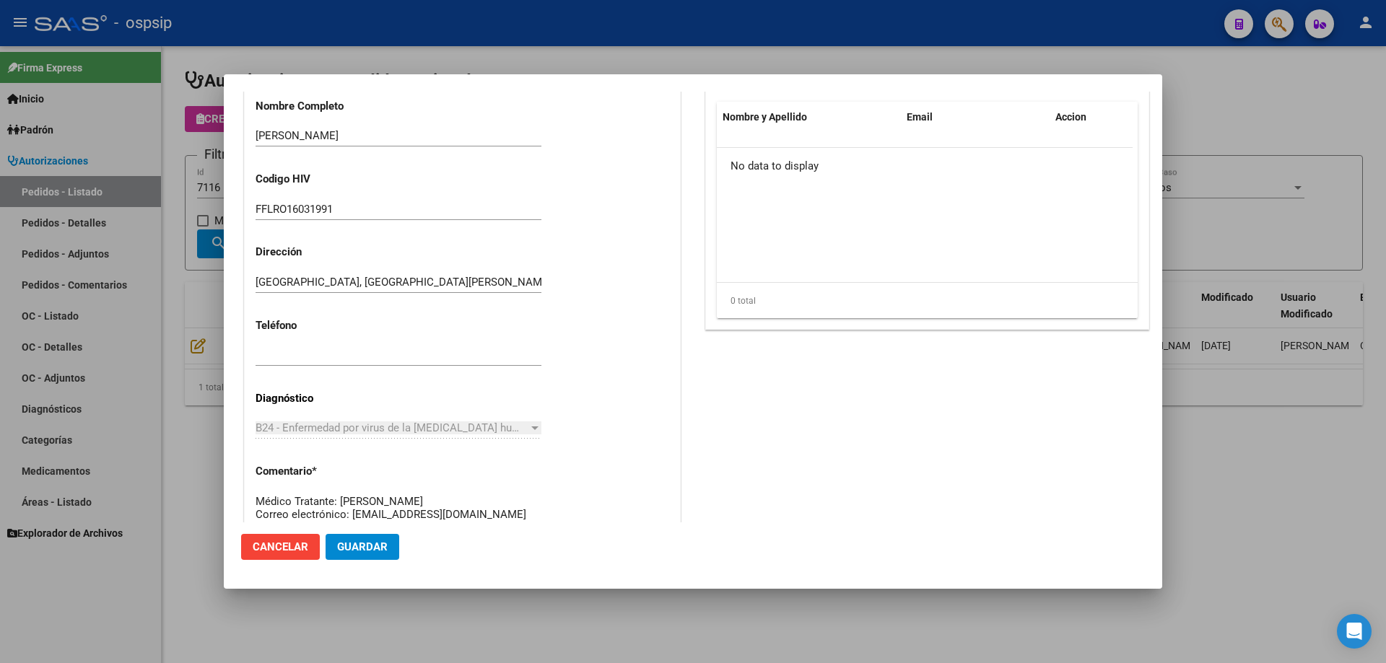
scroll to position [722, 0]
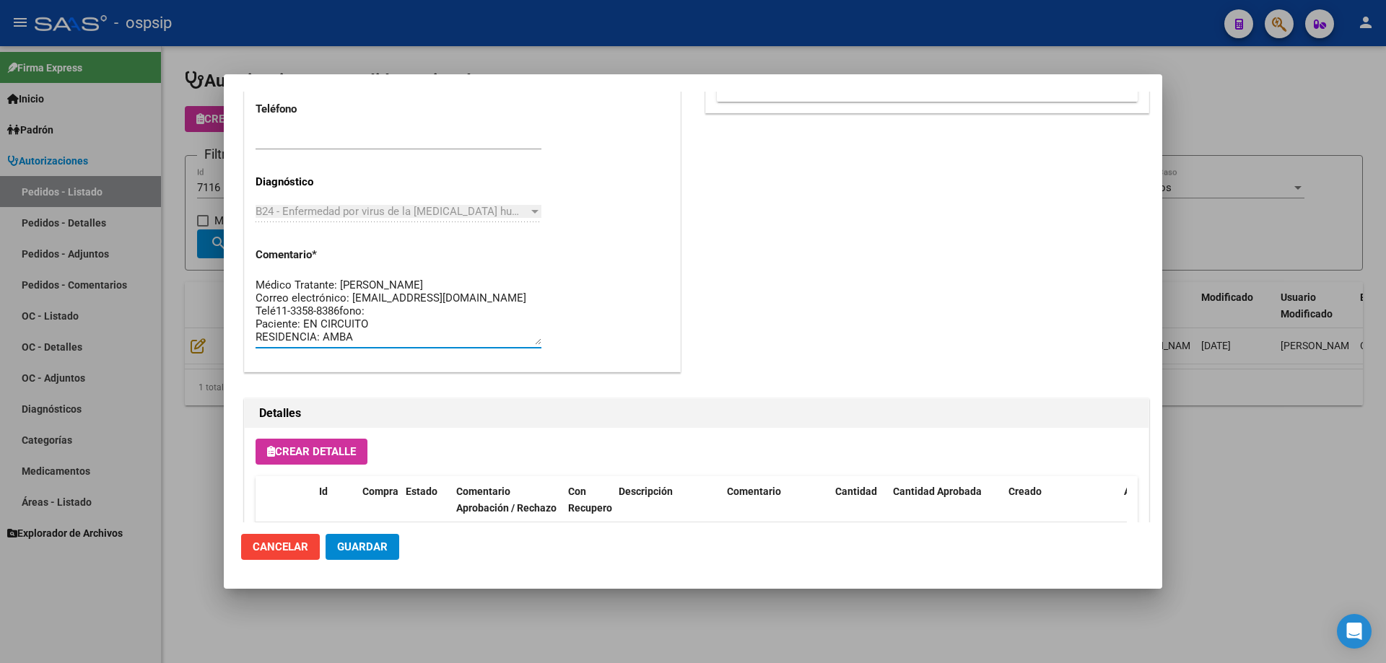
type textarea "AFILIADO: FFLRO16031991 Médico Tratante: RICCO Correo electrónico: moremendez20…"
click at [402, 309] on textarea "AFILIADO: FFLRO16031991 Médico Tratante: RICCO Correo electrónico: moremendez20…" at bounding box center [398, 311] width 286 height 68
drag, startPoint x: 395, startPoint y: 309, endPoint x: 256, endPoint y: 312, distance: 139.3
click at [256, 312] on textarea "AFILIADO: FFLRO16031991 Médico Tratante: RICCO Correo electrónico: moremendez20…" at bounding box center [398, 311] width 286 height 68
click at [153, 56] on div at bounding box center [693, 331] width 1386 height 663
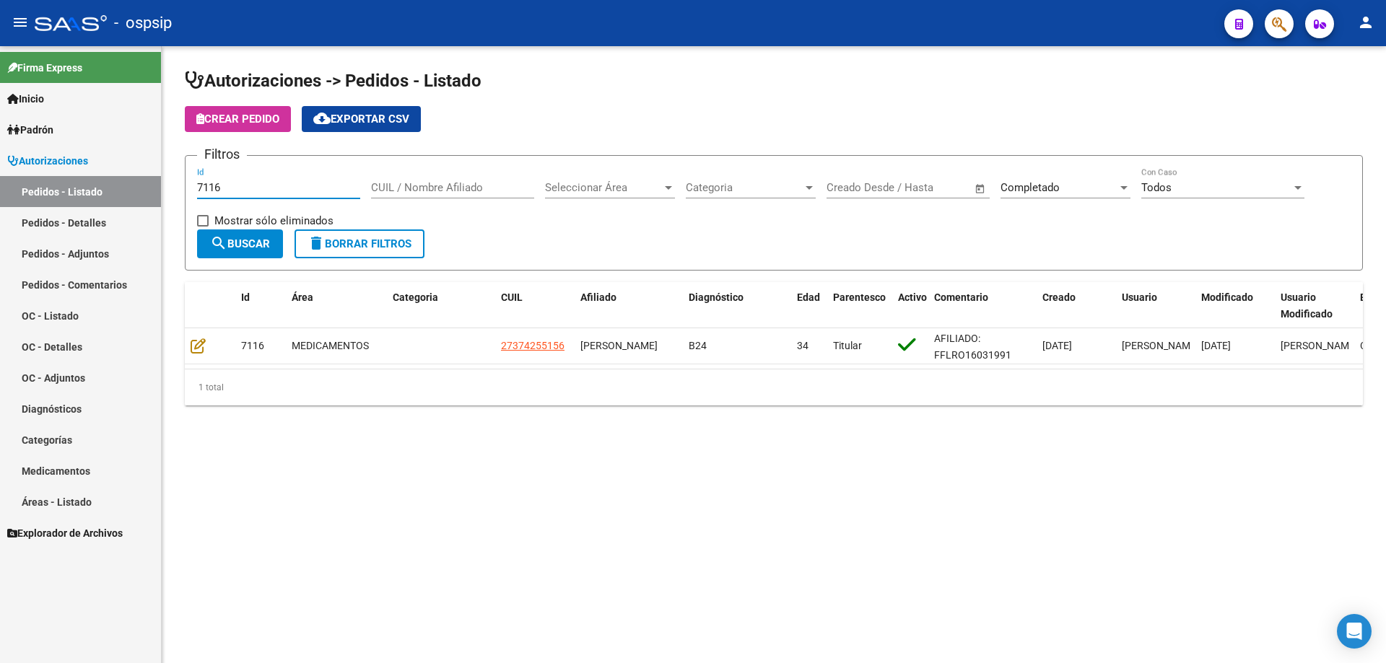
drag, startPoint x: 240, startPoint y: 188, endPoint x: 30, endPoint y: 178, distance: 211.0
click at [30, 178] on mat-sidenav-container "Firma Express Inicio Calendario SSS Instructivos Contacto OS Padrón Afiliados E…" at bounding box center [693, 354] width 1386 height 617
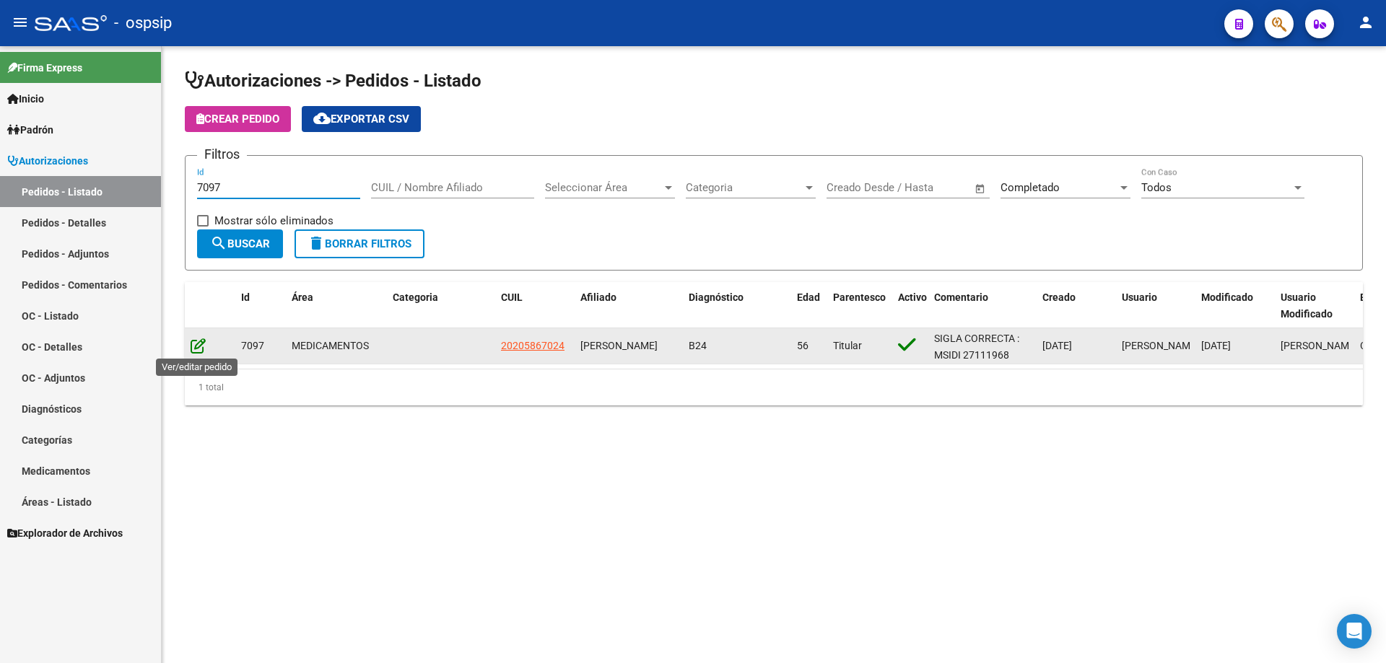
type input "7097"
click at [193, 350] on icon at bounding box center [198, 346] width 15 height 16
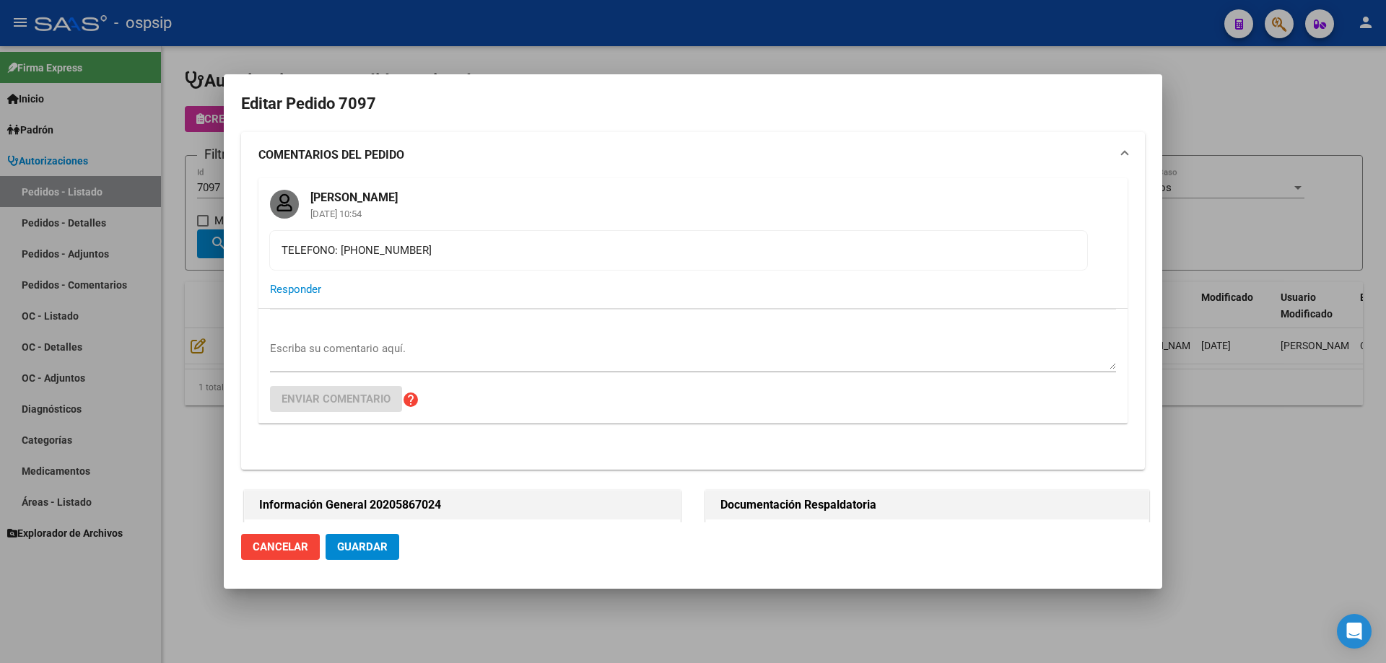
type input "Buenos Aires, BANFIELD, TILCARA 105"
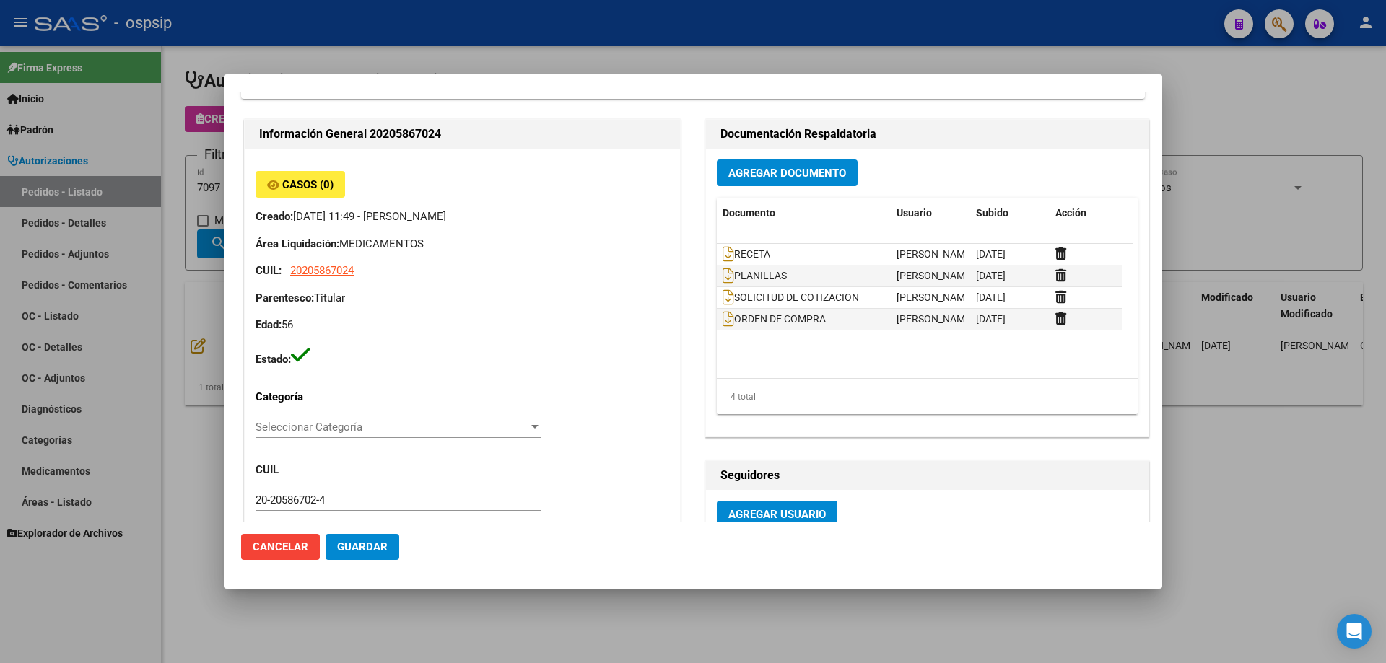
scroll to position [217, 0]
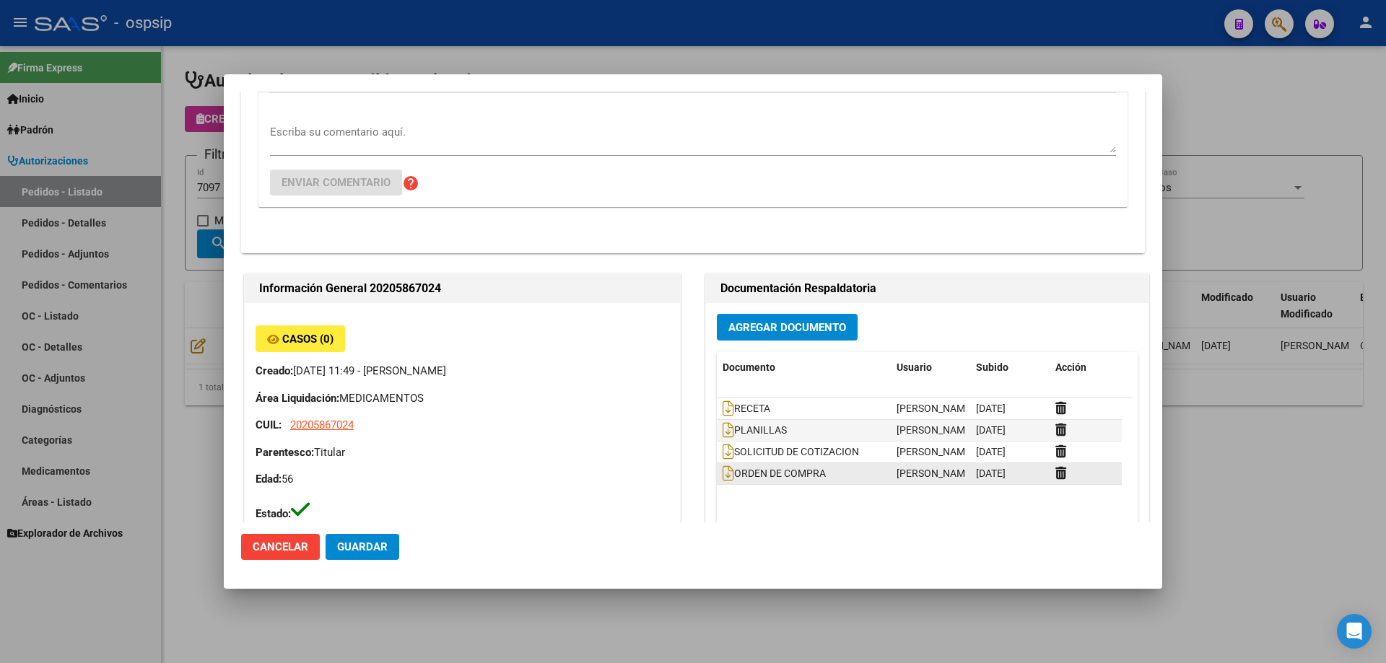
click at [717, 471] on datatable-body-cell "ORDEN DE COMPRA" at bounding box center [804, 473] width 174 height 21
click at [722, 471] on icon at bounding box center [728, 473] width 12 height 16
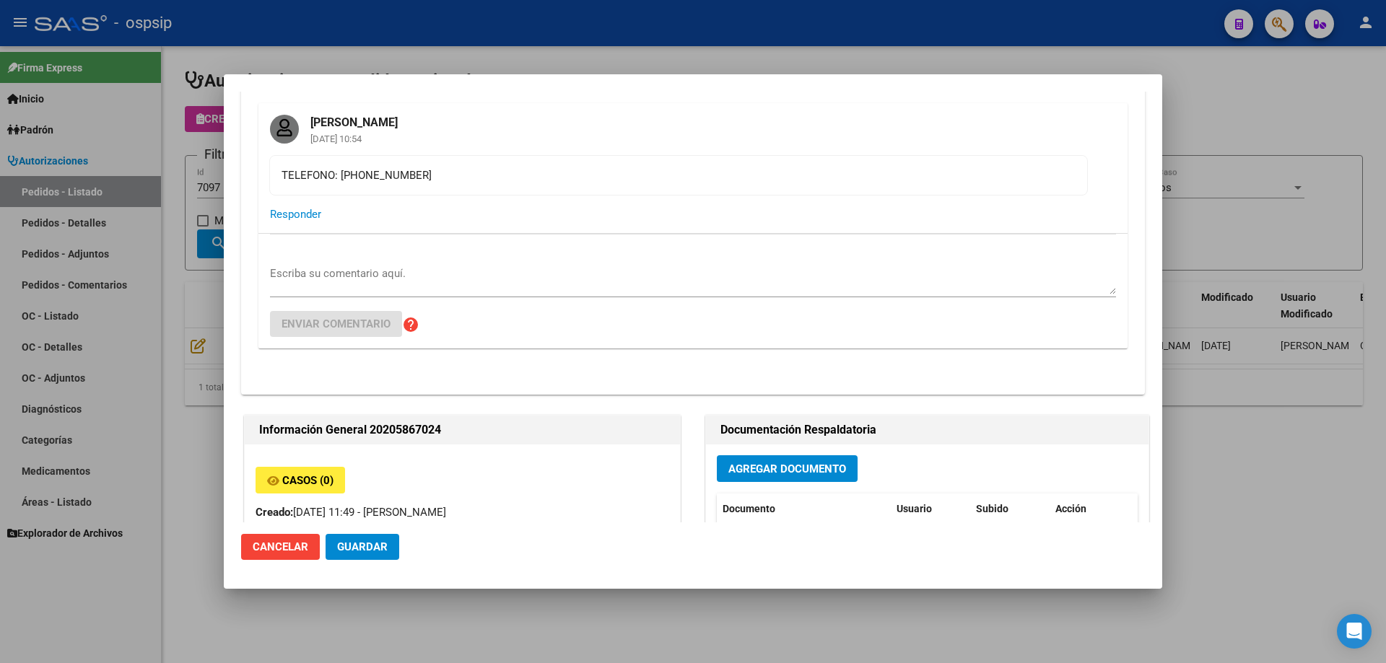
scroll to position [72, 0]
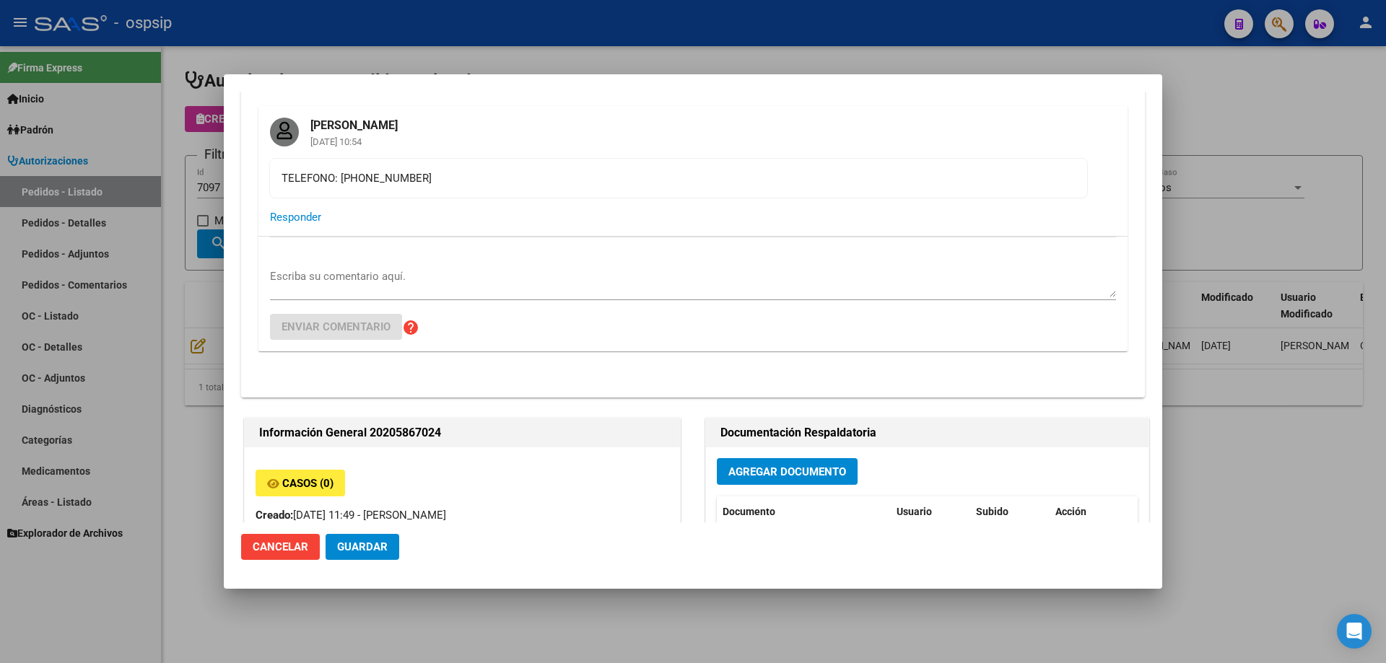
drag, startPoint x: 419, startPoint y: 168, endPoint x: 254, endPoint y: 170, distance: 164.5
click at [254, 170] on div "Jesica Ortiz 08/09/2025 10:54 TELEFONO: 1156152860 Responder Escriba su comenta…" at bounding box center [693, 252] width 904 height 292
copy div "TELEFONO: 1156152860"
click at [197, 188] on div at bounding box center [693, 331] width 1386 height 663
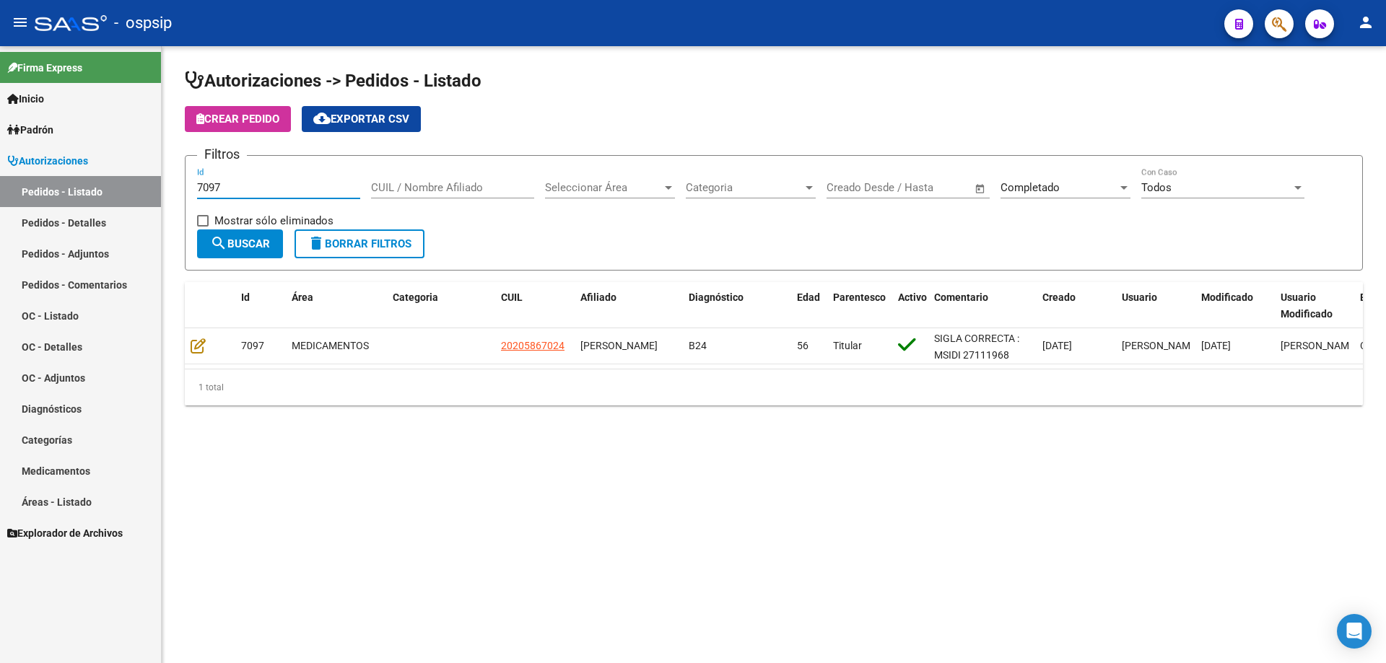
drag, startPoint x: 227, startPoint y: 187, endPoint x: 66, endPoint y: 181, distance: 161.0
click at [66, 184] on mat-sidenav-container "Firma Express Inicio Calendario SSS Instructivos Contacto OS Padrón Afiliados E…" at bounding box center [693, 354] width 1386 height 617
click at [395, 662] on mat-sidenav-content "Autorizaciones -> Pedidos - Listado Crear Pedido cloud_download Exportar CSV Fi…" at bounding box center [774, 354] width 1224 height 617
click at [272, 186] on input "7182" at bounding box center [278, 187] width 163 height 13
type input "7180"
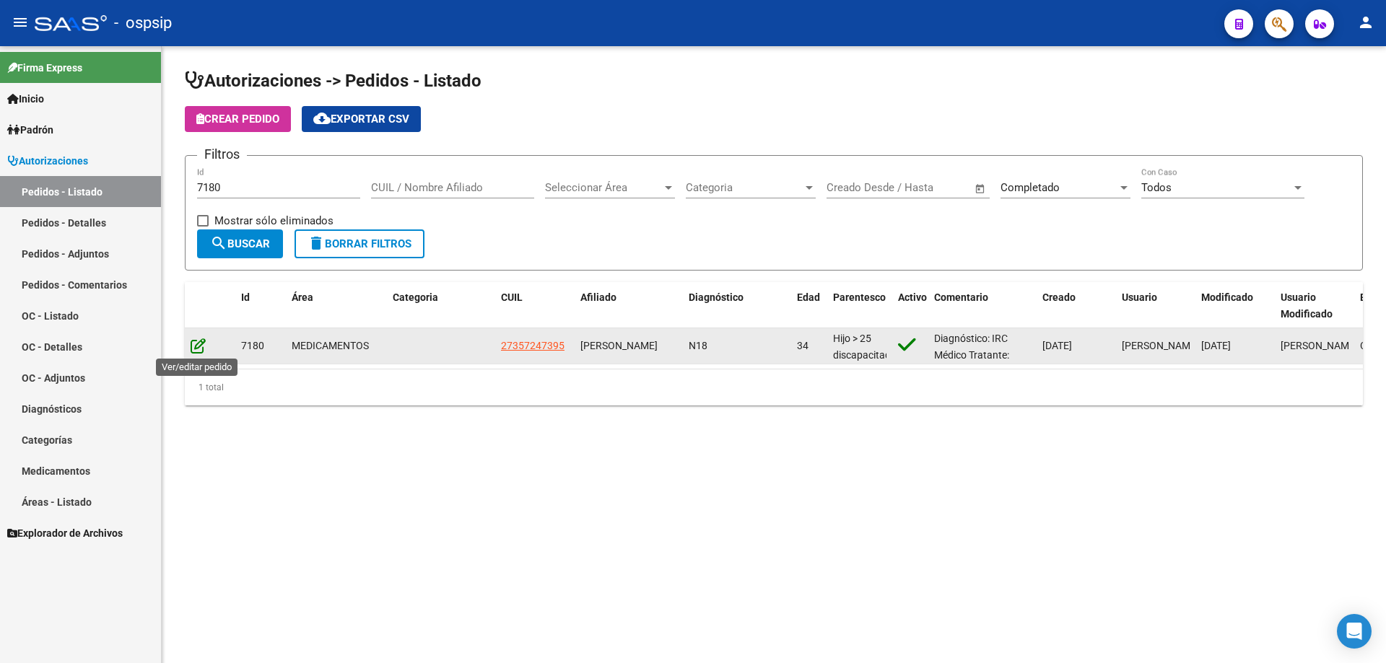
click at [196, 349] on icon at bounding box center [198, 346] width 15 height 16
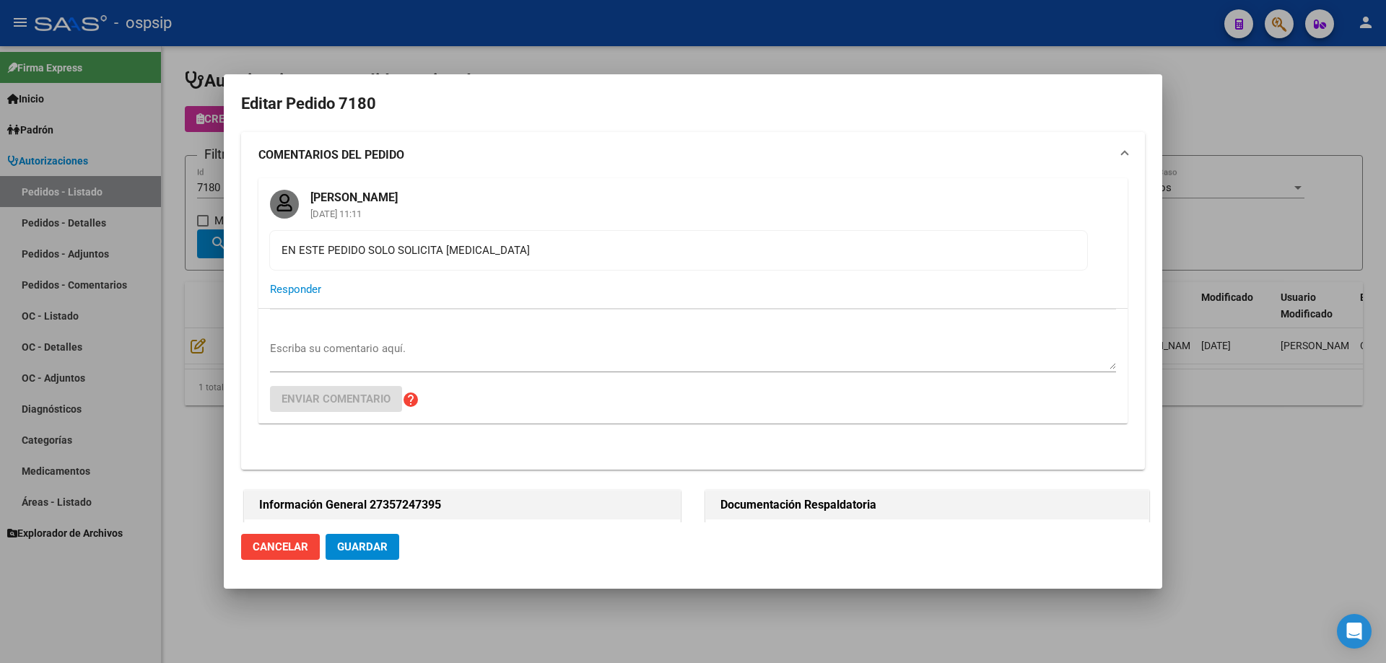
type input "BELEN ANAHI CORDOBA"
type input "Buenos Aires, MERLO, CAMPICHUELO 2985"
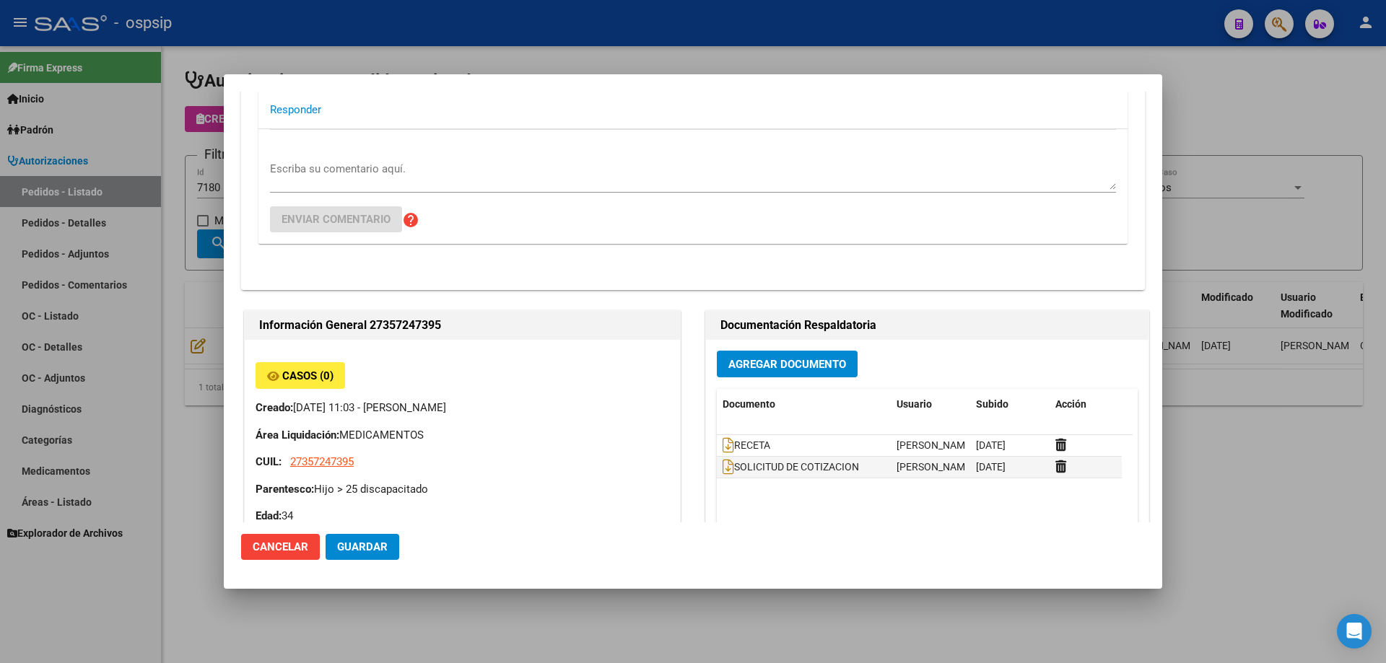
scroll to position [144, 0]
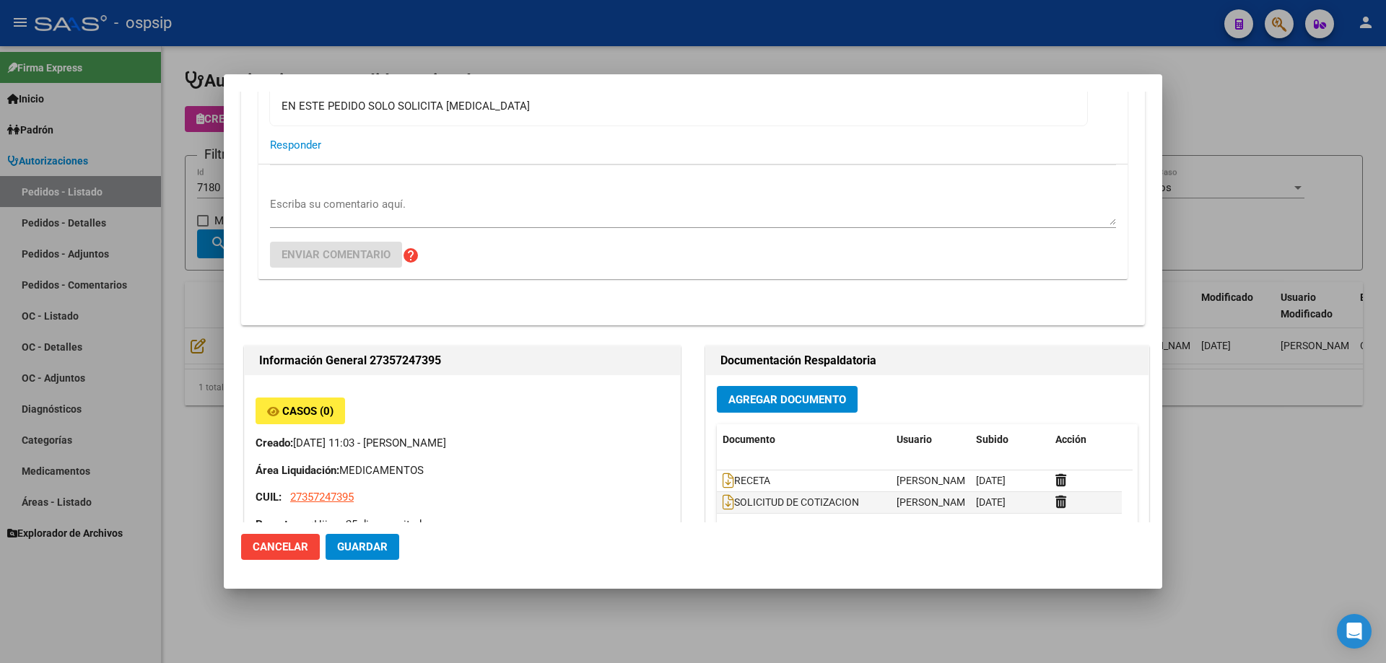
click at [217, 240] on div at bounding box center [693, 331] width 1386 height 663
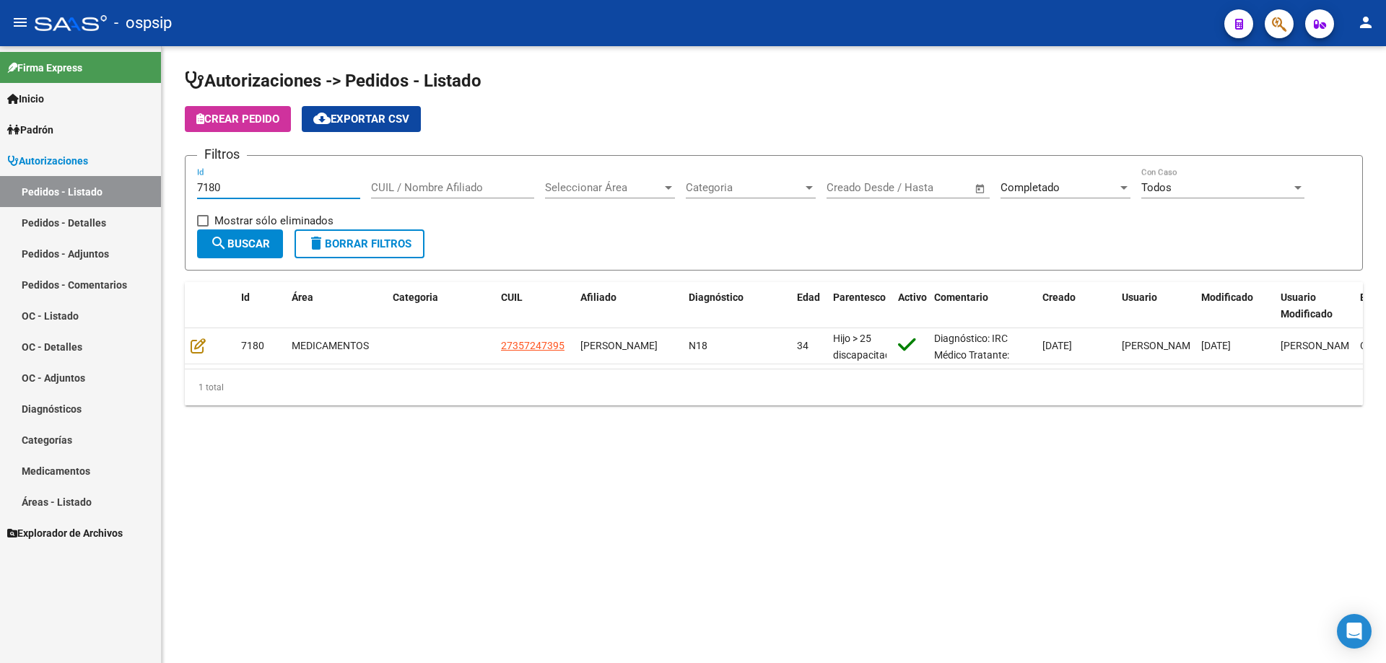
drag, startPoint x: 233, startPoint y: 191, endPoint x: 89, endPoint y: 192, distance: 143.6
click at [89, 192] on mat-sidenav-container "Firma Express Inicio Calendario SSS Instructivos Contacto OS Padrón Afiliados E…" at bounding box center [693, 354] width 1386 height 617
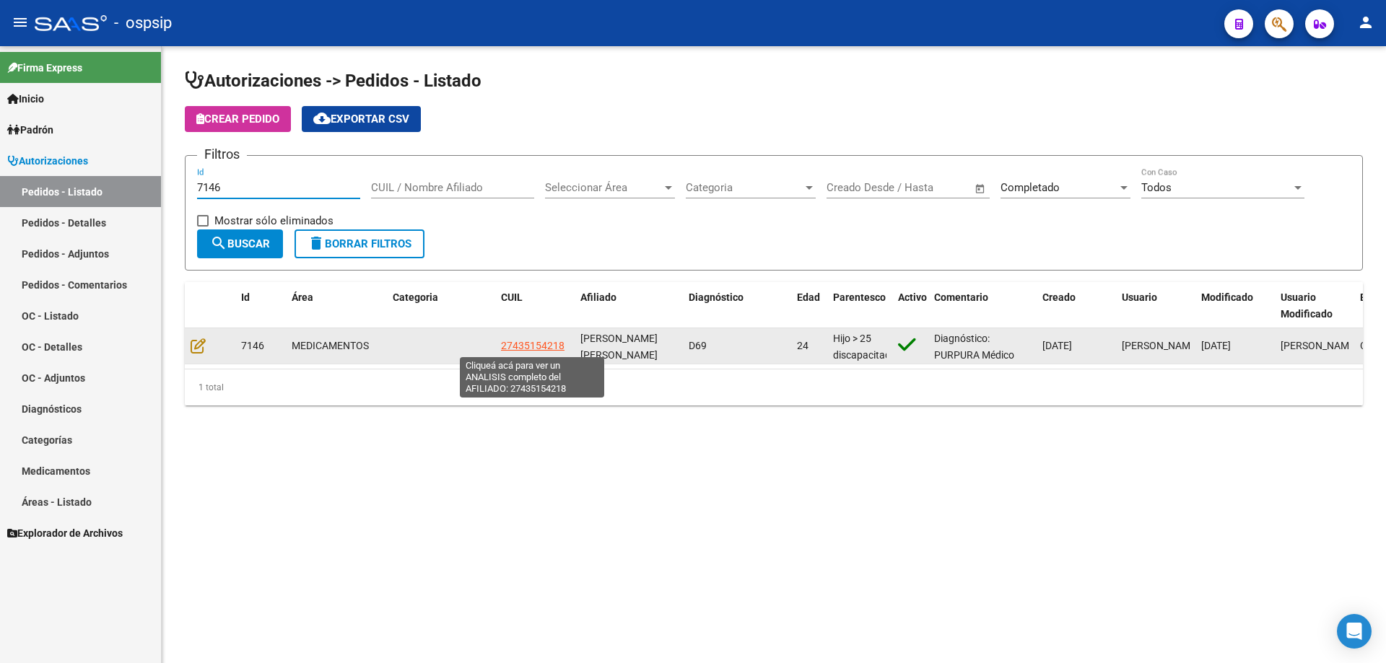
type input "7146"
click at [539, 340] on span "27435154218" at bounding box center [533, 346] width 64 height 12
type textarea "27435154218"
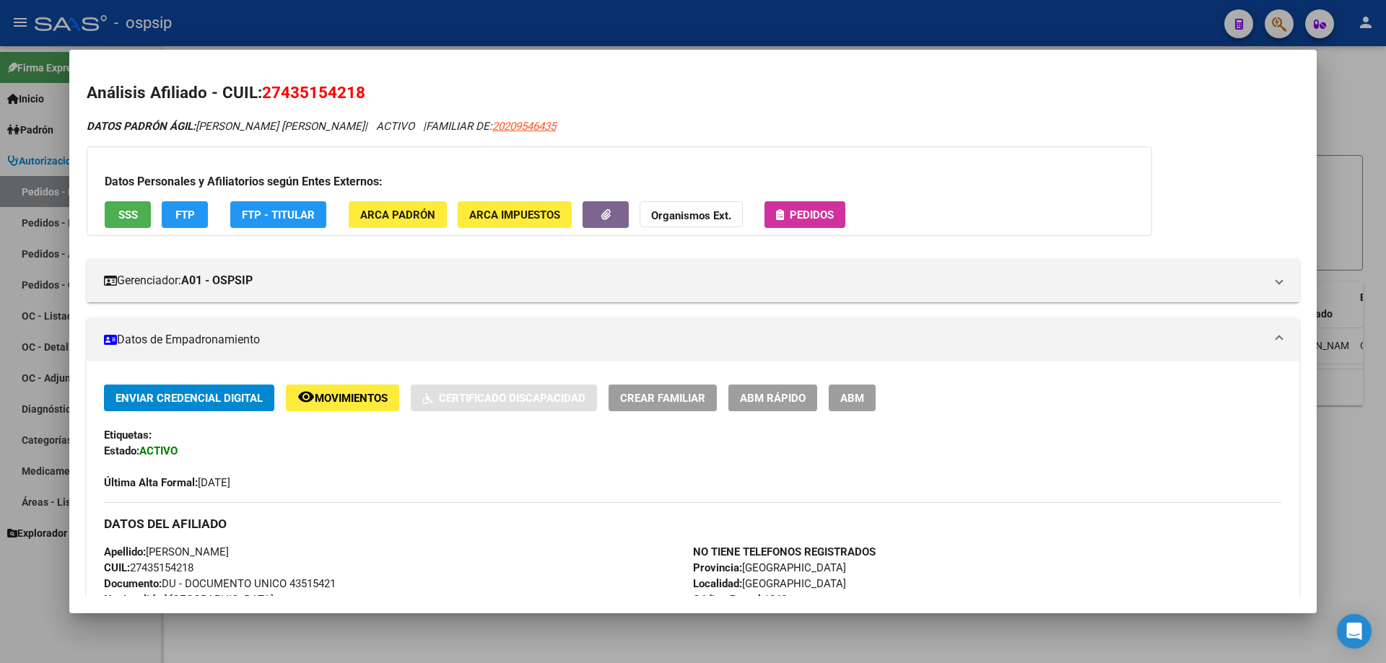
click at [824, 198] on div "Datos Personales y Afiliatorios según Entes Externos: SSS FTP FTP - Titular ARC…" at bounding box center [619, 190] width 1065 height 89
click at [823, 212] on span "Pedidos" at bounding box center [812, 215] width 44 height 13
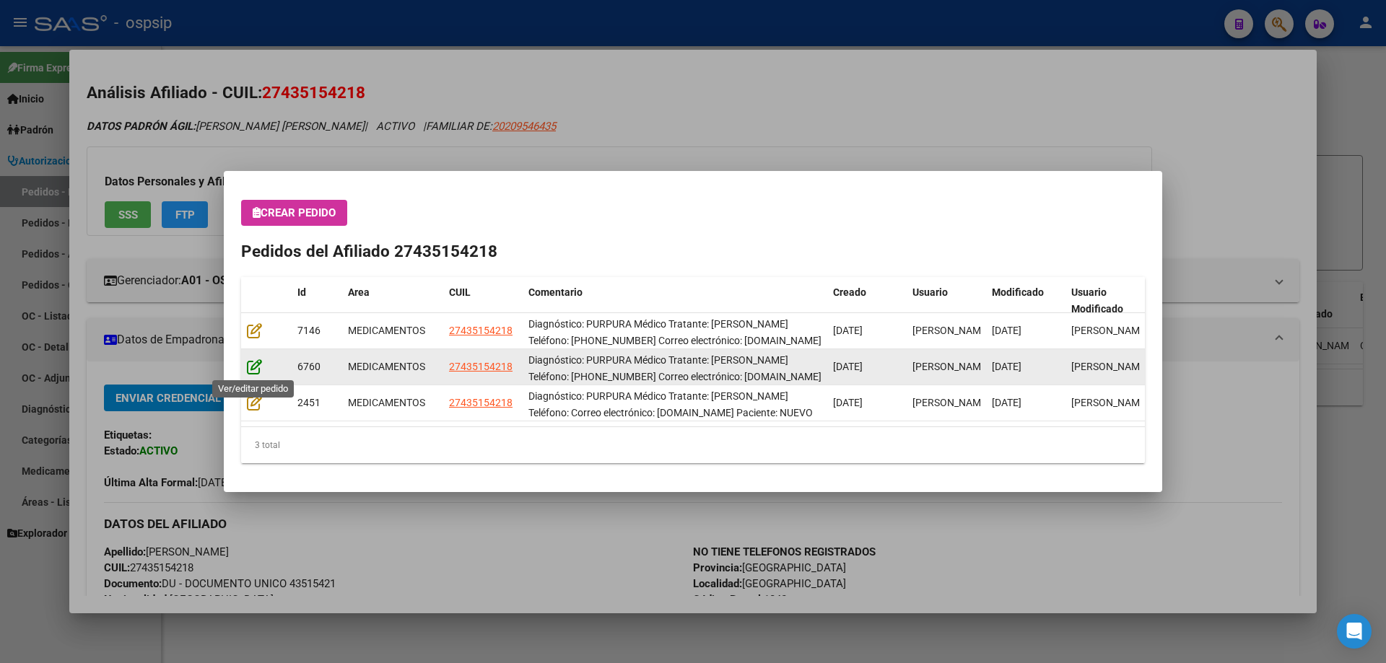
click at [251, 364] on icon at bounding box center [254, 367] width 15 height 16
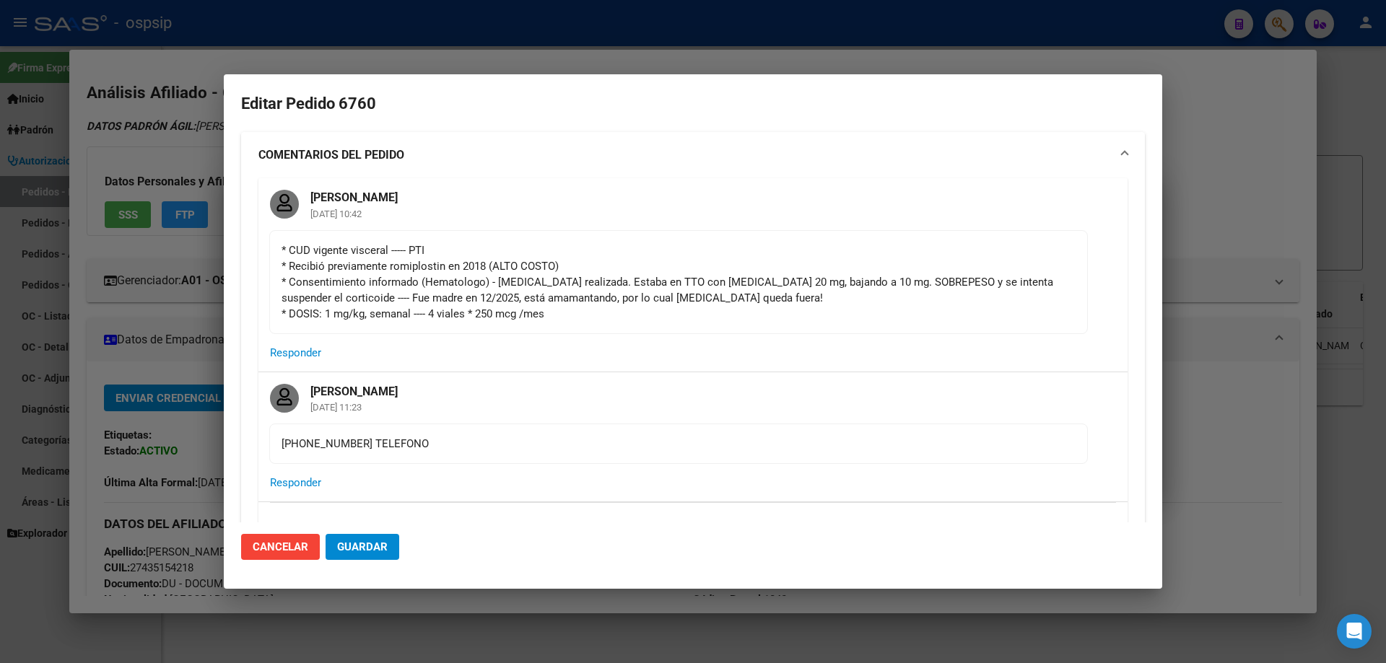
type input "MARIA BELEN CANEDO"
type input "Buenos Aires, MONTE GRANDE, ARENALES 2166, Piso: 00, Departamento: 0"
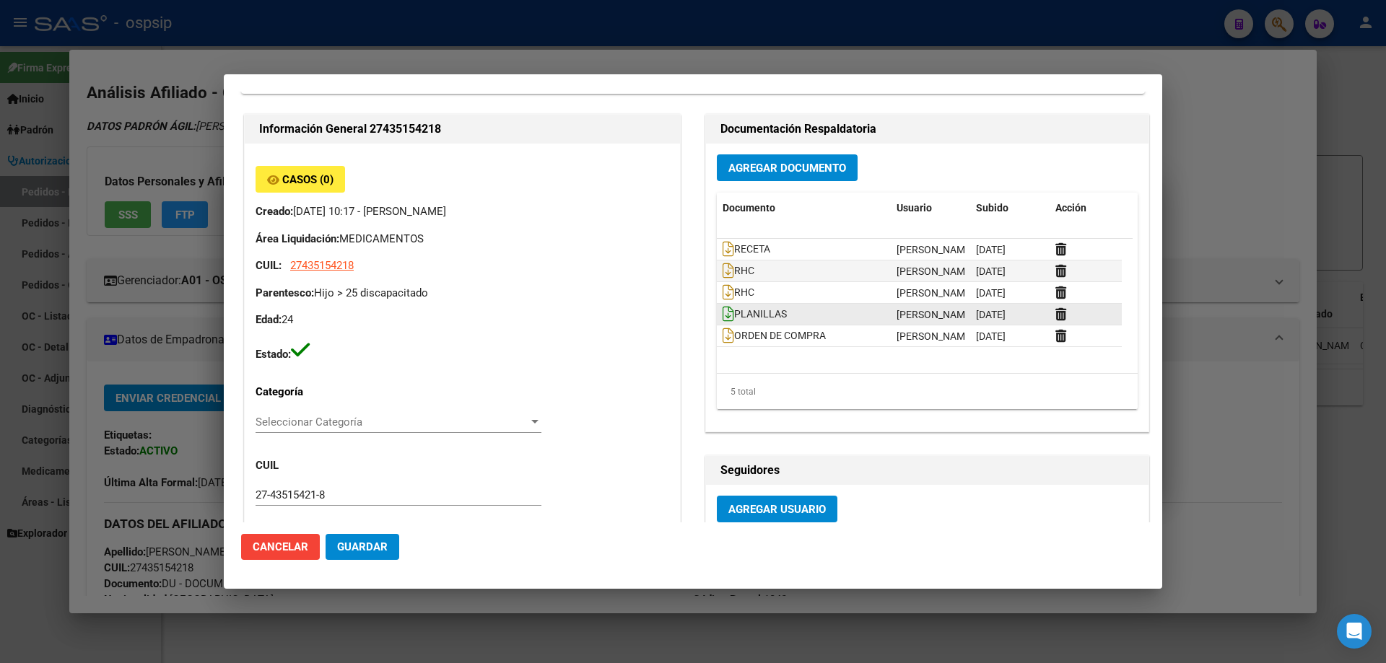
scroll to position [568, 0]
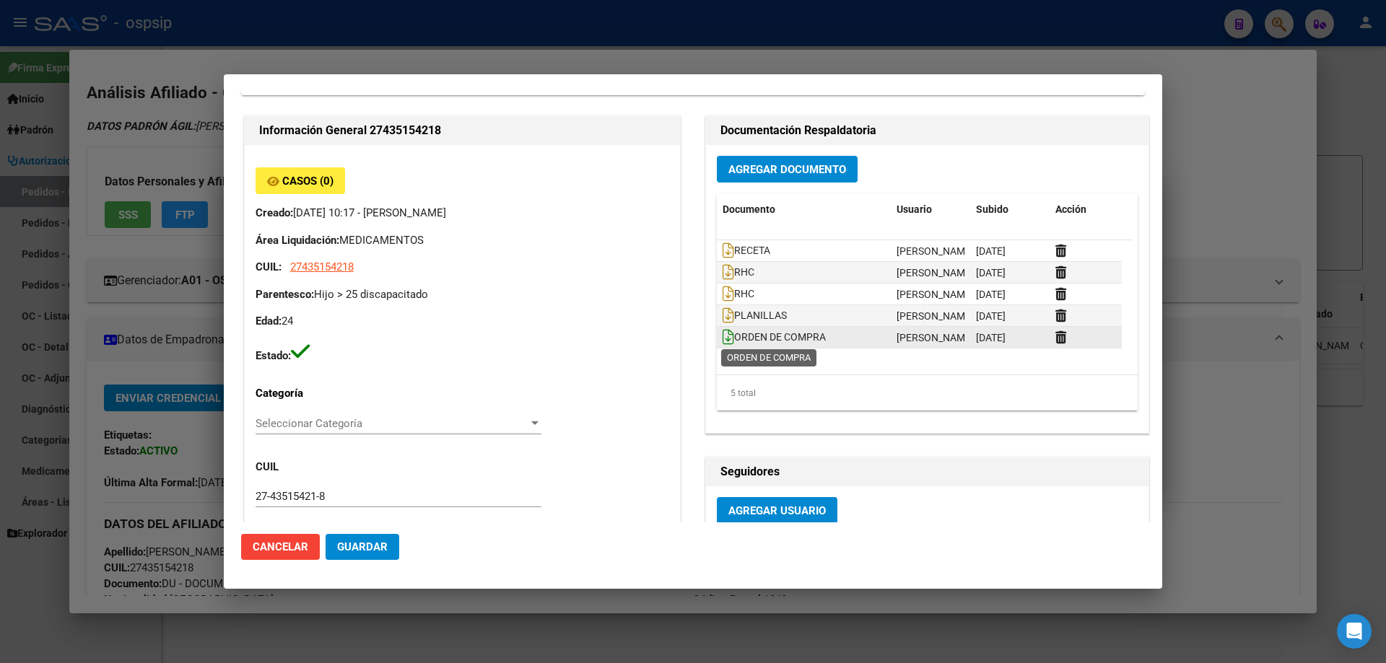
click at [725, 342] on icon at bounding box center [728, 337] width 12 height 16
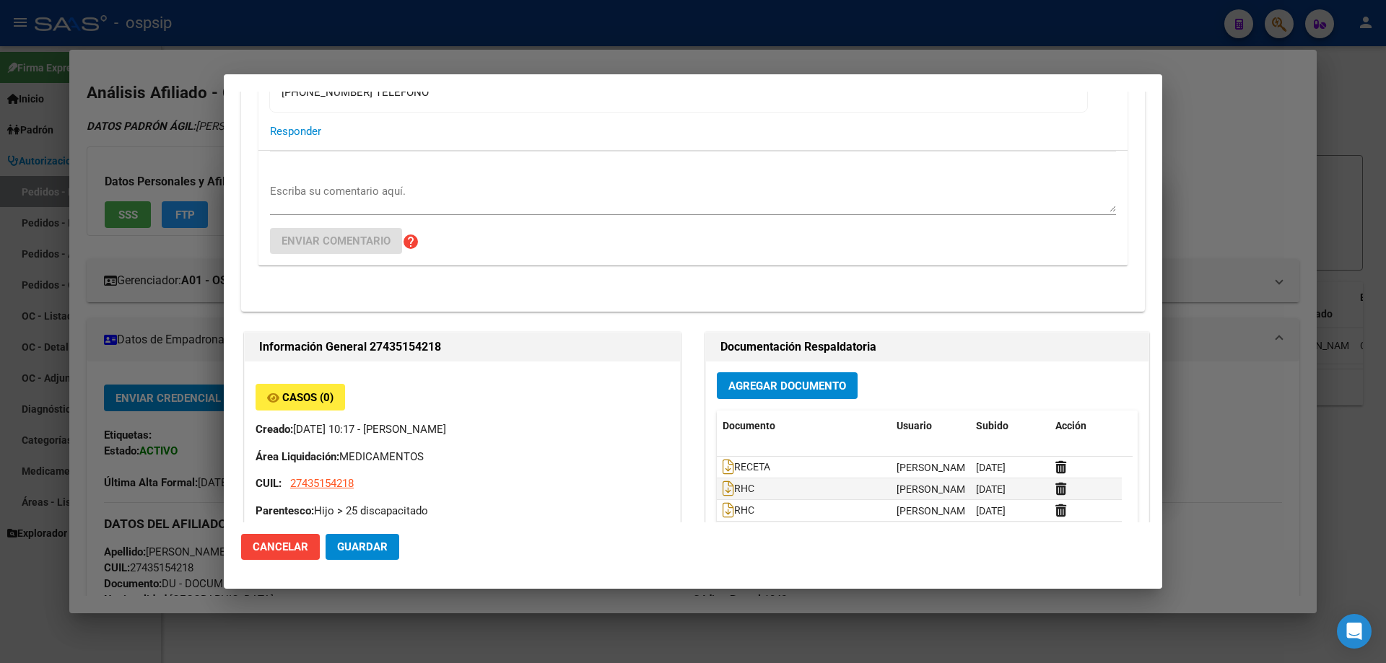
scroll to position [0, 0]
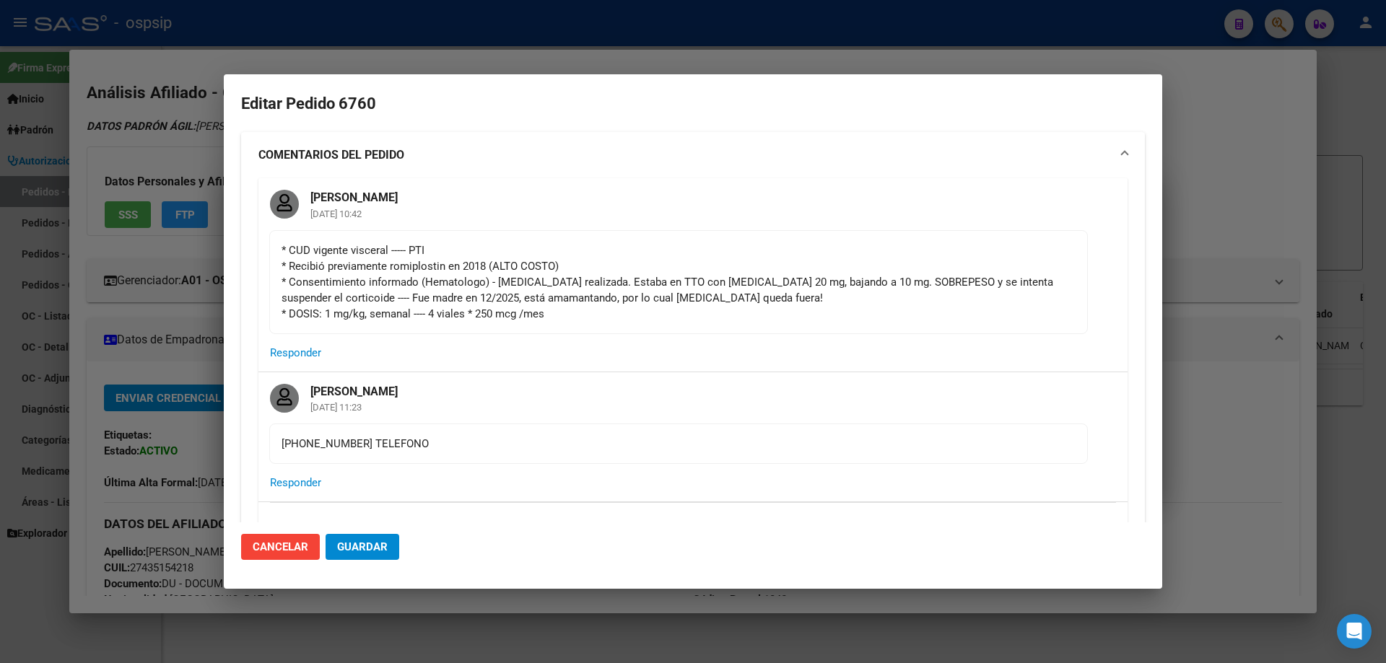
click at [102, 336] on div at bounding box center [693, 331] width 1386 height 663
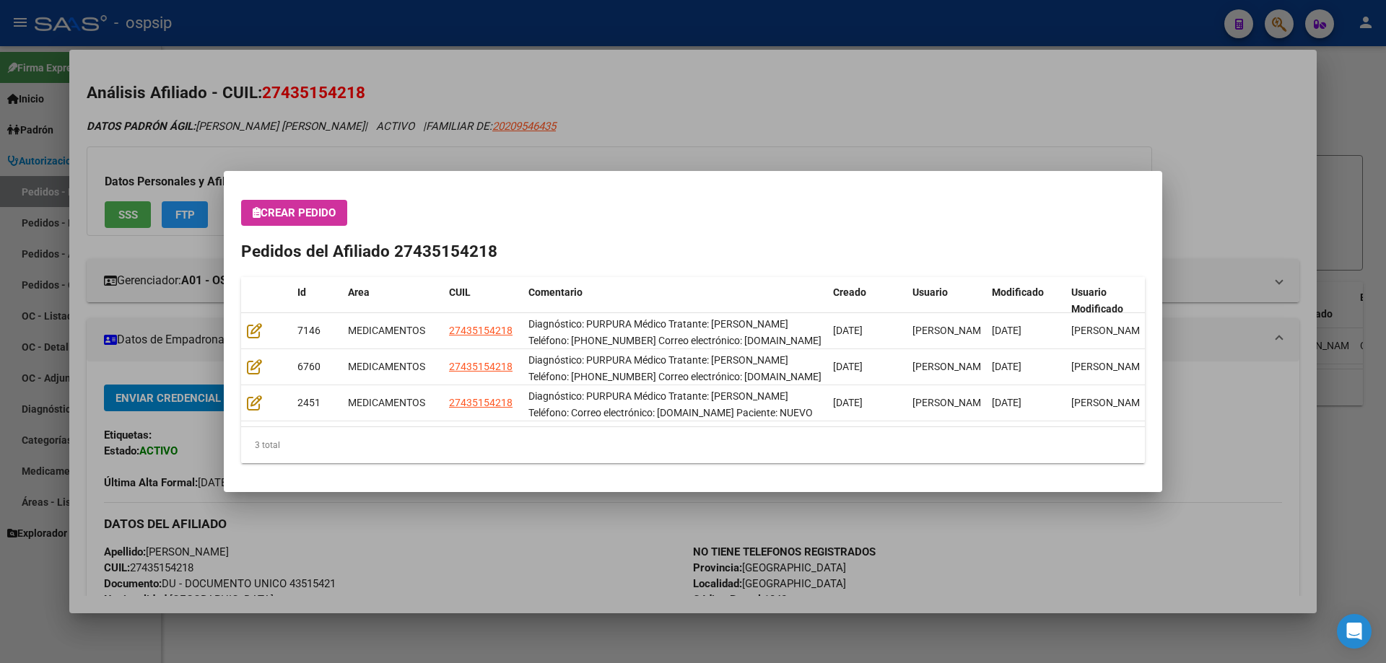
click at [73, 335] on div at bounding box center [693, 331] width 1386 height 663
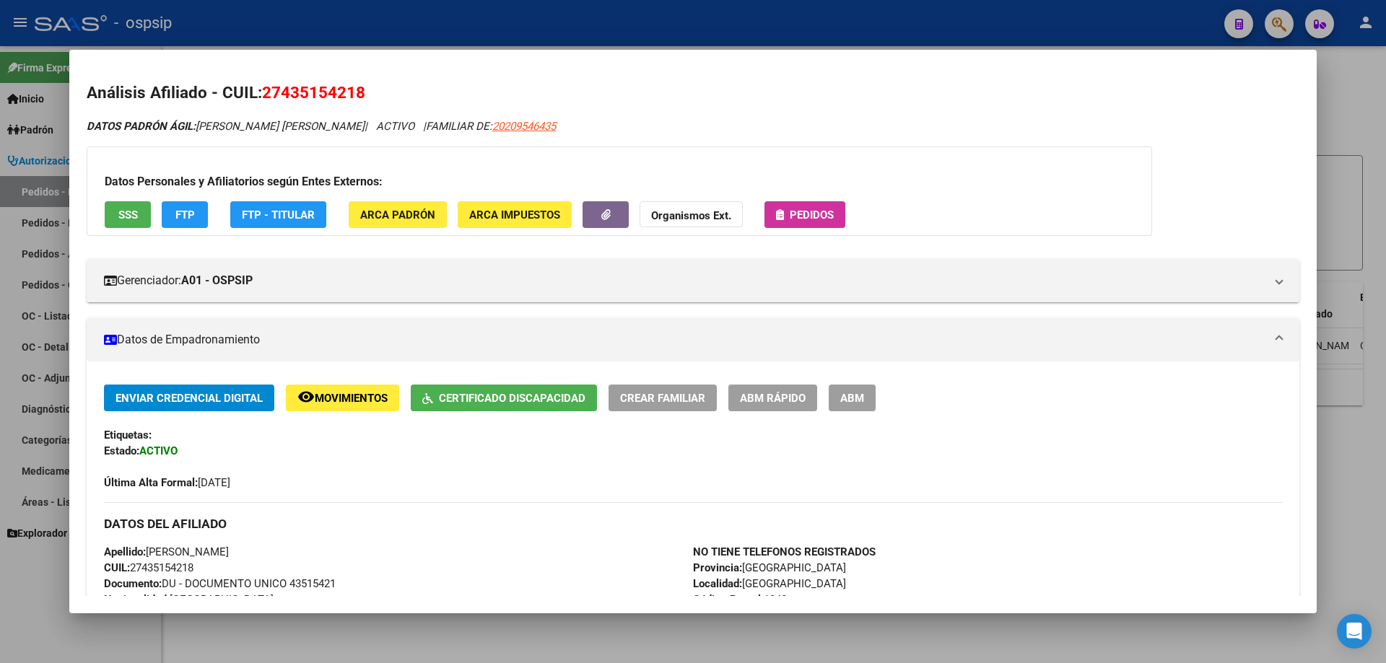
click at [67, 333] on div at bounding box center [693, 331] width 1386 height 663
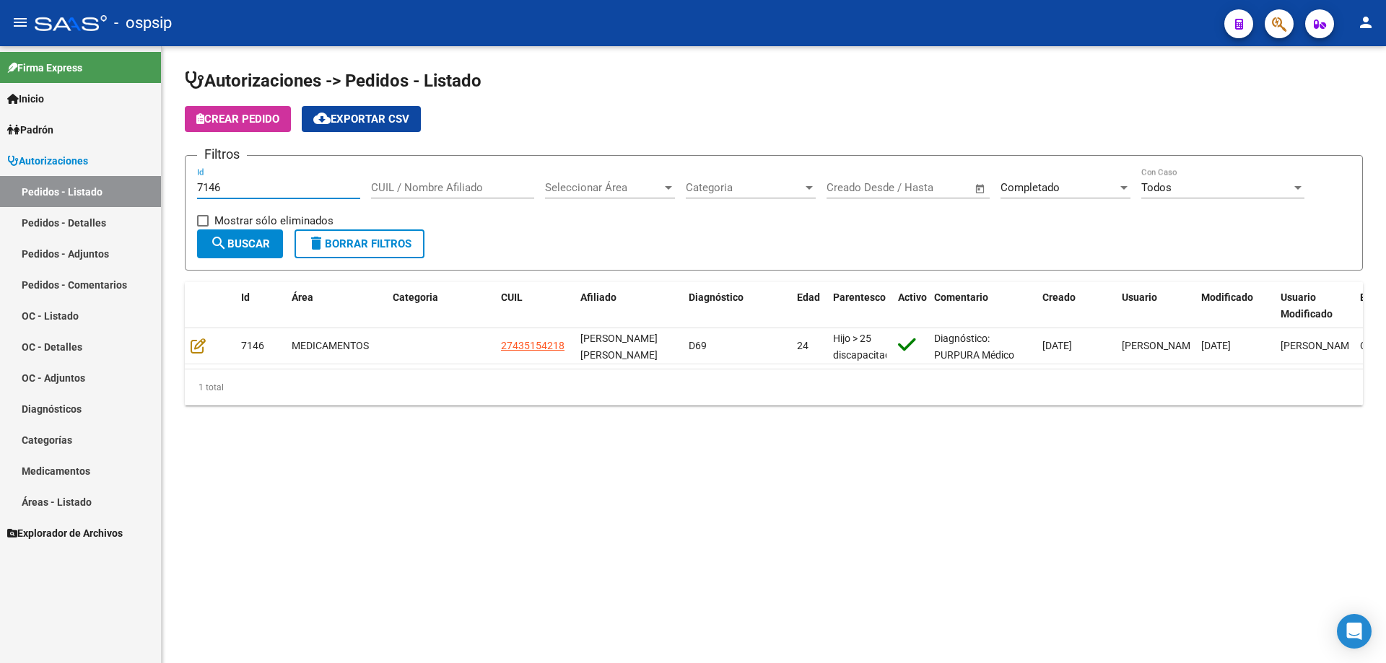
drag, startPoint x: 326, startPoint y: 183, endPoint x: 62, endPoint y: 214, distance: 265.9
click at [62, 214] on mat-sidenav-container "Firma Express Inicio Calendario SSS Instructivos Contacto OS Padrón Afiliados E…" at bounding box center [693, 354] width 1386 height 617
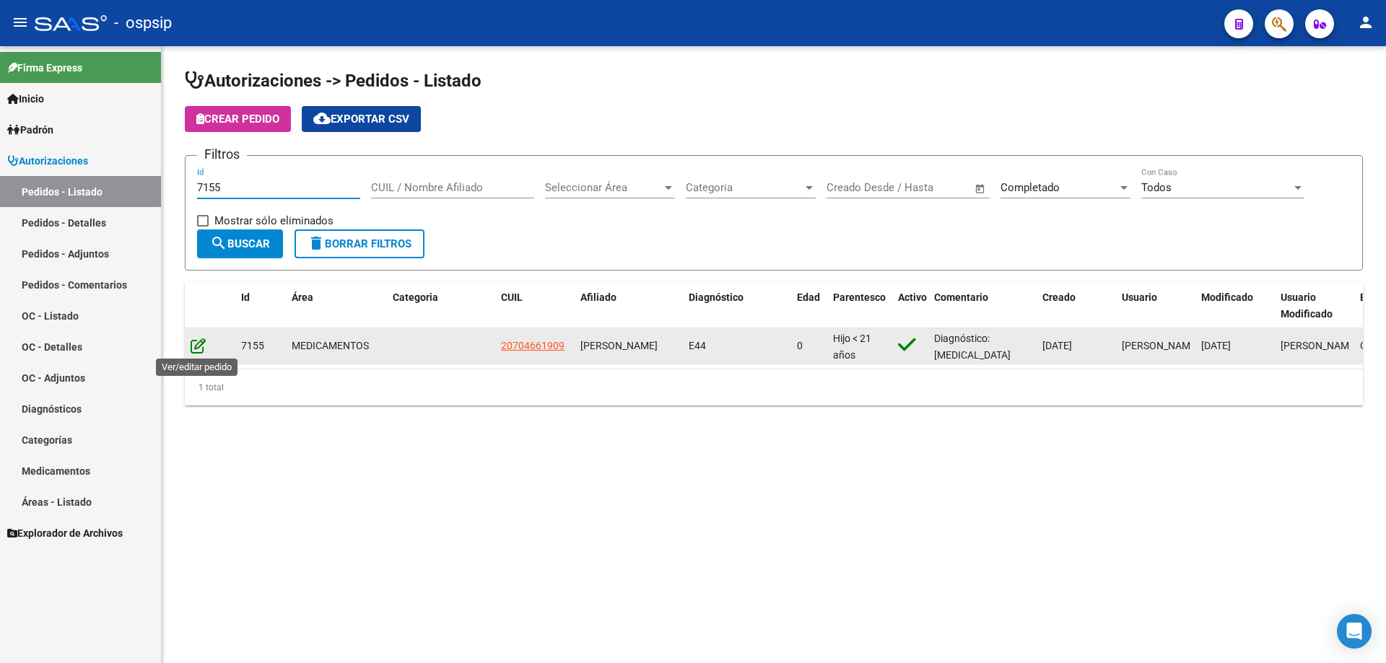
type input "7155"
click at [200, 346] on icon at bounding box center [198, 346] width 15 height 16
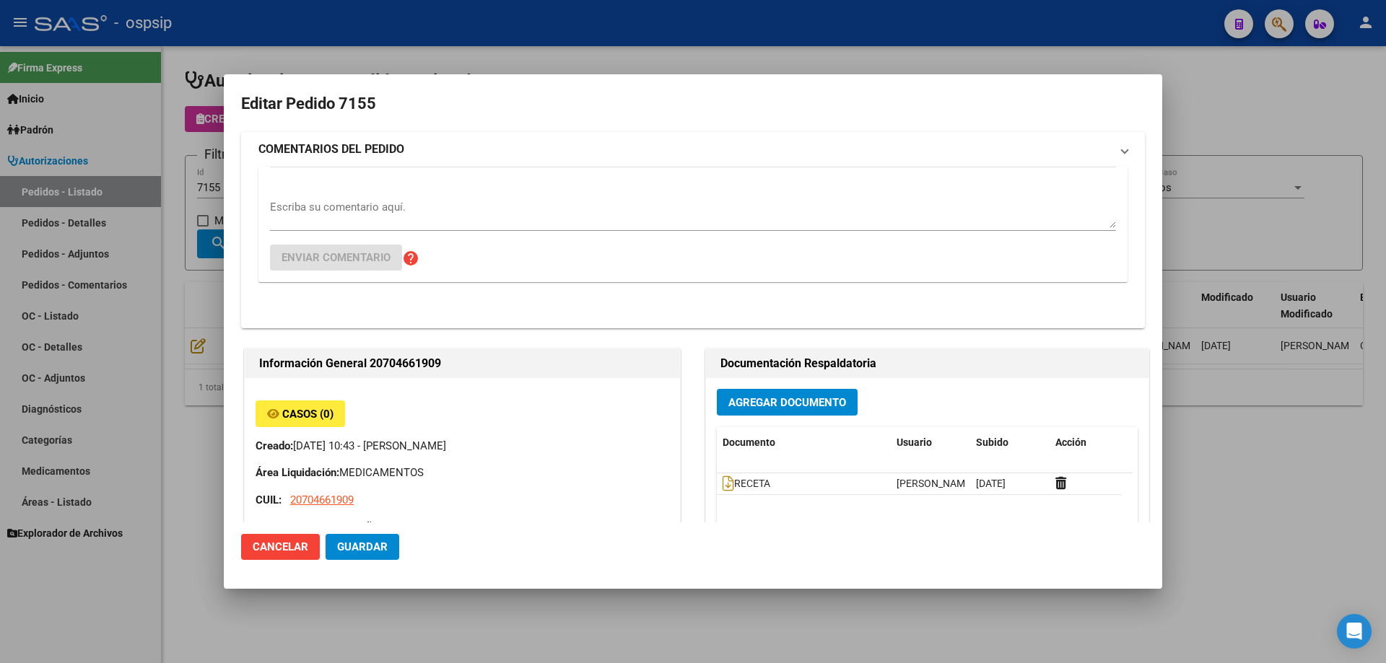
type input "[GEOGRAPHIC_DATA], [PERSON_NAME], GDARME [PERSON_NAME] 242"
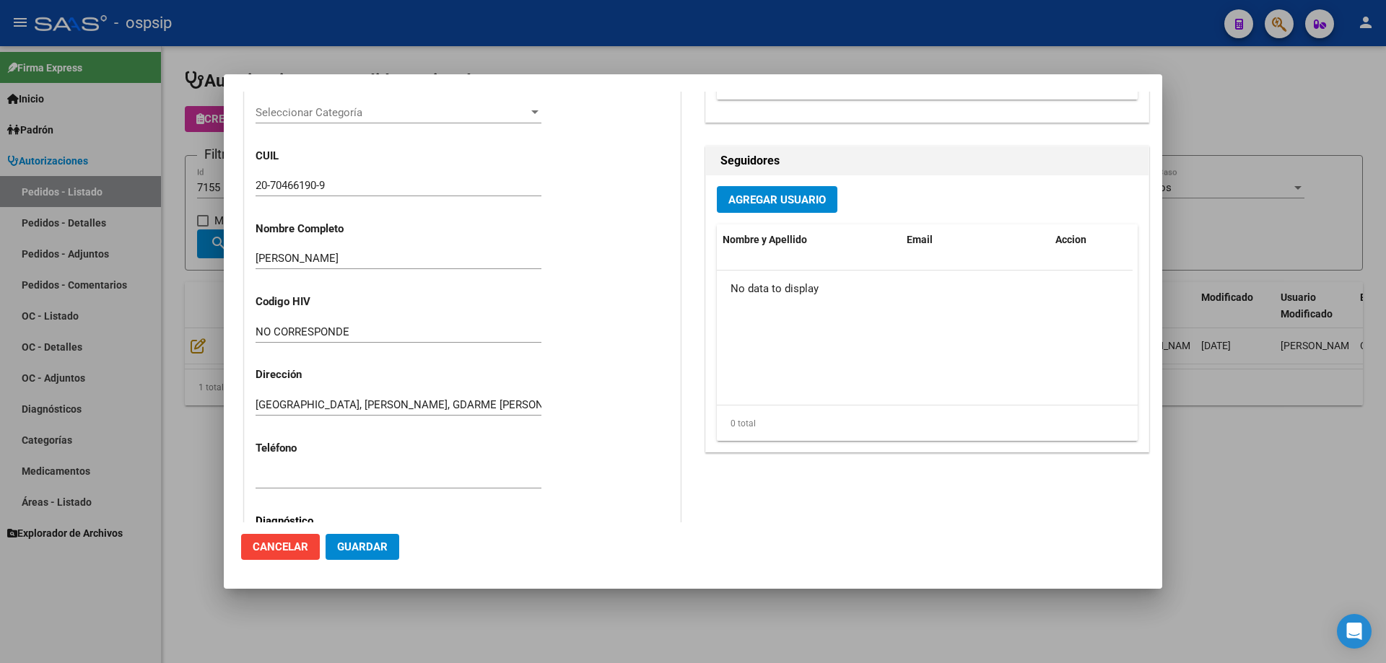
scroll to position [361, 0]
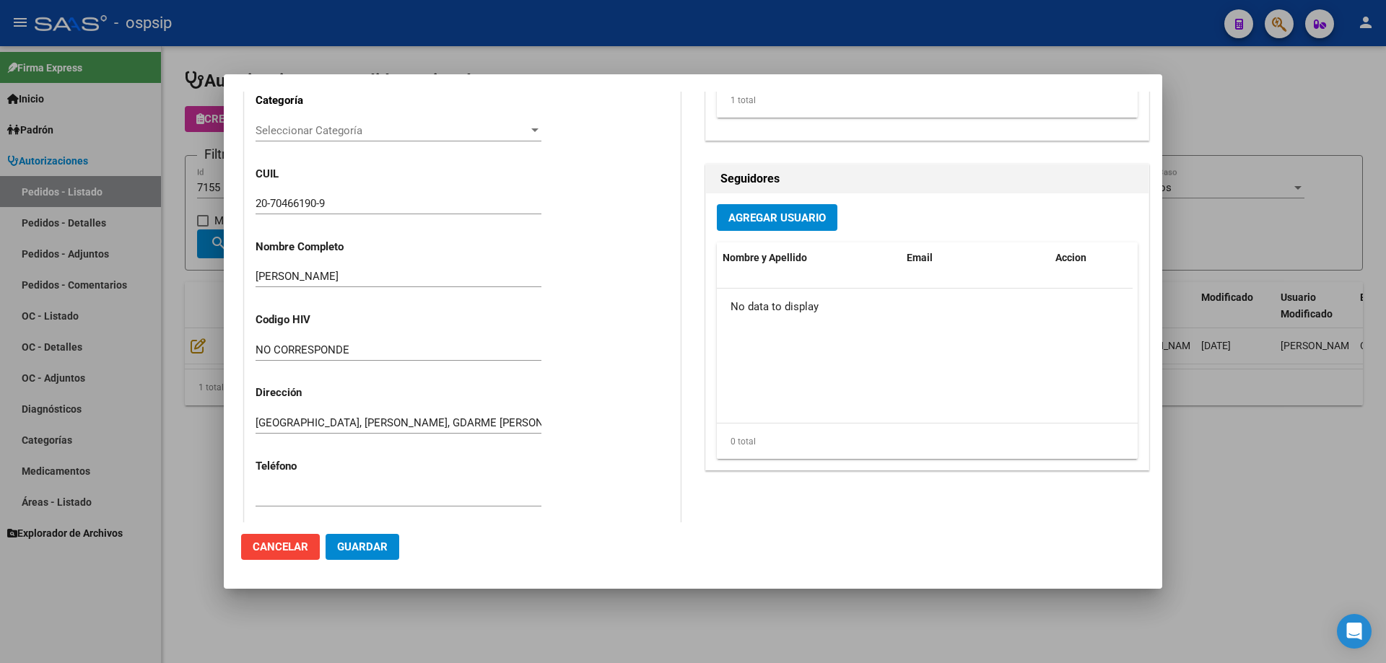
scroll to position [144, 0]
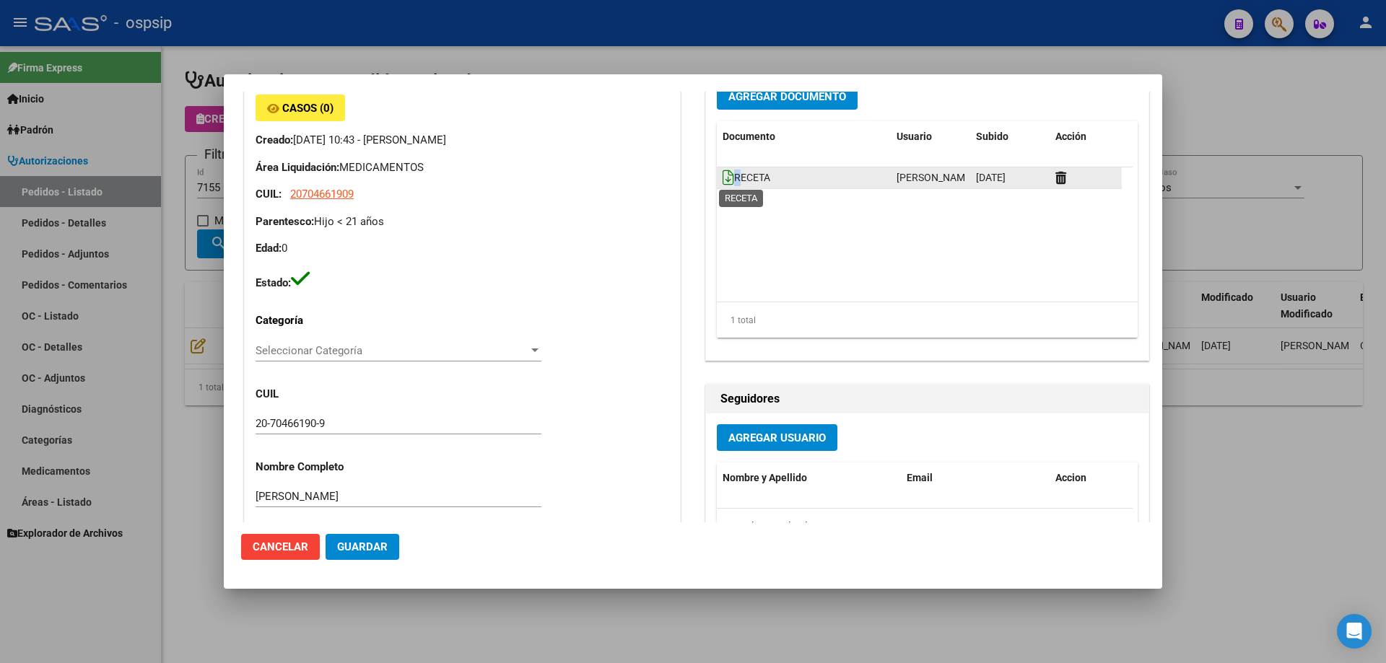
drag, startPoint x: 732, startPoint y: 178, endPoint x: 725, endPoint y: 180, distance: 7.4
click at [725, 180] on span "RECETA" at bounding box center [746, 178] width 48 height 12
click at [722, 179] on icon at bounding box center [728, 178] width 12 height 16
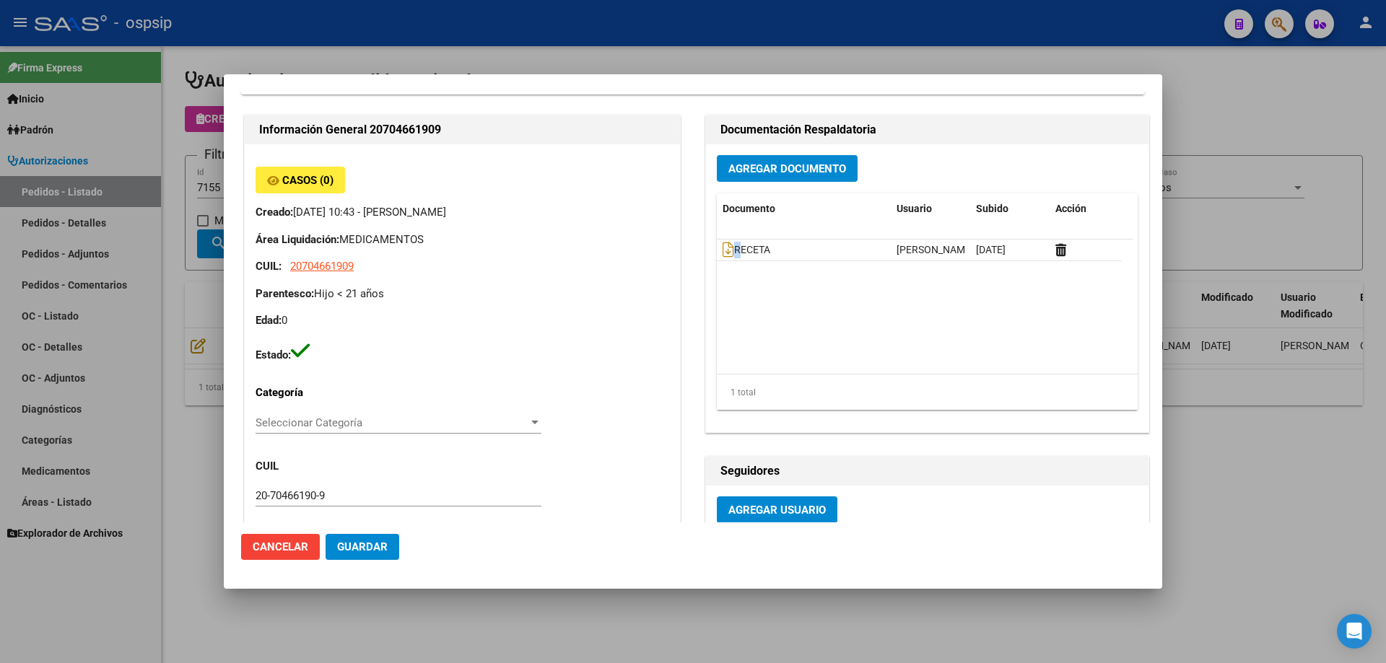
click at [741, 172] on span "Agregar Documento" at bounding box center [787, 168] width 118 height 13
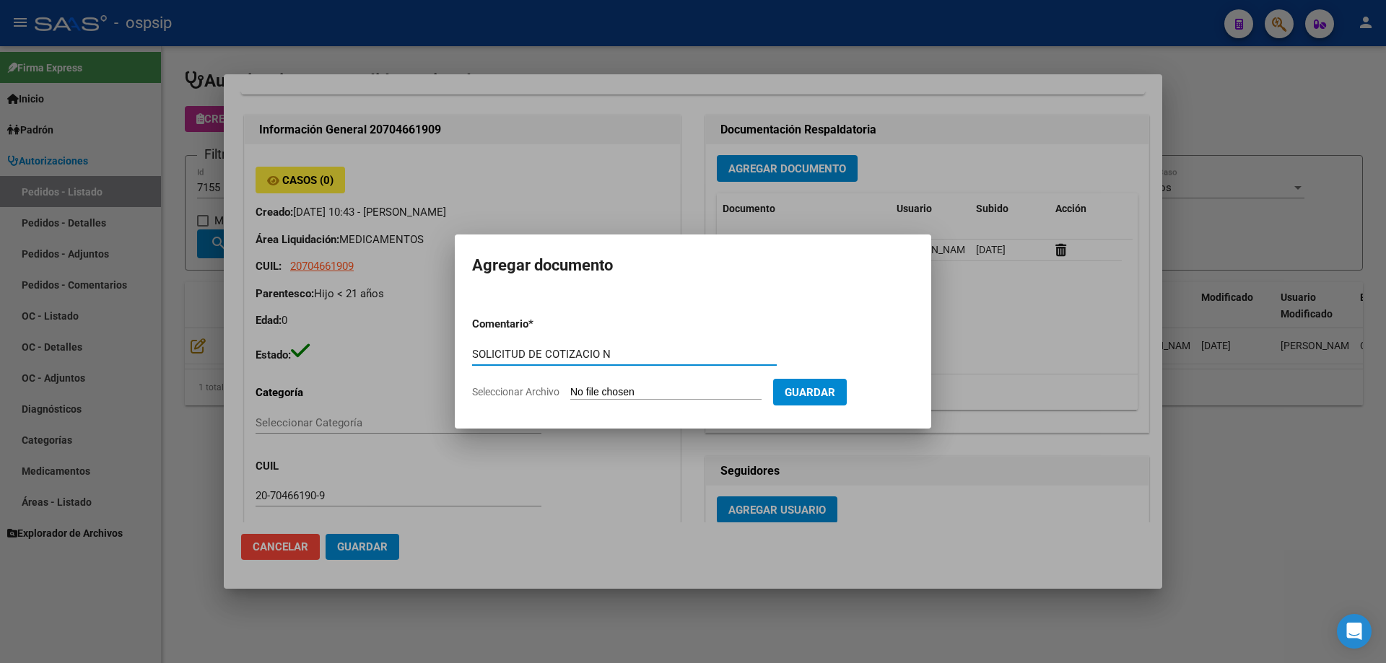
type input "SOLICITUD DE COTIZACIO N"
type input "C:\fakepath\sol cot 7155.pdf"
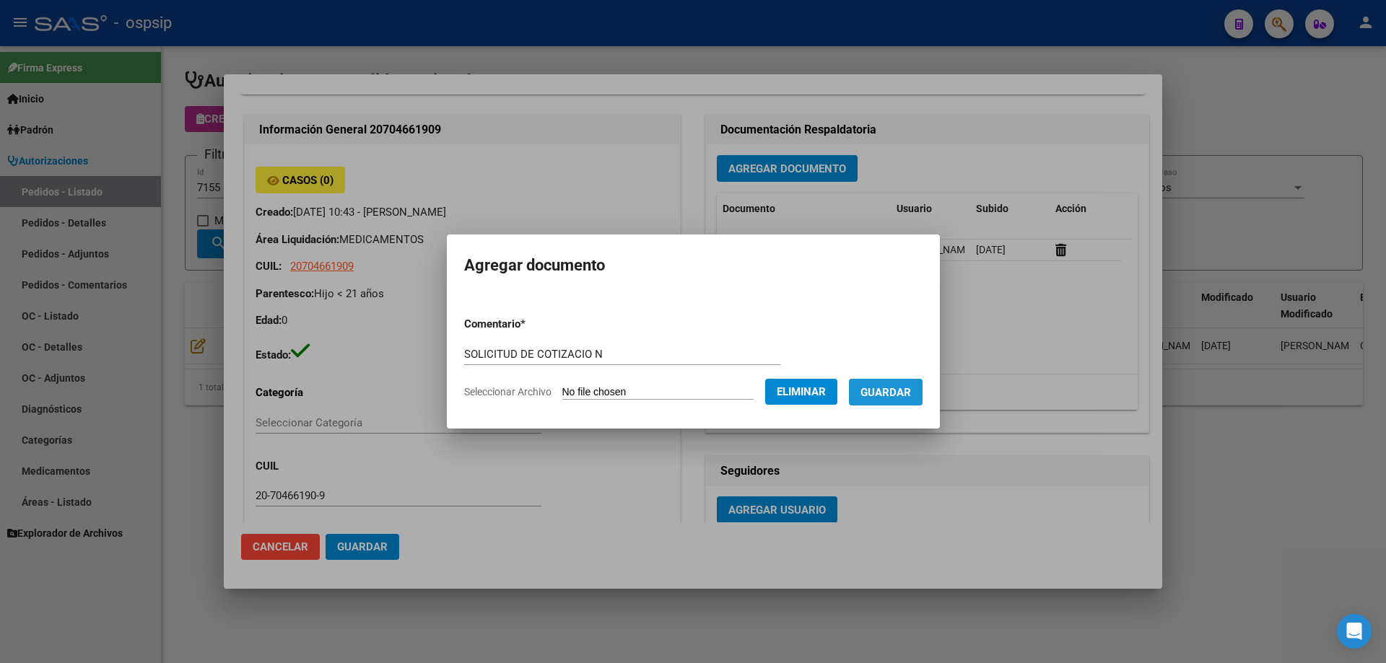
click at [885, 399] on button "Guardar" at bounding box center [886, 392] width 74 height 27
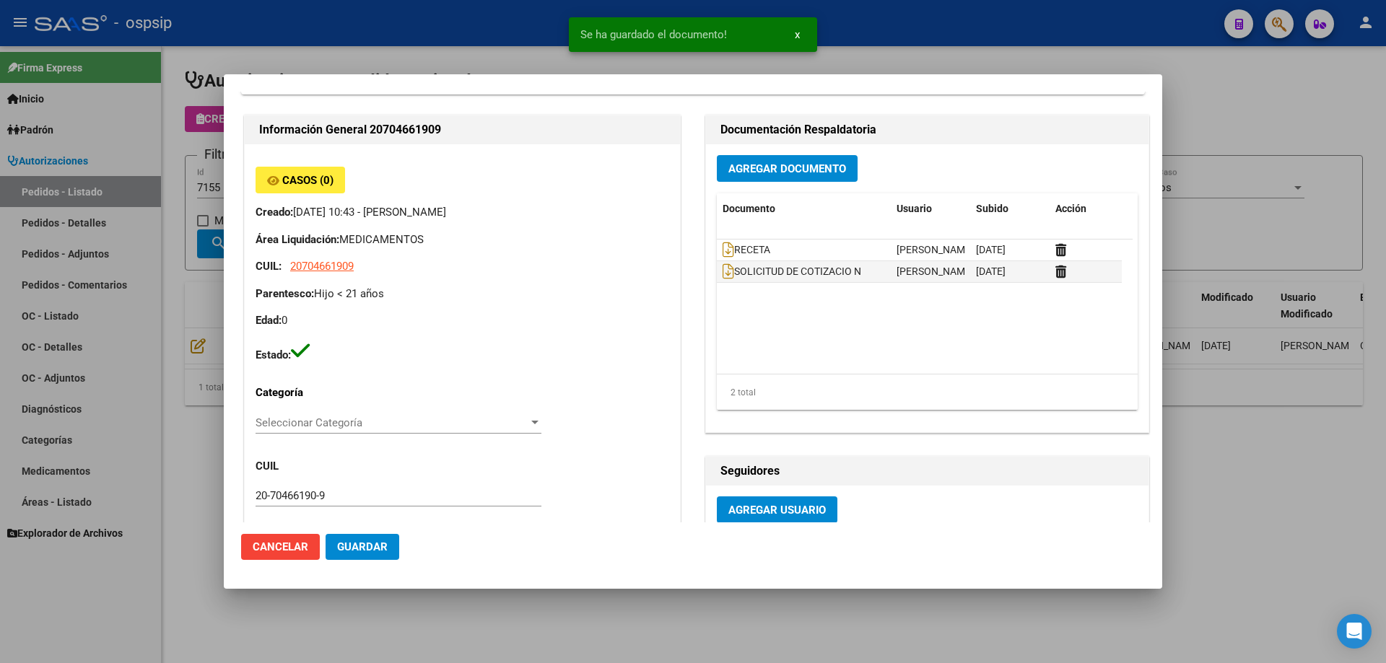
click at [180, 204] on div at bounding box center [693, 331] width 1386 height 663
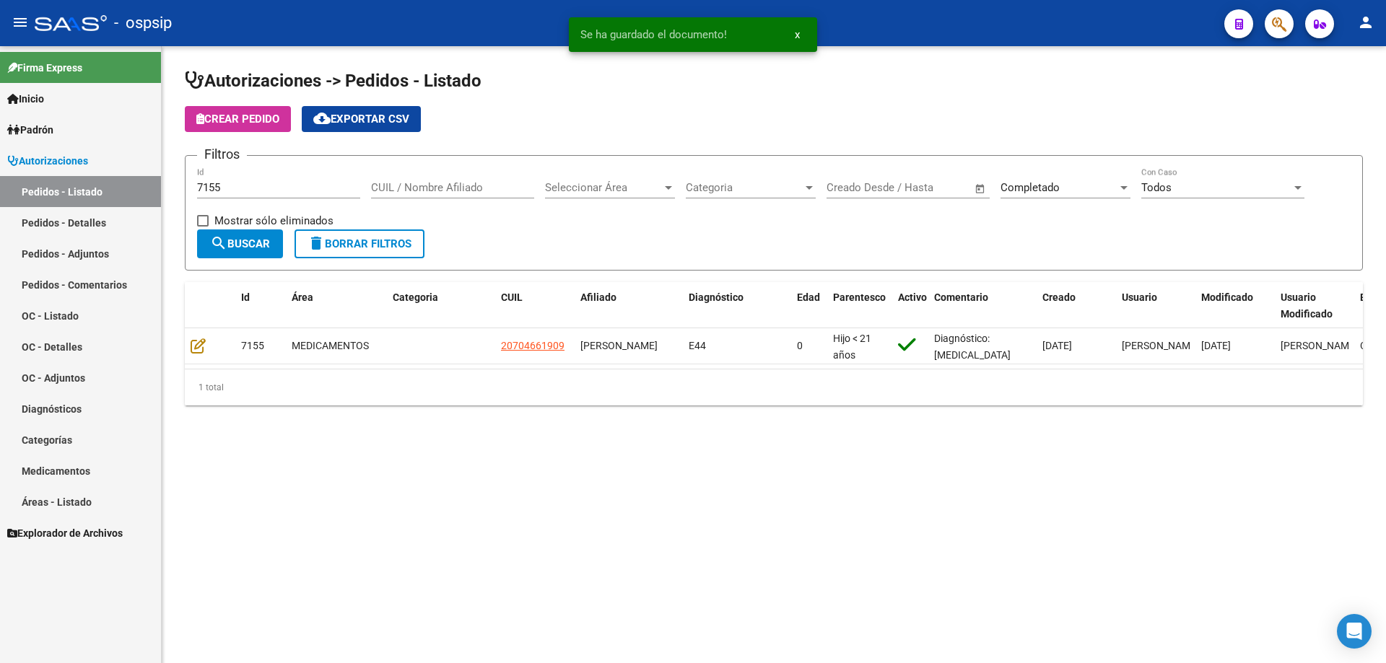
click at [235, 185] on input "7155" at bounding box center [278, 187] width 163 height 13
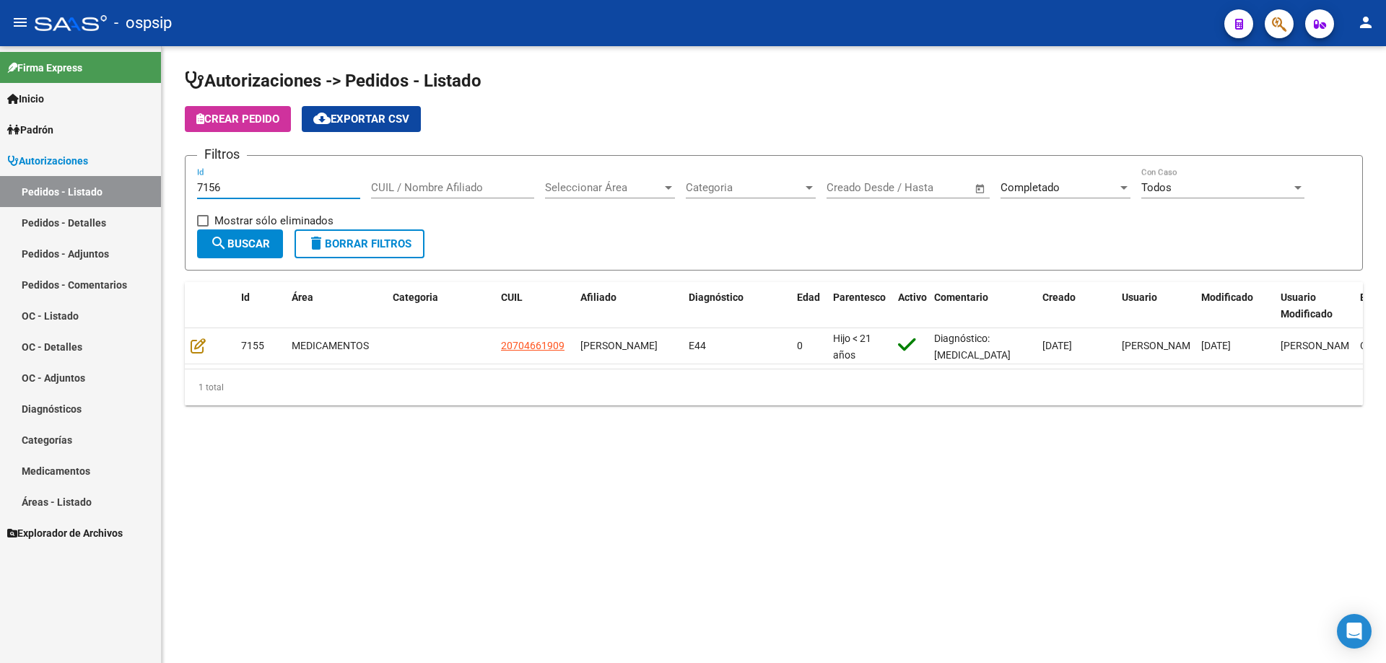
type input "7157"
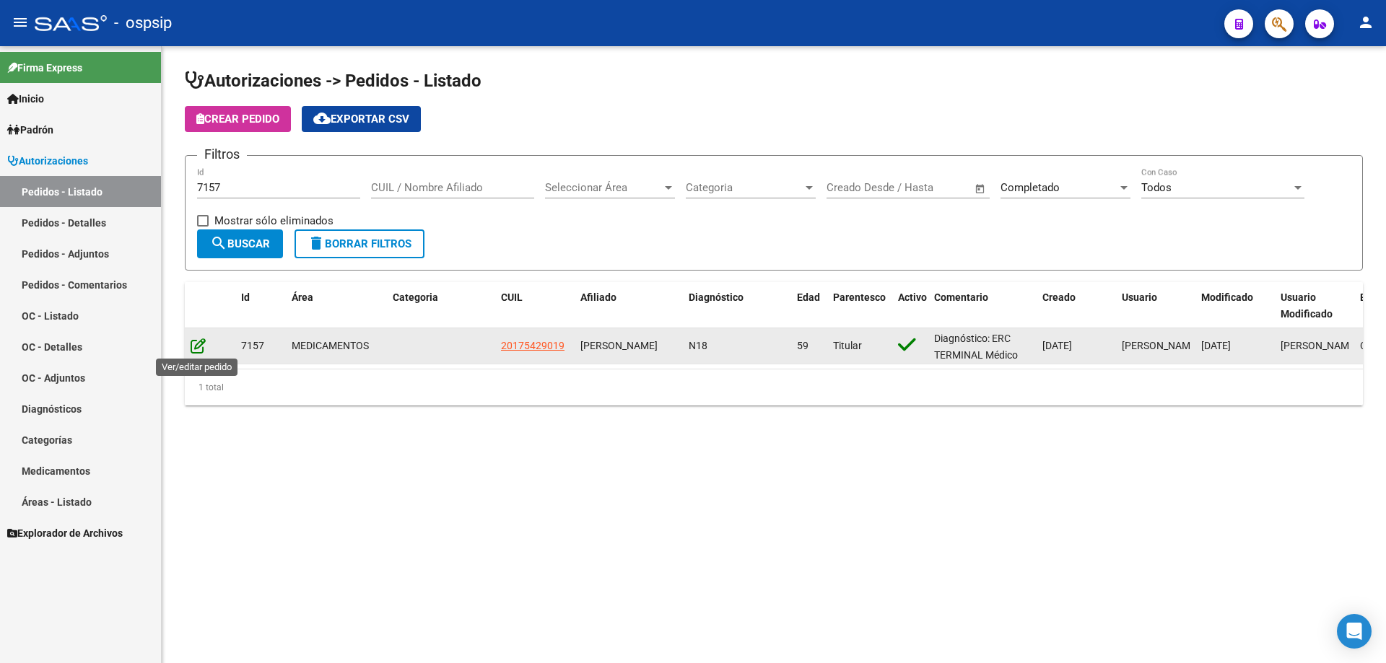
click at [195, 341] on icon at bounding box center [198, 346] width 15 height 16
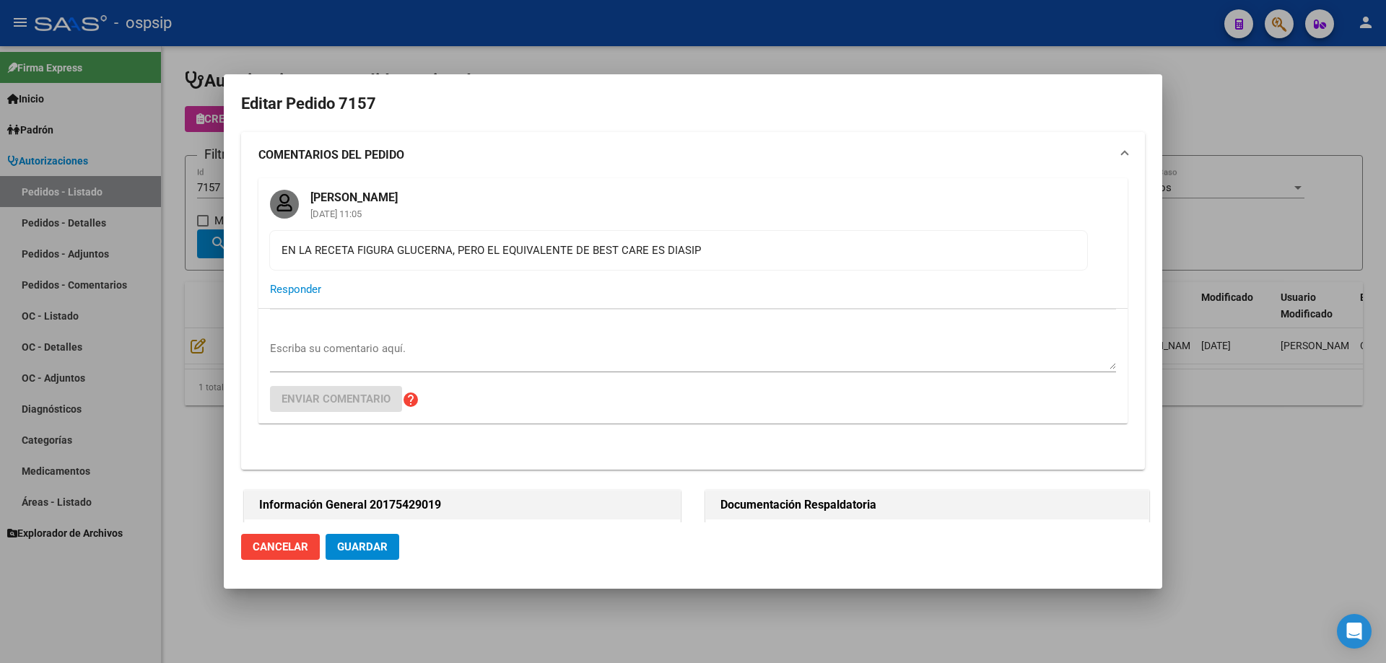
type input "Capital Federal, CABA, CAFAYATE 5000, Piso: 08, Departamento: E"
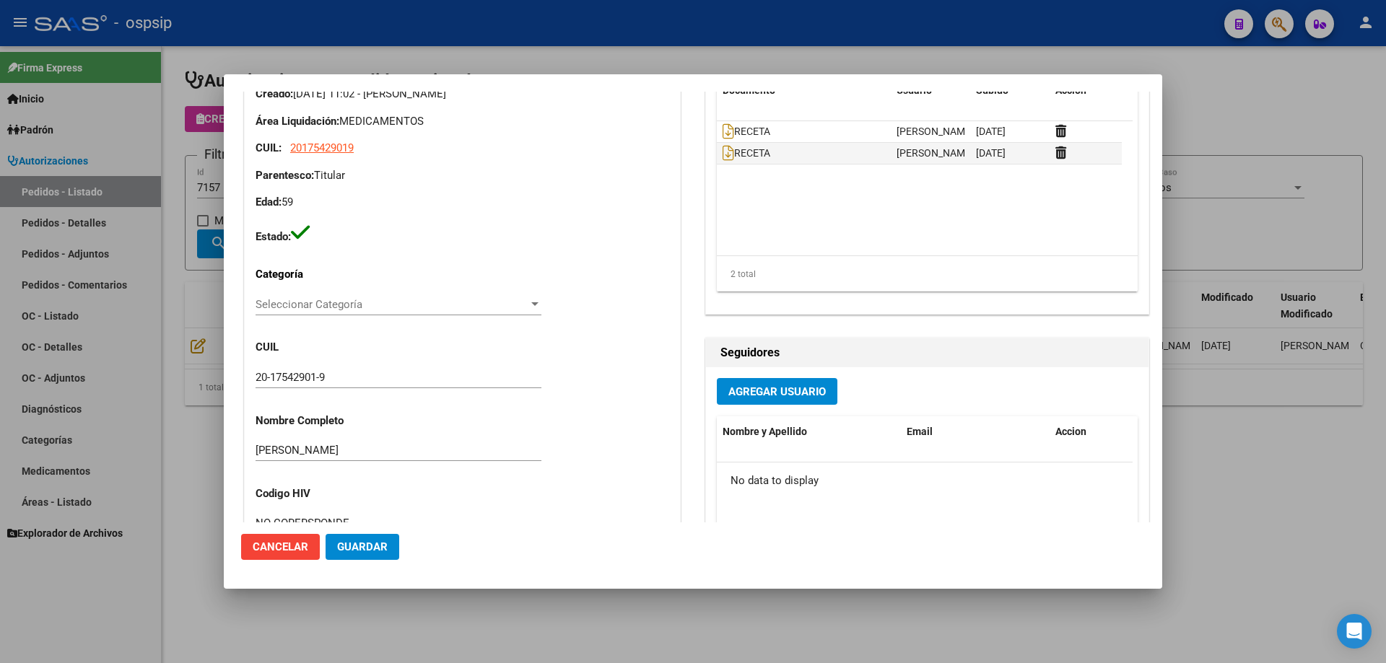
scroll to position [505, 0]
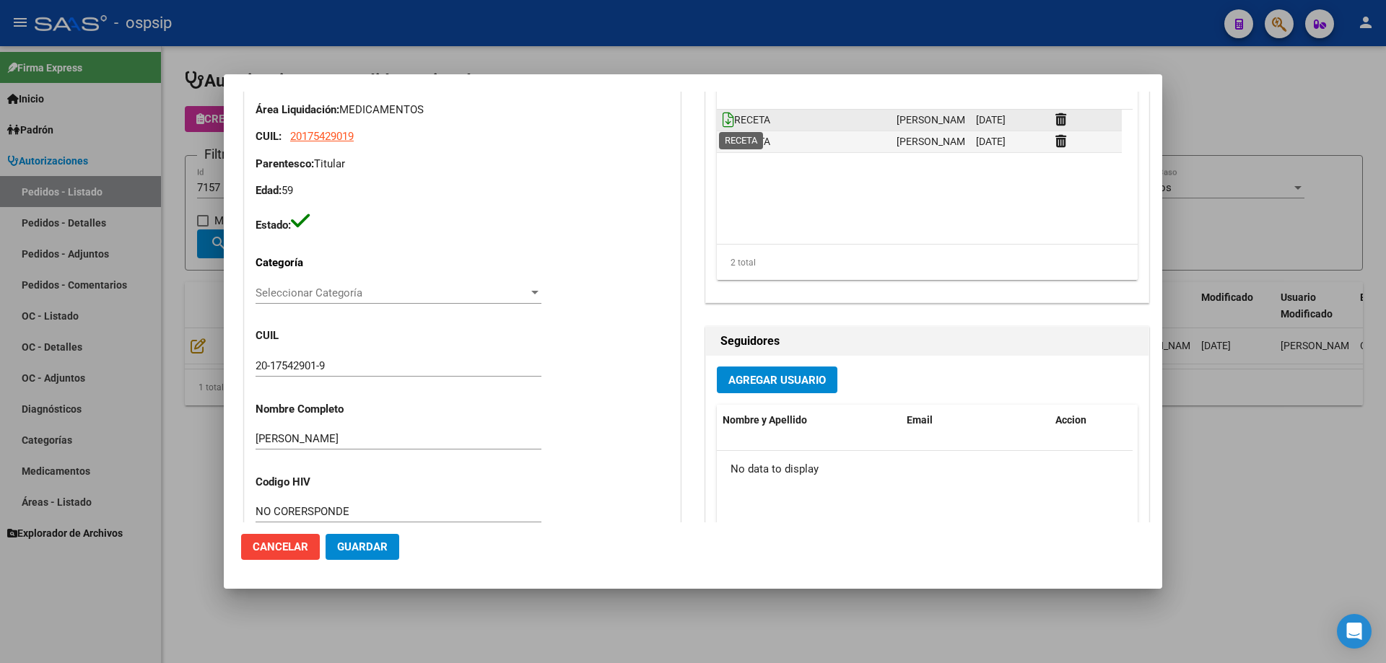
click at [726, 118] on span "RECETA" at bounding box center [746, 120] width 48 height 12
click at [722, 116] on icon at bounding box center [728, 120] width 12 height 16
click at [722, 138] on icon at bounding box center [728, 142] width 12 height 16
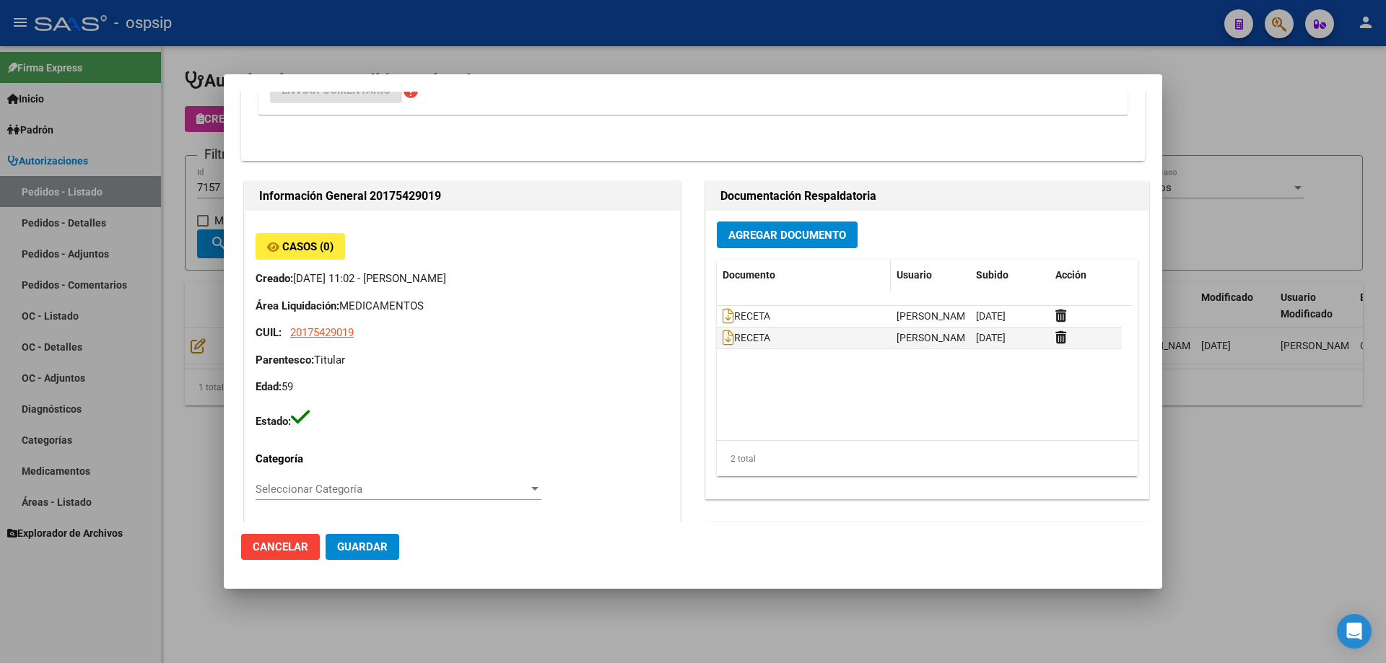
scroll to position [303, 0]
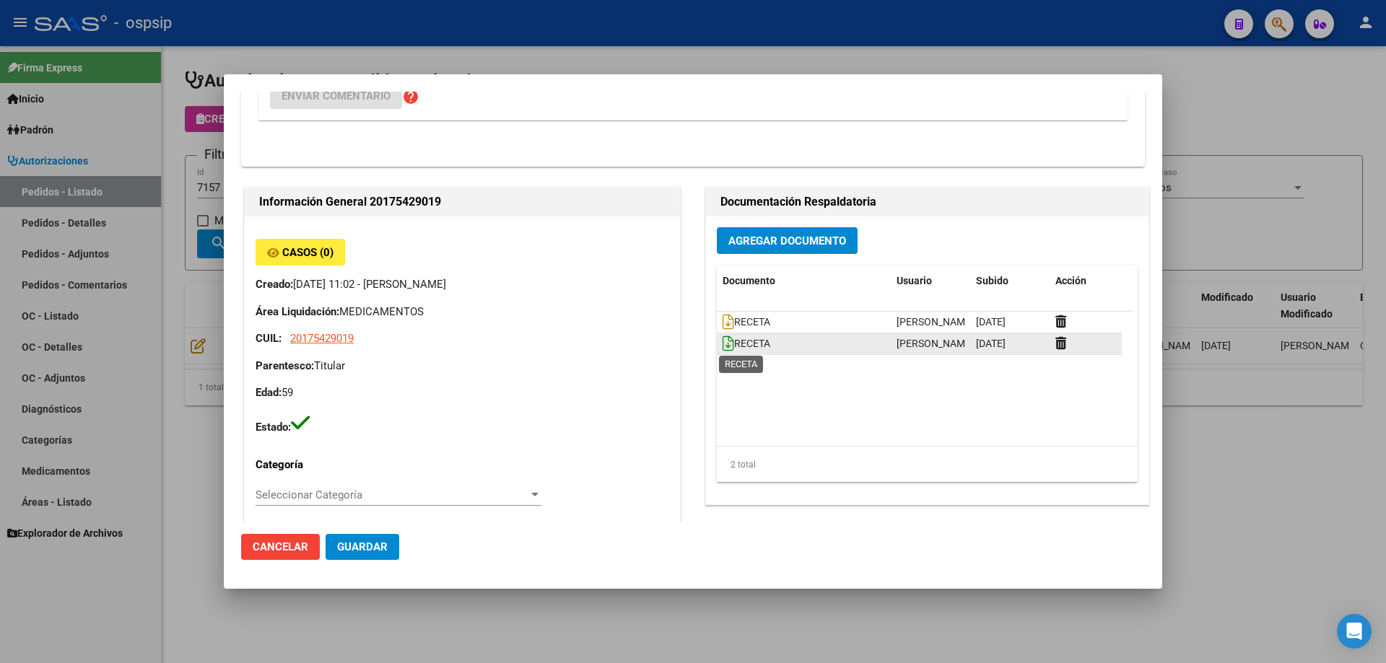
click at [722, 338] on icon at bounding box center [728, 344] width 12 height 16
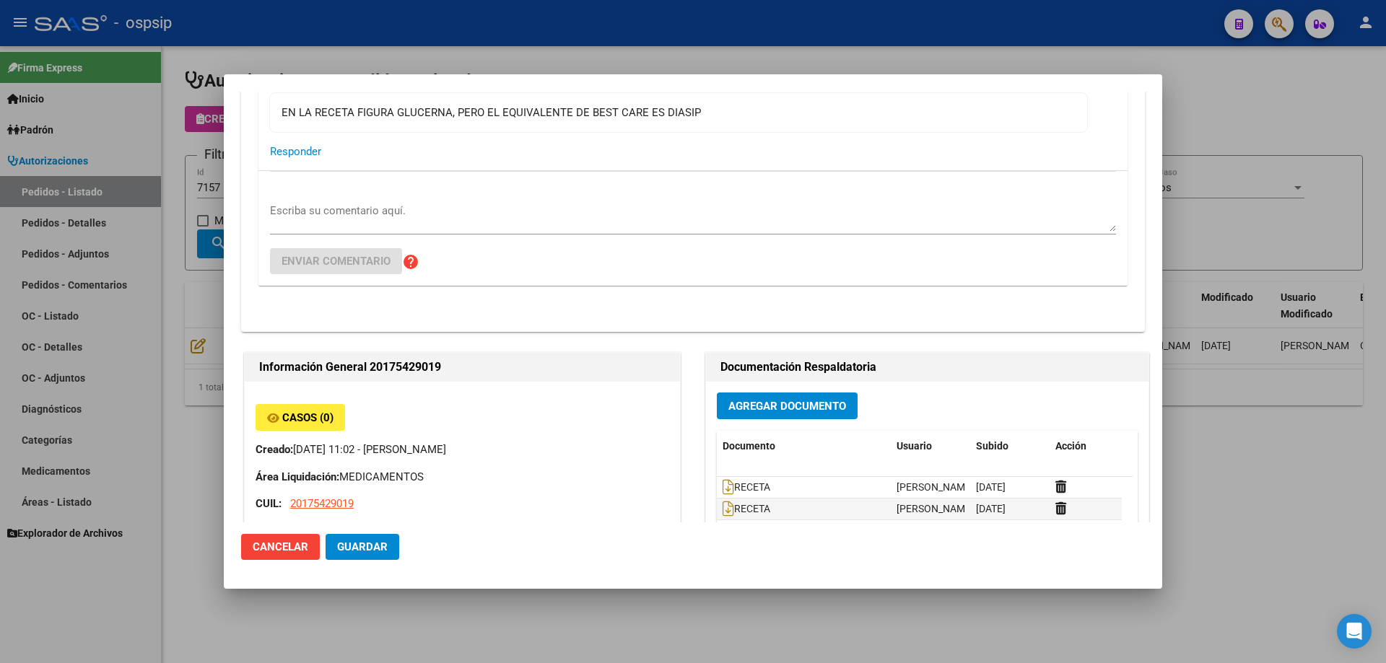
scroll to position [289, 0]
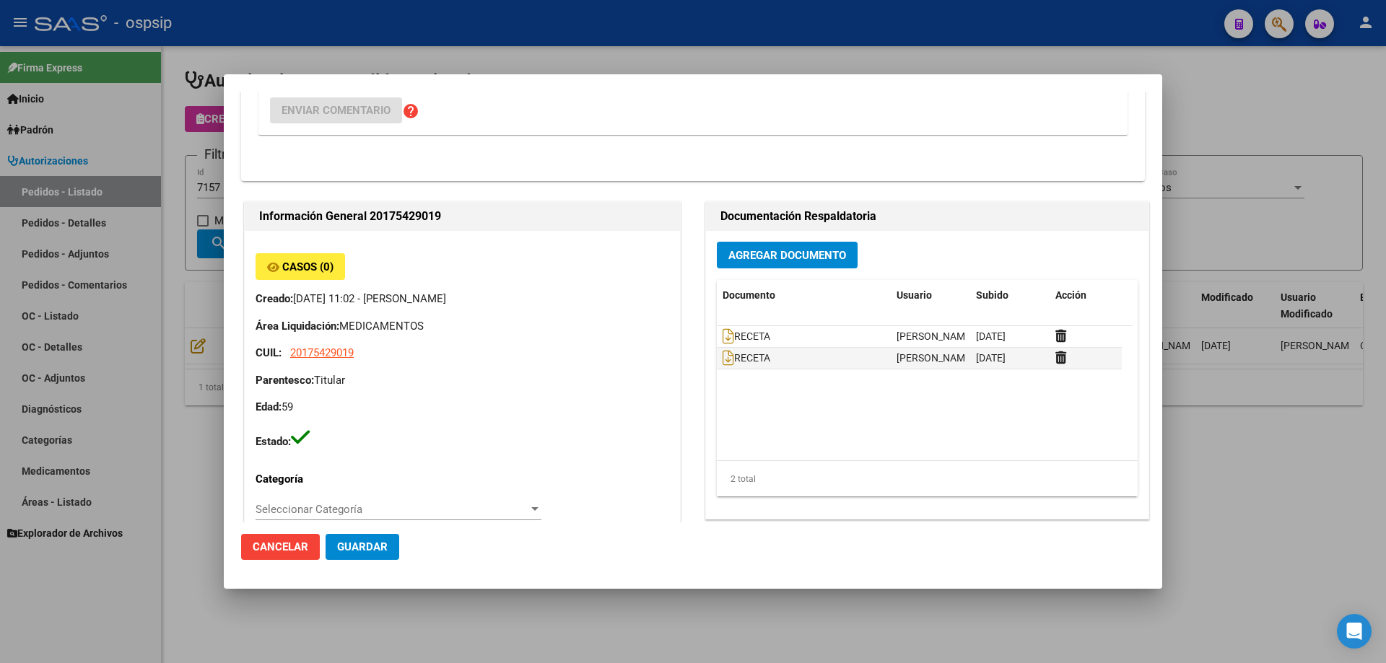
click at [789, 250] on span "Agregar Documento" at bounding box center [787, 255] width 118 height 13
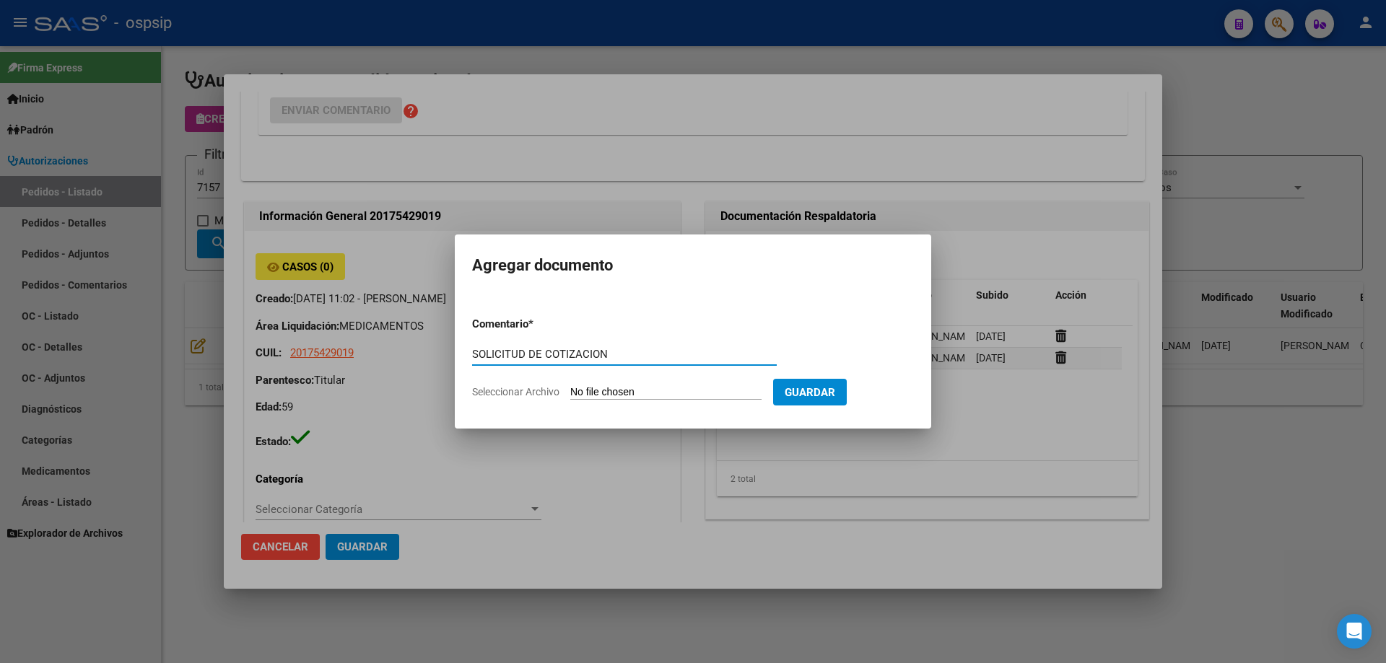
type input "SOLICITUD DE COTIZACION"
type input "C:\fakepath\SOL COT 7157.pdf"
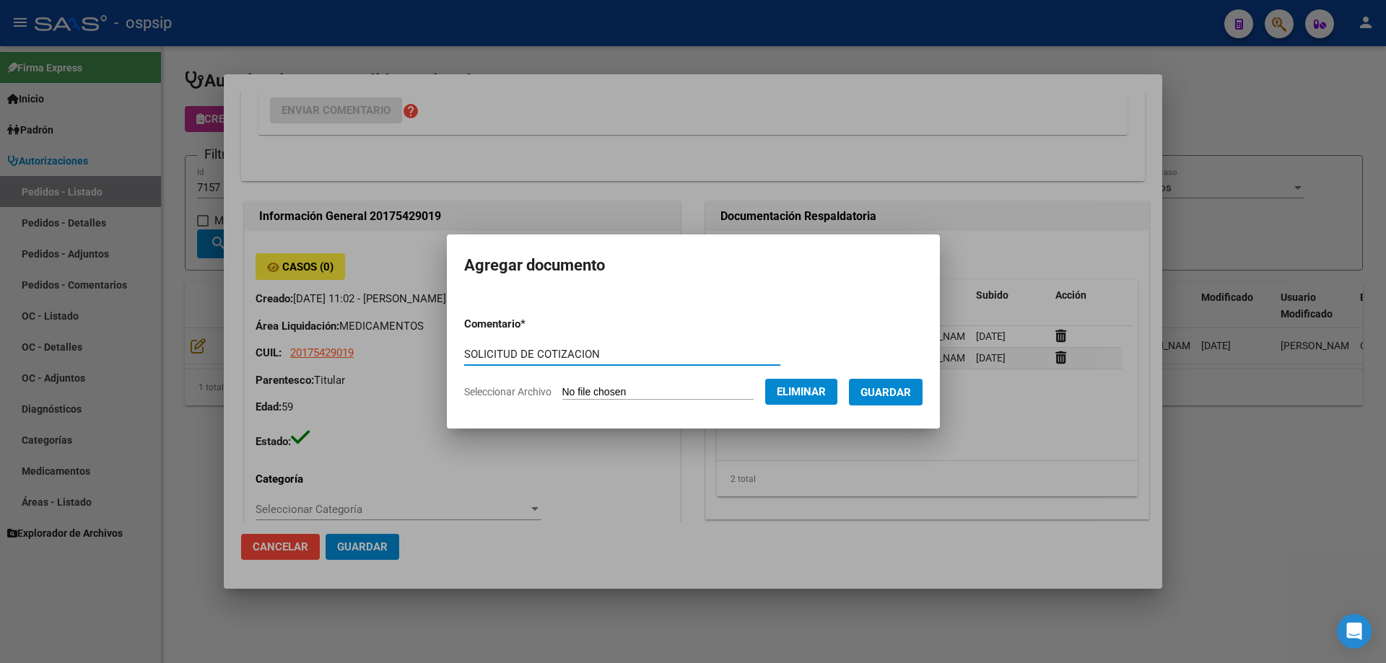
click at [901, 406] on form "Comentario * SOLICITUD DE COTIZACION Comentario Seleccionar Archivo Eliminar Gu…" at bounding box center [693, 357] width 458 height 105
click at [906, 396] on span "Guardar" at bounding box center [885, 392] width 51 height 13
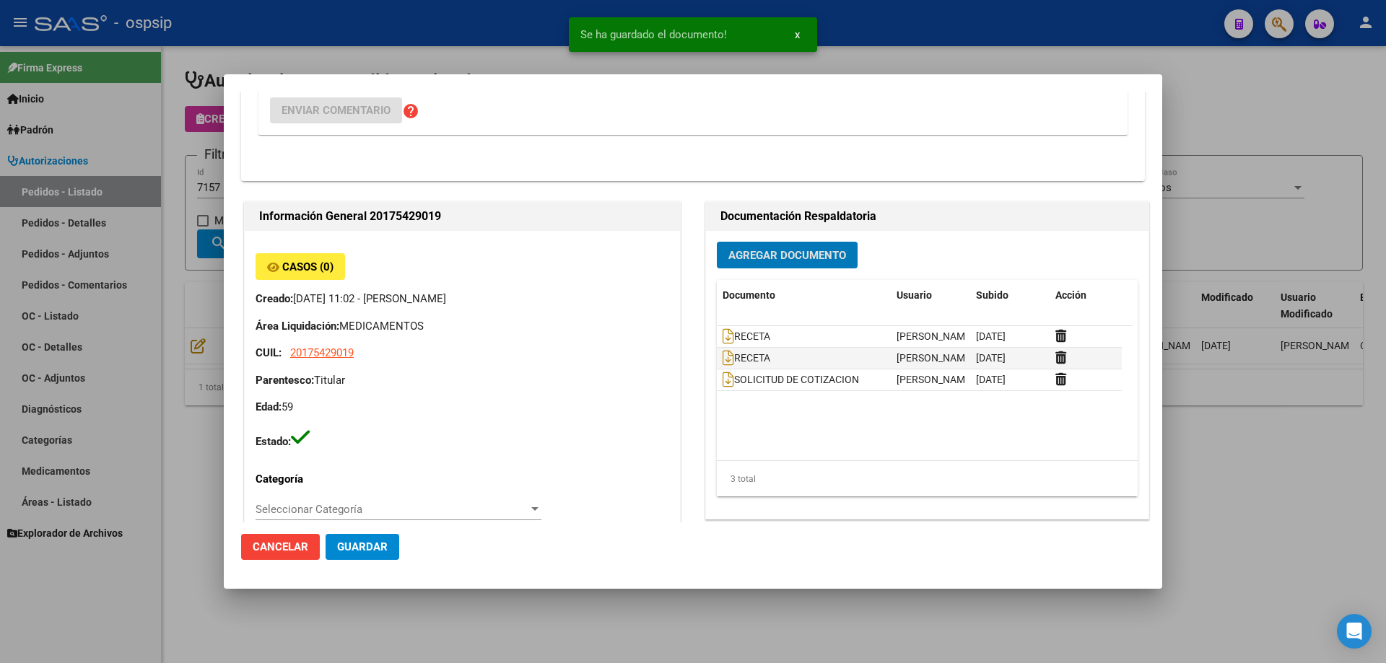
click at [190, 235] on div at bounding box center [693, 331] width 1386 height 663
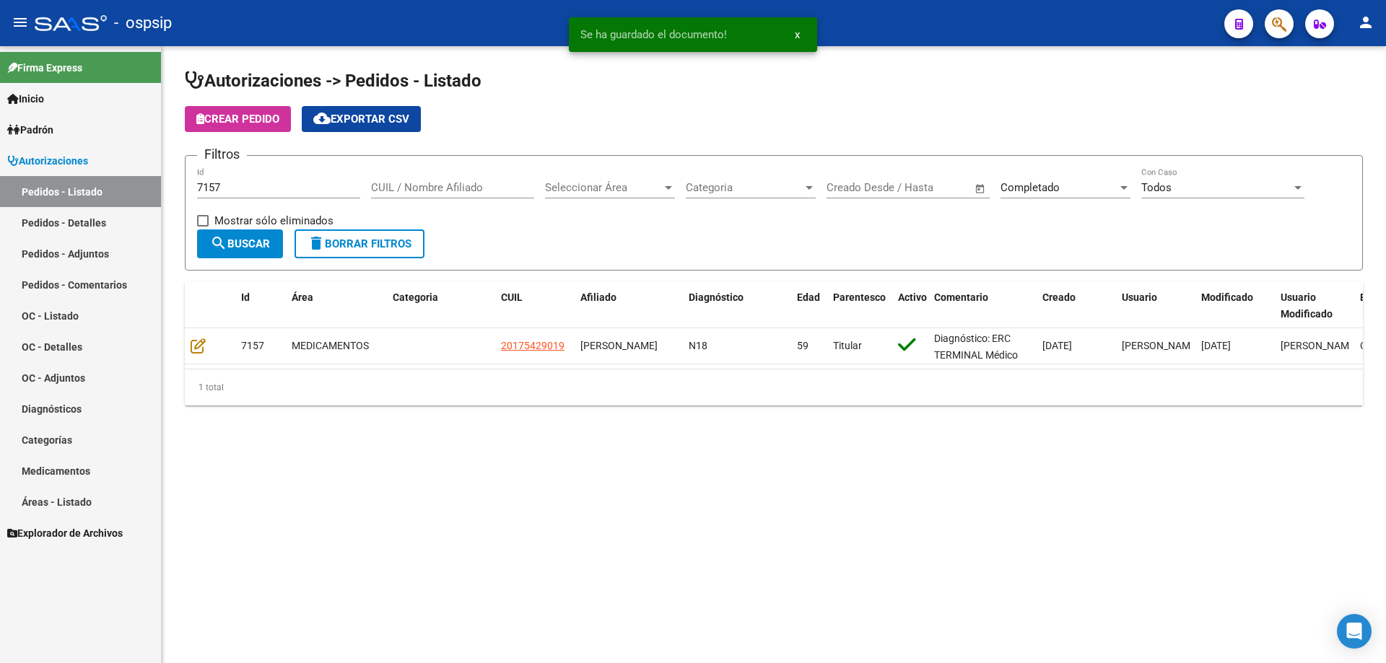
click at [253, 177] on div "7157 Id" at bounding box center [278, 182] width 163 height 31
type input "7158"
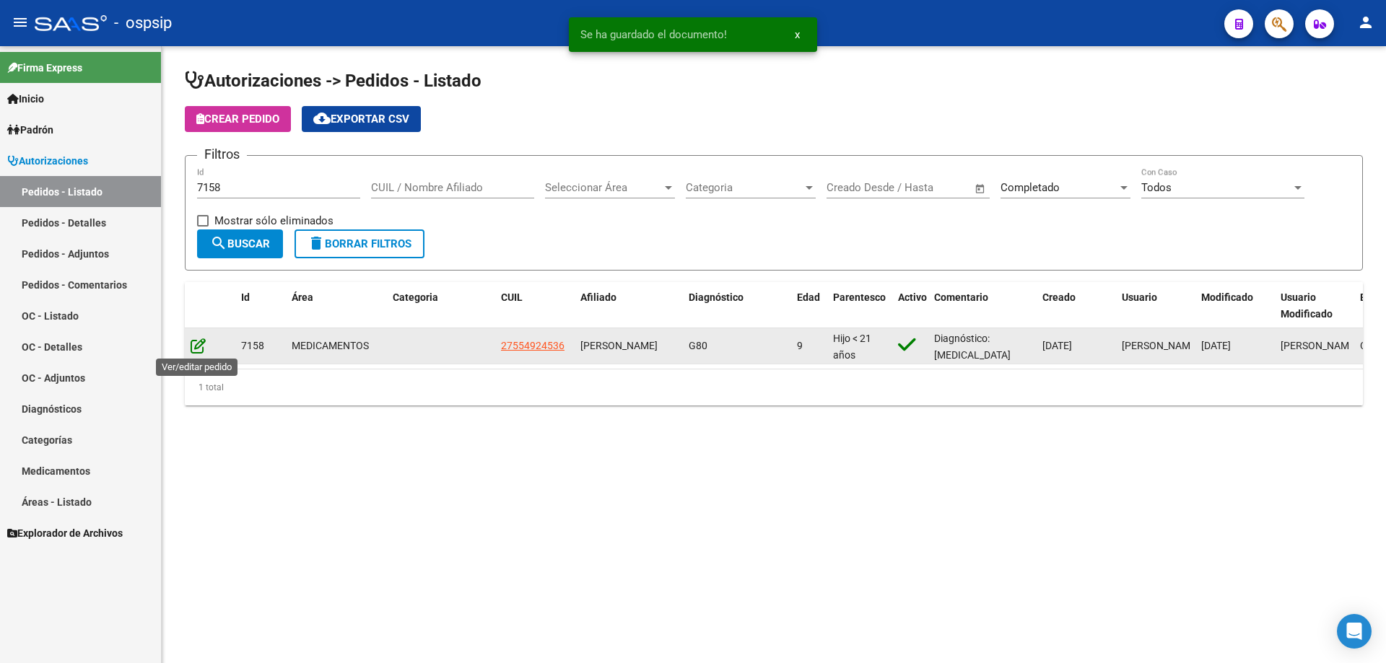
click at [204, 344] on icon at bounding box center [198, 346] width 15 height 16
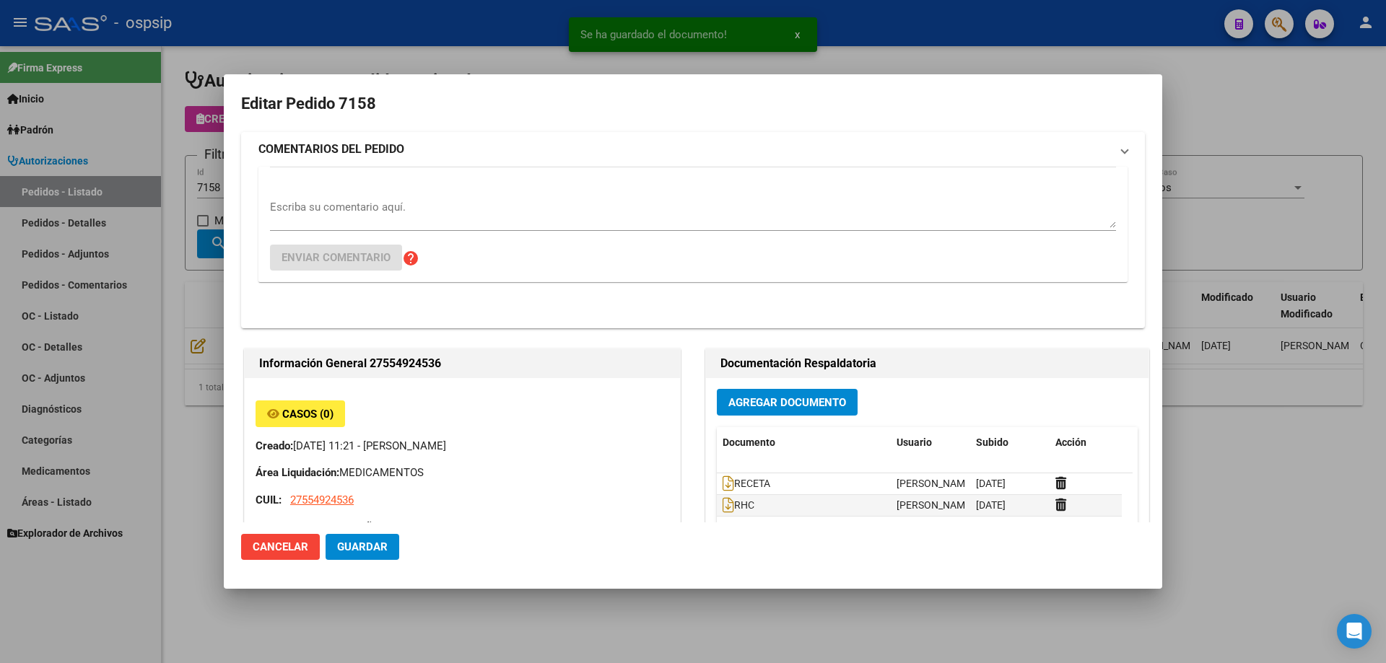
type input "[GEOGRAPHIC_DATA], [PERSON_NAME] 600"
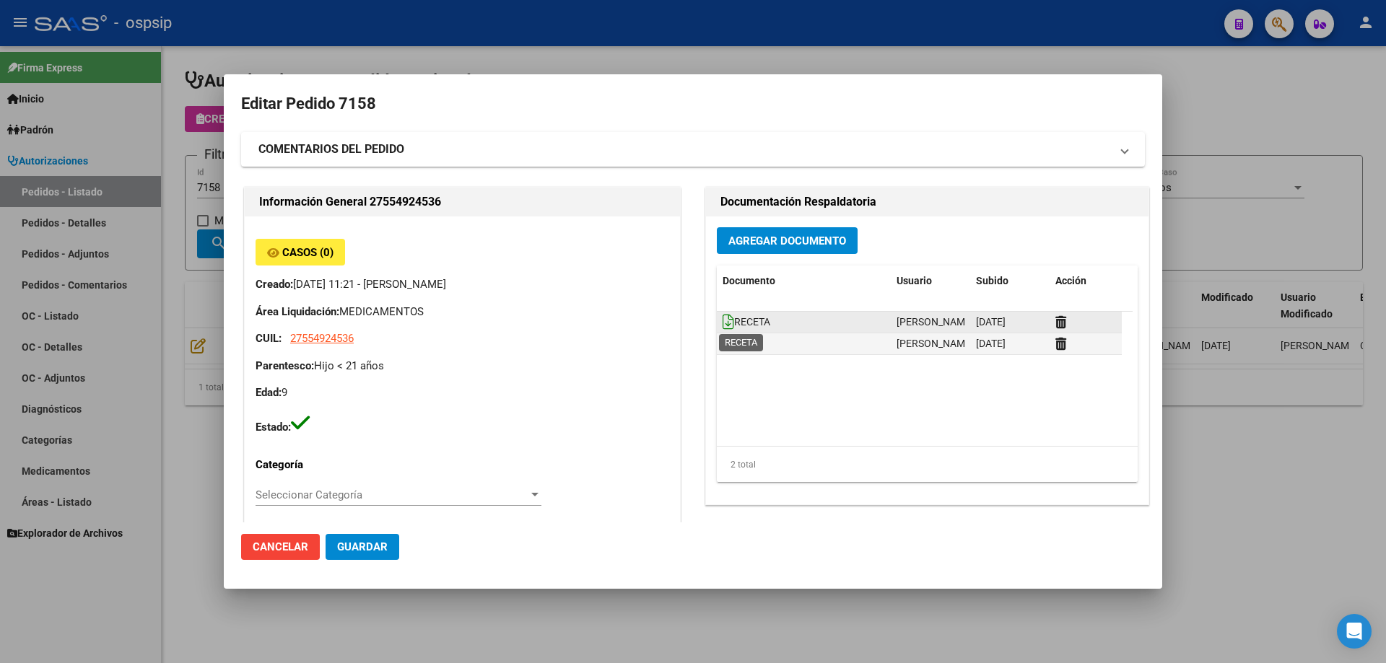
click at [723, 315] on icon at bounding box center [728, 322] width 12 height 16
click at [751, 242] on span "Agregar Documento" at bounding box center [787, 241] width 118 height 13
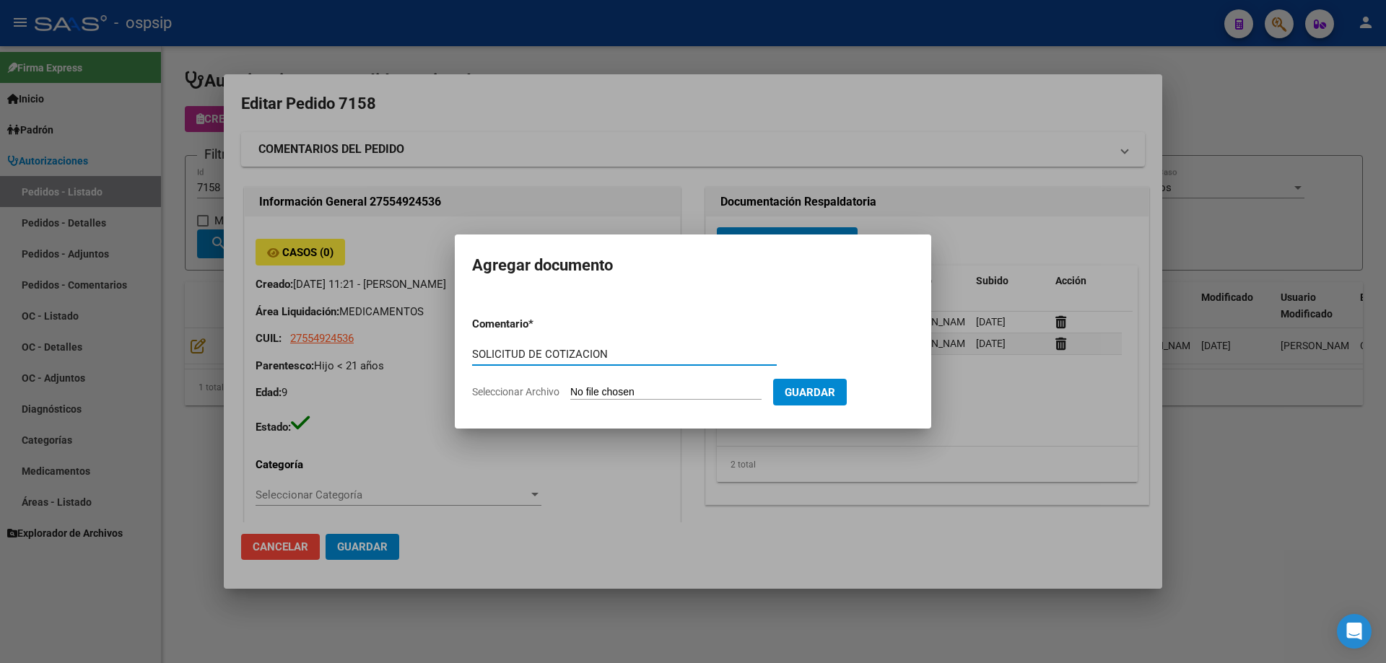
type input "SOLICITUD DE COTIZACION"
type input "C:\fakepath\SOL COT 7158.pdf"
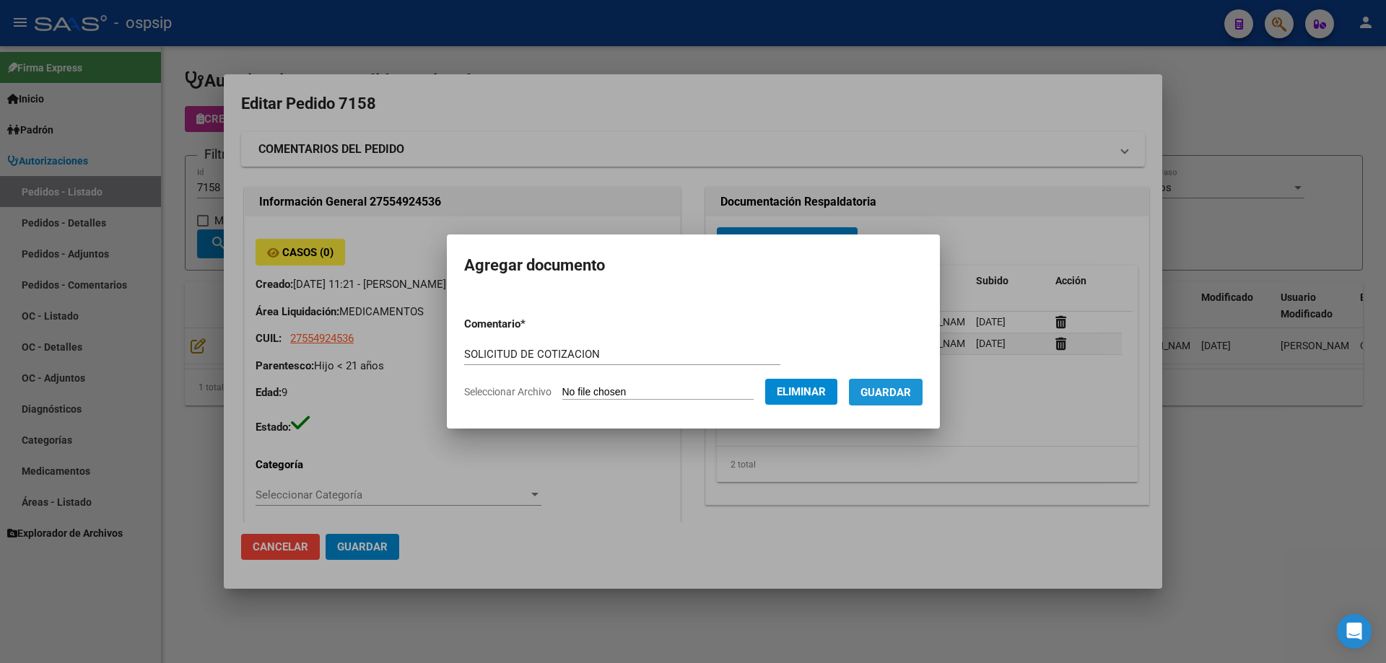
click at [922, 390] on button "Guardar" at bounding box center [886, 392] width 74 height 27
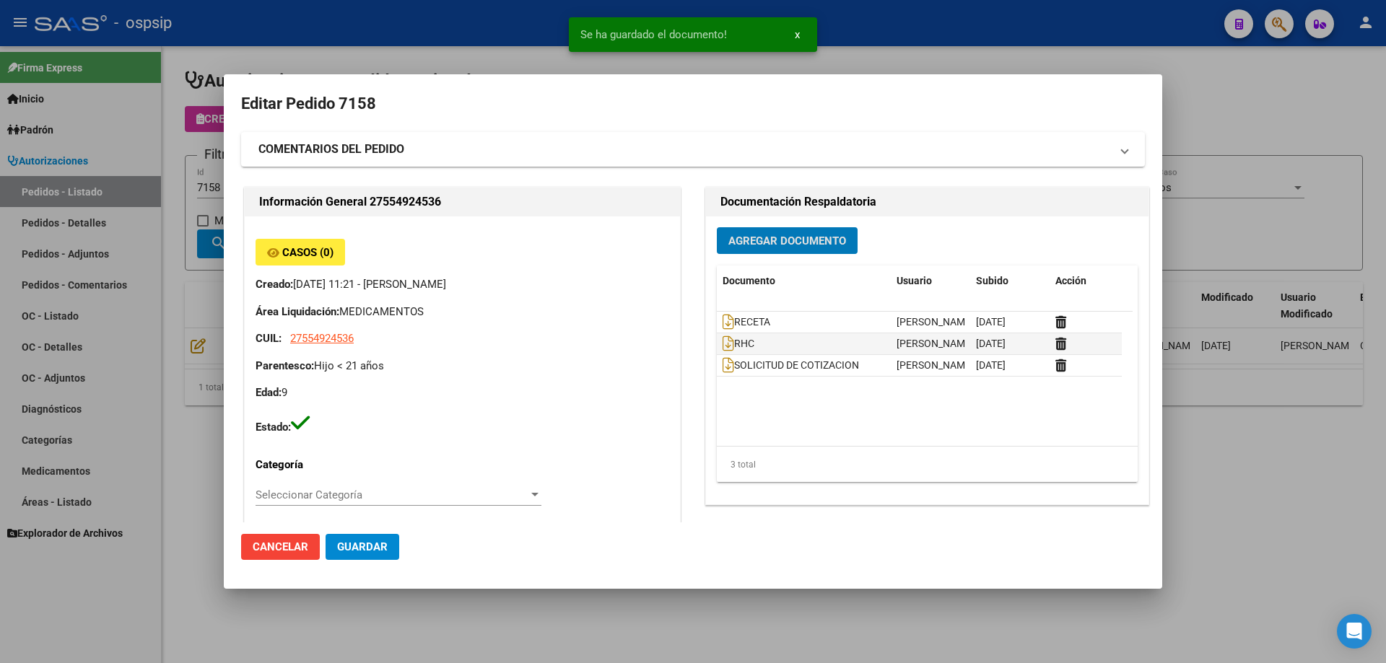
click at [61, 170] on div at bounding box center [693, 331] width 1386 height 663
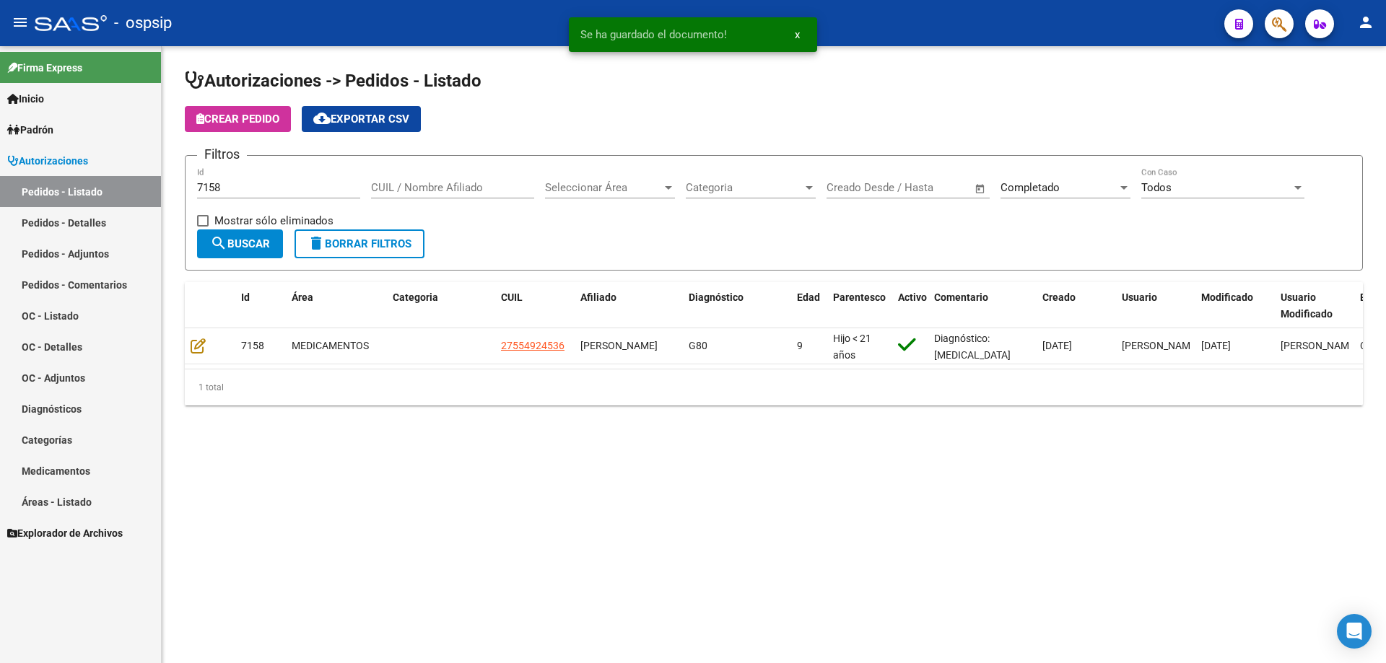
click at [254, 180] on div "7158 Id" at bounding box center [278, 182] width 163 height 31
type input "7159"
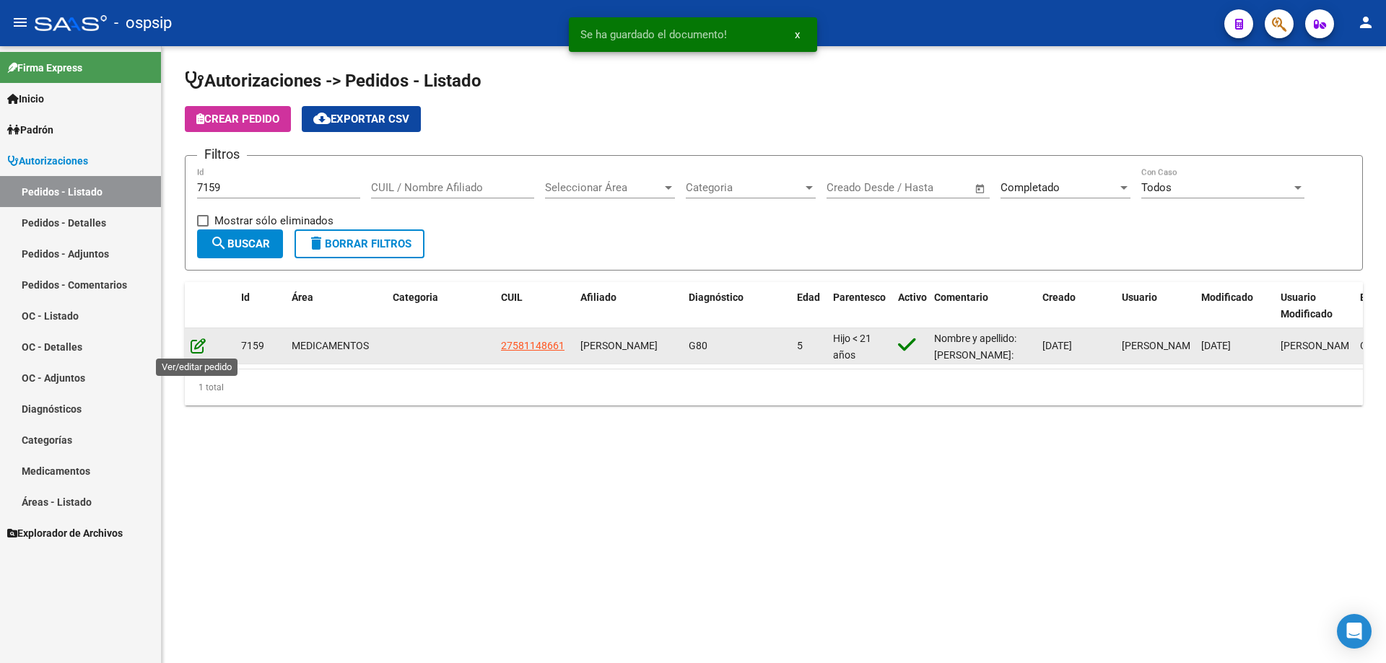
click at [200, 344] on icon at bounding box center [198, 346] width 15 height 16
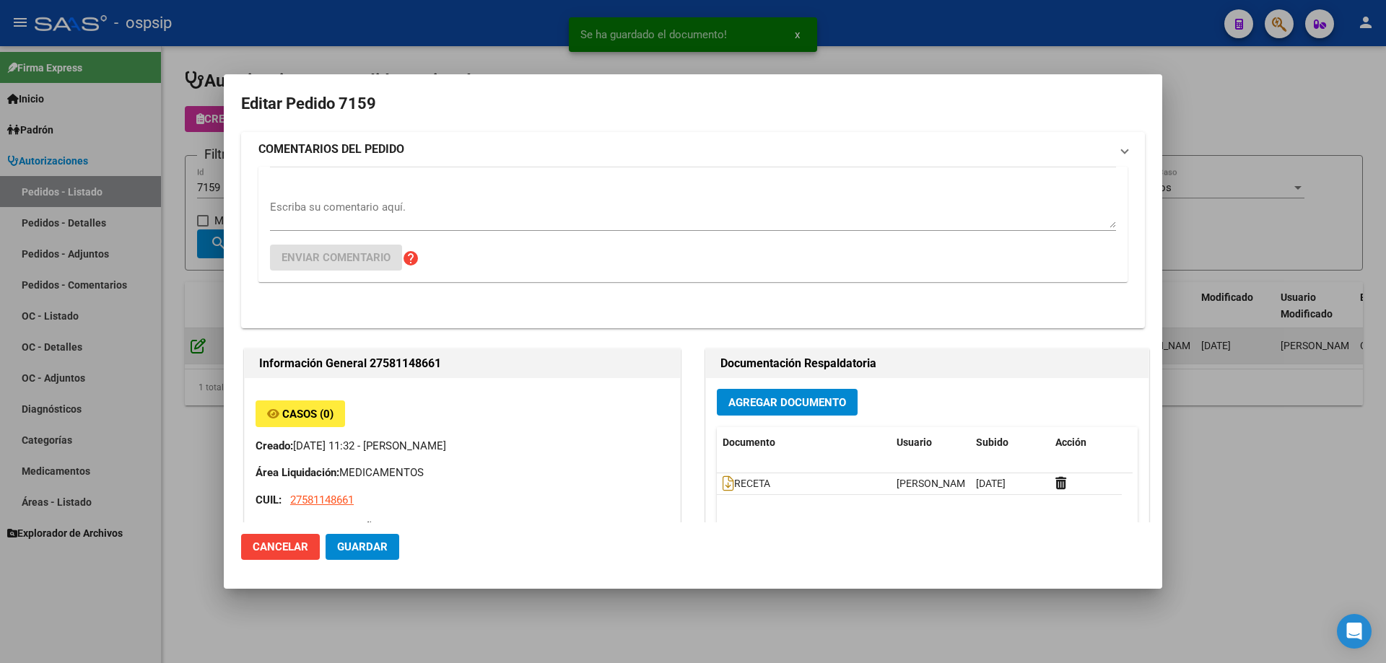
type input "[GEOGRAPHIC_DATA], [PERSON_NAME], LAS PALMERAS 639"
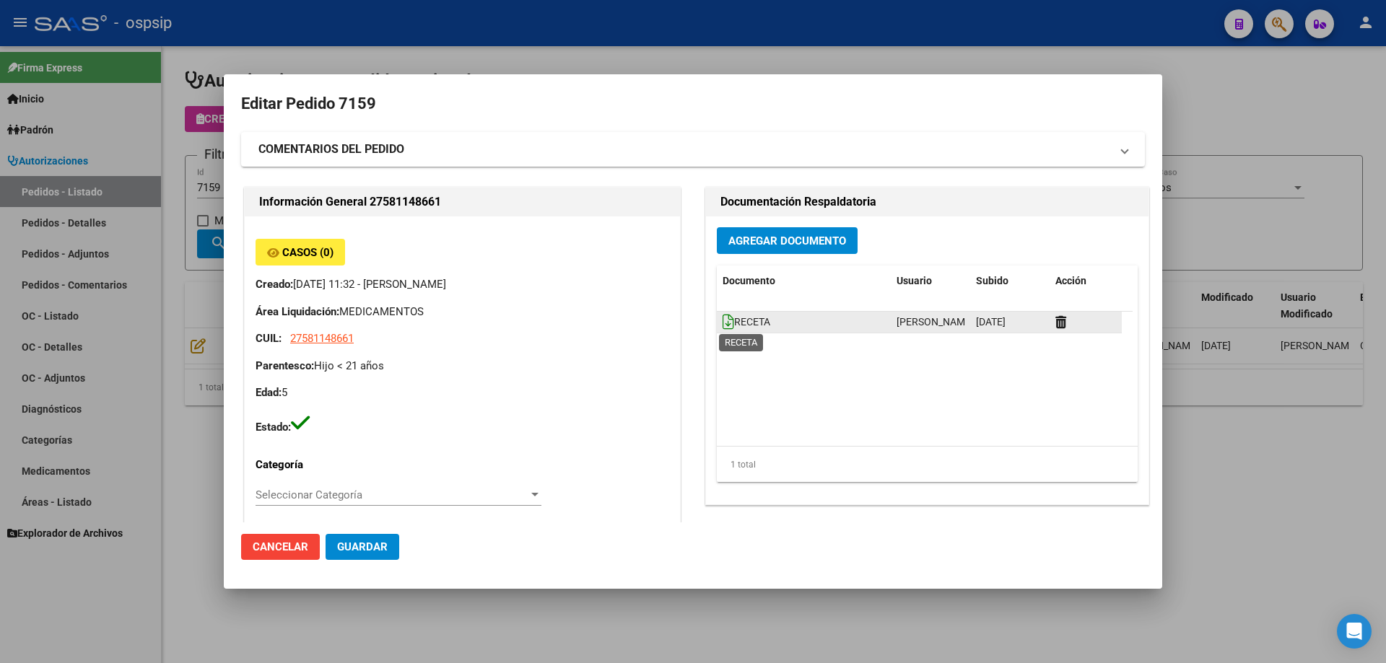
click at [725, 319] on icon at bounding box center [728, 322] width 12 height 16
click at [816, 236] on span "Agregar Documento" at bounding box center [787, 241] width 118 height 13
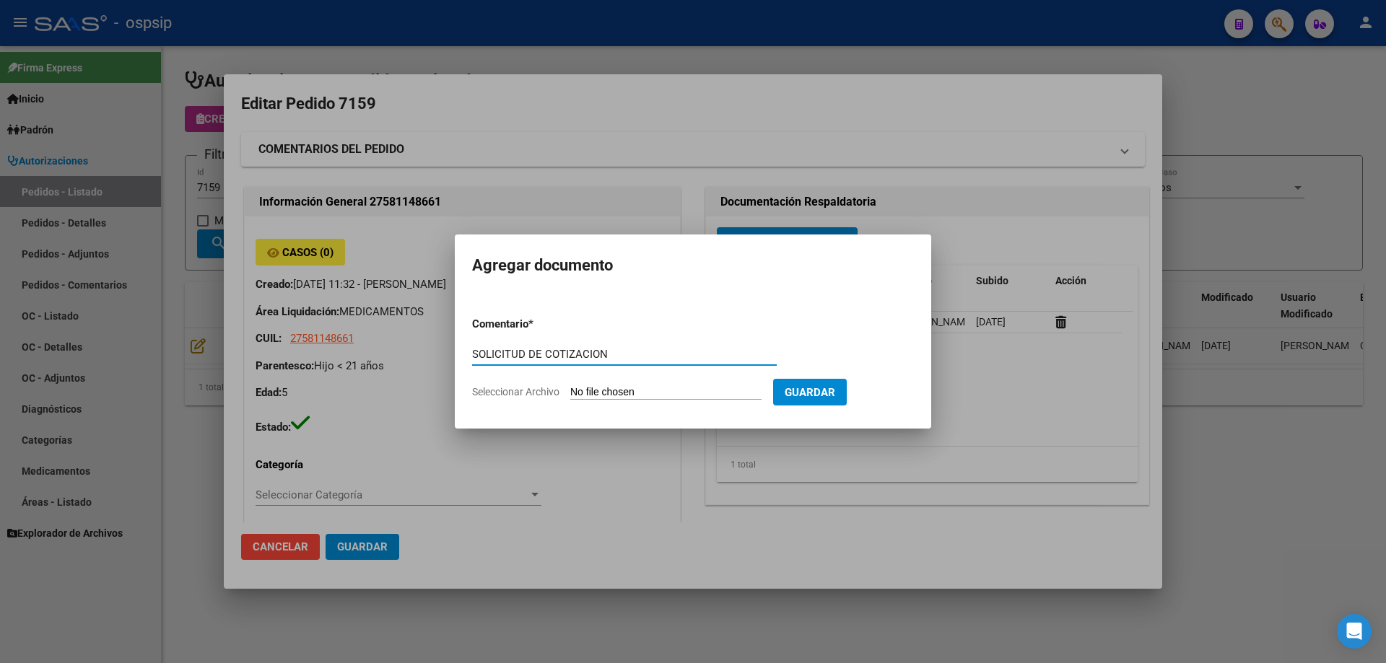
type input "SOLICITUD DE COTIZACION"
type input "C:\fakepath\SOL COT 7159.pdf"
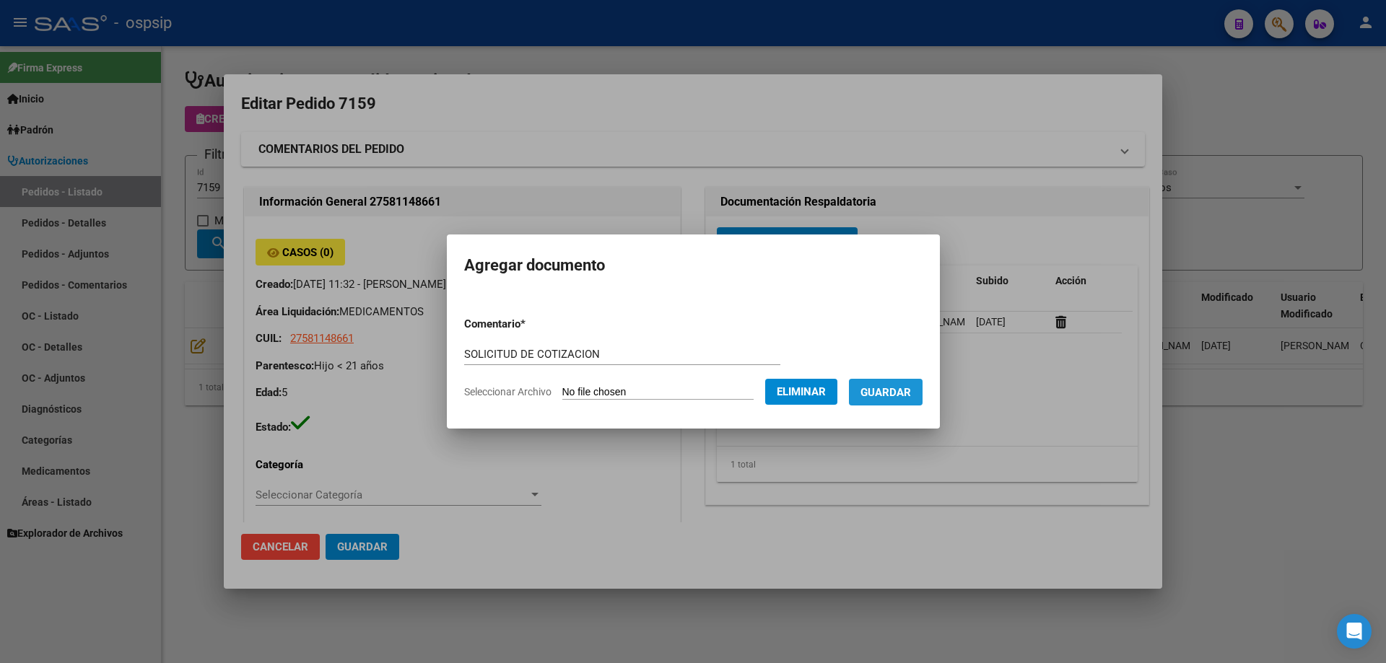
click at [922, 401] on button "Guardar" at bounding box center [886, 392] width 74 height 27
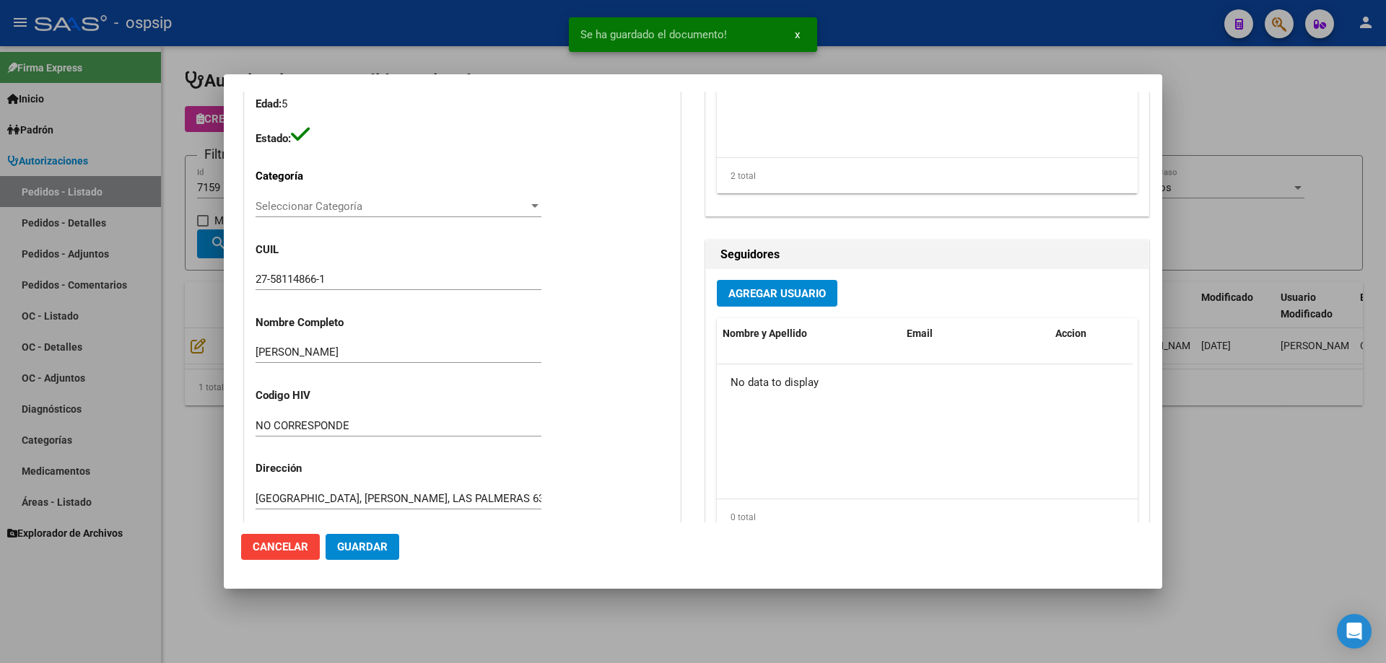
click at [184, 211] on div at bounding box center [693, 331] width 1386 height 663
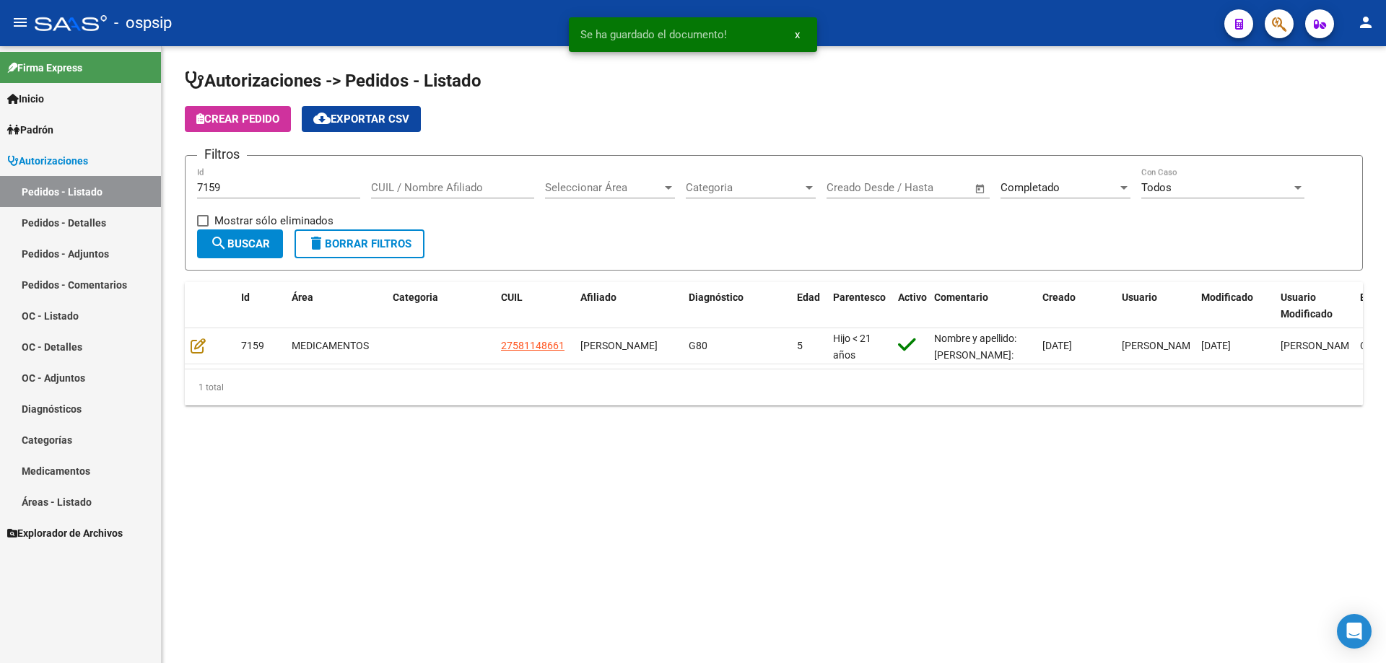
click at [248, 189] on input "7159" at bounding box center [278, 187] width 163 height 13
type input "7161"
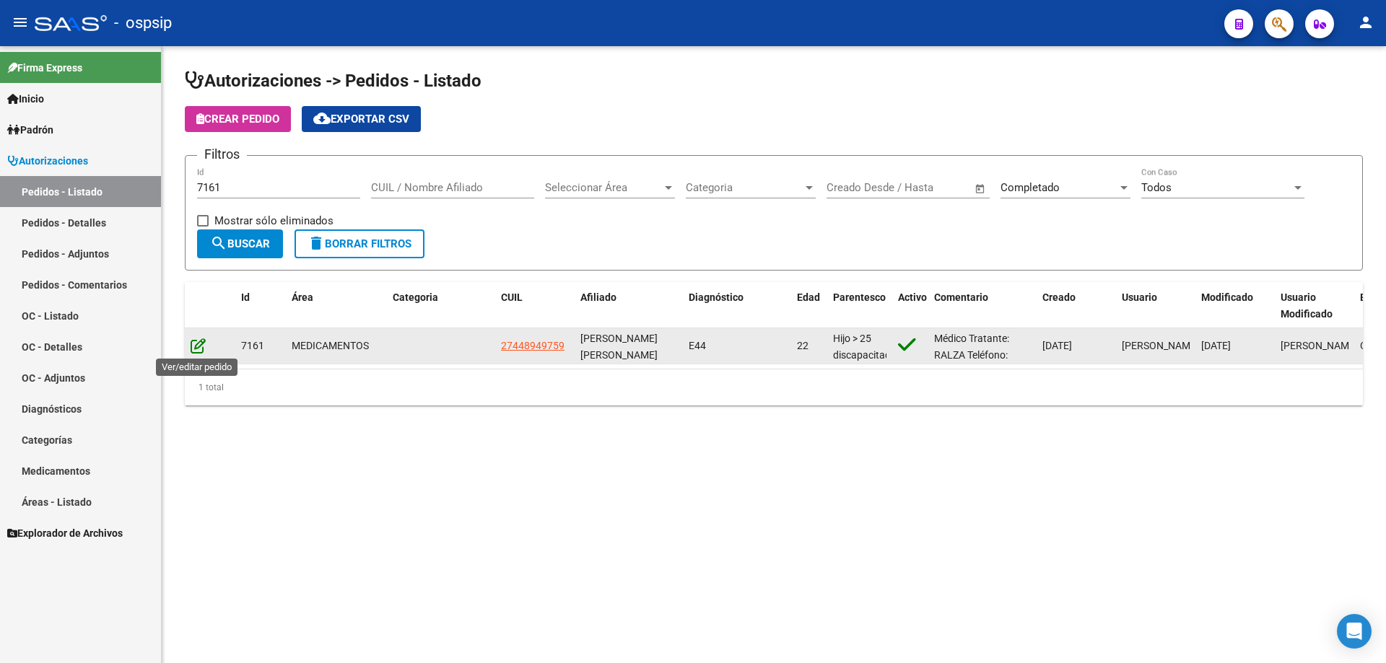
click at [193, 347] on icon at bounding box center [198, 346] width 15 height 16
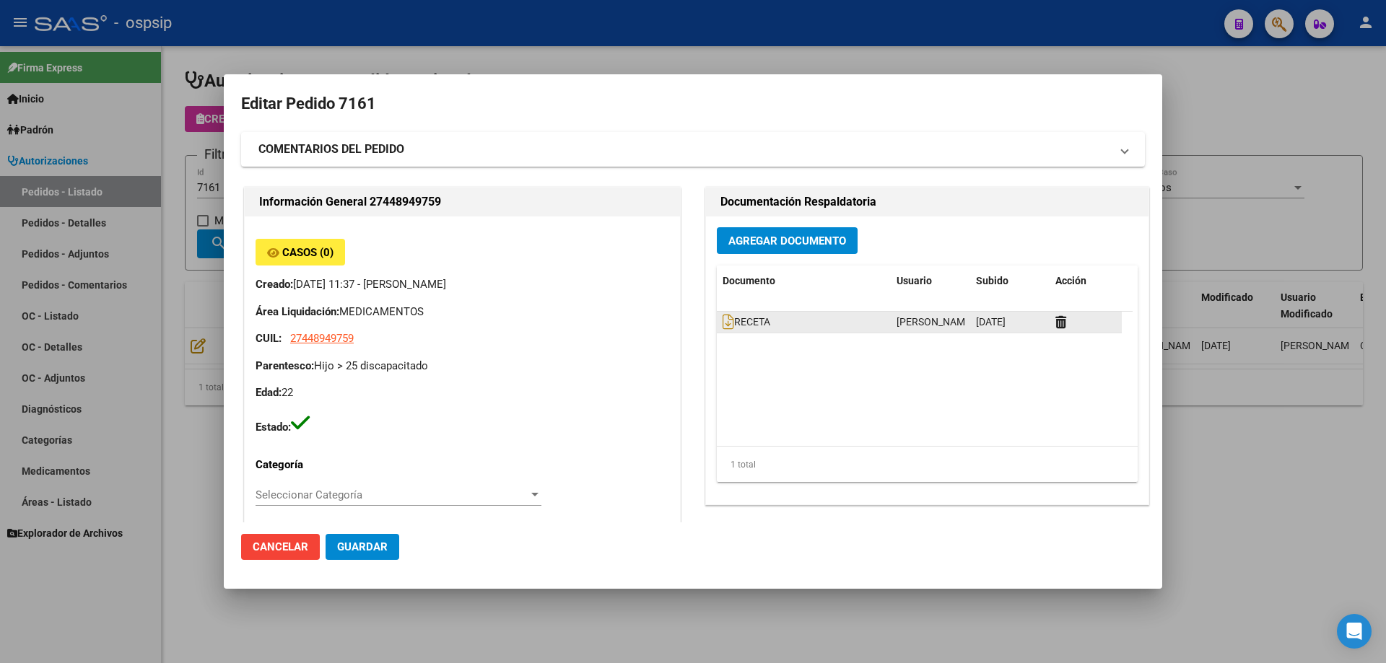
type input "[PERSON_NAME]"
type input "[GEOGRAPHIC_DATA], [GEOGRAPHIC_DATA], AV [PERSON_NAME] 950"
click at [722, 322] on icon at bounding box center [728, 322] width 12 height 16
click at [823, 230] on button "Agregar Documento" at bounding box center [787, 240] width 141 height 27
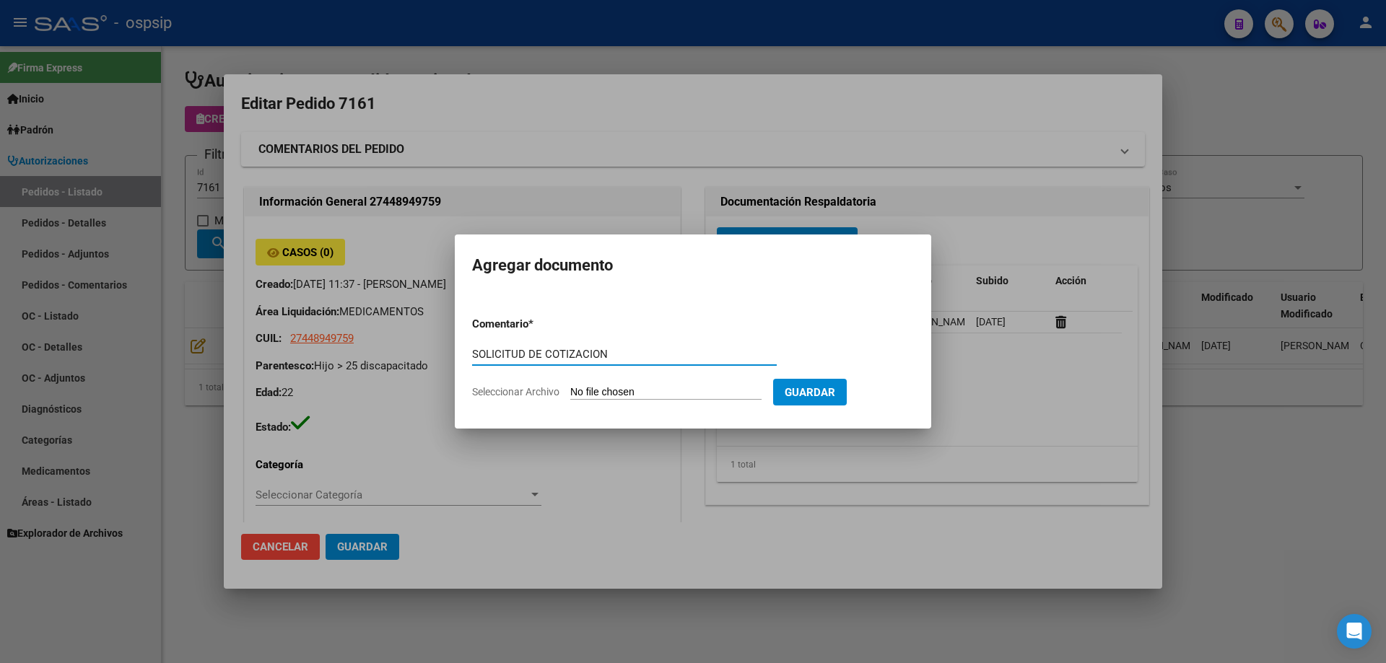
type input "SOLICITUD DE COTIZACION"
drag, startPoint x: 626, startPoint y: 354, endPoint x: 396, endPoint y: 369, distance: 230.0
click at [396, 369] on div "Editar Pedido 7161 COMENTARIOS DEL PEDIDO Escriba su comentario aquí. Enviar co…" at bounding box center [693, 331] width 1386 height 663
type input "C:\fakepath\SOL COT 7161.pdf"
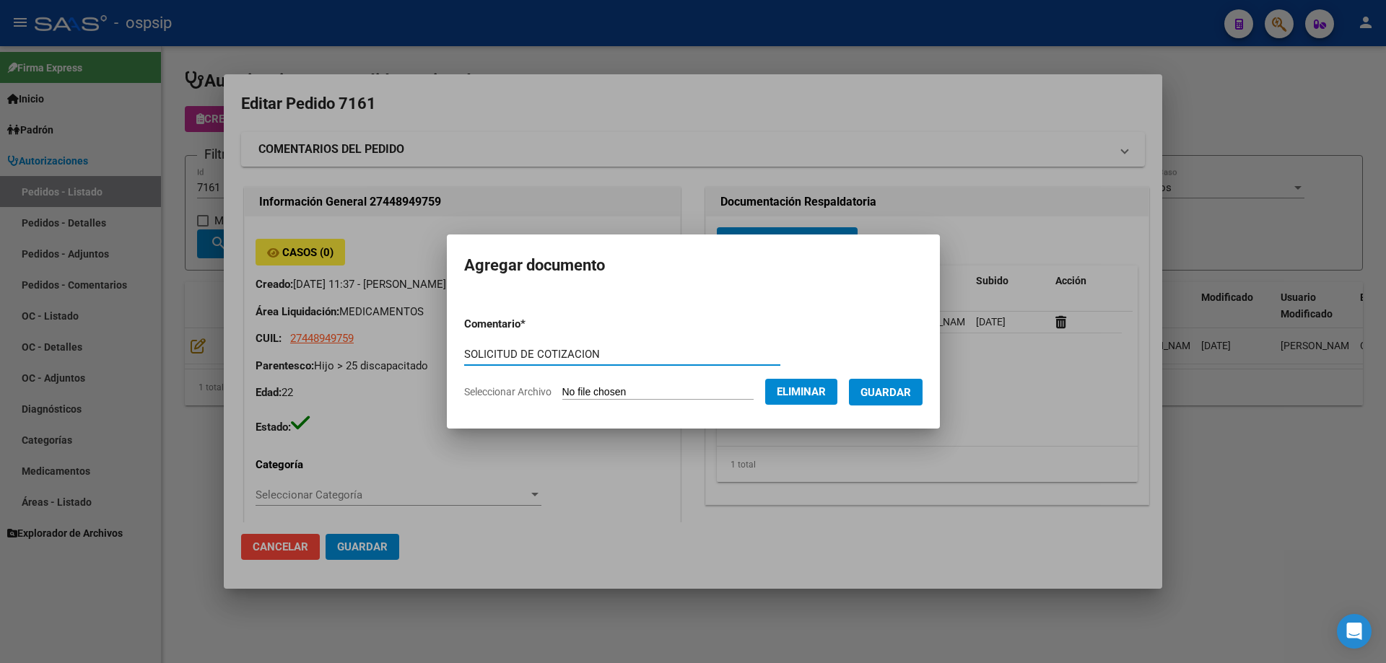
click at [910, 393] on span "Guardar" at bounding box center [885, 392] width 51 height 13
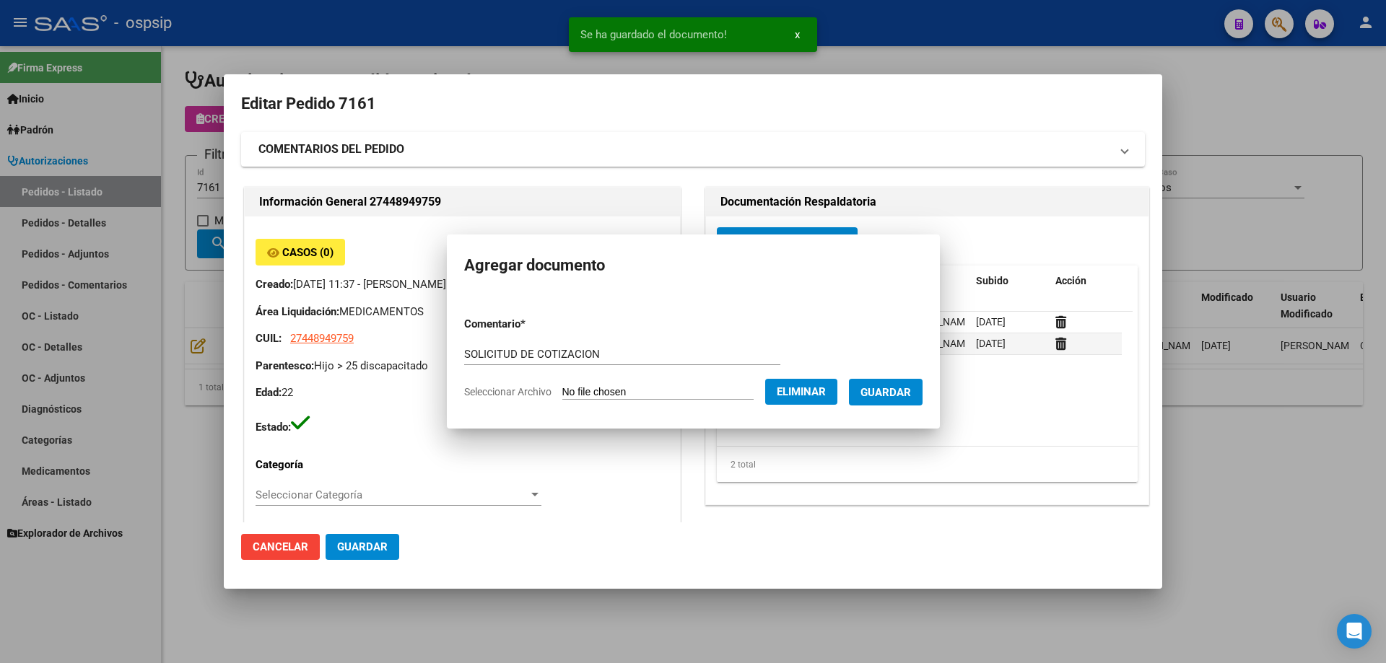
click at [145, 162] on div at bounding box center [693, 331] width 1386 height 663
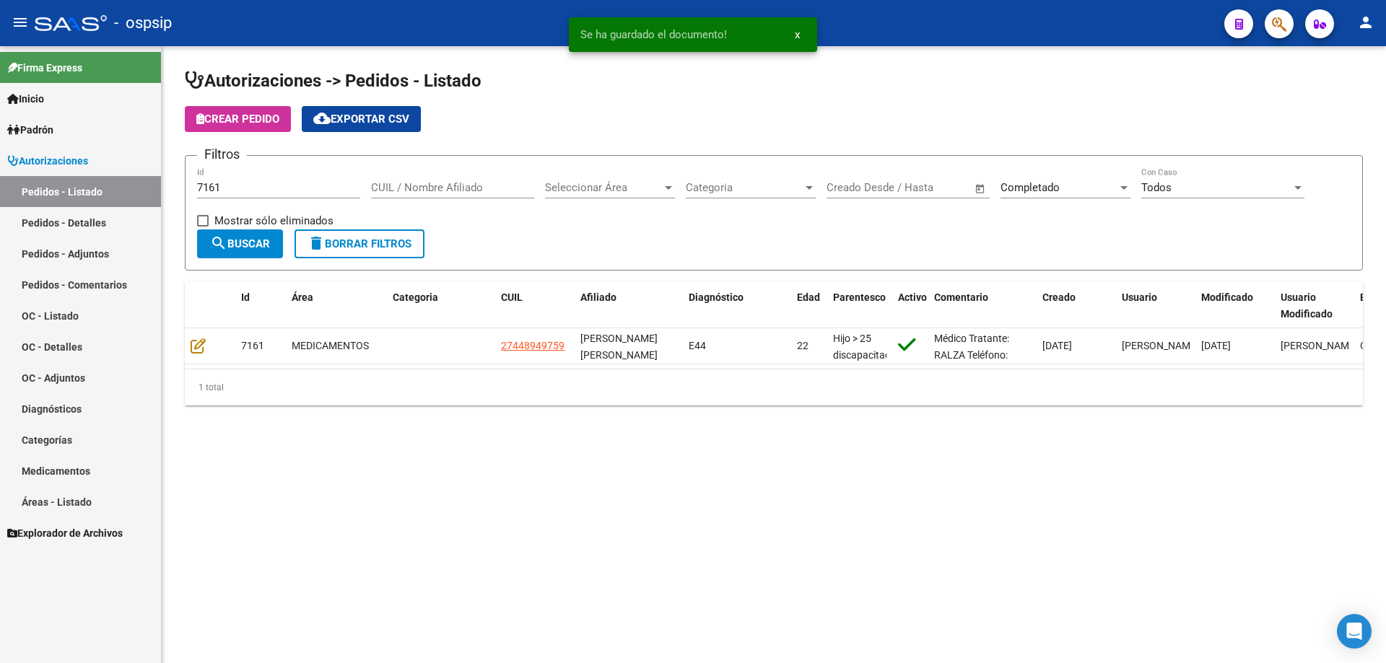
click at [222, 190] on input "7161" at bounding box center [278, 187] width 163 height 13
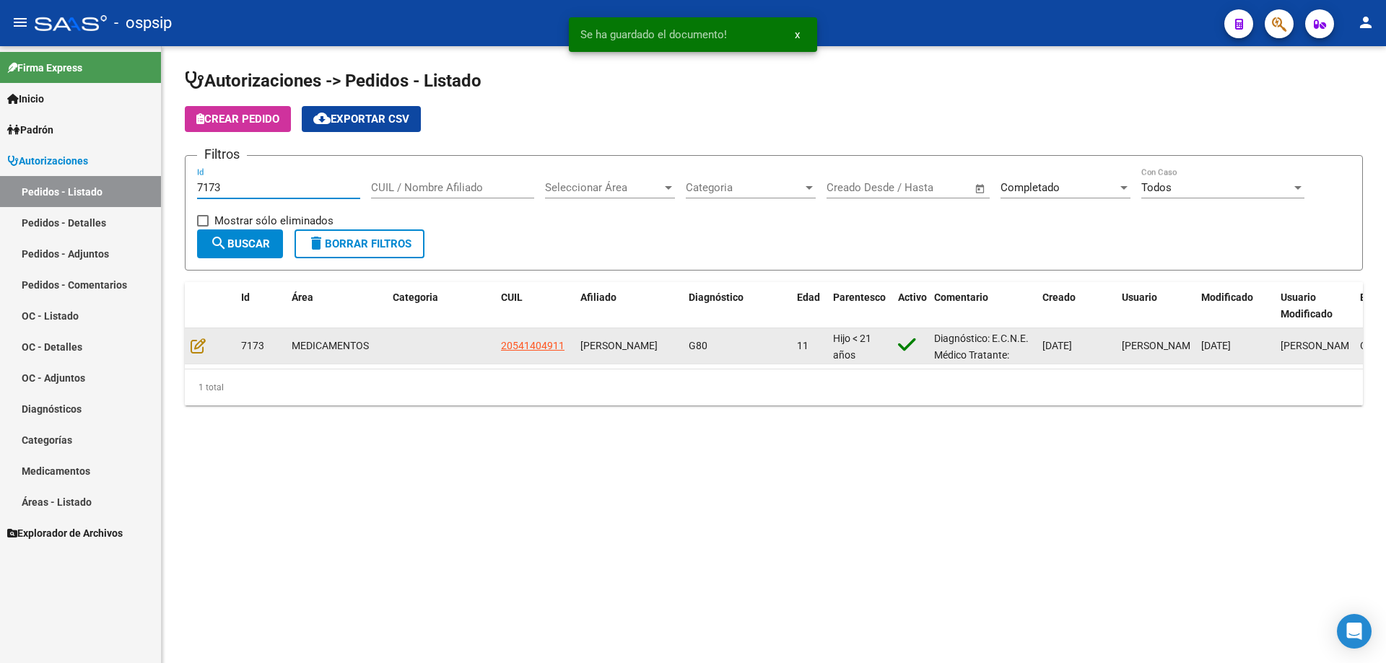
type input "7173"
click at [194, 354] on div at bounding box center [210, 346] width 39 height 17
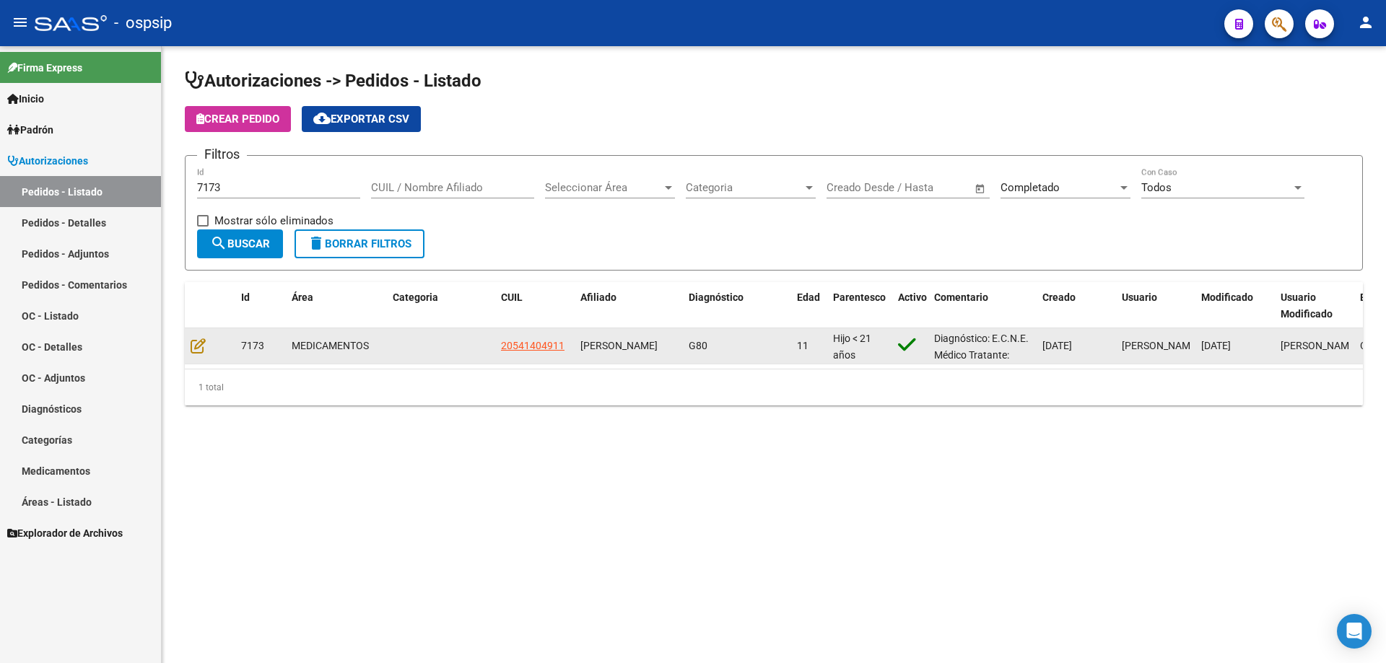
click at [185, 344] on datatable-body-cell at bounding box center [210, 345] width 51 height 35
click at [188, 344] on datatable-body-cell at bounding box center [210, 345] width 51 height 35
click at [194, 344] on icon at bounding box center [198, 346] width 15 height 16
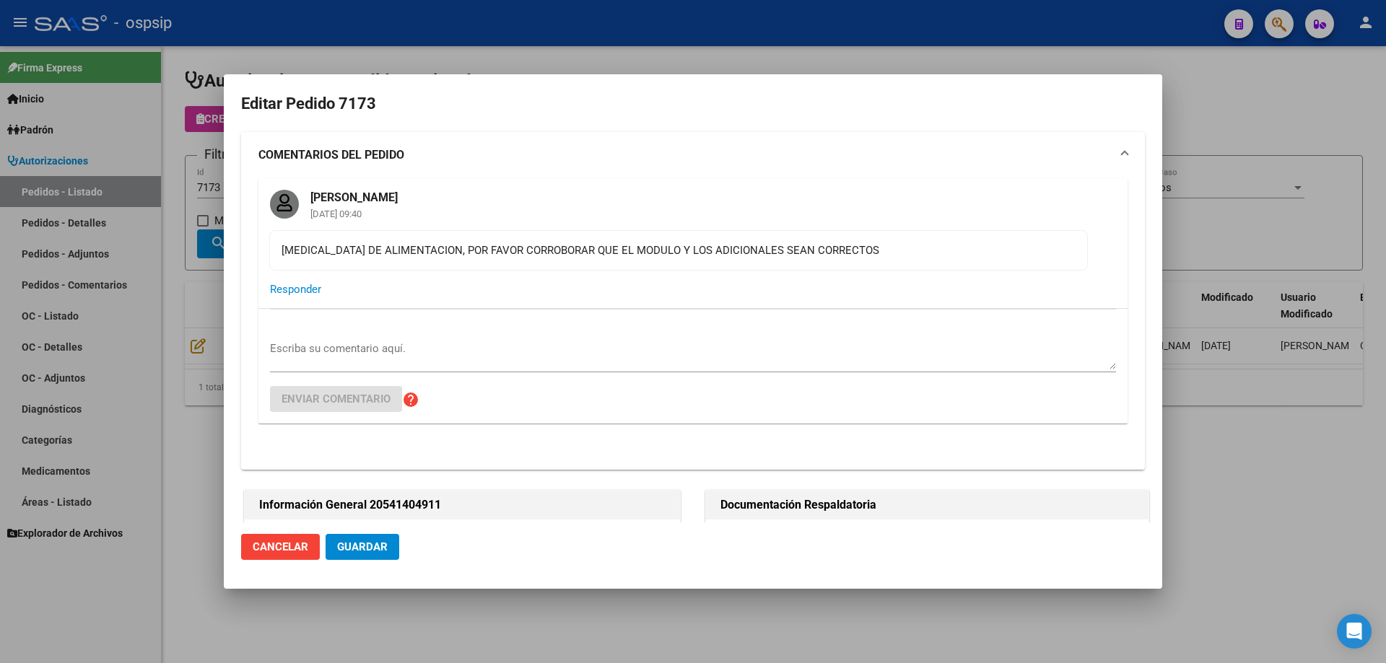
type input "[PERSON_NAME]"
type input "[GEOGRAPHIC_DATA], [PERSON_NAME], [GEOGRAPHIC_DATA] 1363"
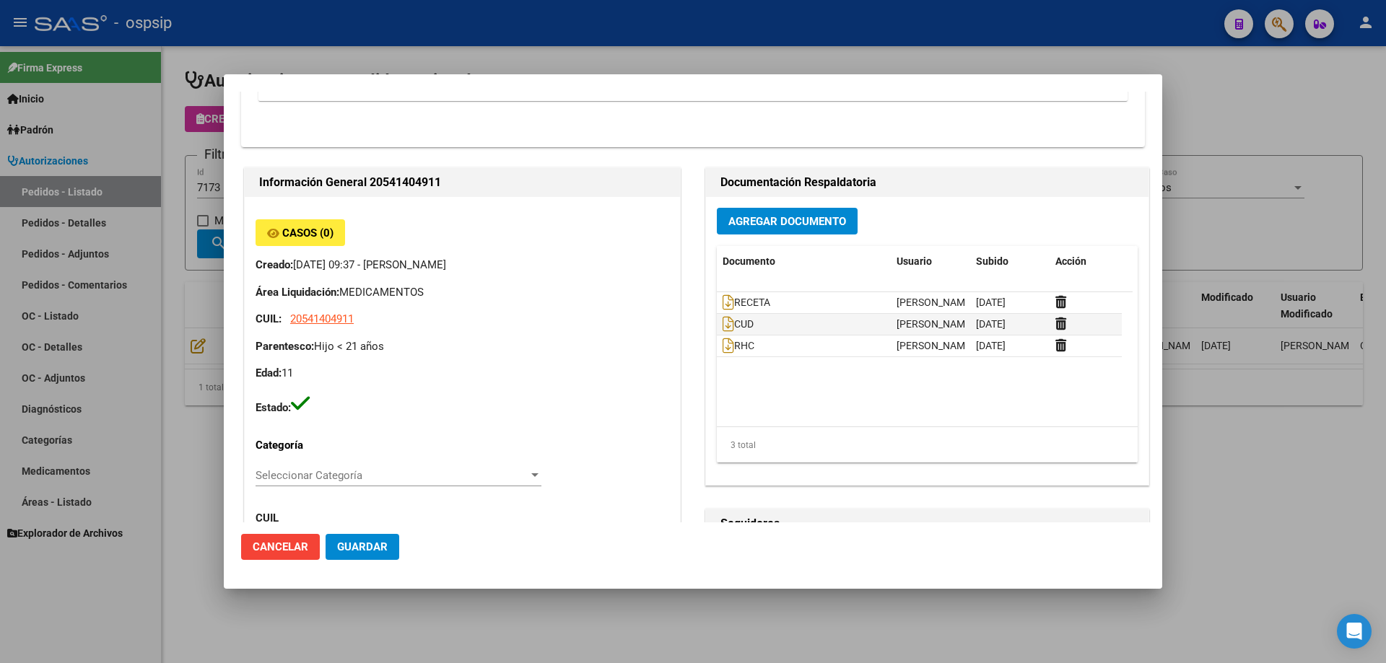
scroll to position [159, 0]
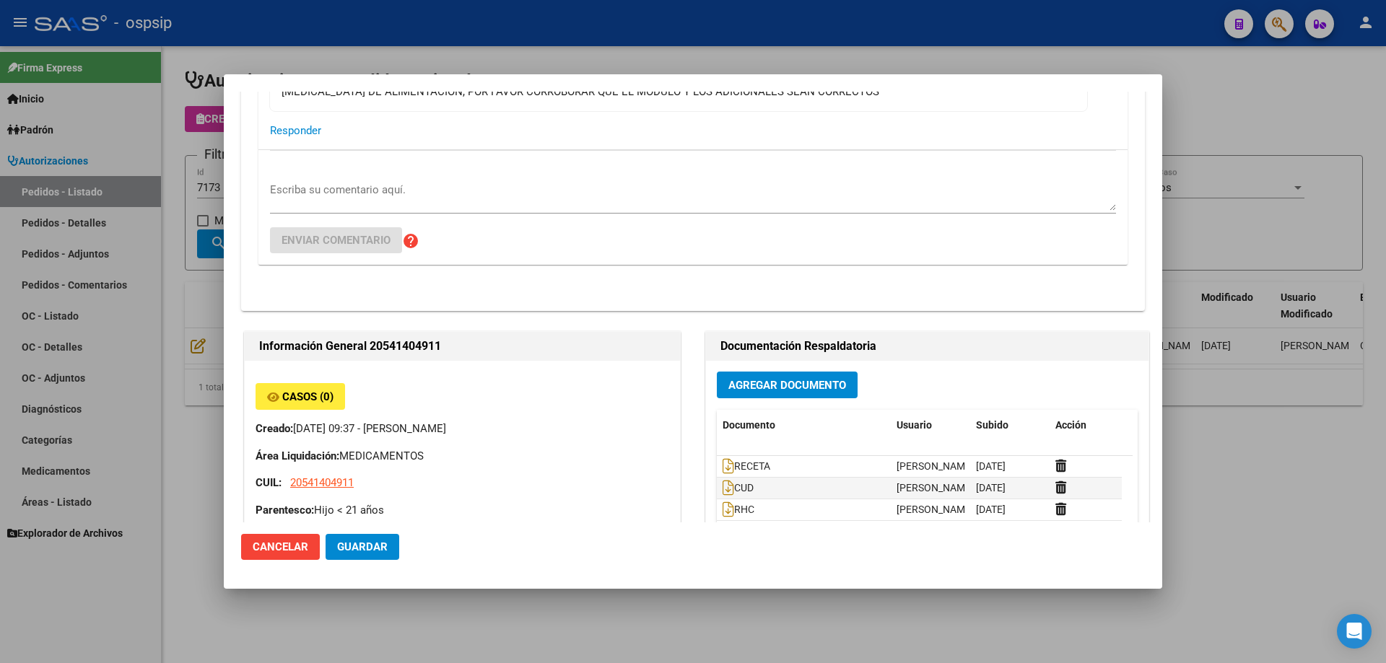
click at [755, 380] on span "Agregar Documento" at bounding box center [787, 385] width 118 height 13
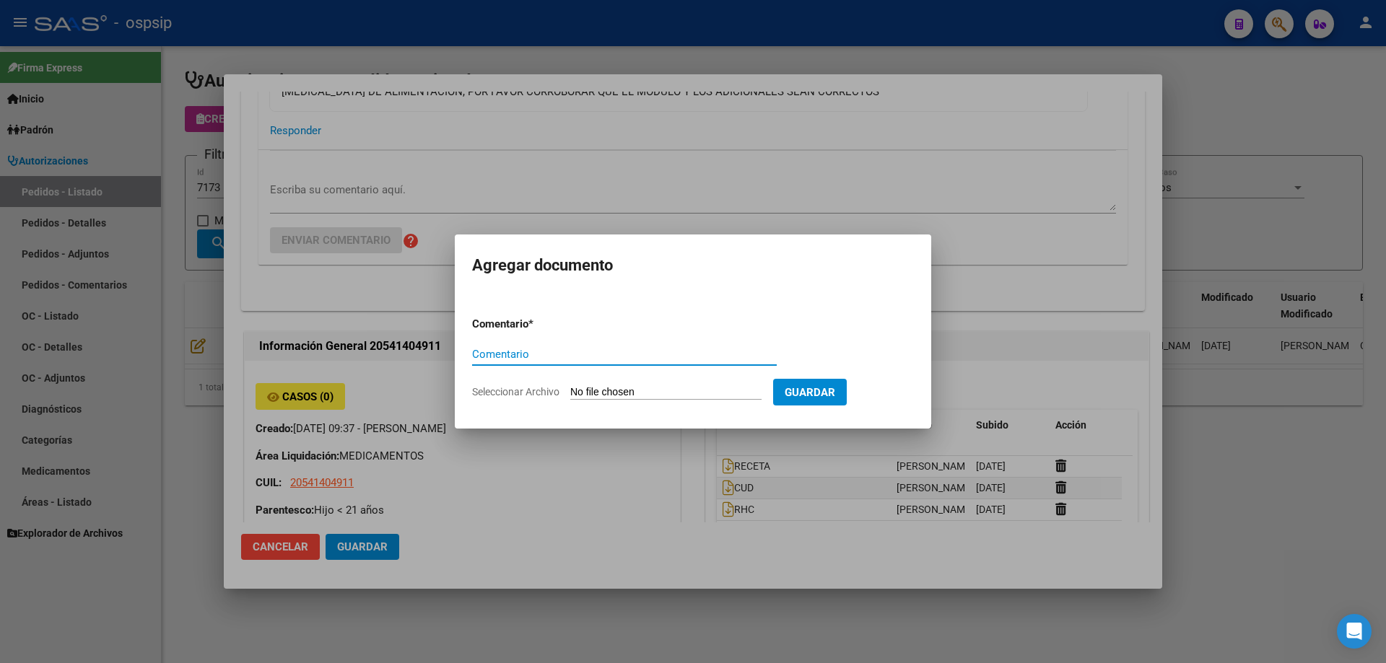
click at [639, 93] on div at bounding box center [693, 331] width 1386 height 663
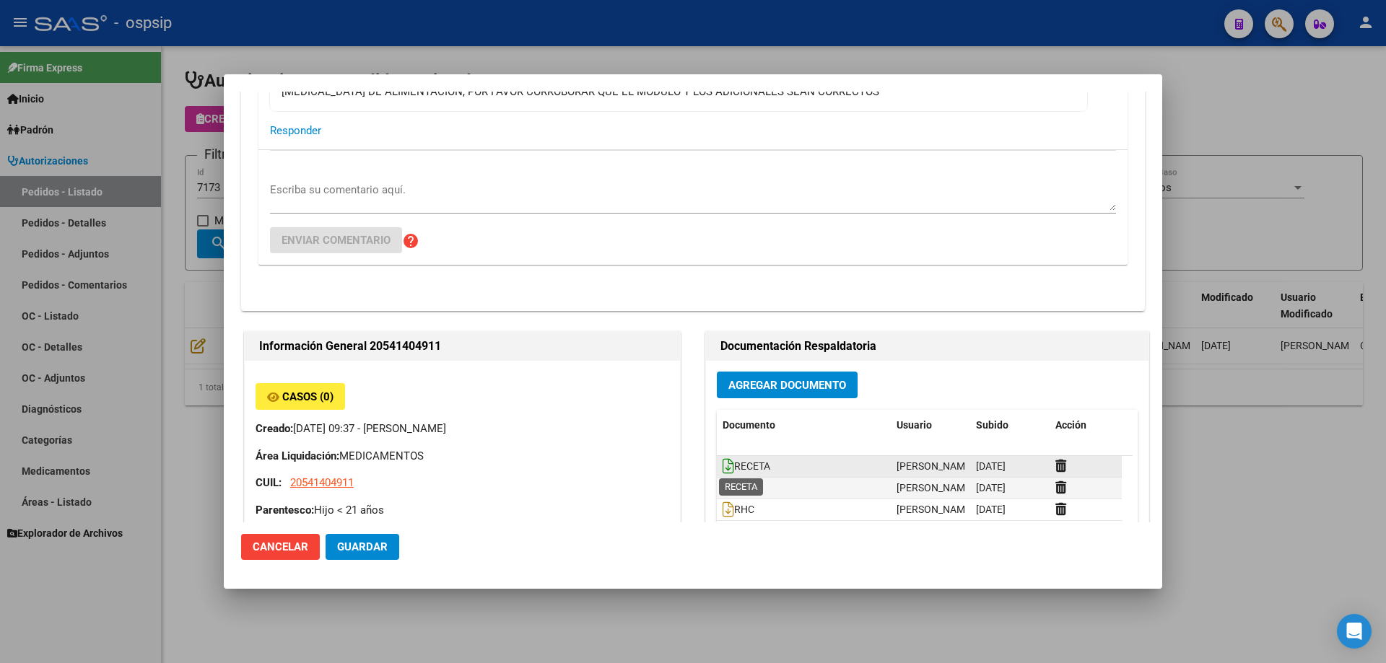
click at [722, 465] on icon at bounding box center [728, 466] width 12 height 16
click at [803, 380] on span "Agregar Documento" at bounding box center [787, 385] width 118 height 13
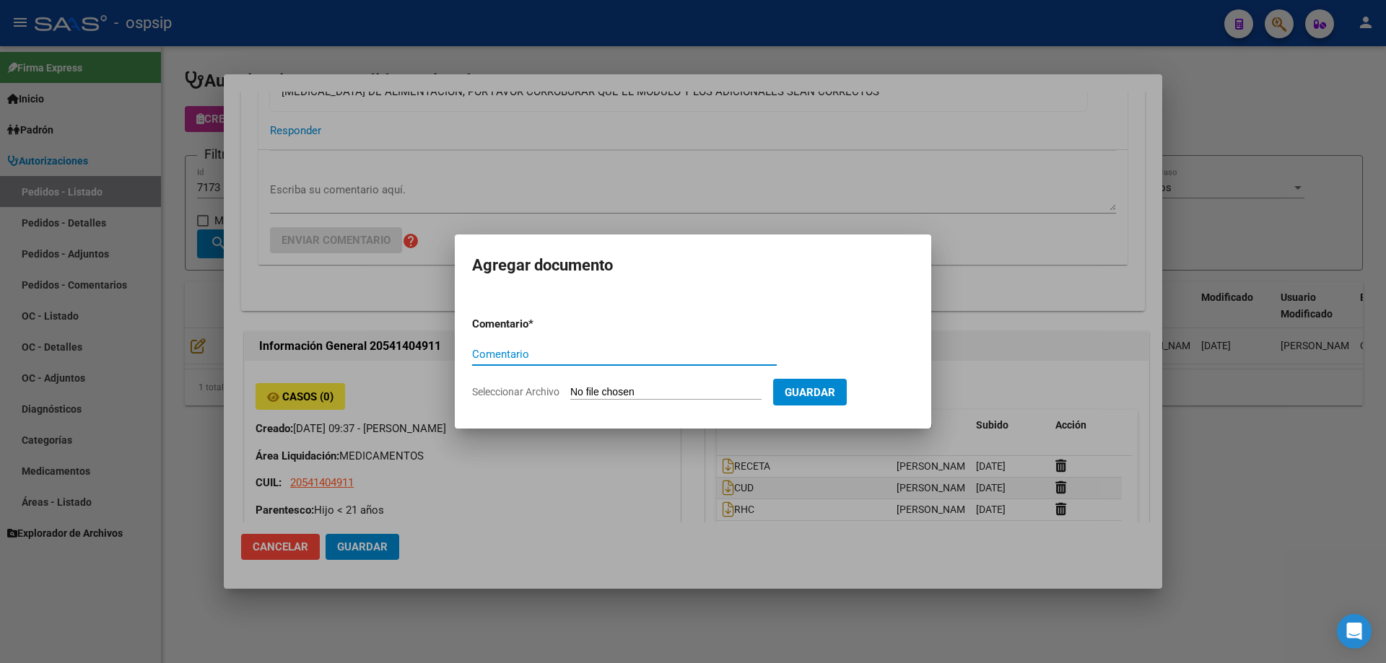
paste input "SOLICITUD DE COTIZACION"
type input "SOLICITUD DE COTIZACION"
type input "C:\fakepath\SOL COT 7173.pdf"
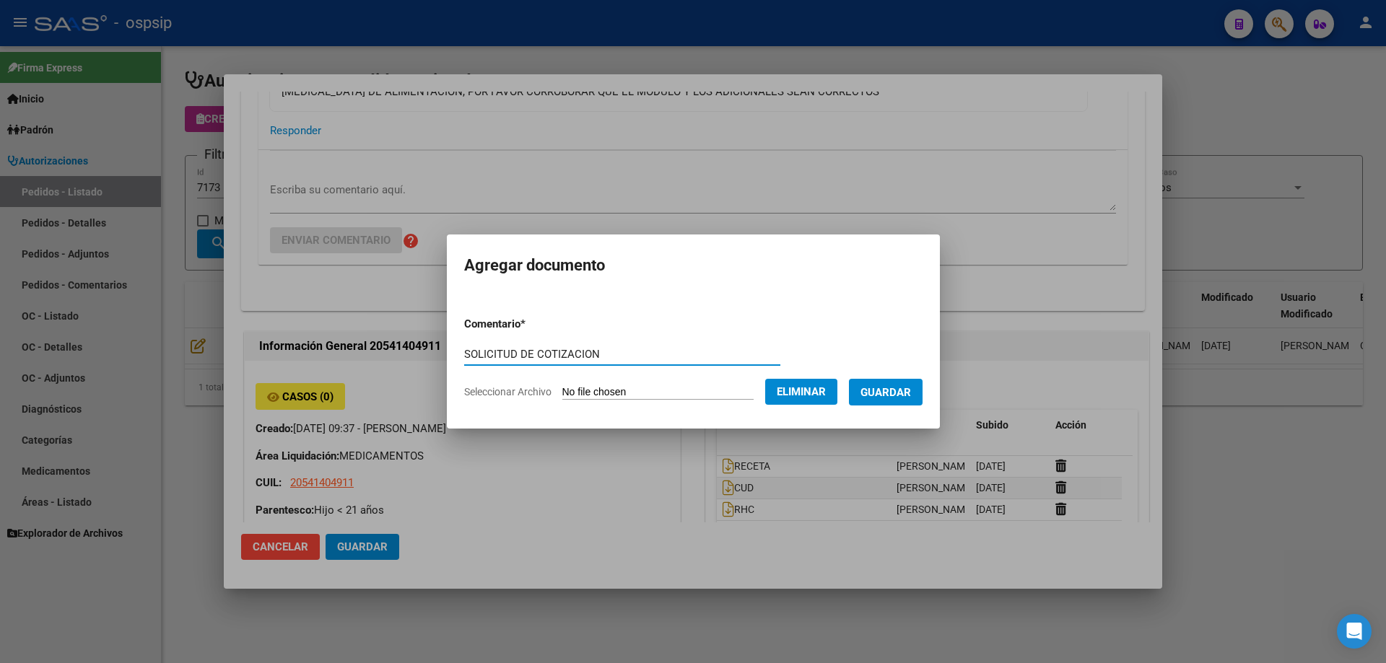
drag, startPoint x: 608, startPoint y: 350, endPoint x: 445, endPoint y: 351, distance: 163.8
click at [447, 352] on mat-dialog-content "Comentario * SOLICITUD DE COTIZACION Comentario Seleccionar Archivo Eliminar Gu…" at bounding box center [693, 352] width 493 height 117
drag, startPoint x: 448, startPoint y: 350, endPoint x: 587, endPoint y: 365, distance: 140.1
click at [590, 356] on input "SOLICITUD DE COTIZACION" at bounding box center [622, 354] width 316 height 13
click at [909, 395] on span "Guardar" at bounding box center [885, 392] width 51 height 13
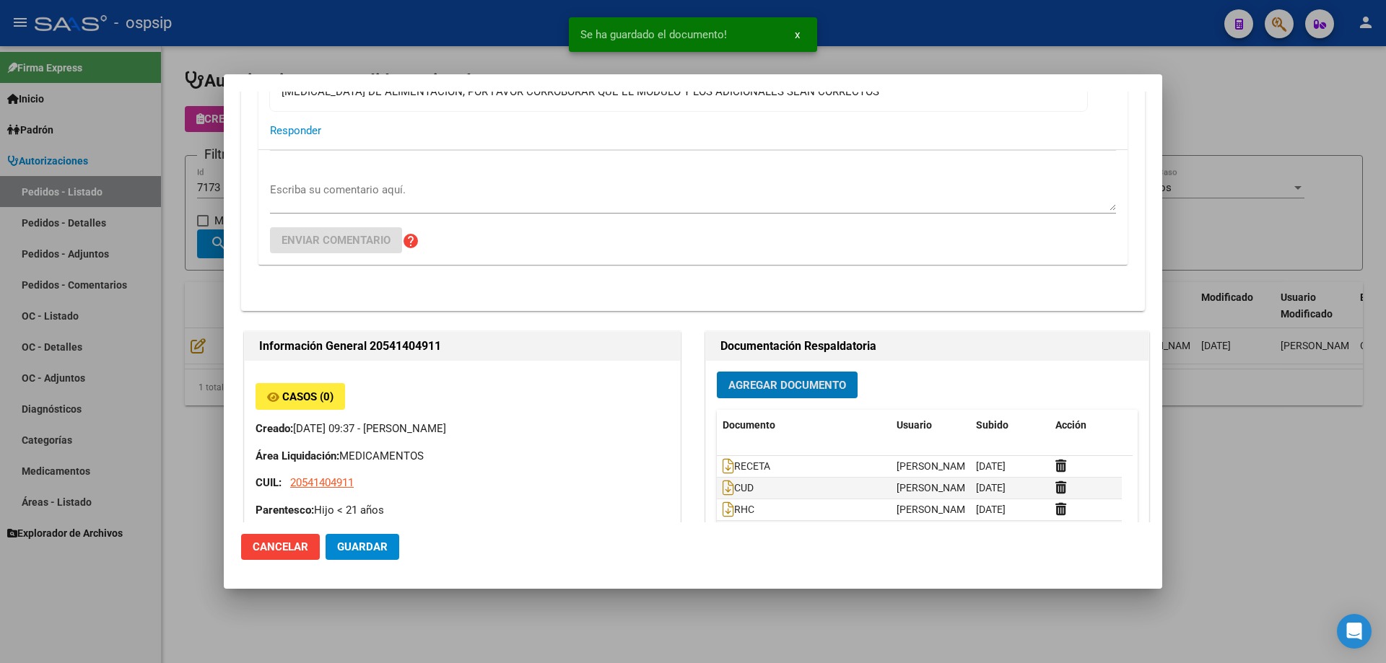
click at [187, 289] on div at bounding box center [693, 331] width 1386 height 663
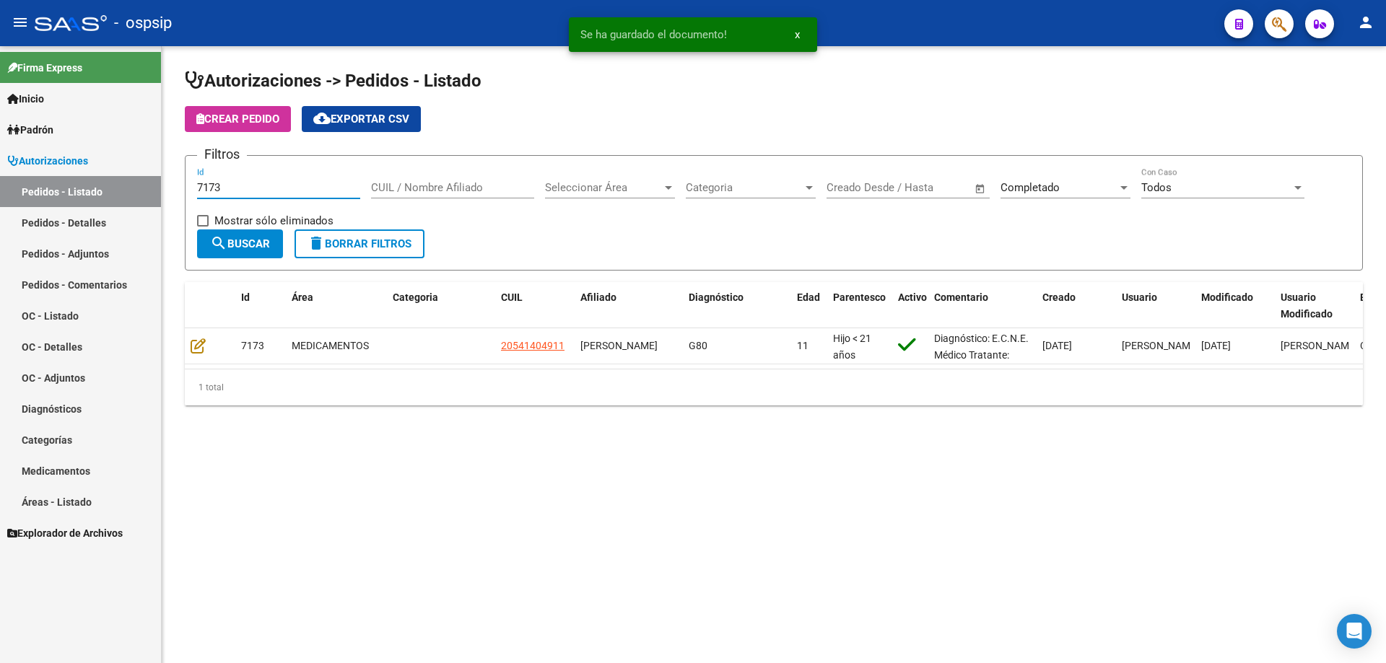
drag, startPoint x: 250, startPoint y: 191, endPoint x: 253, endPoint y: 177, distance: 13.9
click at [253, 177] on div "7173 Id" at bounding box center [278, 182] width 163 height 31
type input "7174"
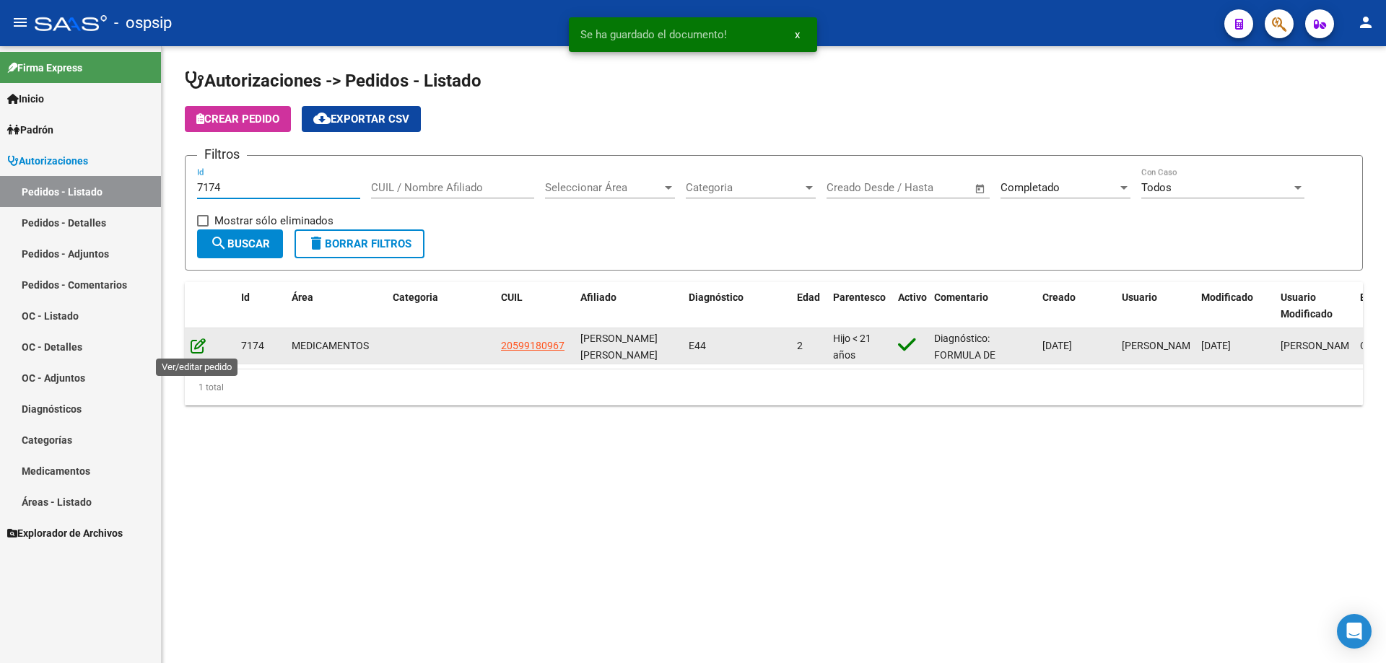
click at [197, 346] on icon at bounding box center [198, 346] width 15 height 16
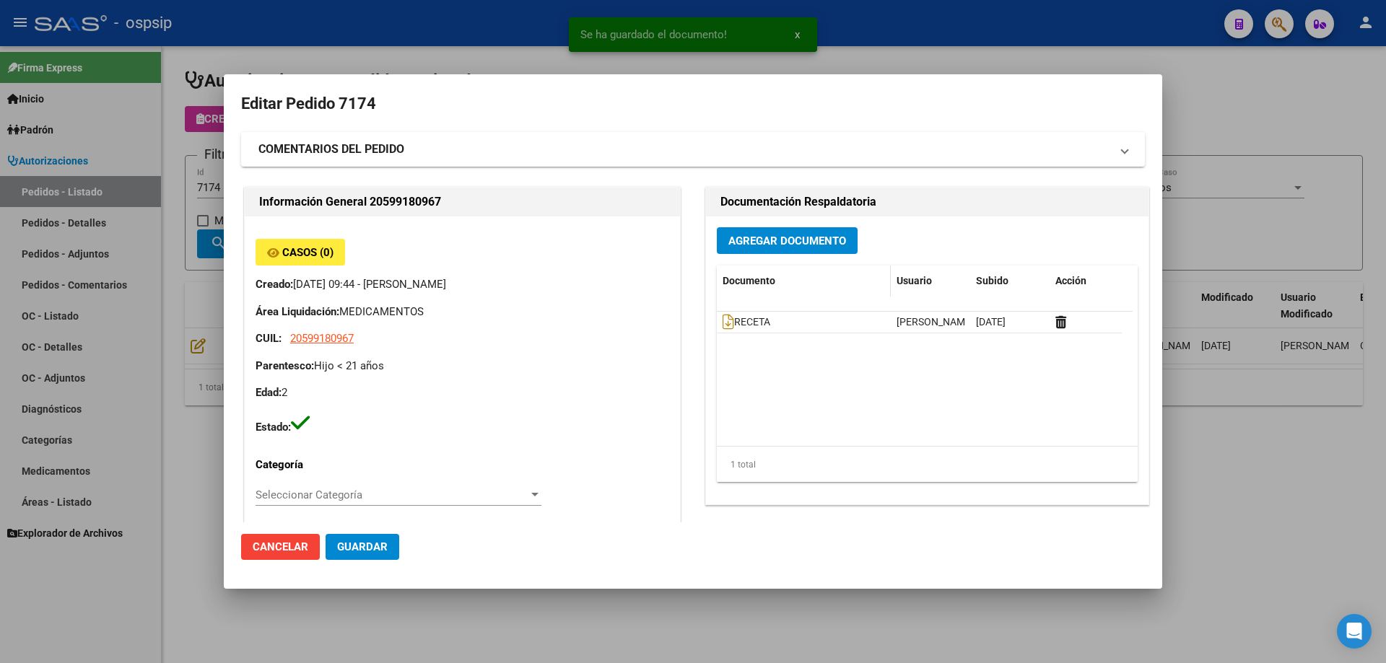
type input "[PERSON_NAME]"
type input "[GEOGRAPHIC_DATA], [GEOGRAPHIC_DATA], [PERSON_NAME] 1145, Departamento: 8"
click at [781, 255] on div "Agregar Documento Documento Usuario Subido Acción RECETA [PERSON_NAME] [DATE] 1…" at bounding box center [927, 361] width 442 height 288
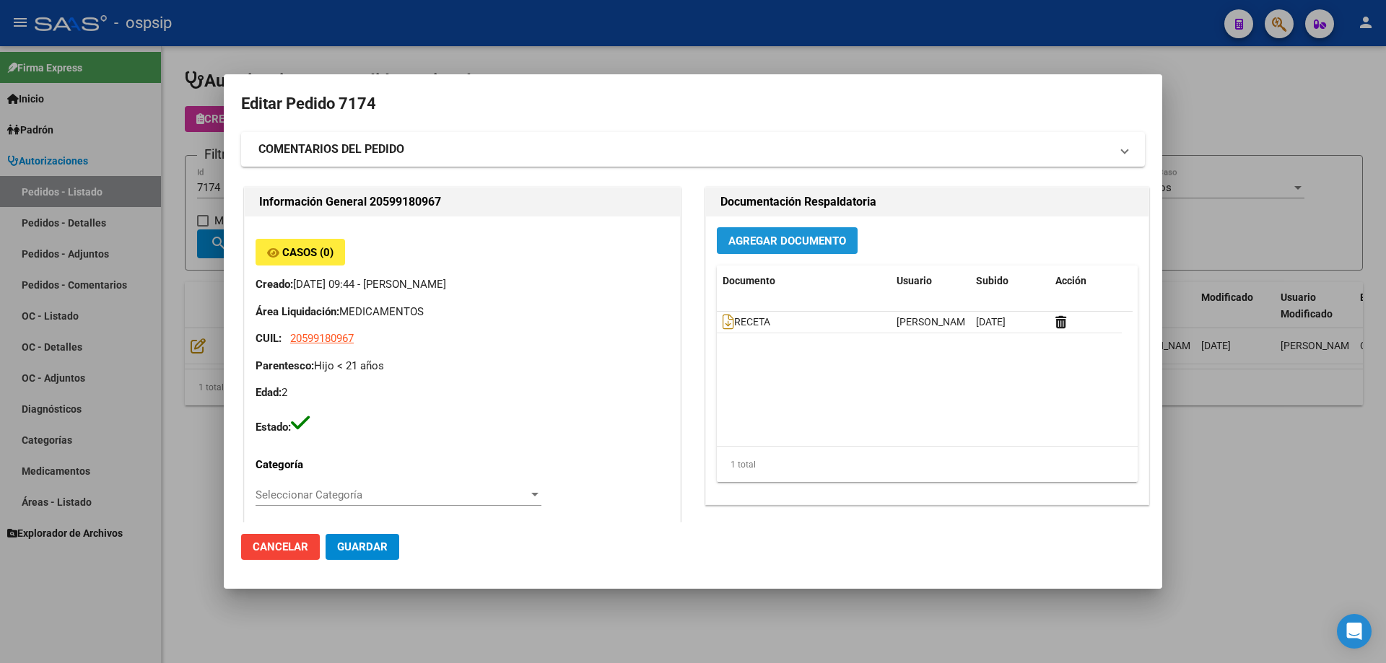
click at [779, 238] on span "Agregar Documento" at bounding box center [787, 241] width 118 height 13
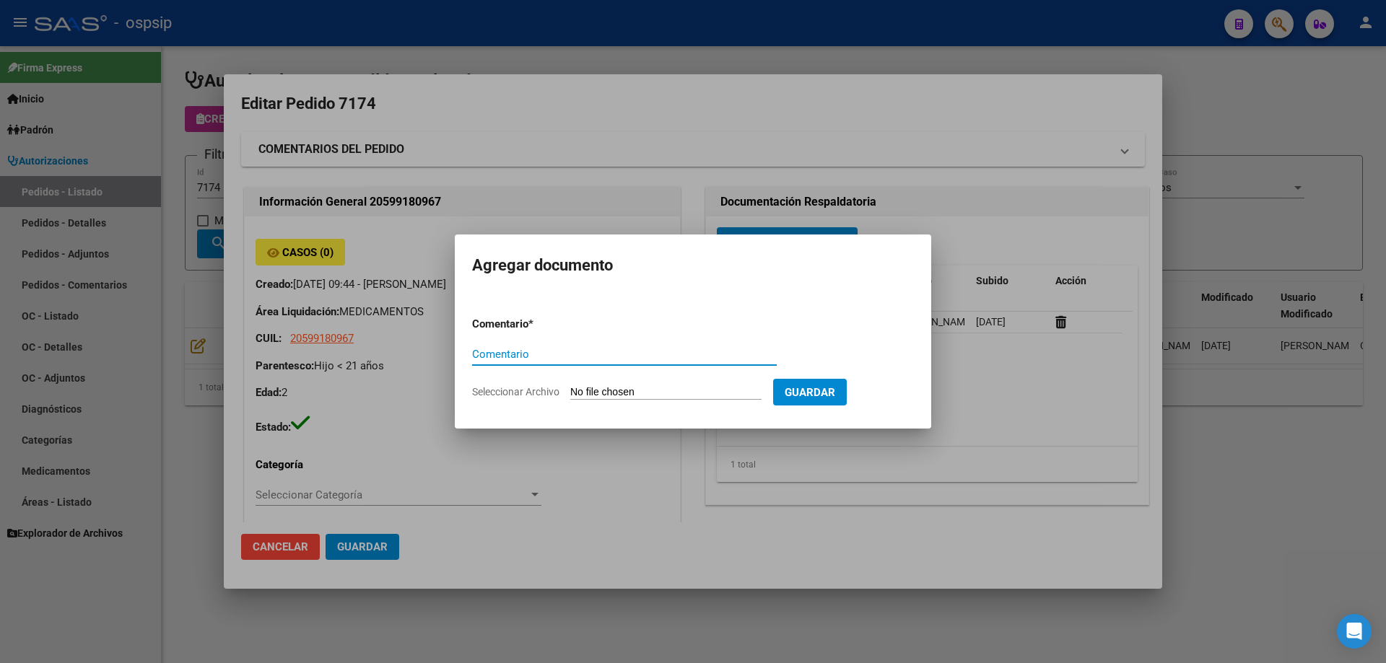
type input "SOLICITUD DE COTIZACION"
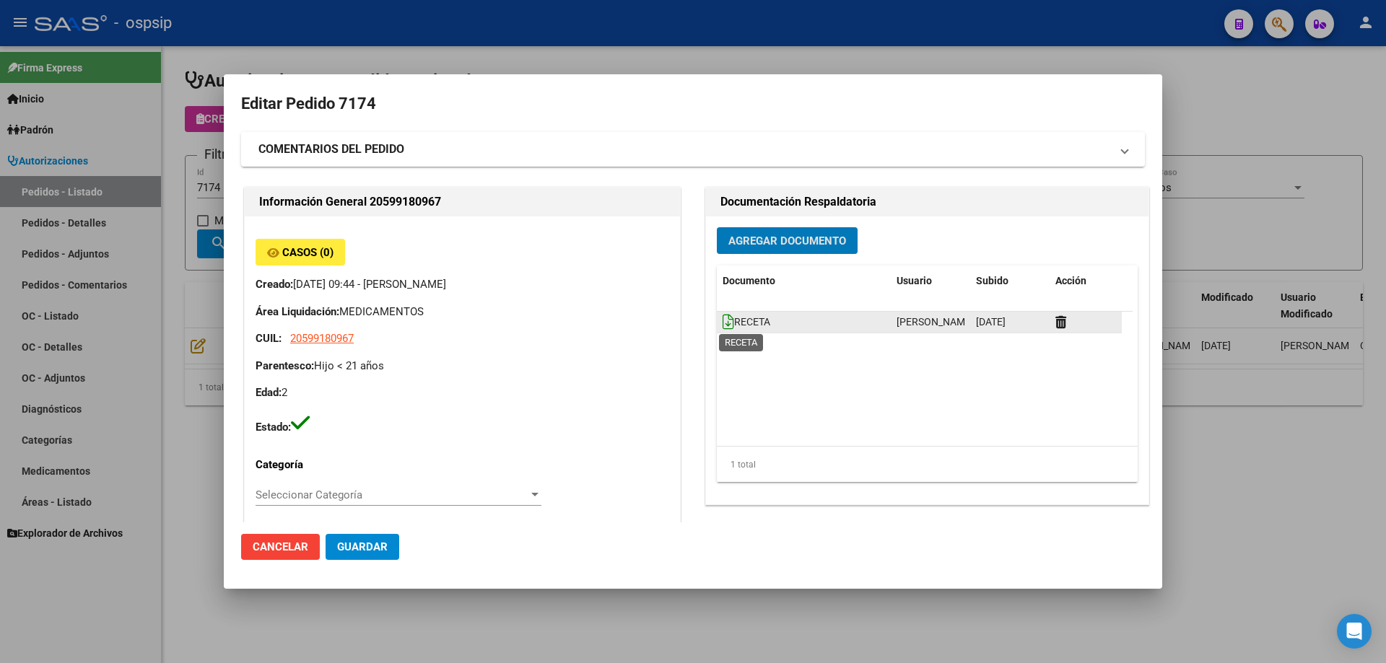
click at [724, 320] on icon at bounding box center [728, 322] width 12 height 16
click at [772, 219] on div "Agregar Documento Documento Usuario Subido Acción RECETA [PERSON_NAME] [DATE] 1…" at bounding box center [927, 361] width 442 height 288
click at [777, 242] on span "Agregar Documento" at bounding box center [787, 241] width 118 height 13
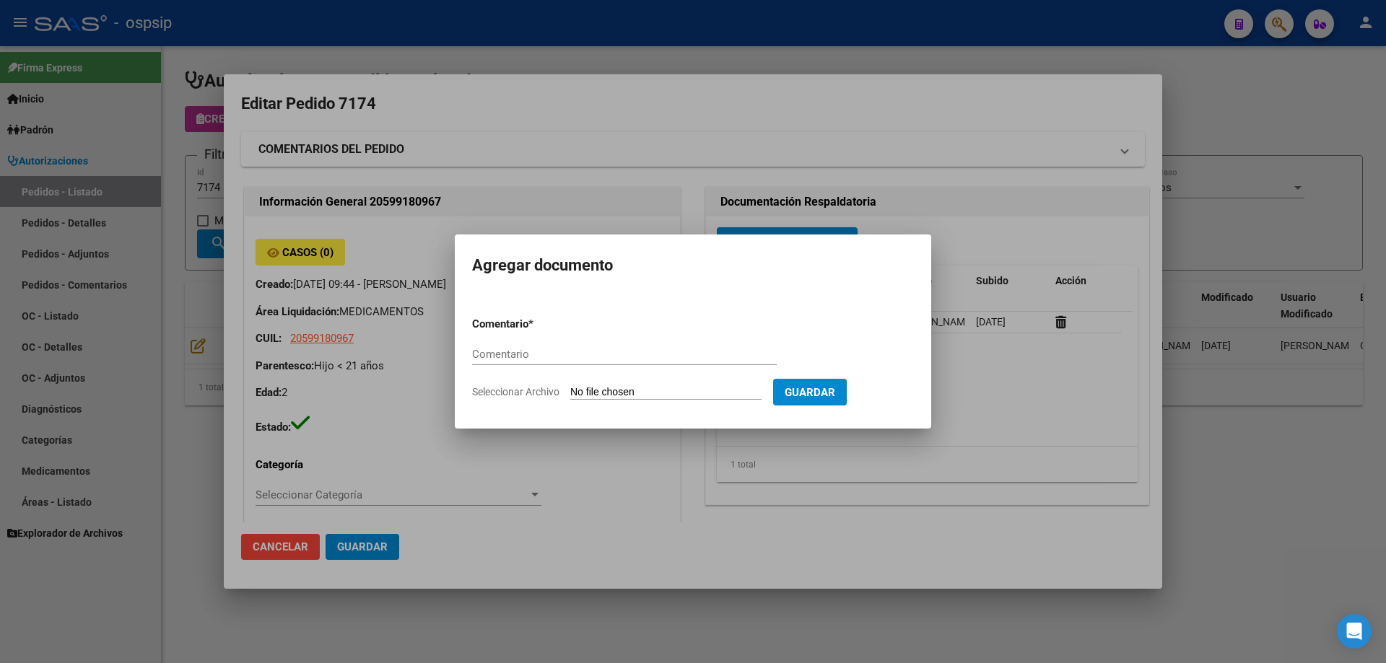
paste input "SOLICITUD DE COTIZACION"
type input "SOLICITUD DE COTIZACION"
type input "C:\fakepath\SOL COT 7174.pdf"
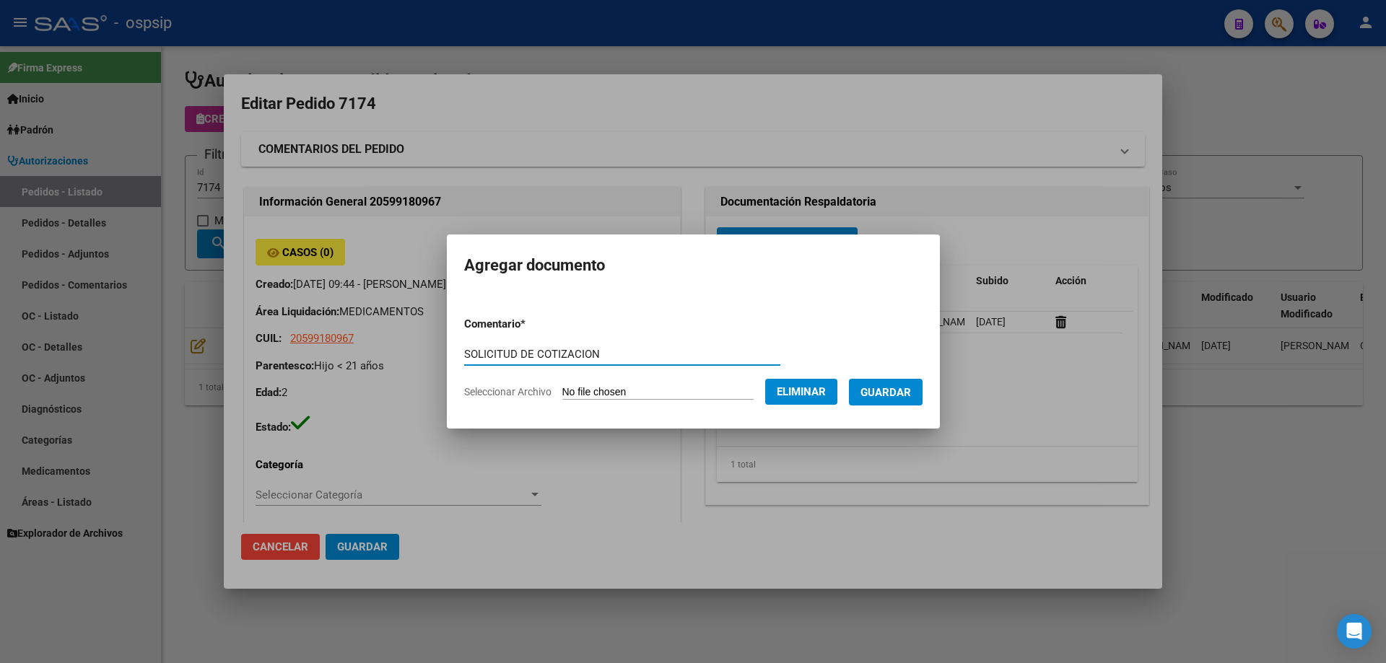
drag, startPoint x: 599, startPoint y: 355, endPoint x: 416, endPoint y: 355, distance: 182.6
click at [416, 355] on div "Editar Pedido 7174 COMENTARIOS DEL PEDIDO Escriba su comentario aquí. Enviar co…" at bounding box center [693, 331] width 1386 height 663
click at [906, 392] on span "Guardar" at bounding box center [885, 392] width 51 height 13
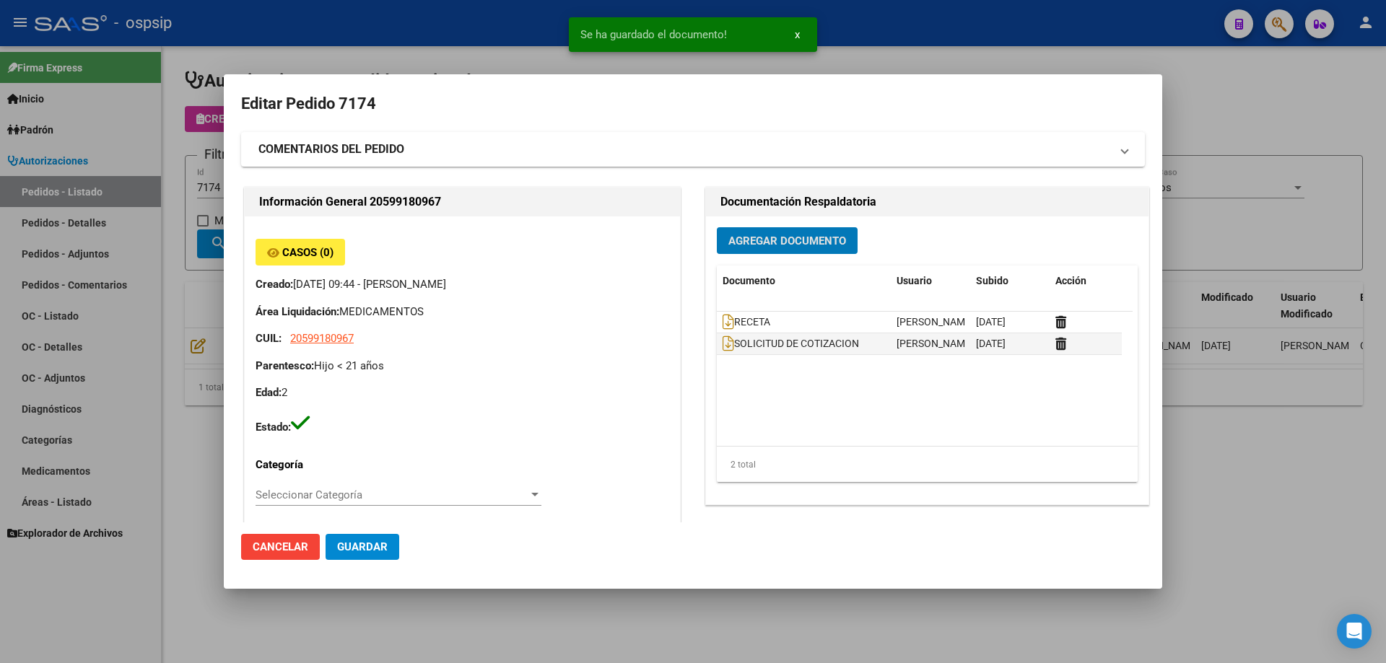
click at [214, 175] on div at bounding box center [693, 331] width 1386 height 663
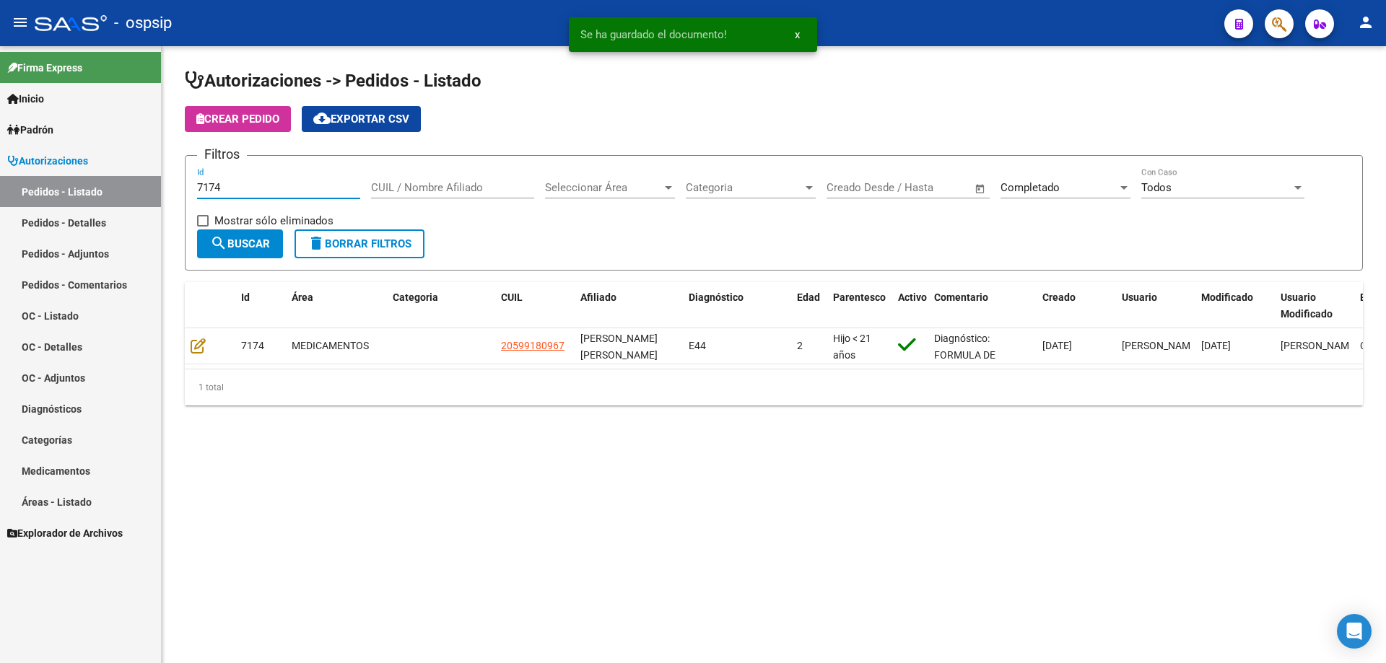
click at [228, 183] on input "7174" at bounding box center [278, 187] width 163 height 13
type input "7175"
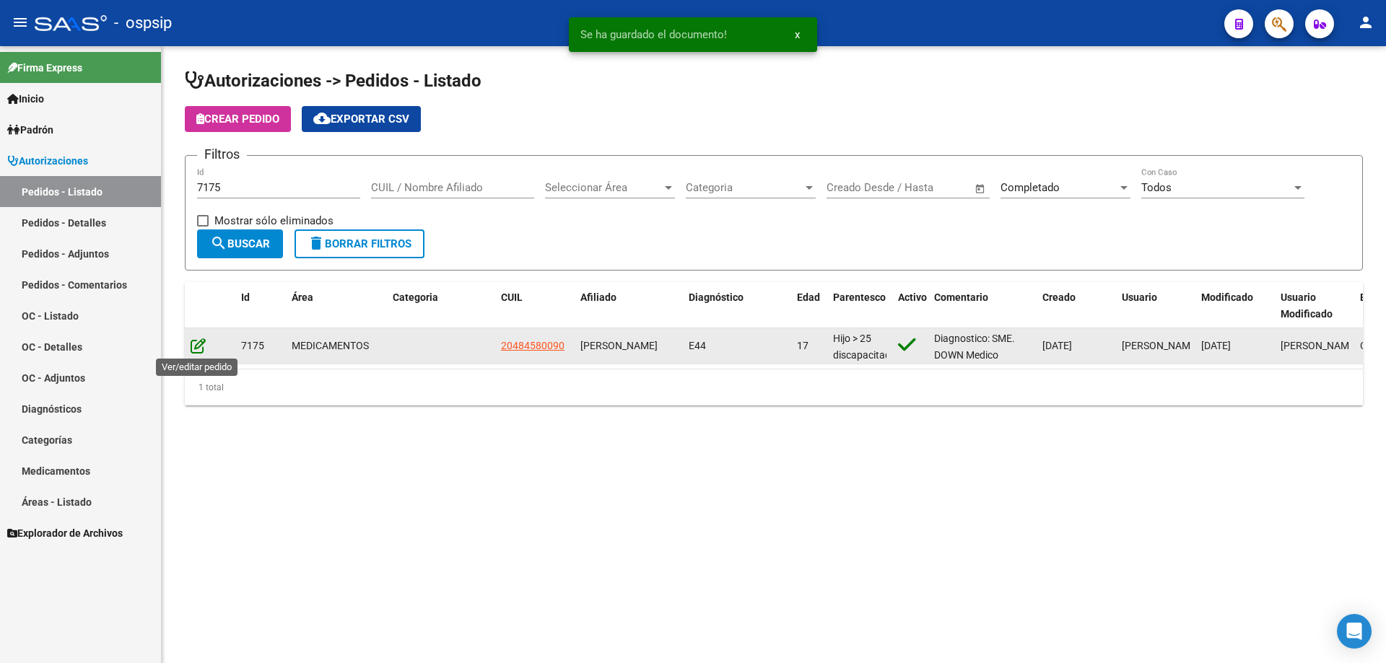
click at [194, 350] on icon at bounding box center [198, 346] width 15 height 16
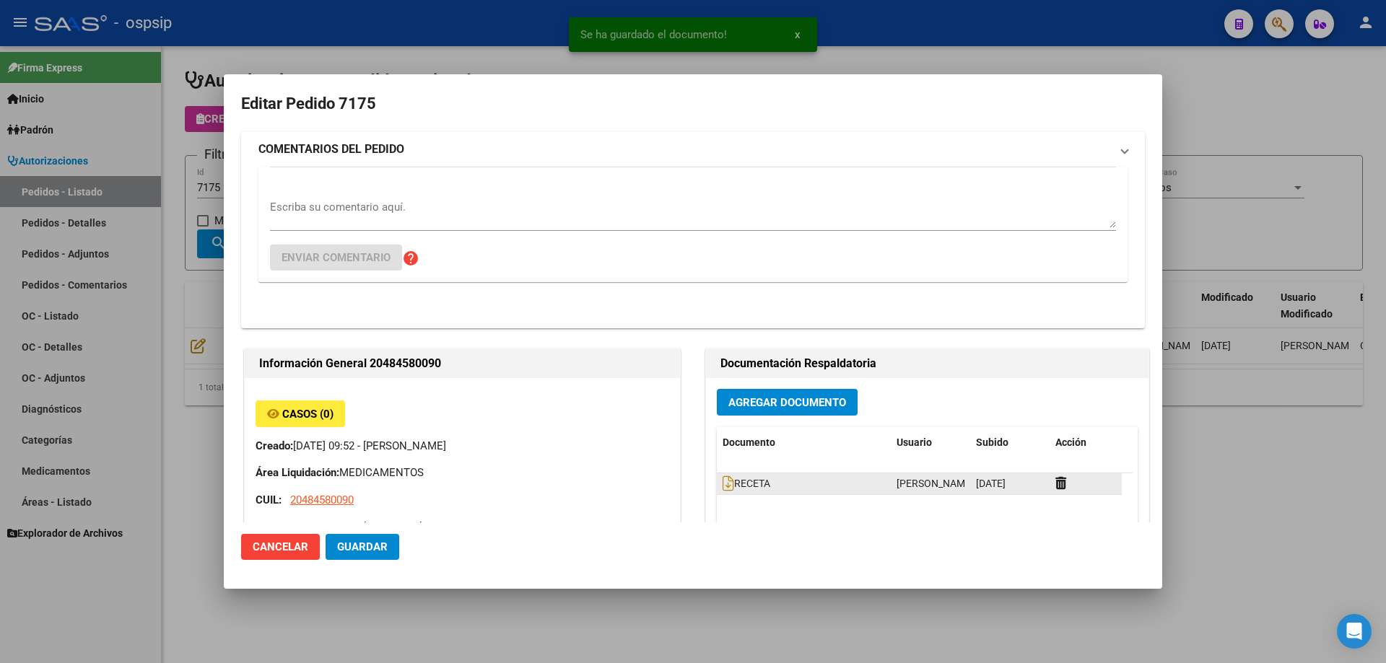
type input "[GEOGRAPHIC_DATA], [GEOGRAPHIC_DATA], [PERSON_NAME] 836"
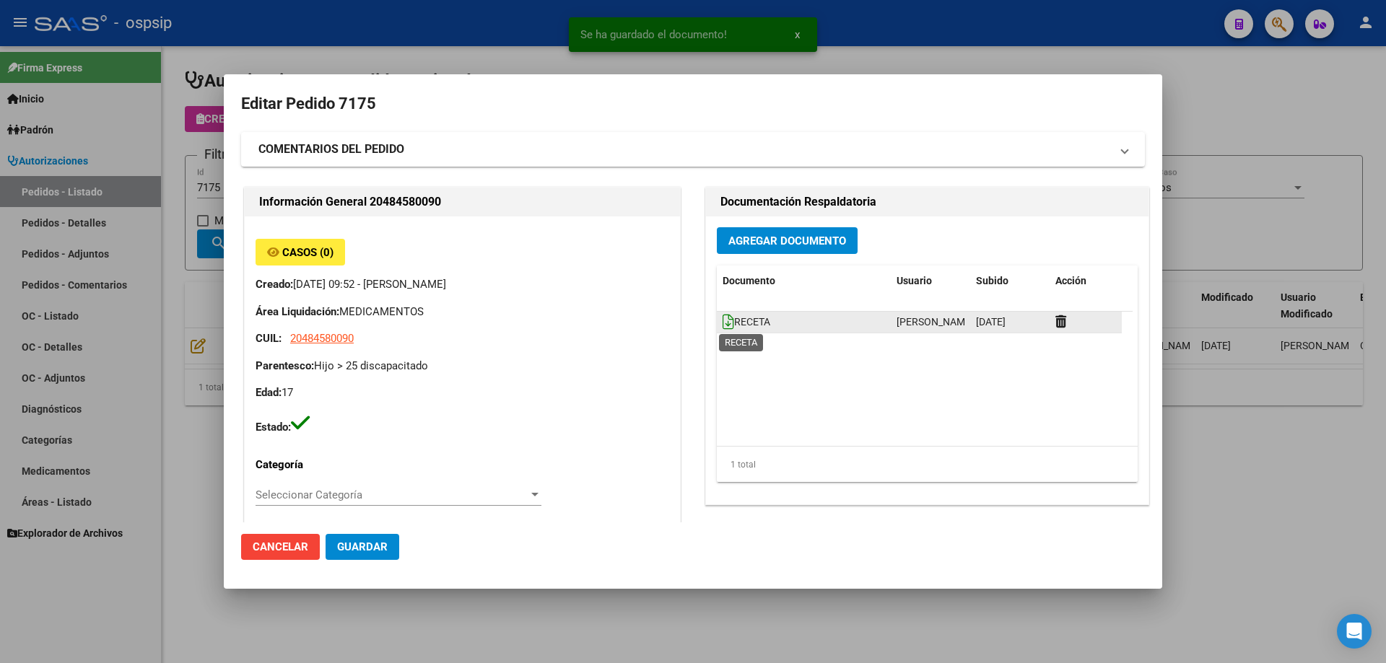
click at [722, 323] on icon at bounding box center [728, 322] width 12 height 16
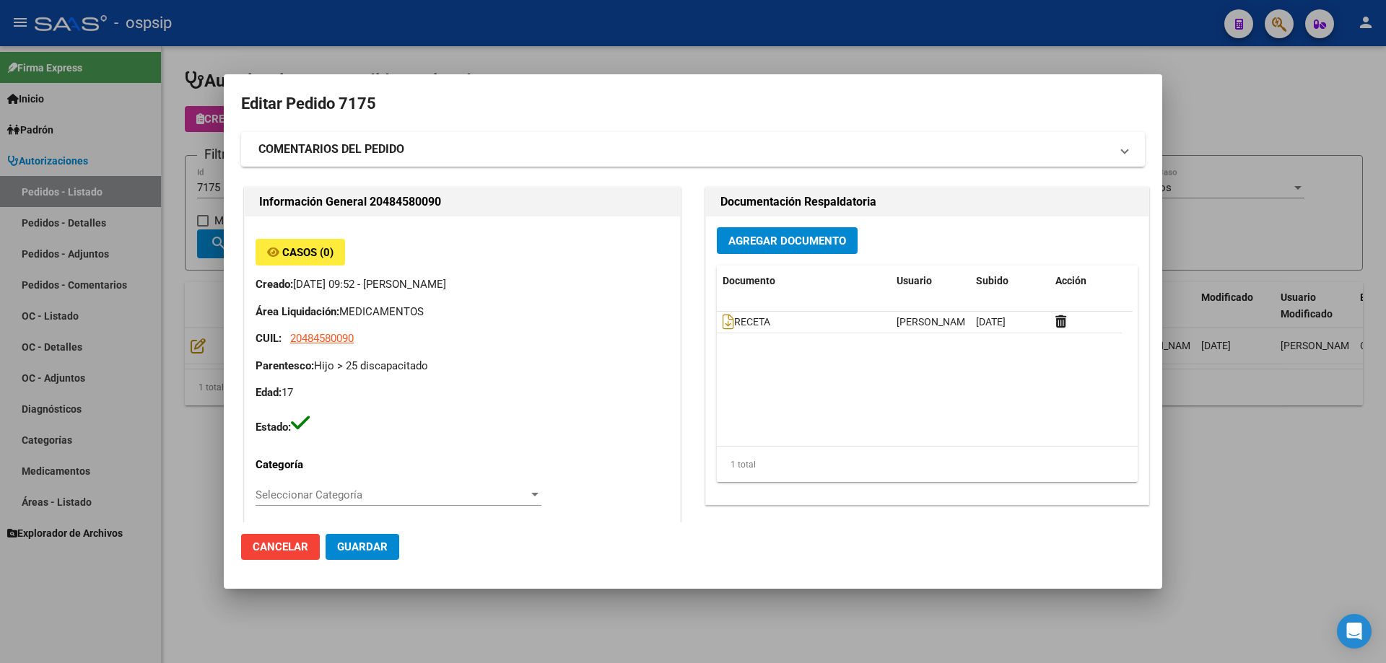
click at [810, 243] on span "Agregar Documento" at bounding box center [787, 241] width 118 height 13
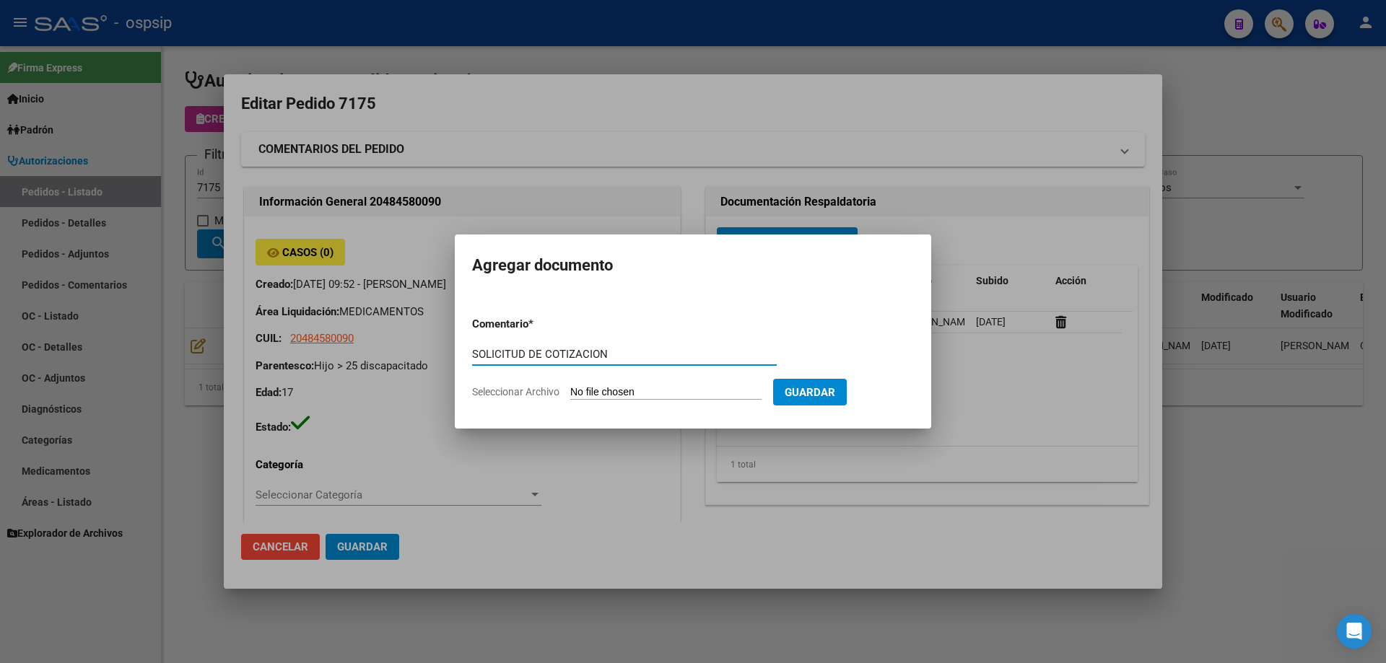
type input "SOLICITUD DE COTIZACION"
type input "C:\fakepath\SOL COT 7175.pdf"
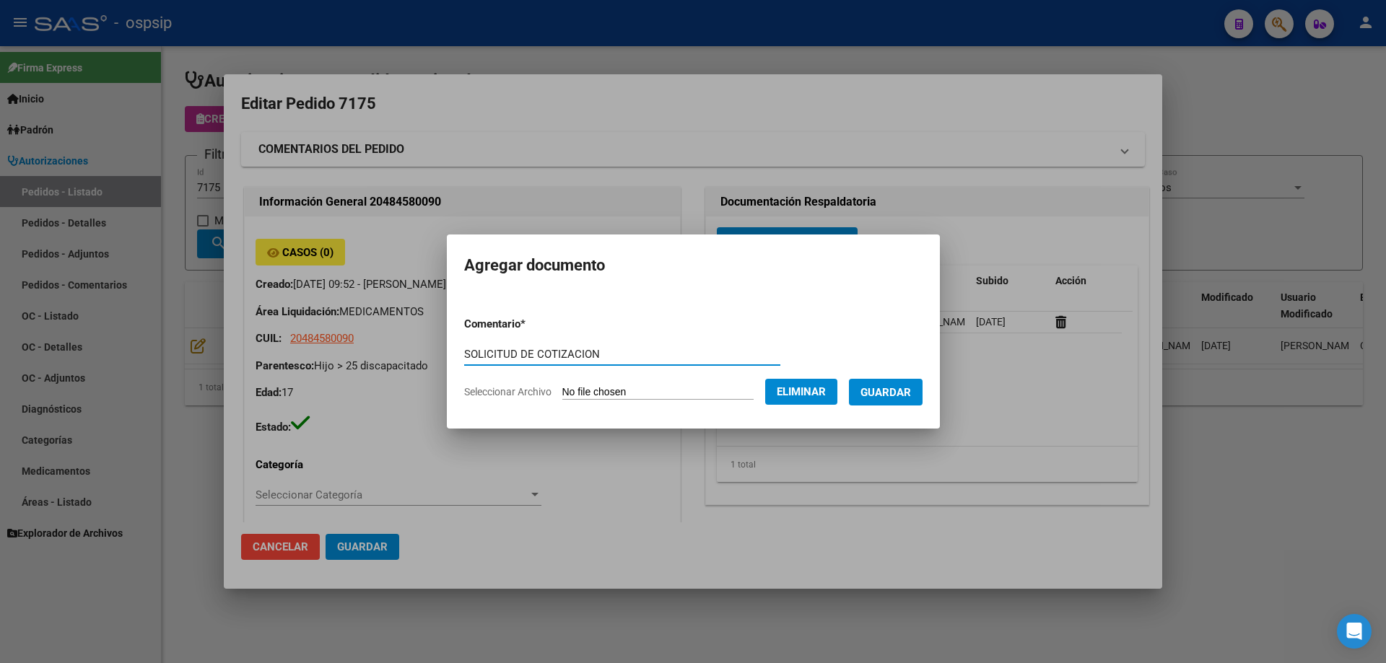
drag, startPoint x: 598, startPoint y: 354, endPoint x: 411, endPoint y: 355, distance: 186.2
click at [411, 355] on div "Editar Pedido 7175 COMENTARIOS DEL PEDIDO Escriba su comentario aquí. Enviar co…" at bounding box center [693, 331] width 1386 height 663
click at [911, 393] on span "Guardar" at bounding box center [885, 392] width 51 height 13
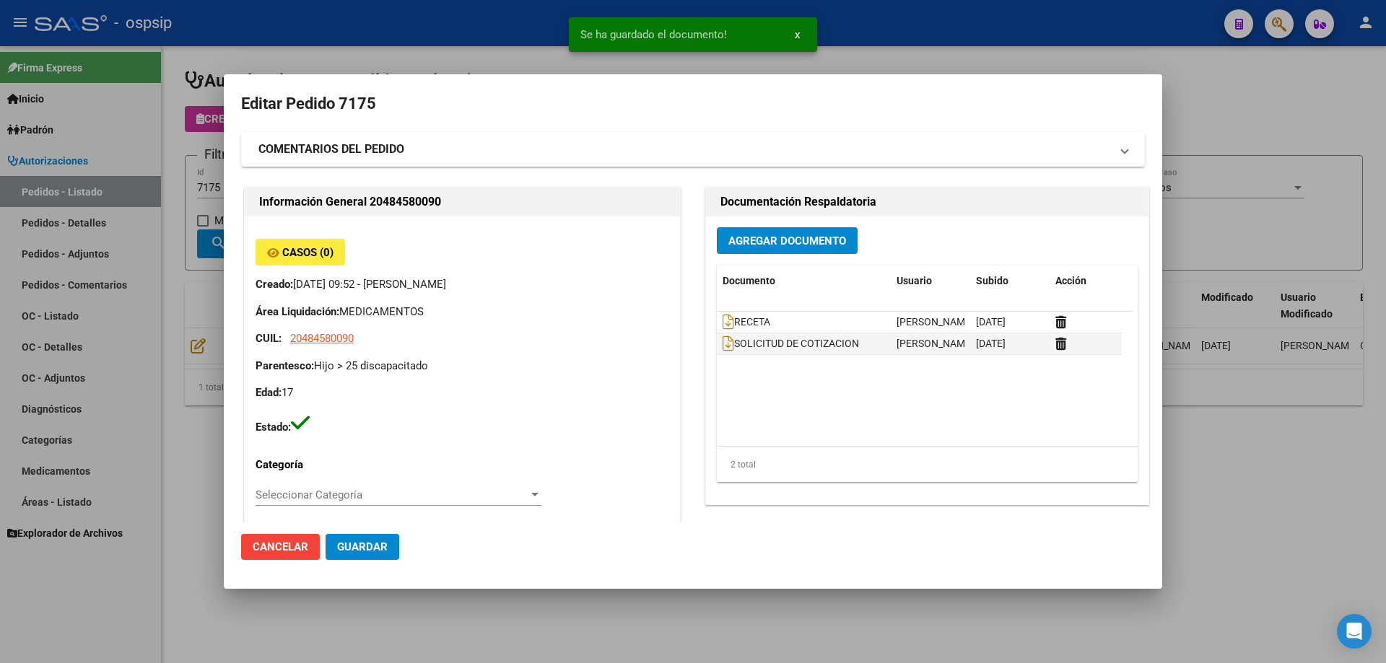
drag, startPoint x: 196, startPoint y: 188, endPoint x: 233, endPoint y: 183, distance: 37.1
click at [197, 188] on div at bounding box center [693, 331] width 1386 height 663
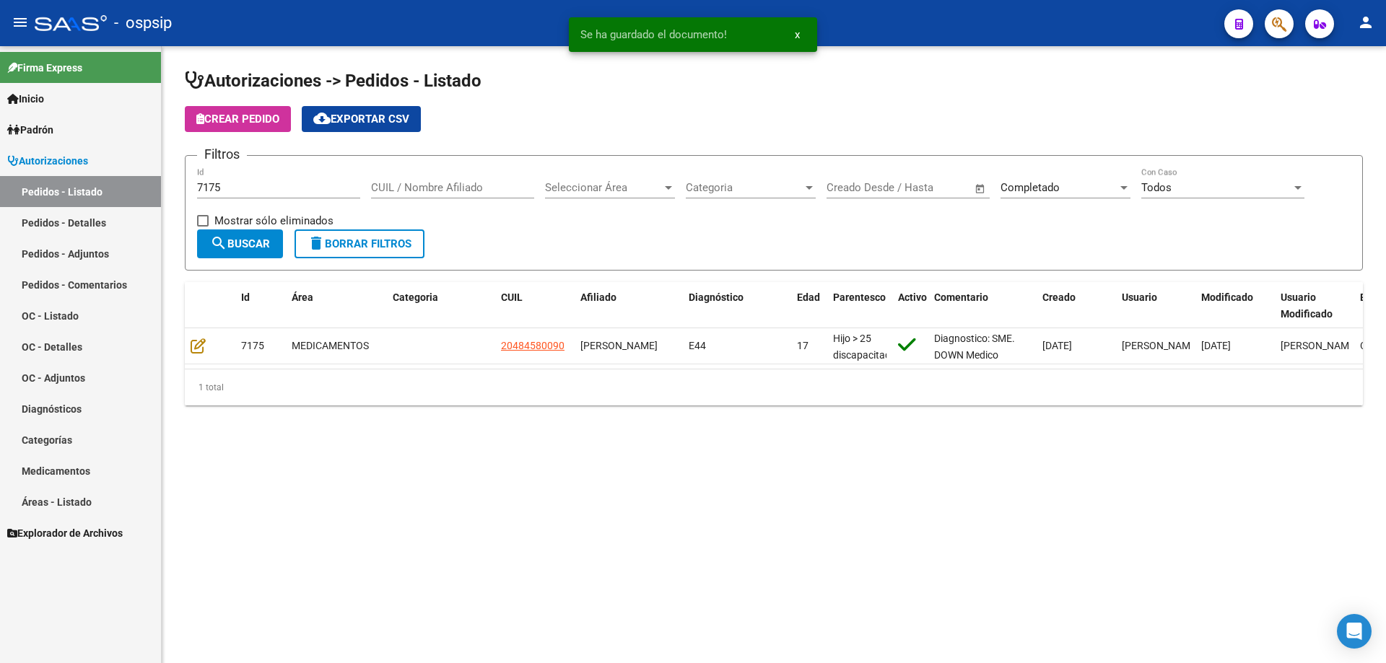
click at [233, 187] on input "7175" at bounding box center [278, 187] width 163 height 13
type input "7176"
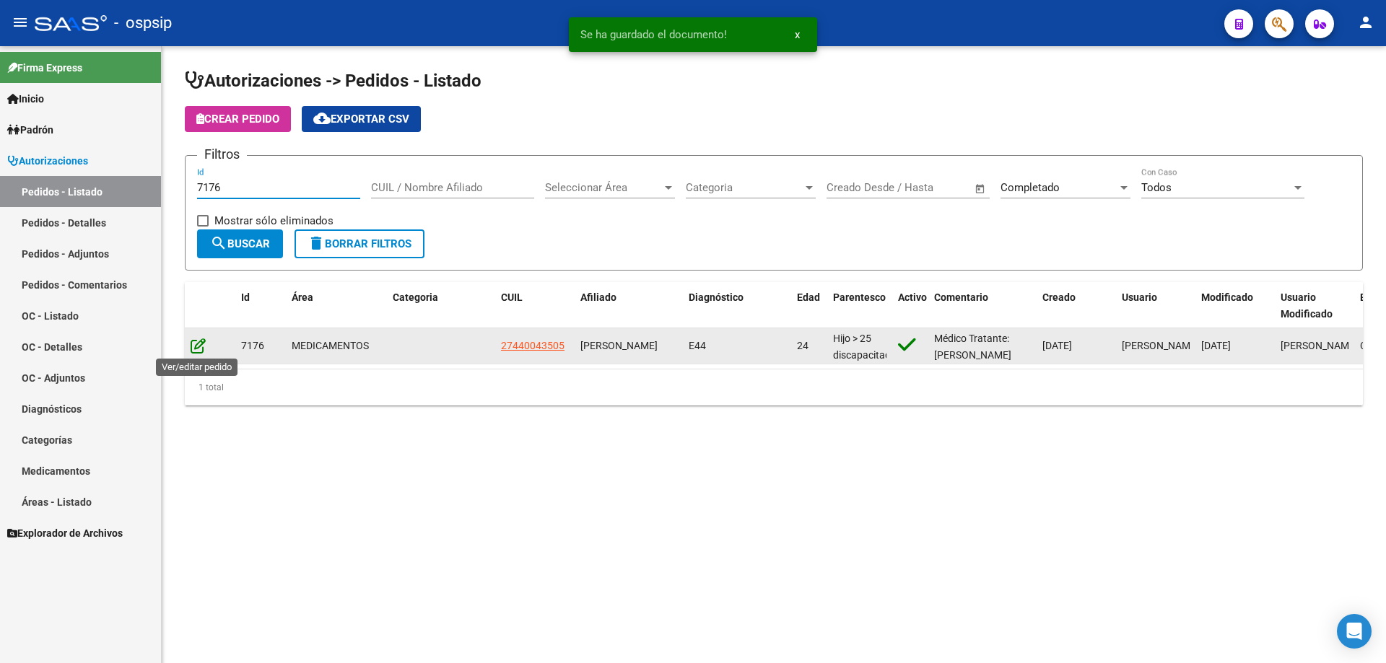
click at [198, 338] on icon at bounding box center [198, 346] width 15 height 16
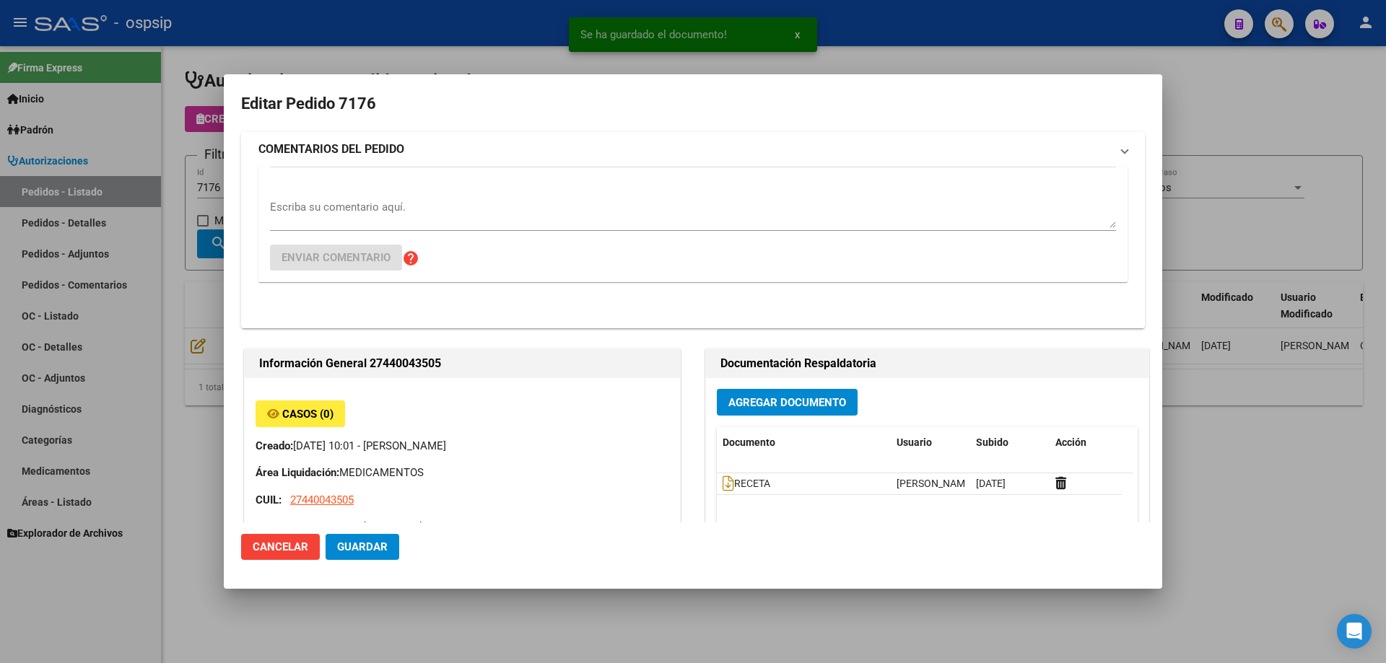
type input "[GEOGRAPHIC_DATA], VIRREY [PERSON_NAME] 1215, Piso: 0, Departamento: 0"
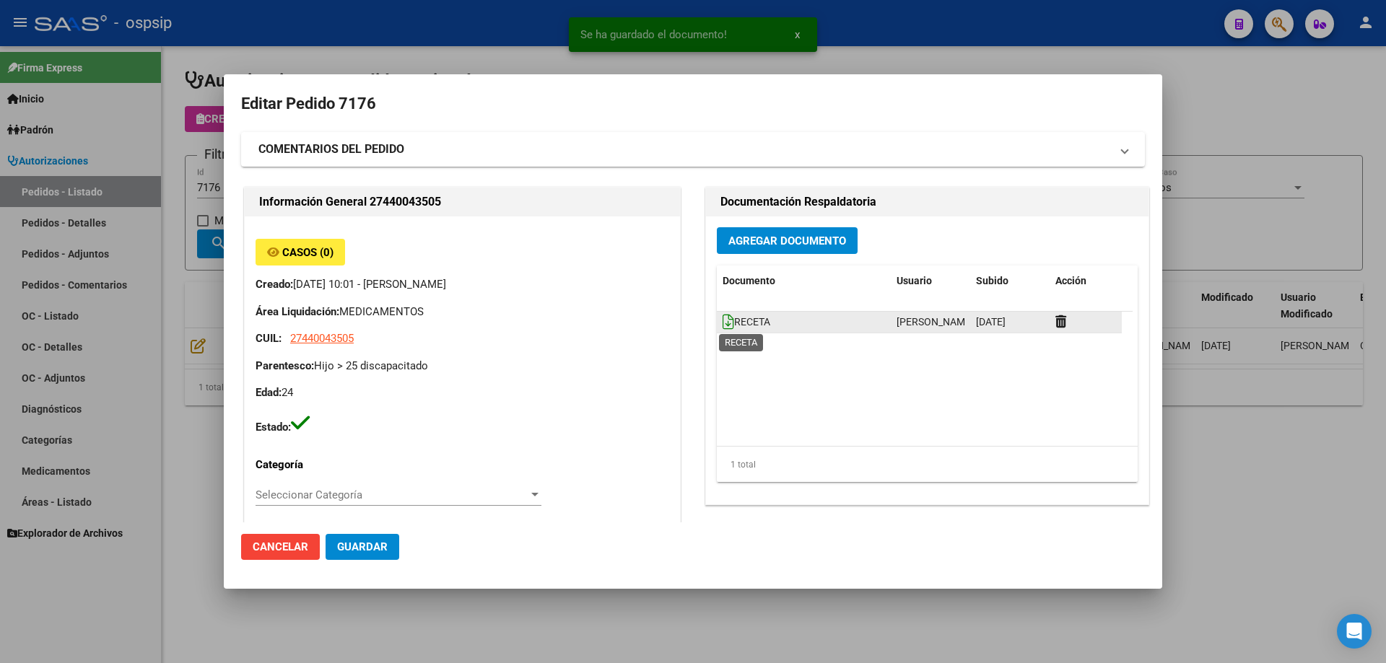
click at [727, 325] on icon at bounding box center [728, 322] width 12 height 16
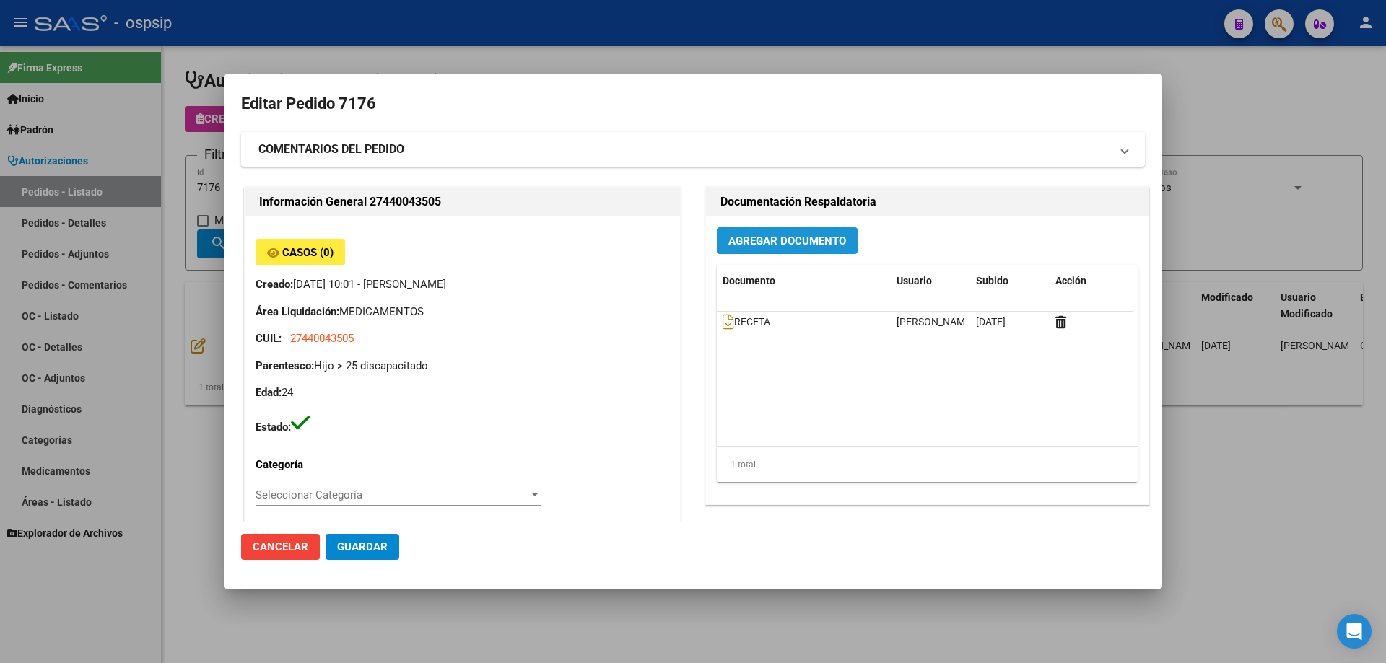
click at [816, 238] on span "Agregar Documento" at bounding box center [787, 241] width 118 height 13
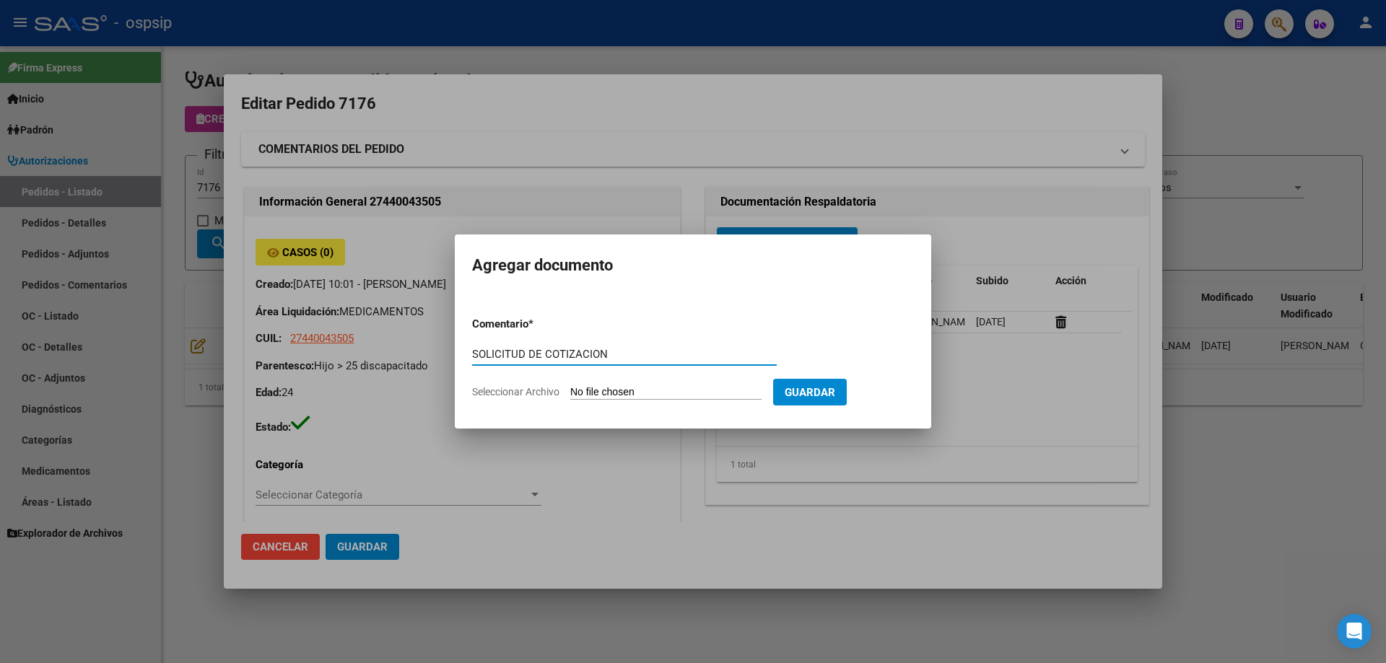
type input "SOLICITUD DE COTIZACION"
type input "C:\fakepath\SOL COT 7176.pdf"
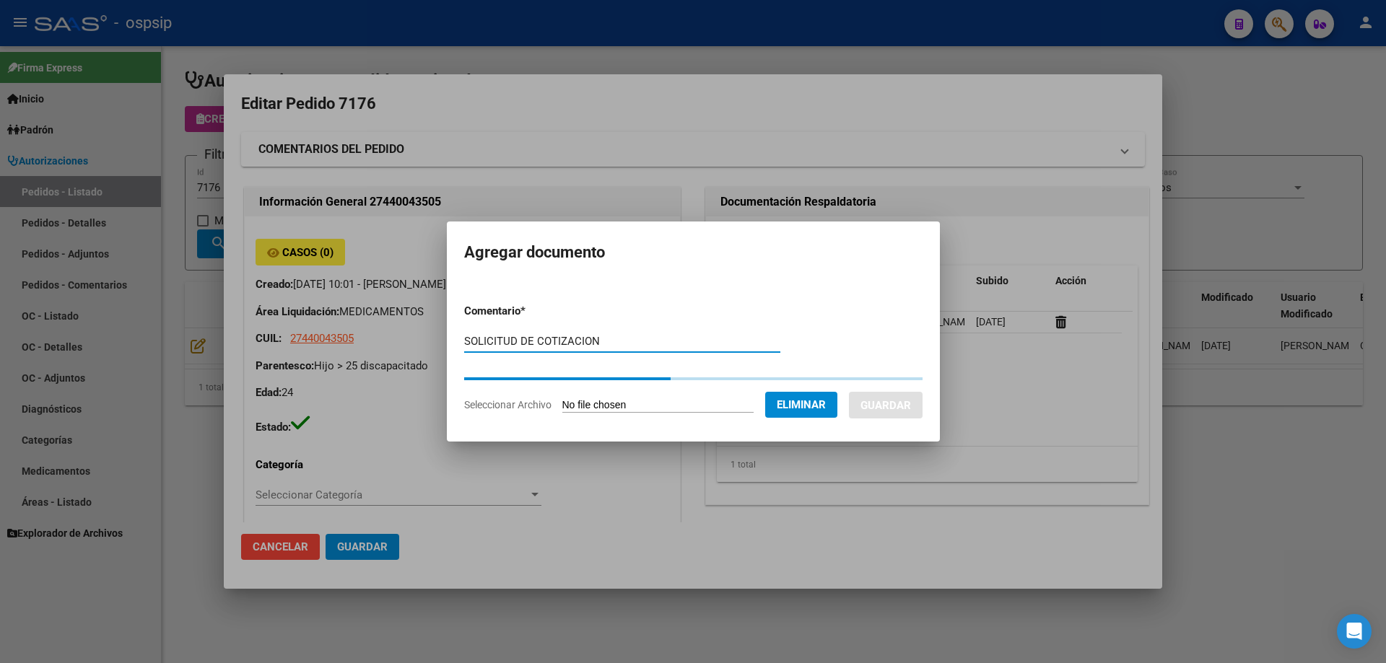
click at [914, 401] on button "Guardar" at bounding box center [886, 405] width 74 height 27
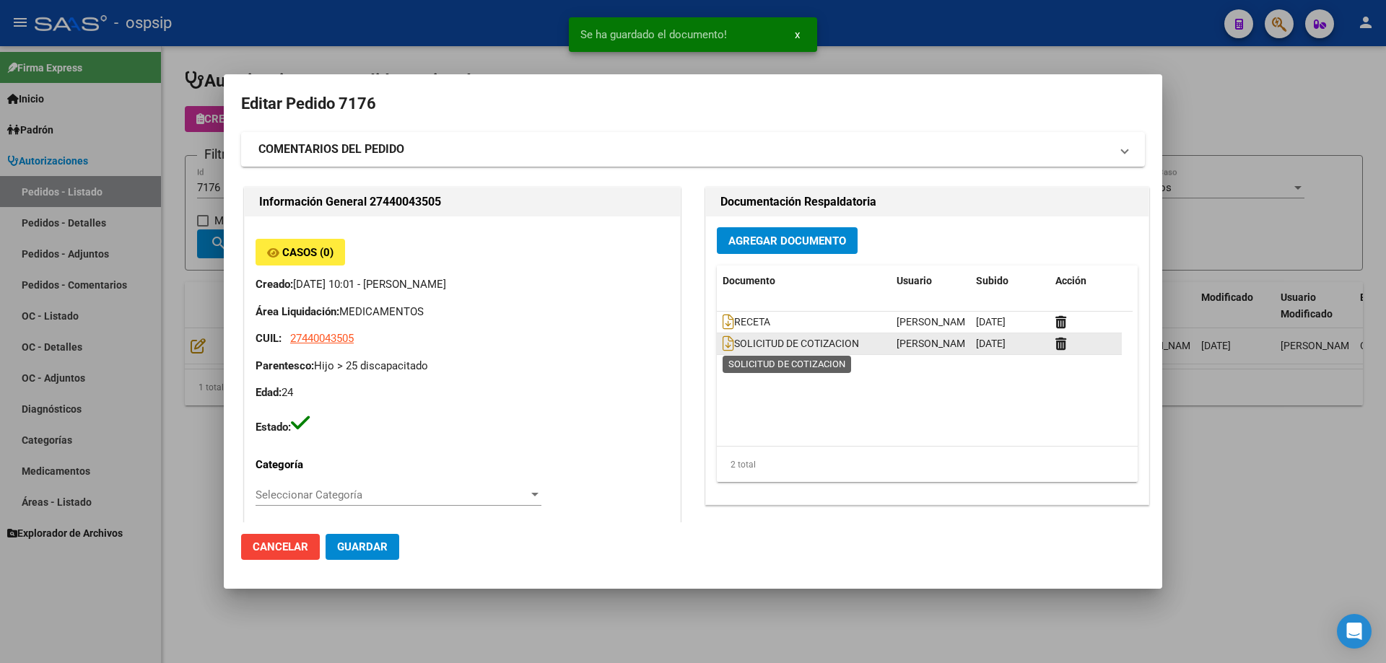
drag, startPoint x: 857, startPoint y: 347, endPoint x: 731, endPoint y: 345, distance: 126.3
click at [731, 345] on div "SOLICITUD DE COTIZACION" at bounding box center [803, 344] width 162 height 17
copy span "SOLICITUD DE COTIZACION"
click at [163, 165] on div at bounding box center [693, 331] width 1386 height 663
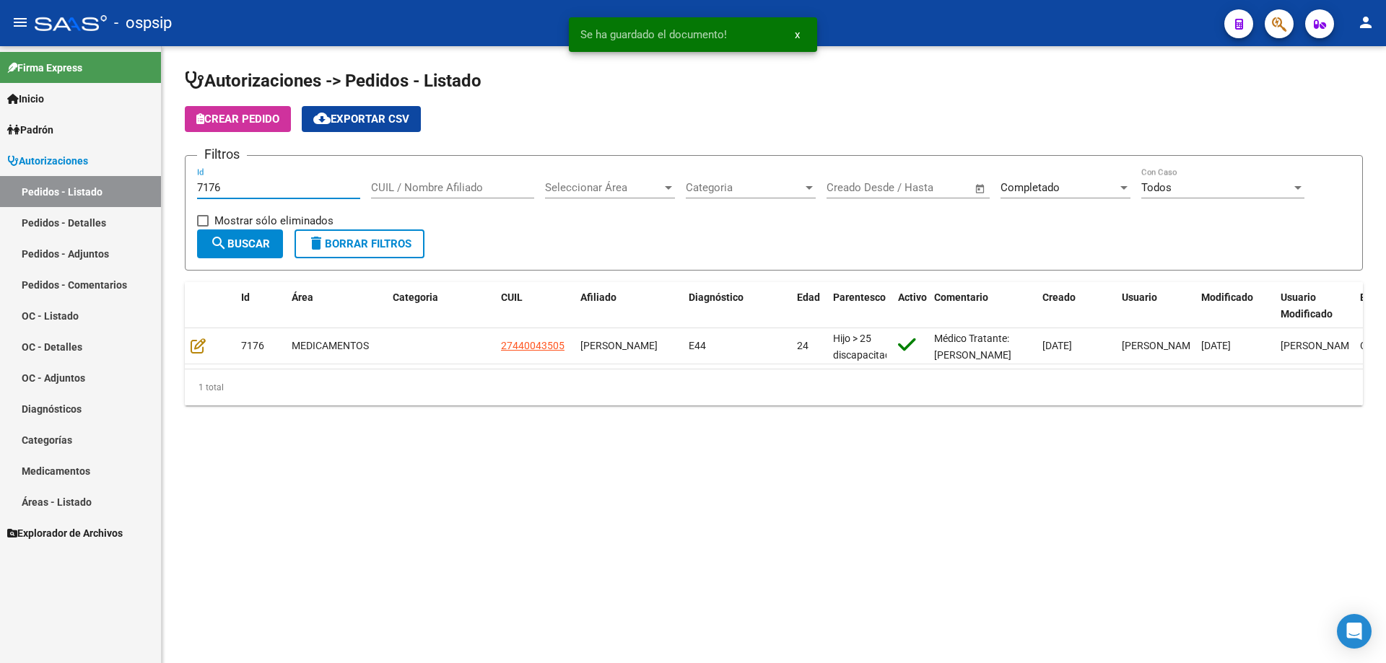
click at [255, 190] on input "7176" at bounding box center [278, 187] width 163 height 13
type input "7177"
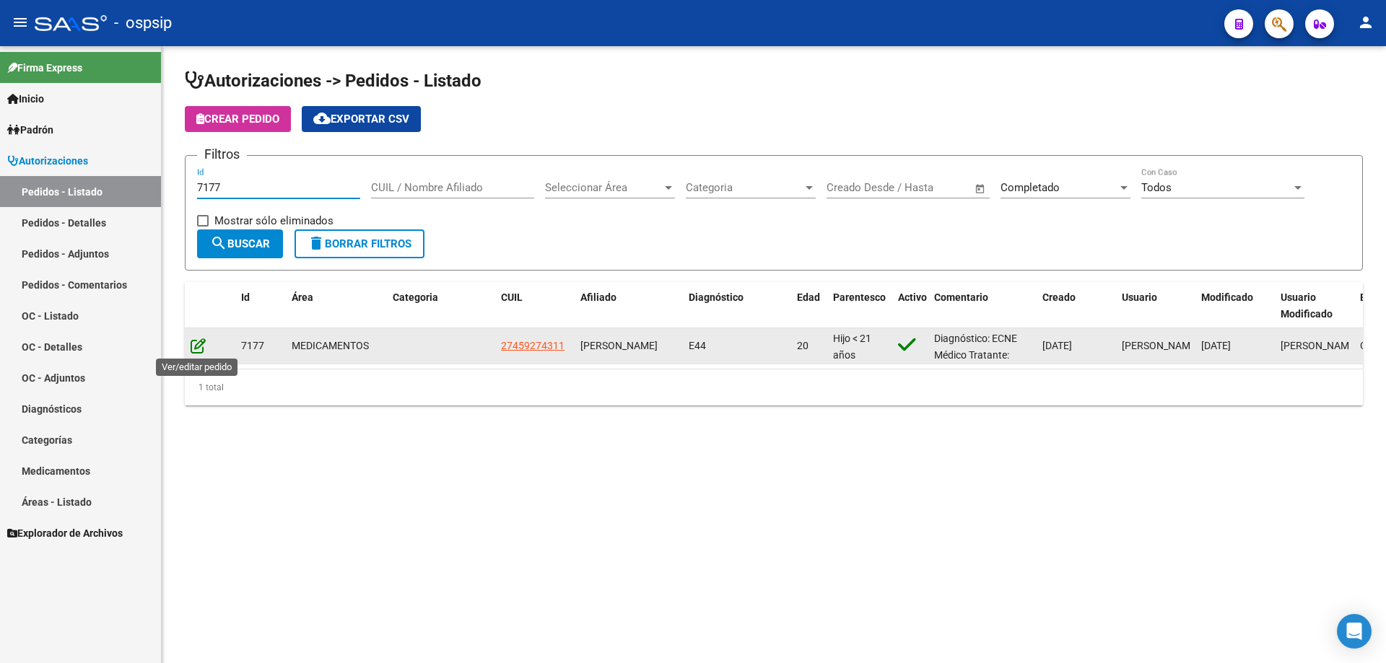
click at [191, 344] on icon at bounding box center [198, 346] width 15 height 16
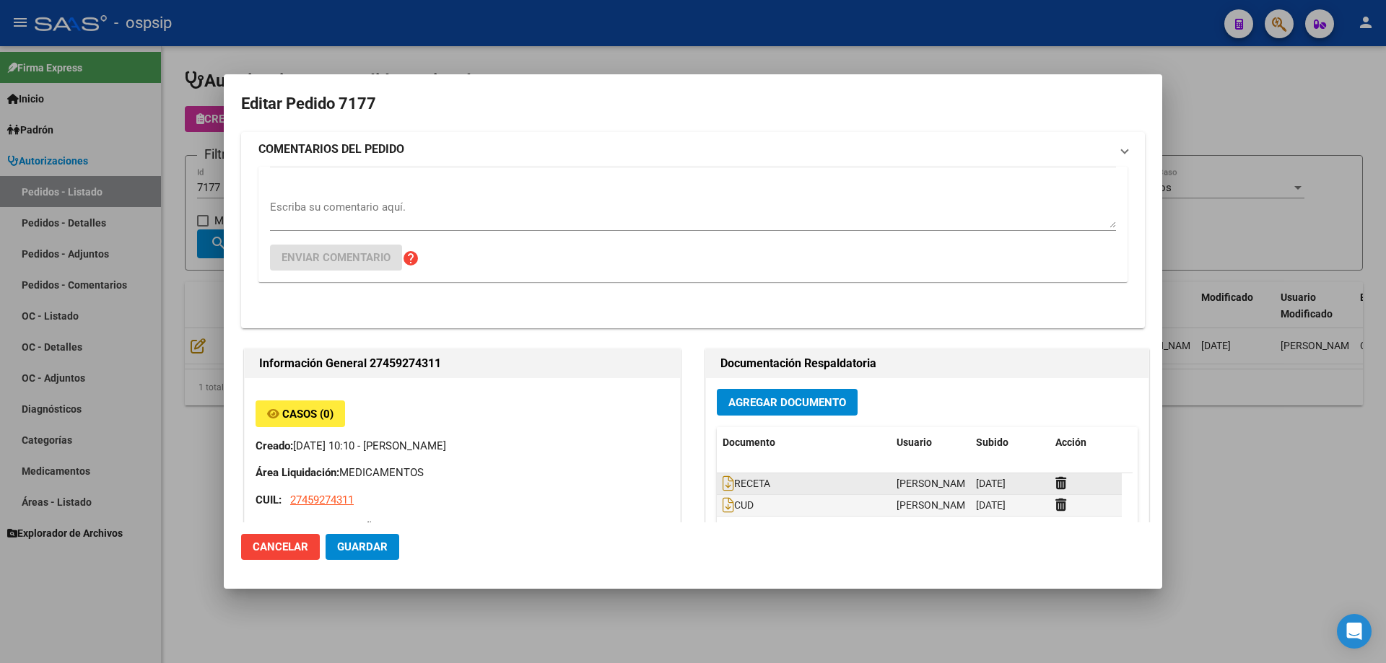
type input "Buenos Aires, MERLO, JOSE INCLAN 1534"
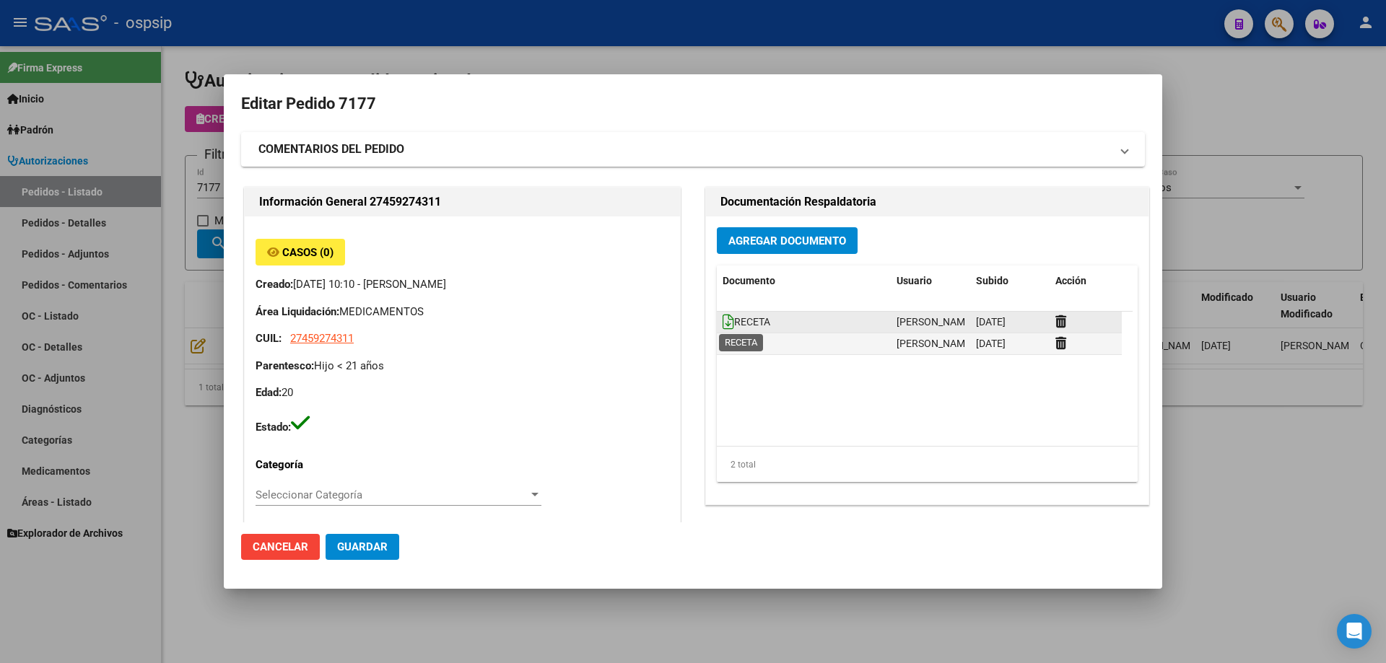
click at [722, 323] on icon at bounding box center [728, 322] width 12 height 16
click at [740, 235] on span "Agregar Documento" at bounding box center [787, 241] width 118 height 13
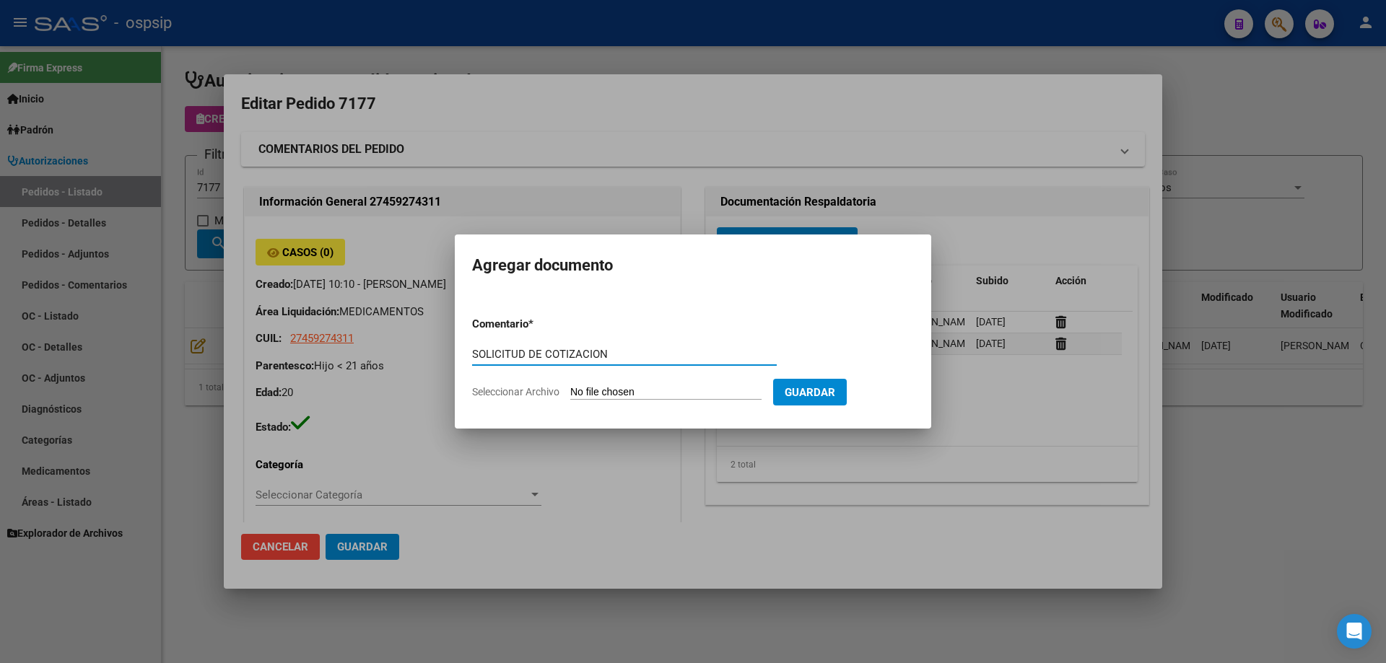
type input "SOLICITUD DE COTIZACION"
type input "C:\fakepath\SOL COT 7177.pdf"
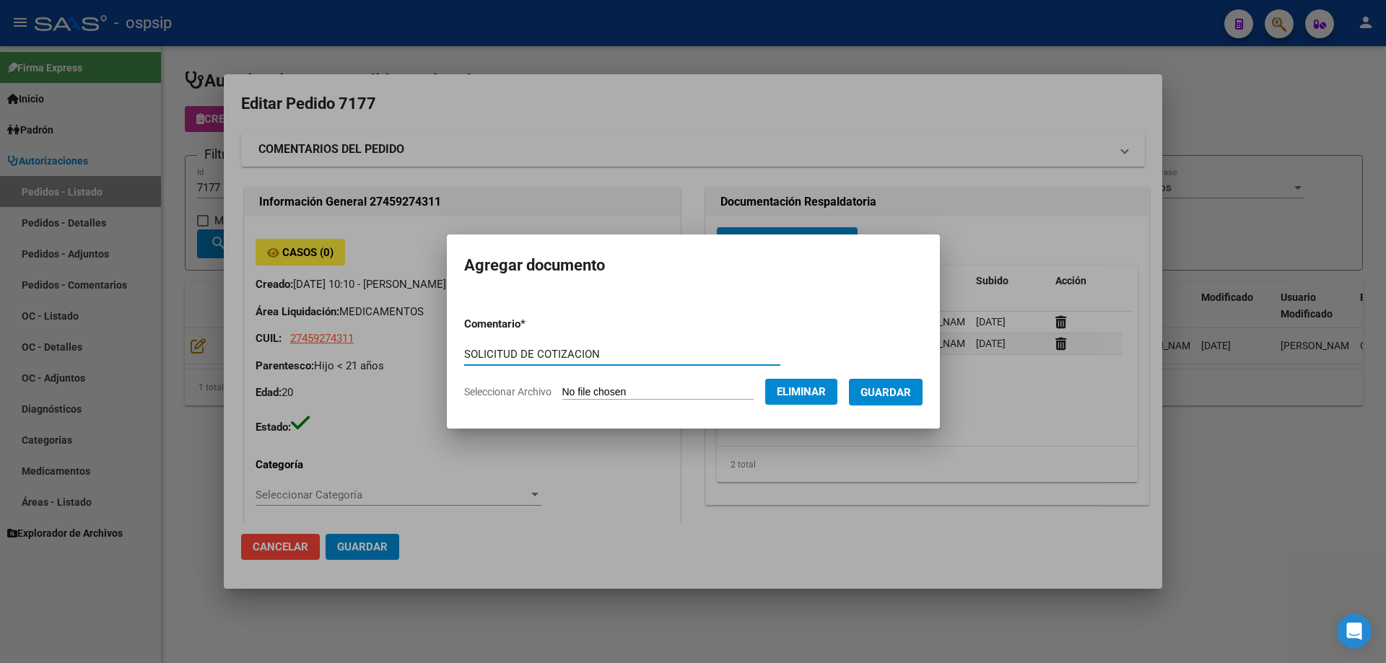
drag, startPoint x: 599, startPoint y: 354, endPoint x: 404, endPoint y: 360, distance: 194.9
click at [404, 360] on div "Editar Pedido 7177 COMENTARIOS DEL PEDIDO Escriba su comentario aquí. Enviar co…" at bounding box center [693, 331] width 1386 height 663
click at [880, 395] on span "Guardar" at bounding box center [885, 392] width 51 height 13
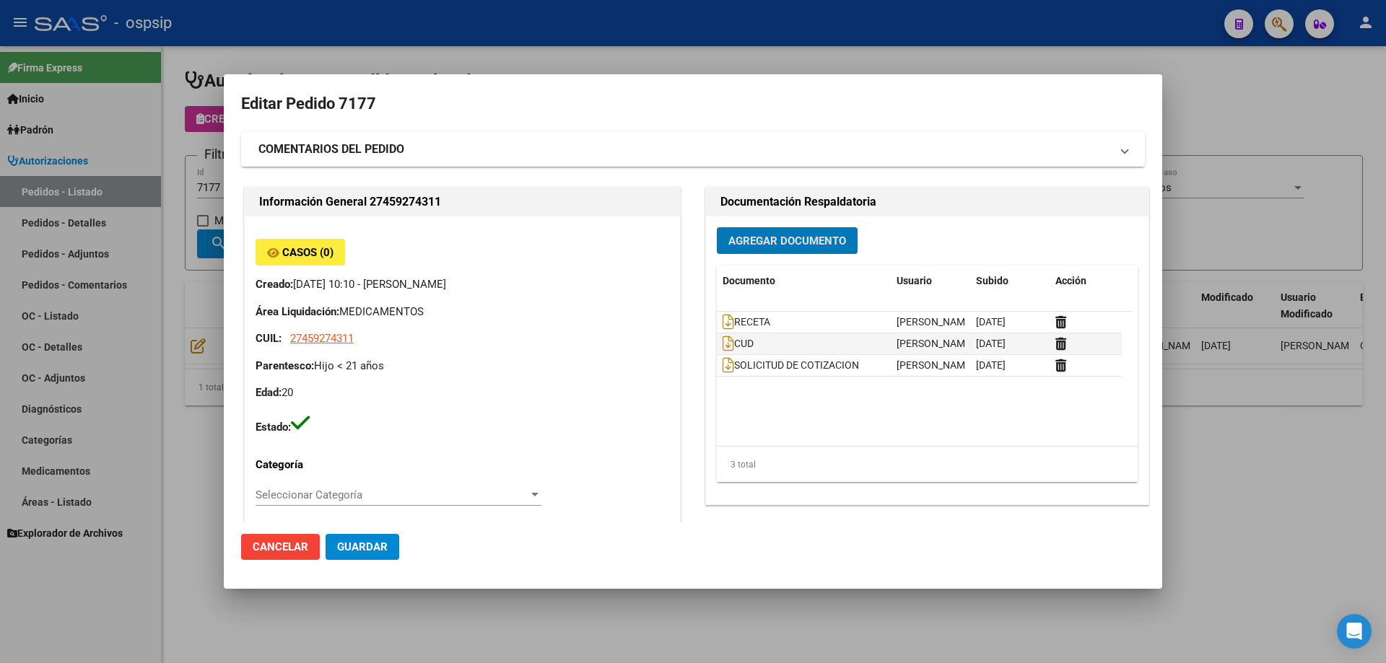
drag, startPoint x: 74, startPoint y: 201, endPoint x: 254, endPoint y: 176, distance: 182.1
click at [76, 196] on div at bounding box center [693, 331] width 1386 height 663
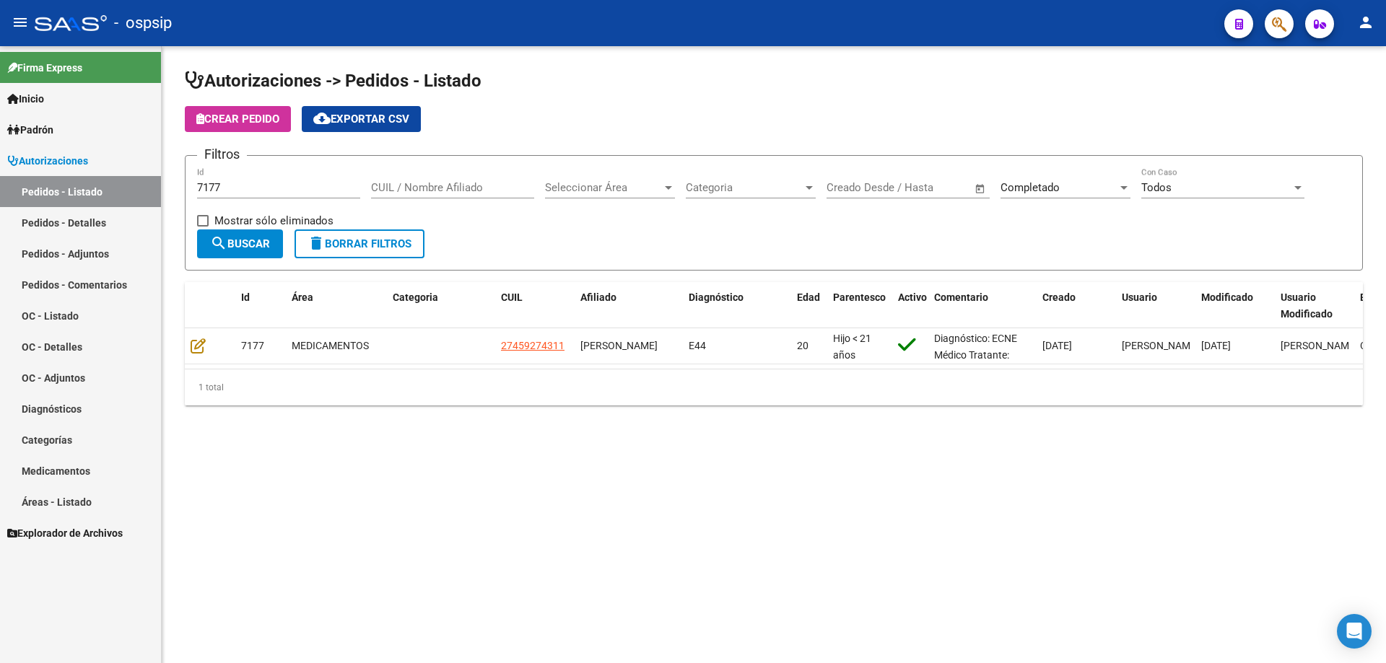
drag, startPoint x: 255, startPoint y: 190, endPoint x: 63, endPoint y: 175, distance: 192.5
click at [63, 175] on mat-sidenav-container "Firma Express Inicio Calendario SSS Instructivos Contacto OS Padrón Afiliados E…" at bounding box center [693, 354] width 1386 height 617
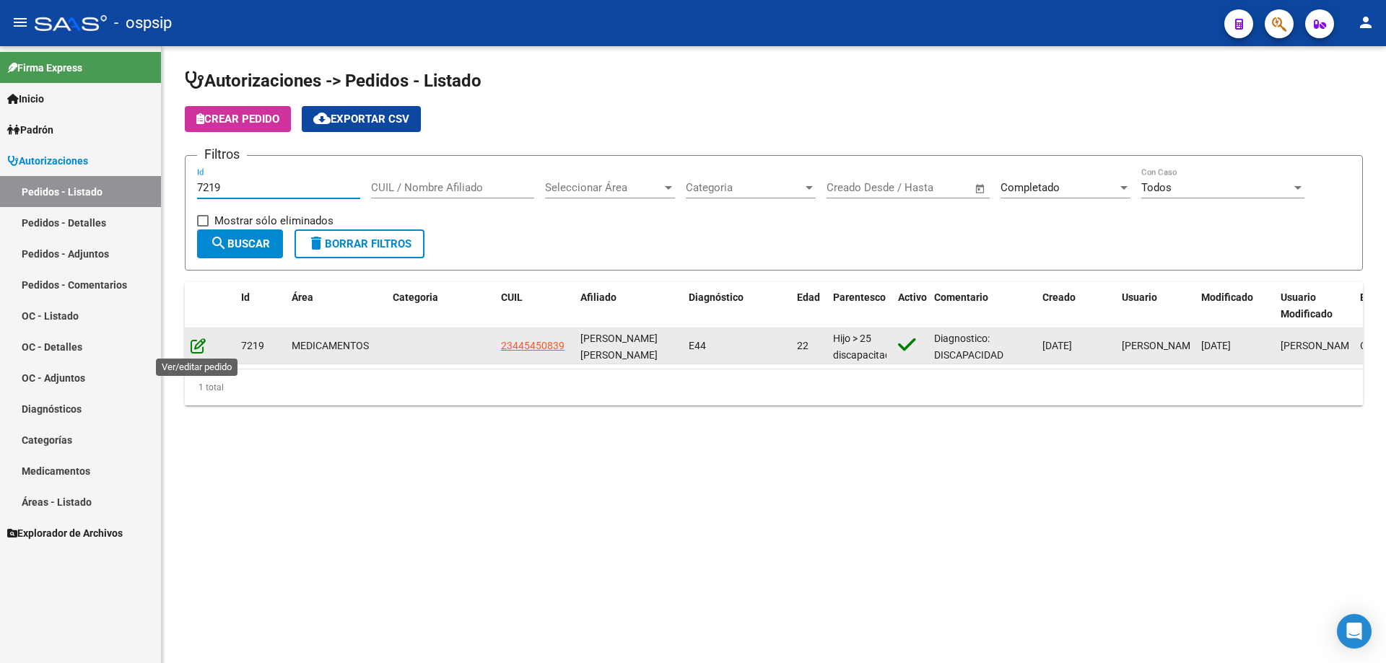
type input "7219"
click at [196, 344] on icon at bounding box center [198, 346] width 15 height 16
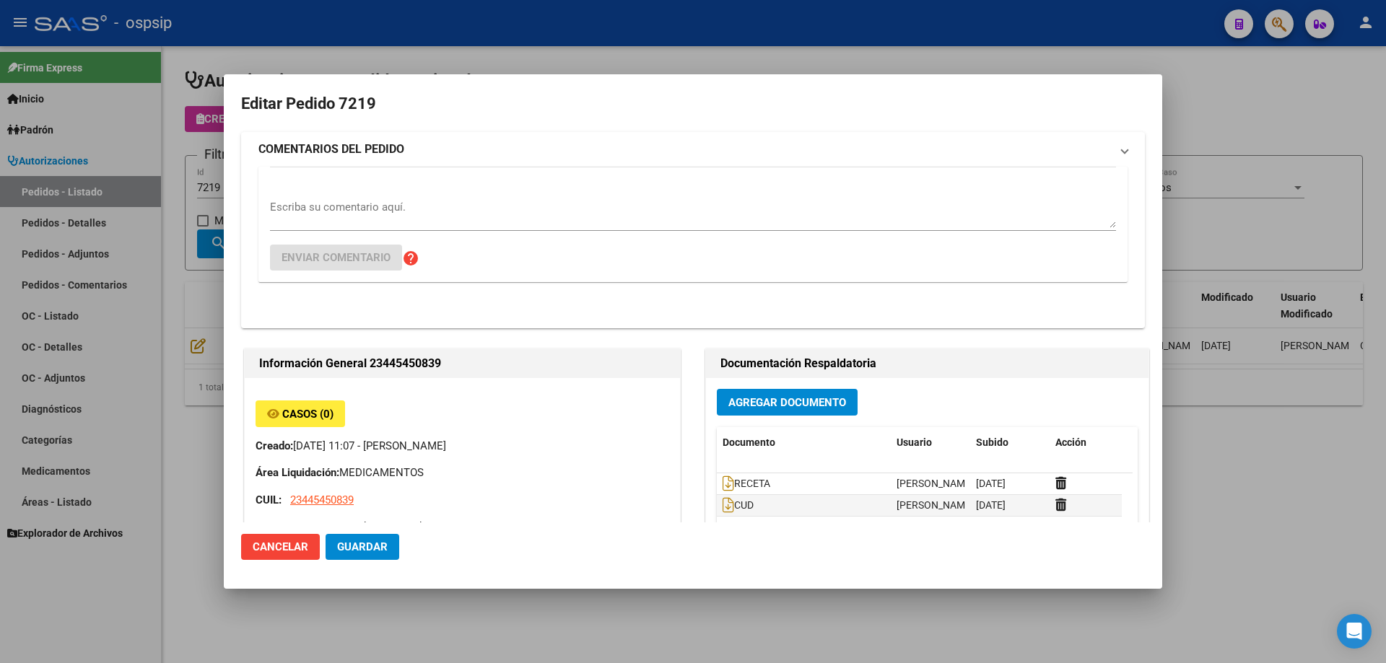
type input "DIEGO FACUNDO DAVALOS"
type input "Buenos Aires, BERAZATEGUI, 165 5885, Departamento: 000"
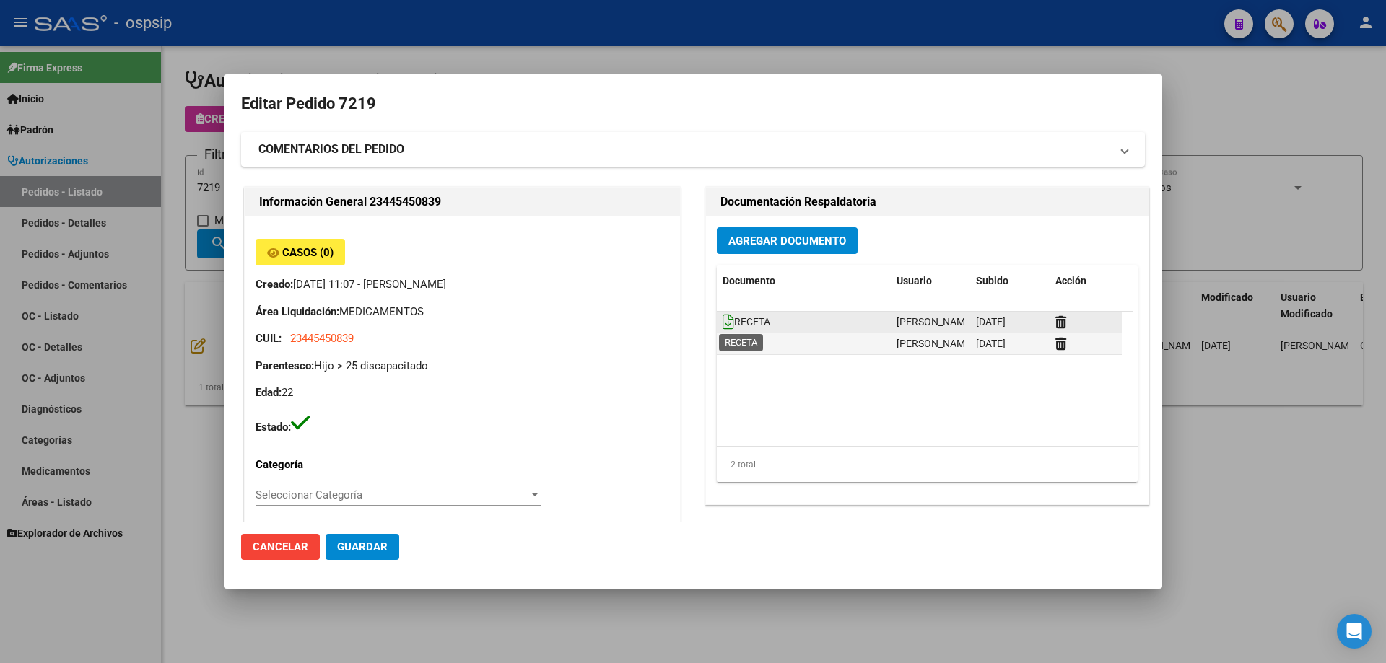
click at [724, 318] on icon at bounding box center [728, 322] width 12 height 16
click at [728, 235] on span "Agregar Documento" at bounding box center [787, 240] width 118 height 13
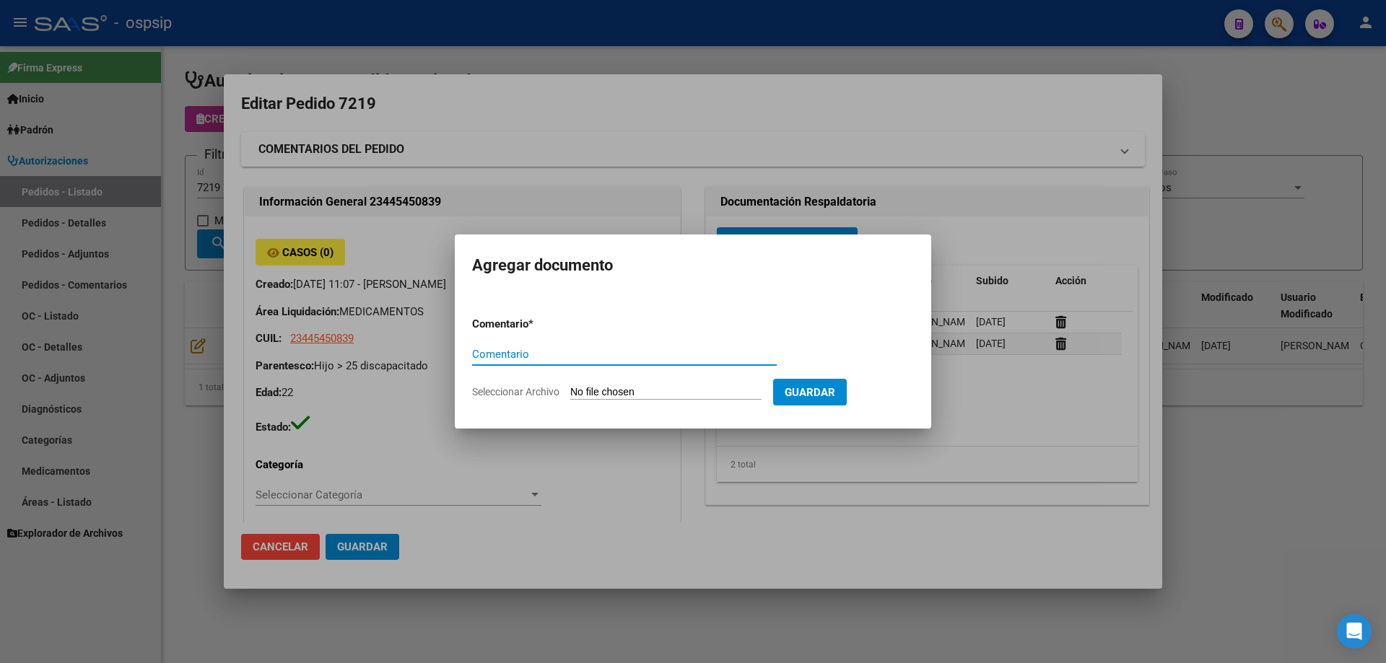
paste input "SOLICITUD DE COTIZACION"
type input "SOLICITUD DE COTIZACION"
type input "C:\fakepath\SOL COT 7219.pdf"
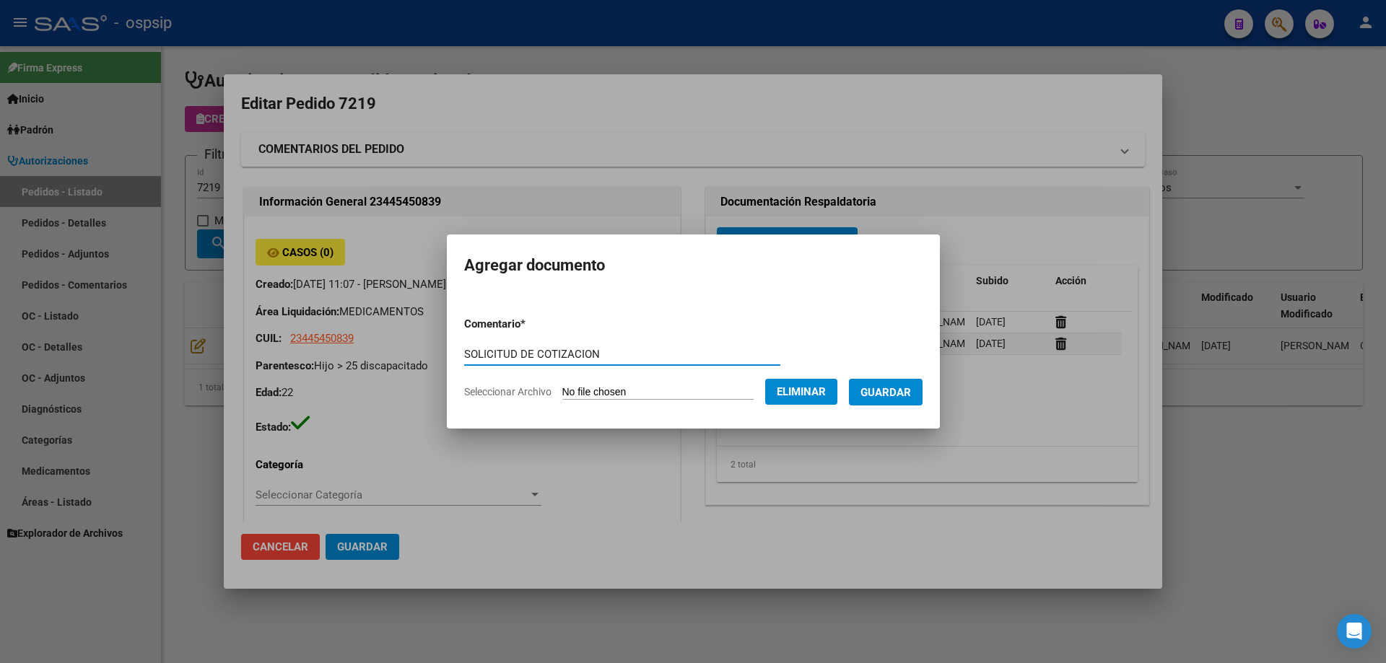
click at [905, 399] on button "Guardar" at bounding box center [886, 392] width 74 height 27
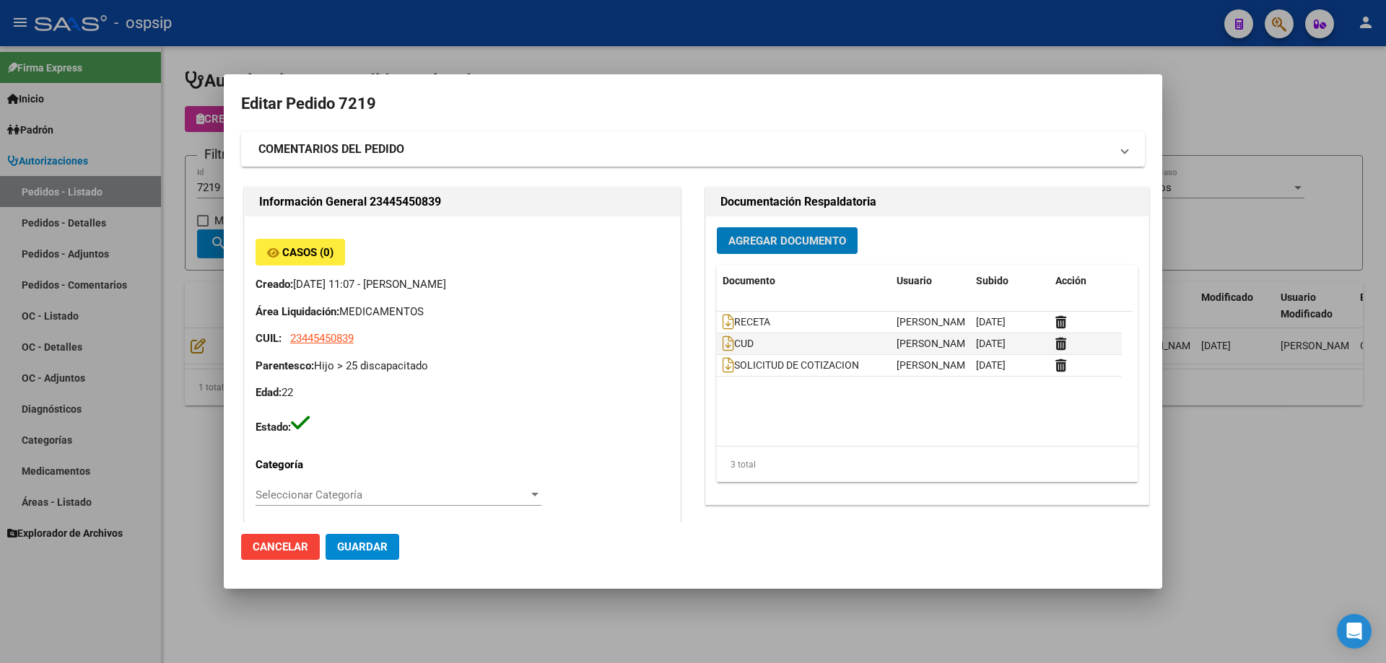
click at [201, 179] on div at bounding box center [693, 331] width 1386 height 663
